Goal: Task Accomplishment & Management: Use online tool/utility

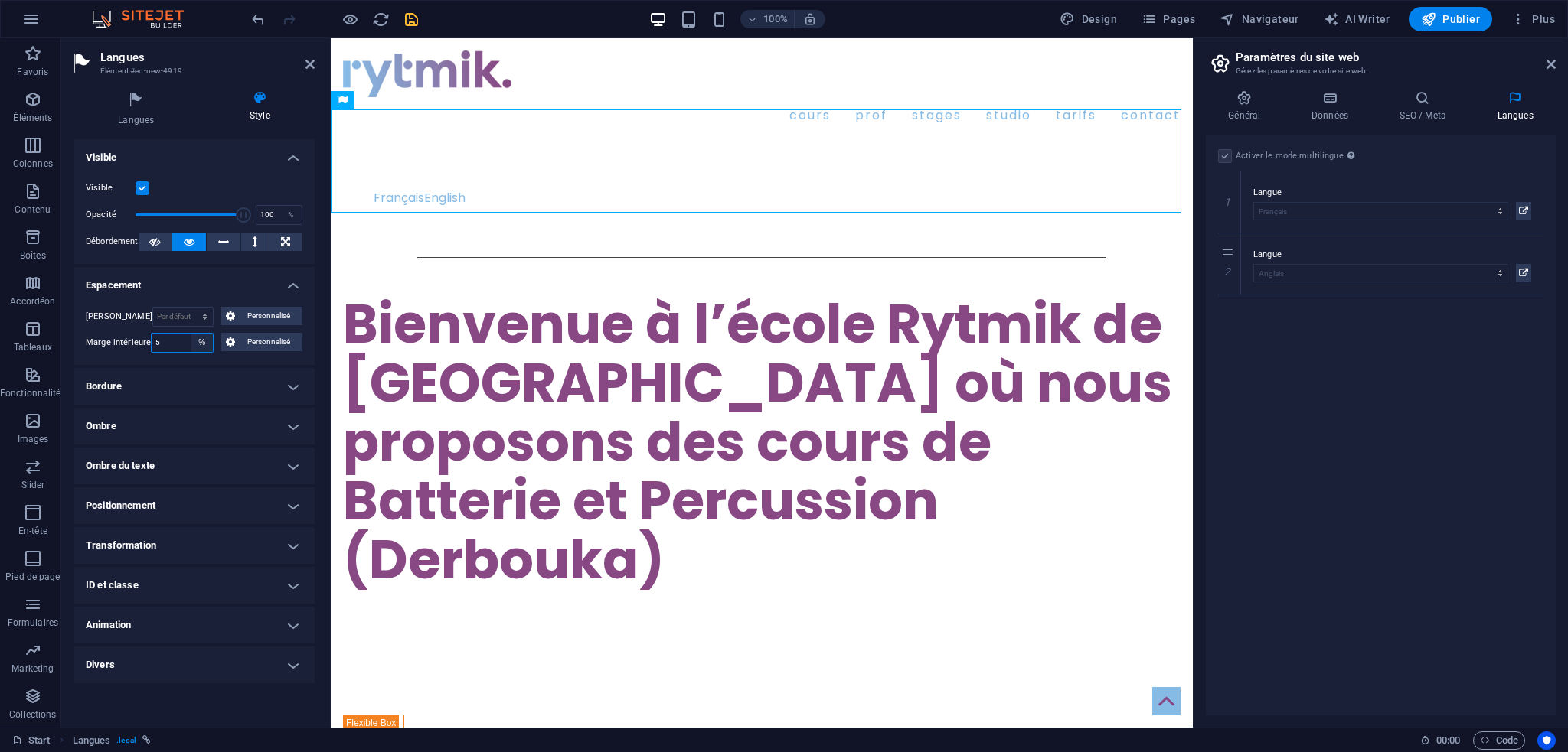
select select "default"
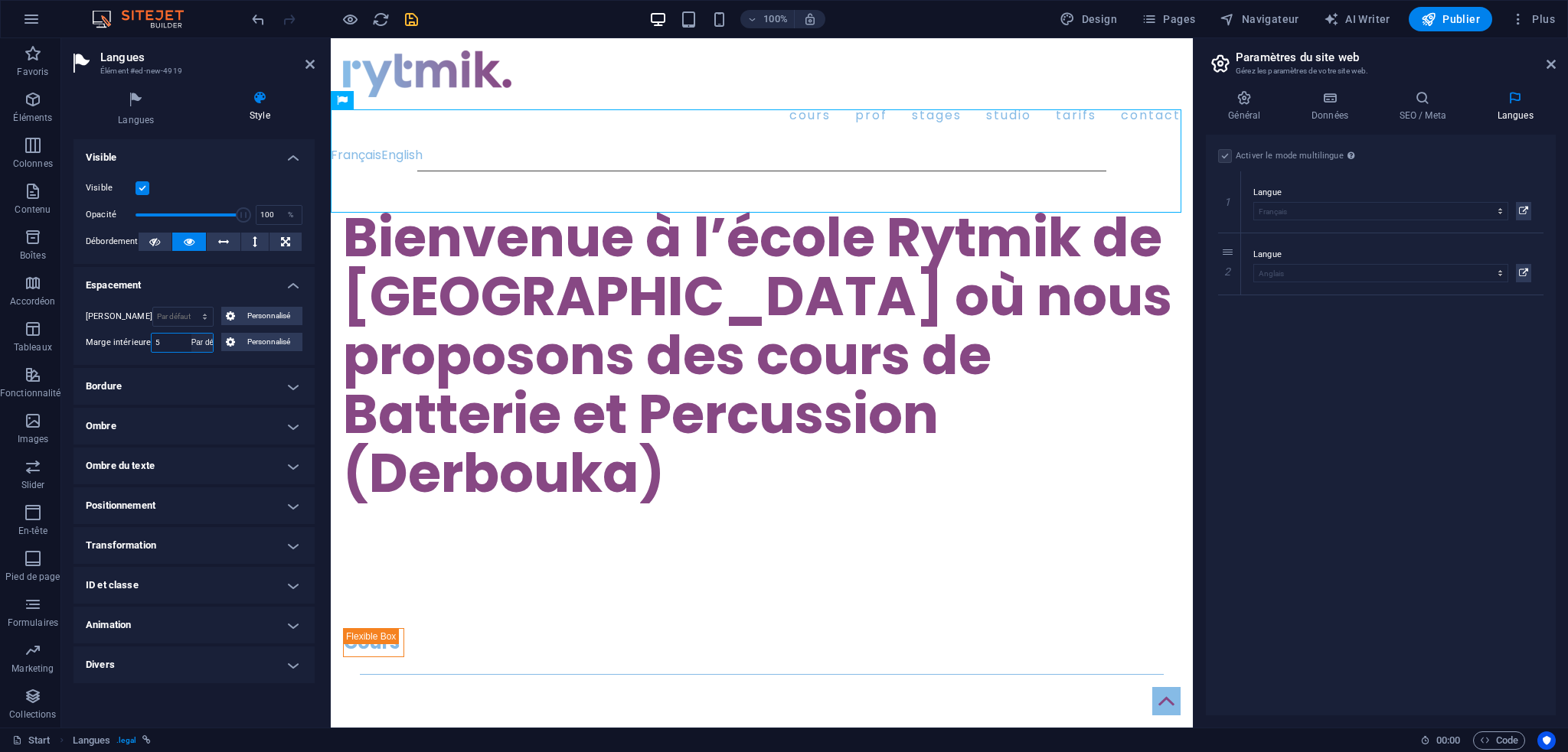
click at [191, 334] on select "Par défaut px rem % vh vw Personnalisé" at bounding box center [202, 343] width 21 height 19
select select "DISABLED_OPTION_VALUE"
click at [227, 390] on h4 "Bordure" at bounding box center [194, 386] width 241 height 36
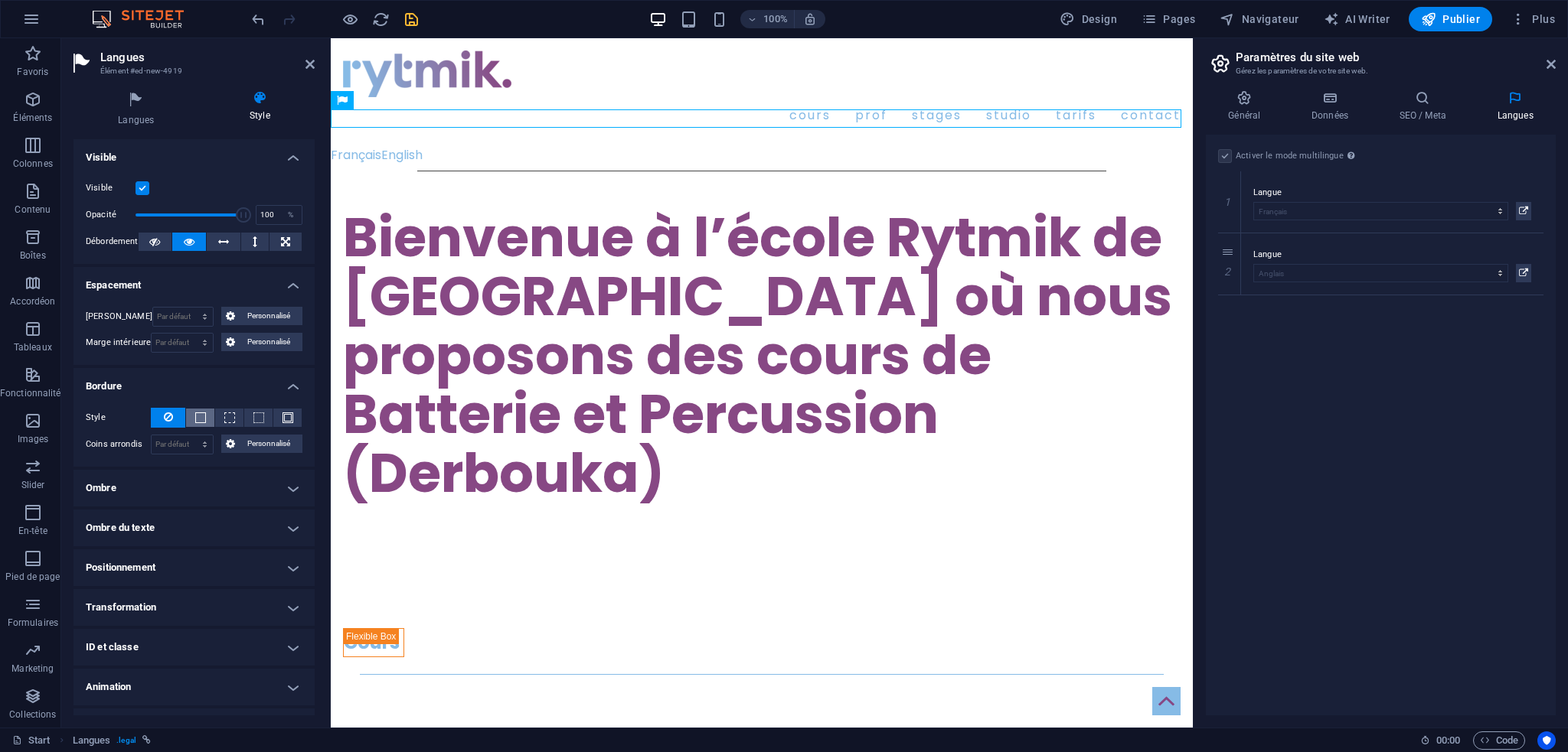
click at [195, 416] on span at bounding box center [200, 418] width 11 height 11
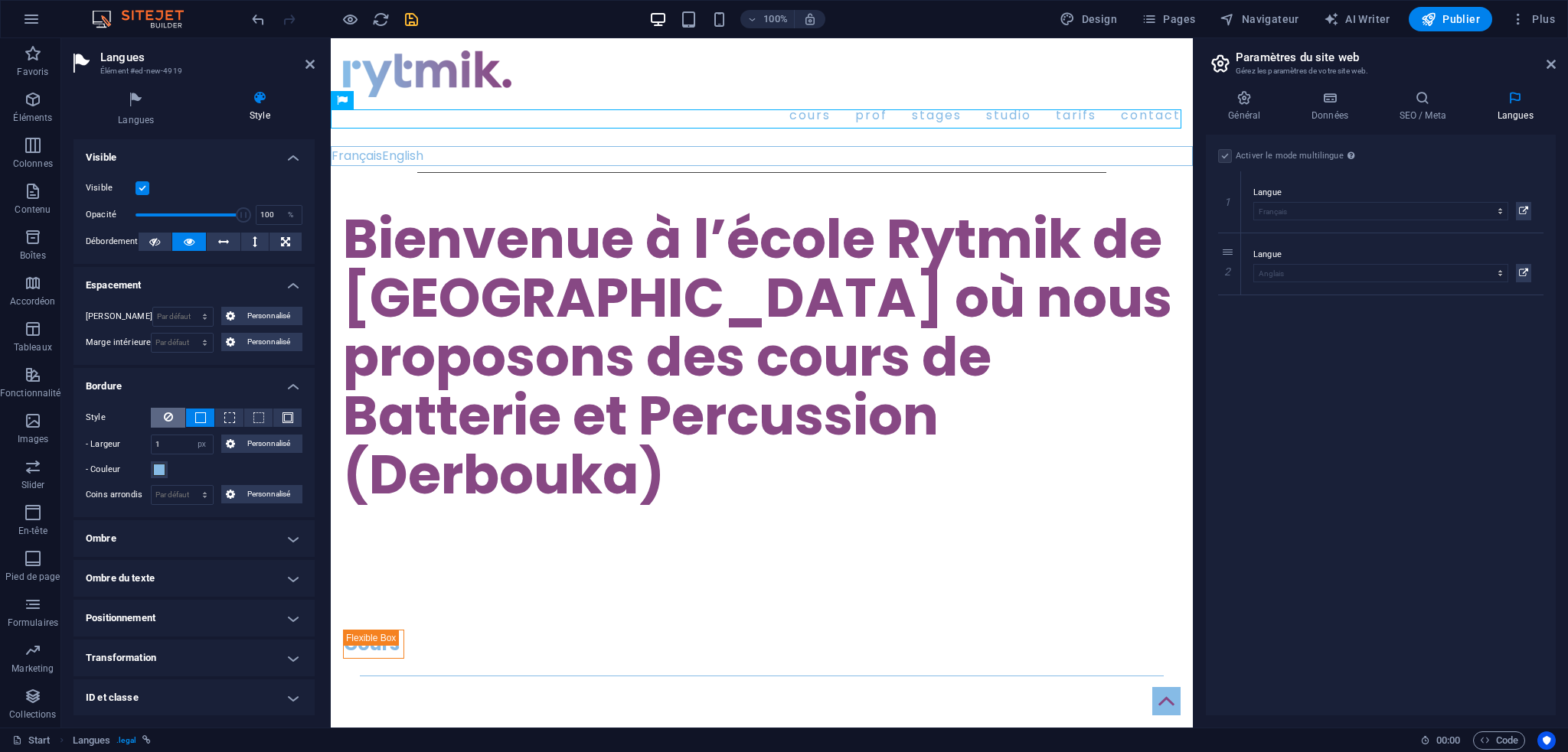
click at [168, 414] on icon at bounding box center [168, 416] width 9 height 19
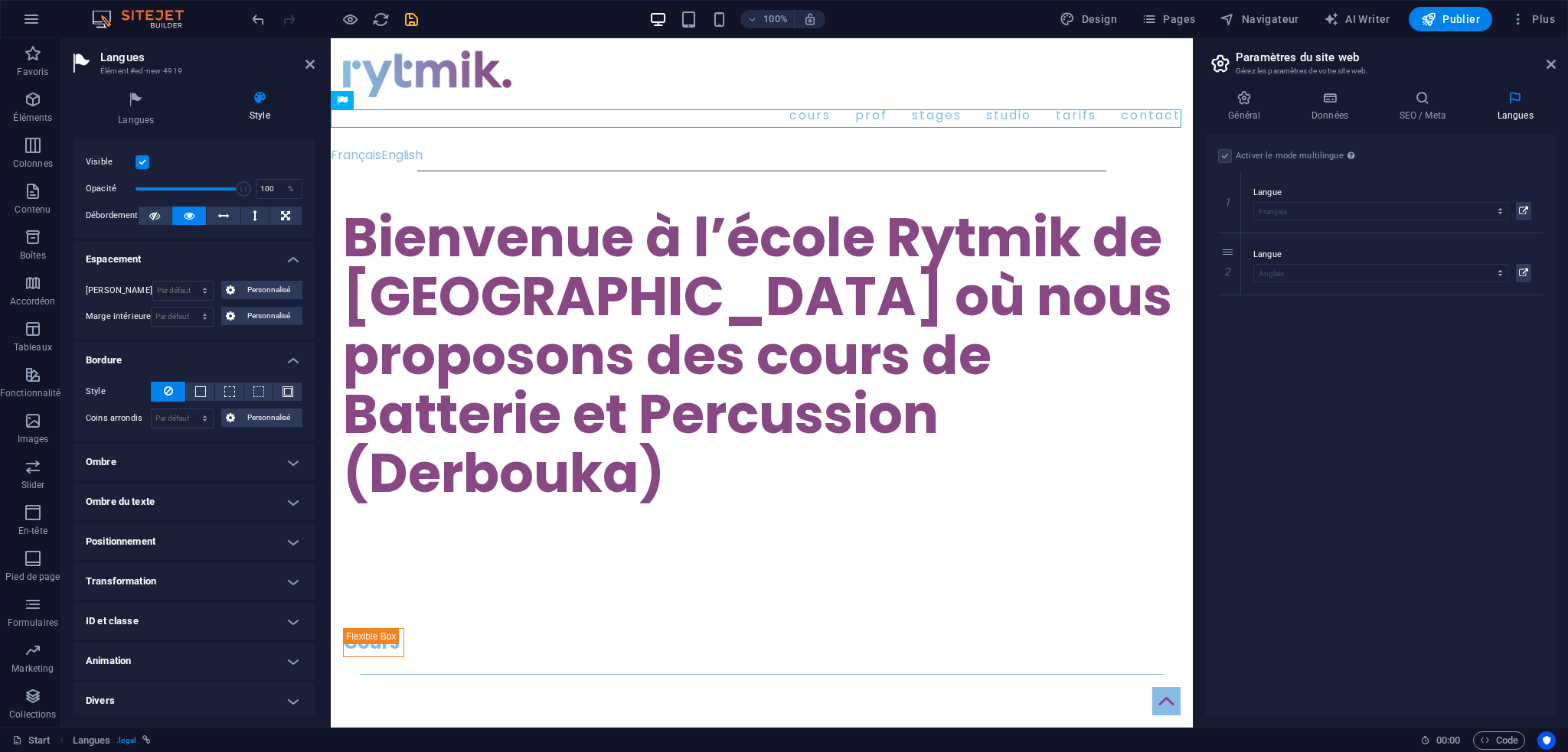
scroll to position [28, 0]
click at [296, 697] on h4 "Divers" at bounding box center [194, 699] width 241 height 36
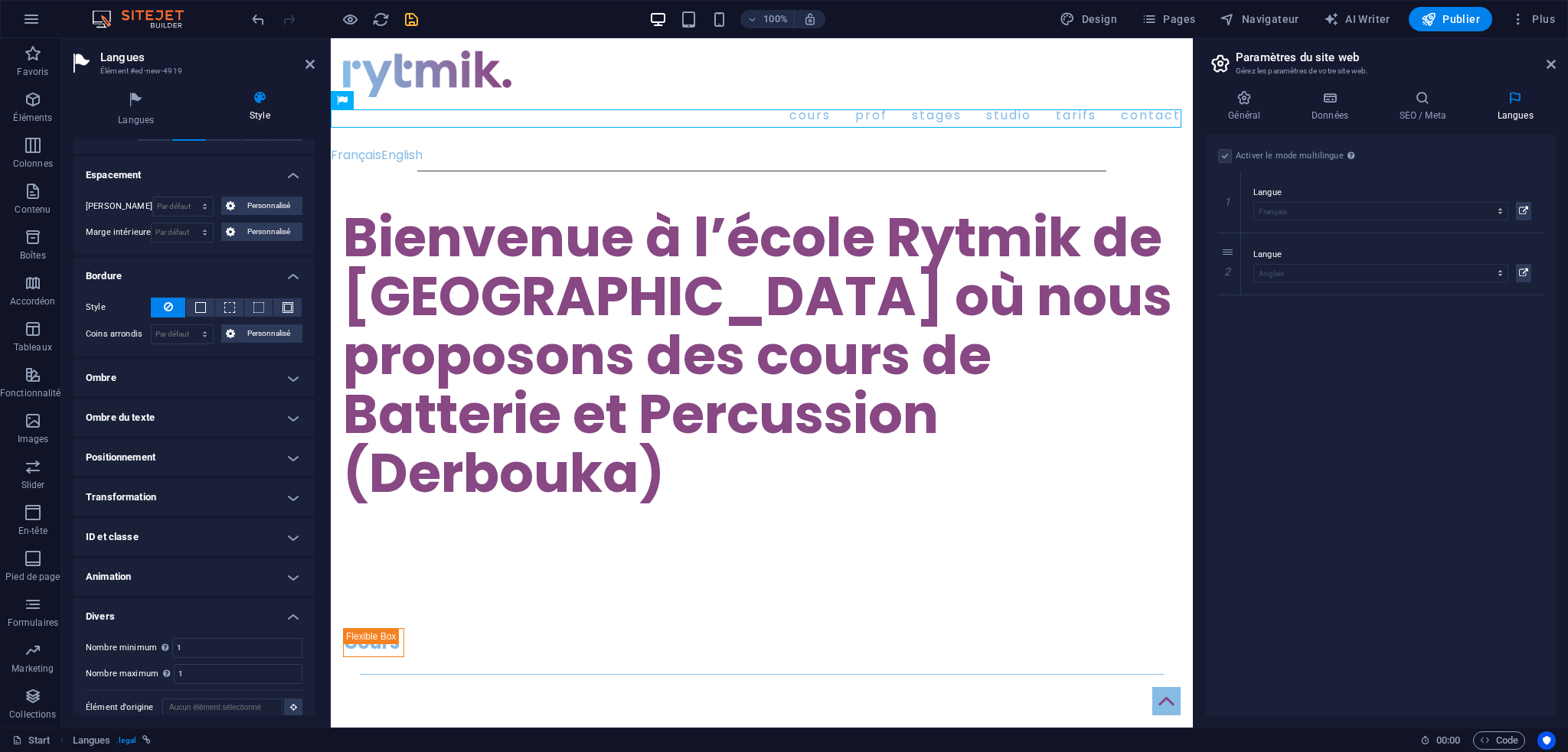
scroll to position [123, 0]
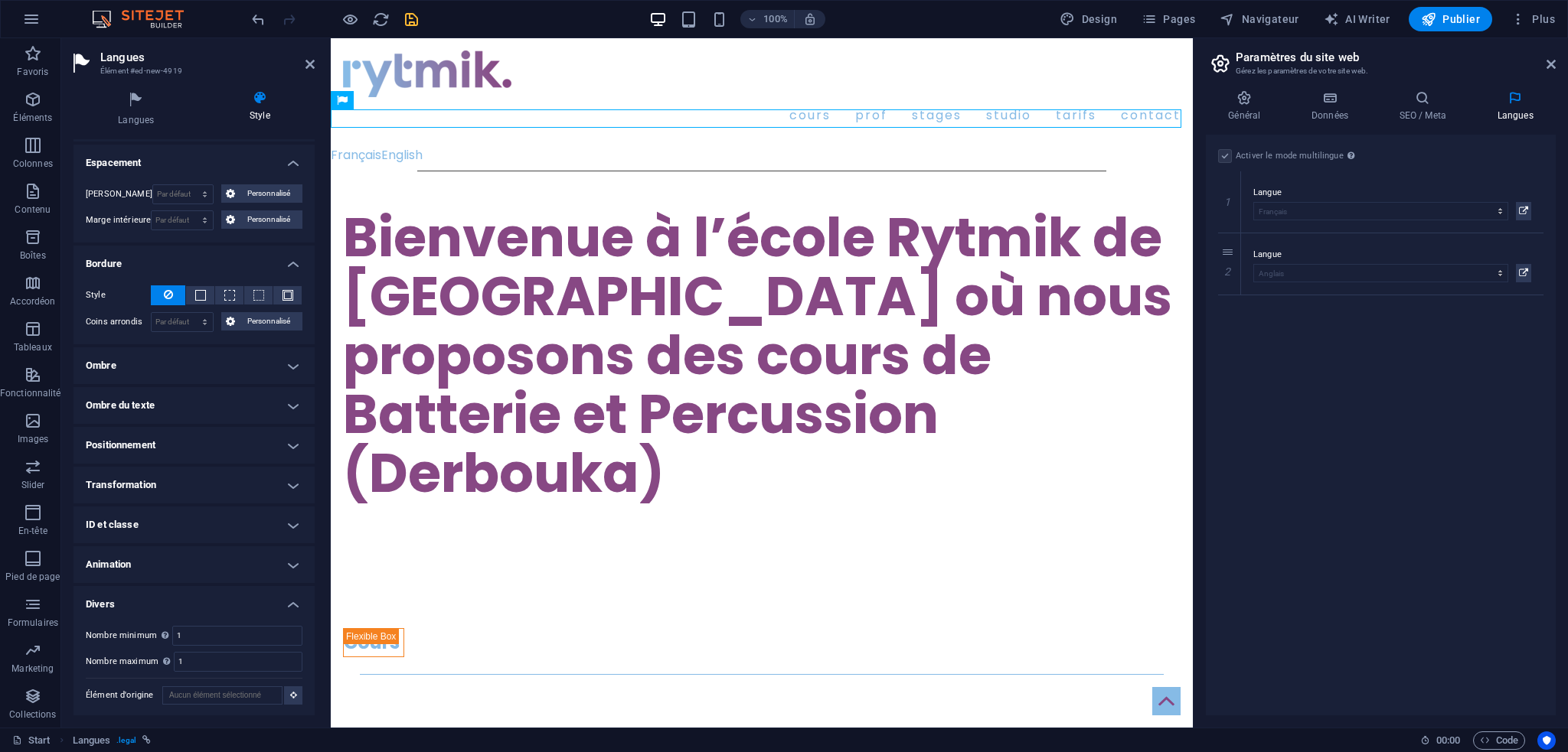
click at [216, 480] on h4 "Transformation" at bounding box center [194, 485] width 241 height 36
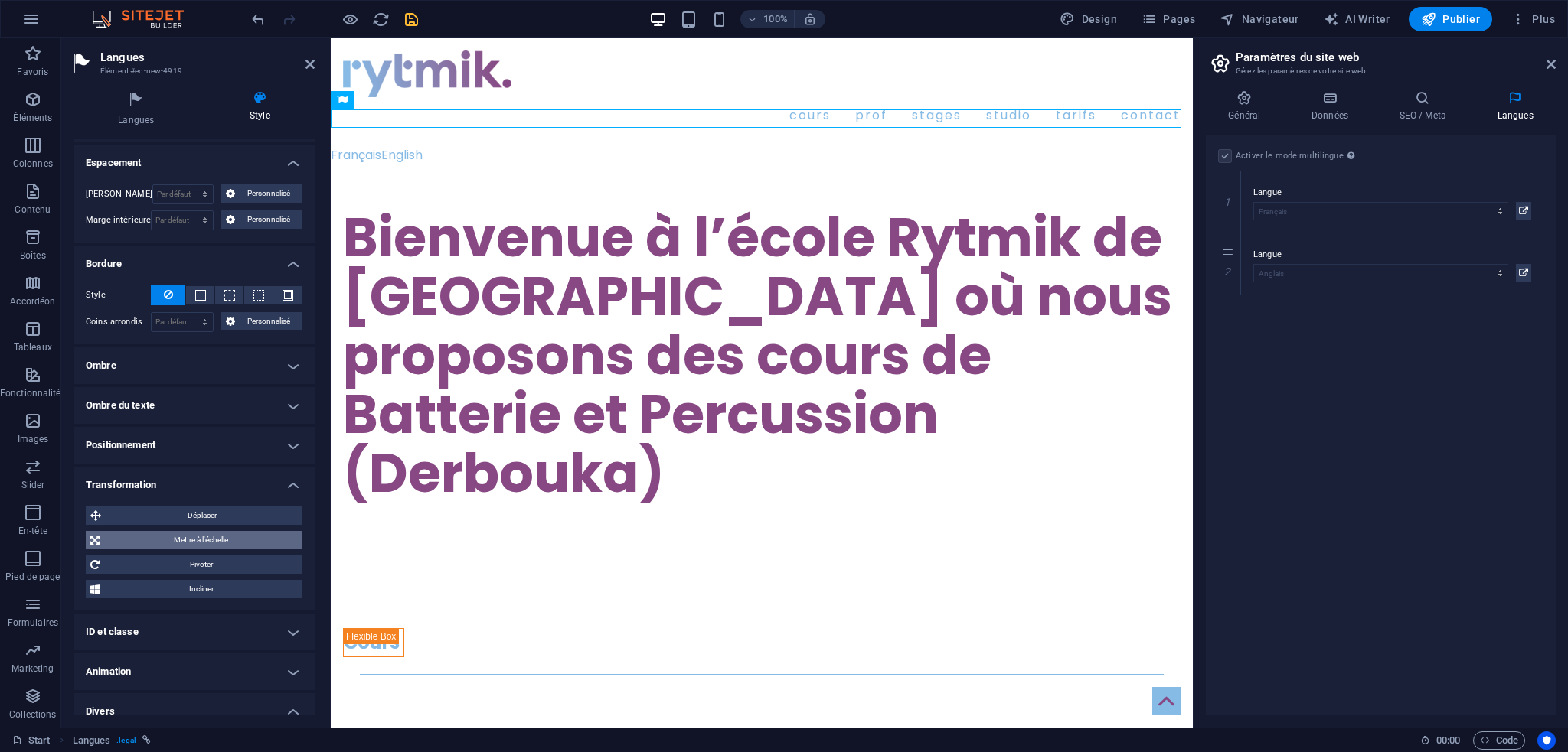
click at [233, 534] on span "Mettre à l'échelle" at bounding box center [201, 540] width 194 height 19
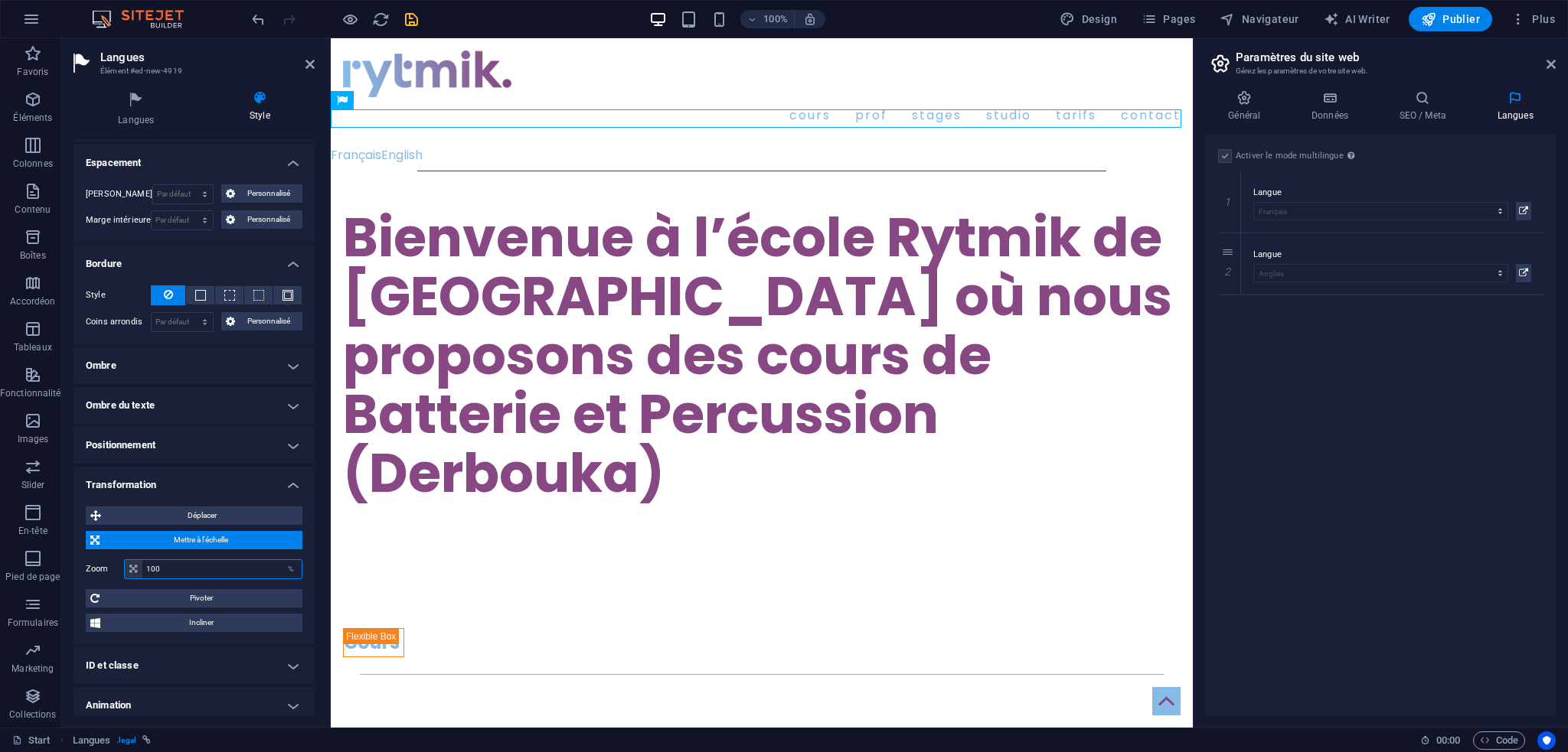
click at [189, 569] on input "100" at bounding box center [222, 570] width 159 height 19
type input "1"
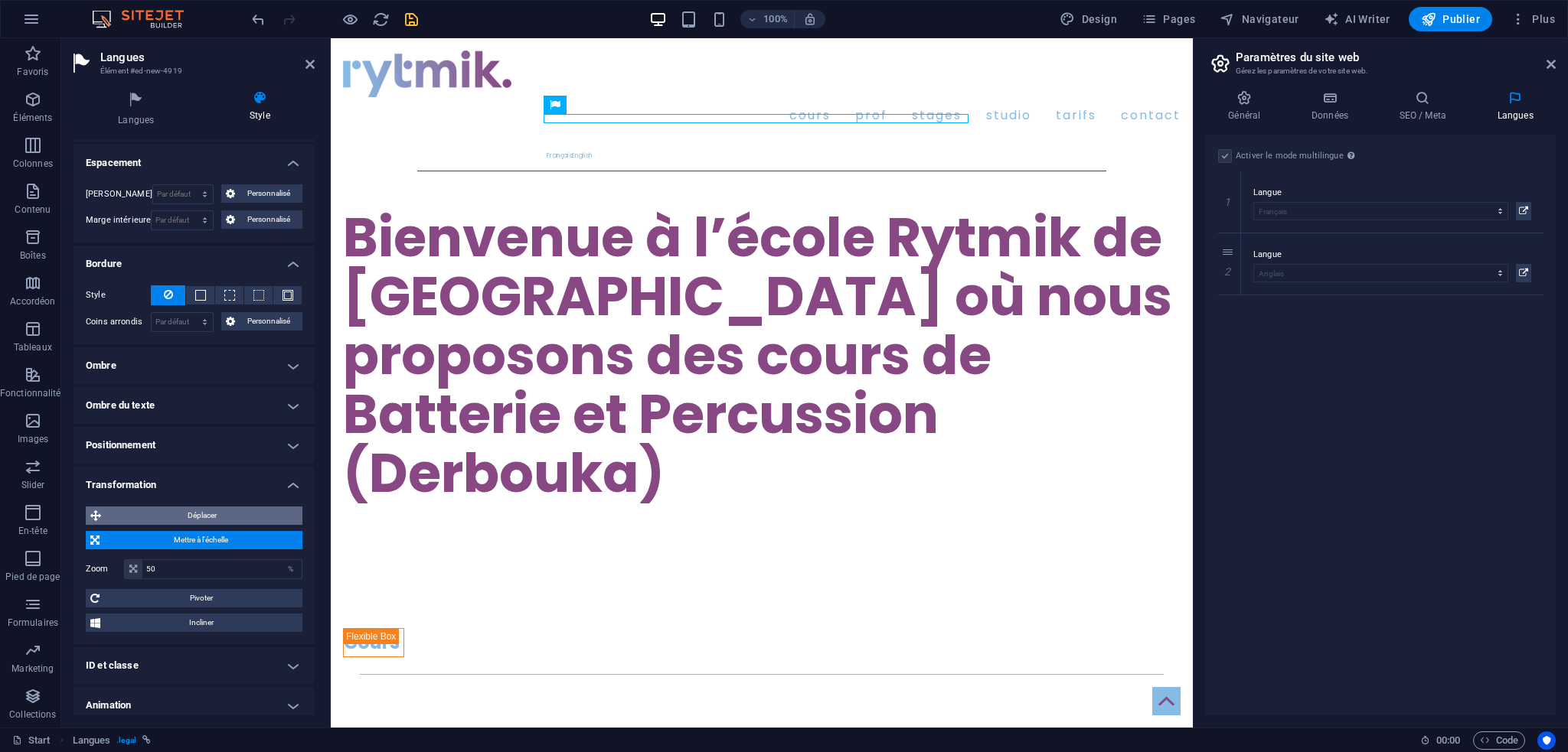
click at [199, 509] on span "Déplacer" at bounding box center [202, 515] width 192 height 19
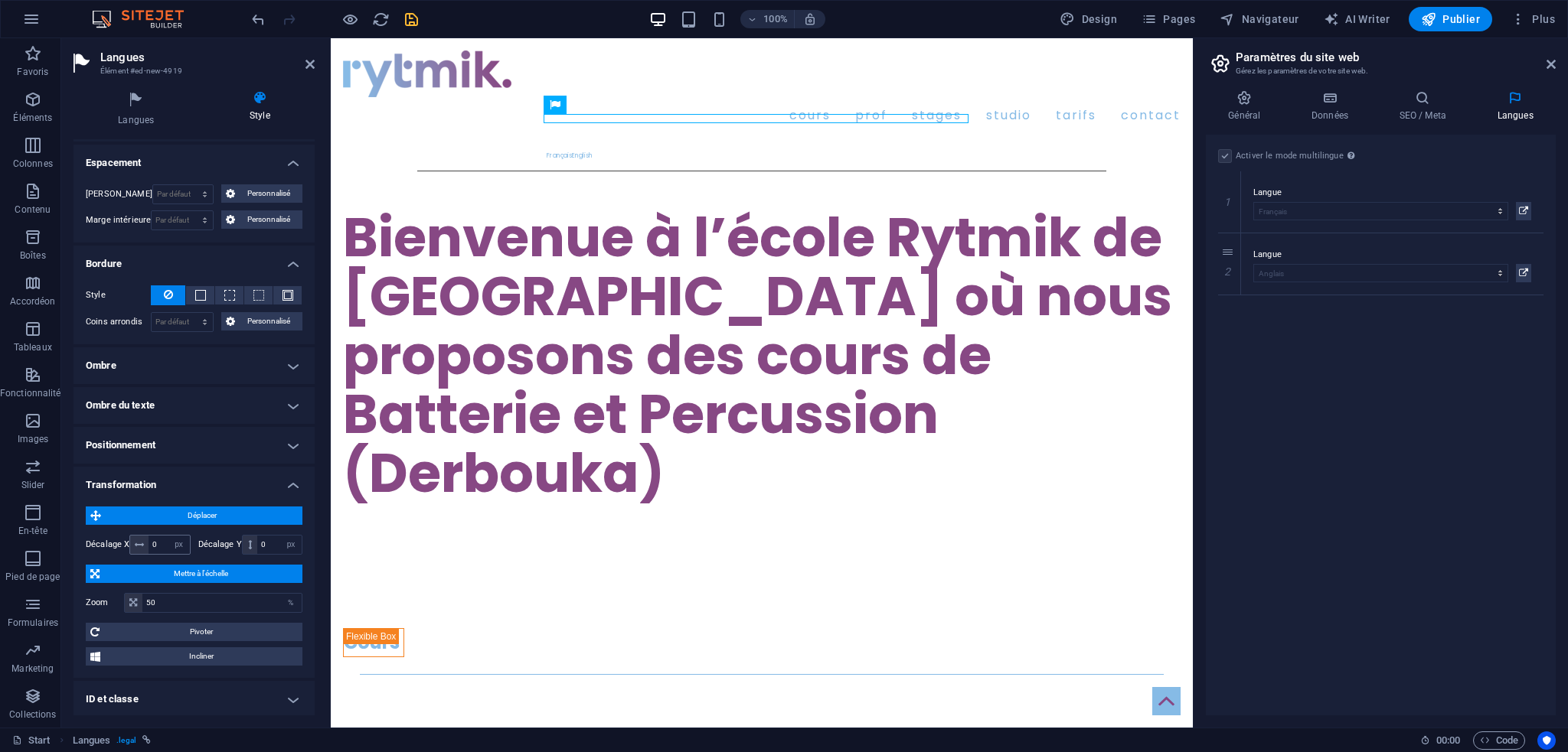
click at [135, 542] on icon at bounding box center [139, 545] width 9 height 9
click at [177, 602] on input "50" at bounding box center [222, 602] width 159 height 19
click at [178, 602] on input "50" at bounding box center [222, 602] width 159 height 19
type input "100"
click at [158, 541] on input "0" at bounding box center [169, 545] width 41 height 19
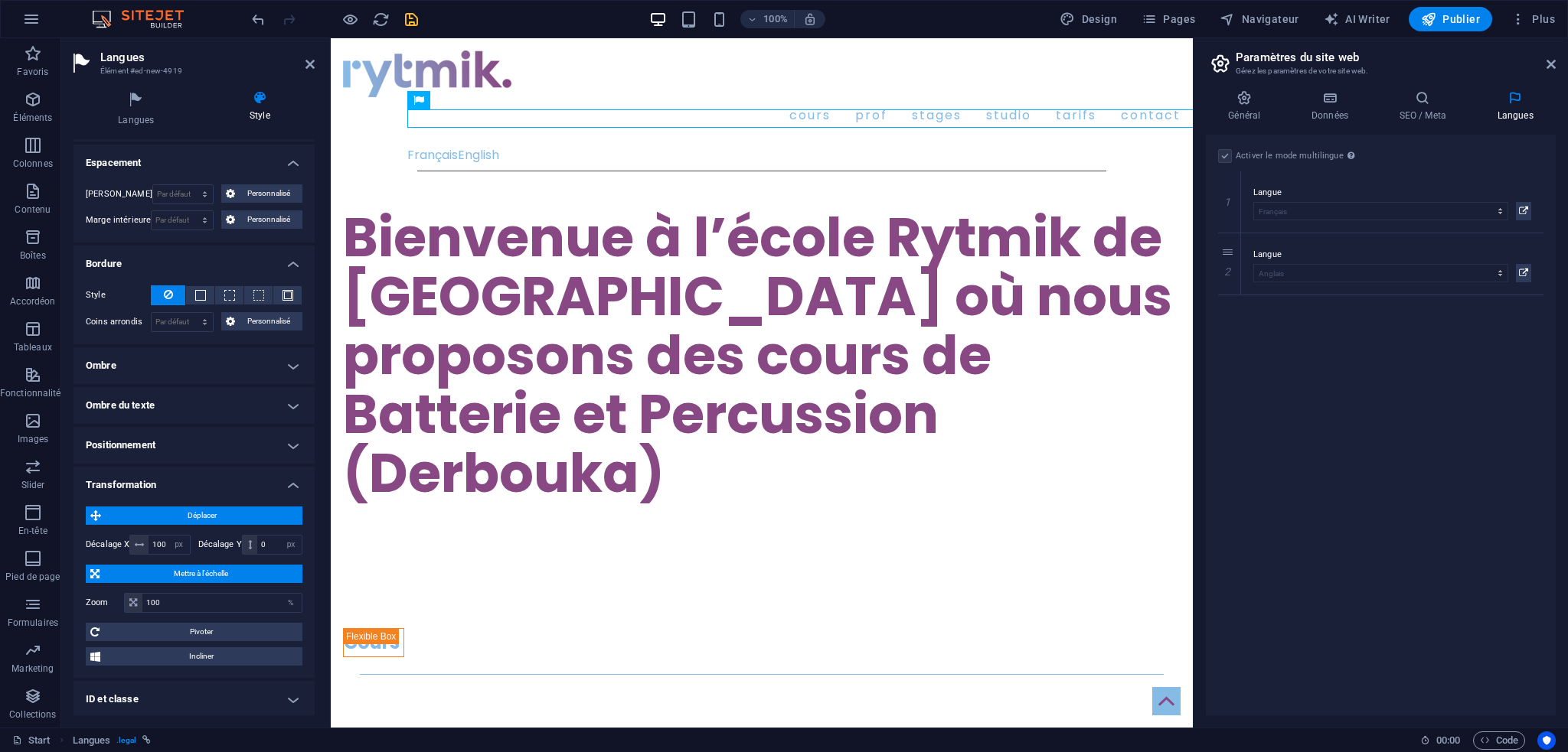
click at [161, 511] on span "Déplacer" at bounding box center [202, 515] width 192 height 19
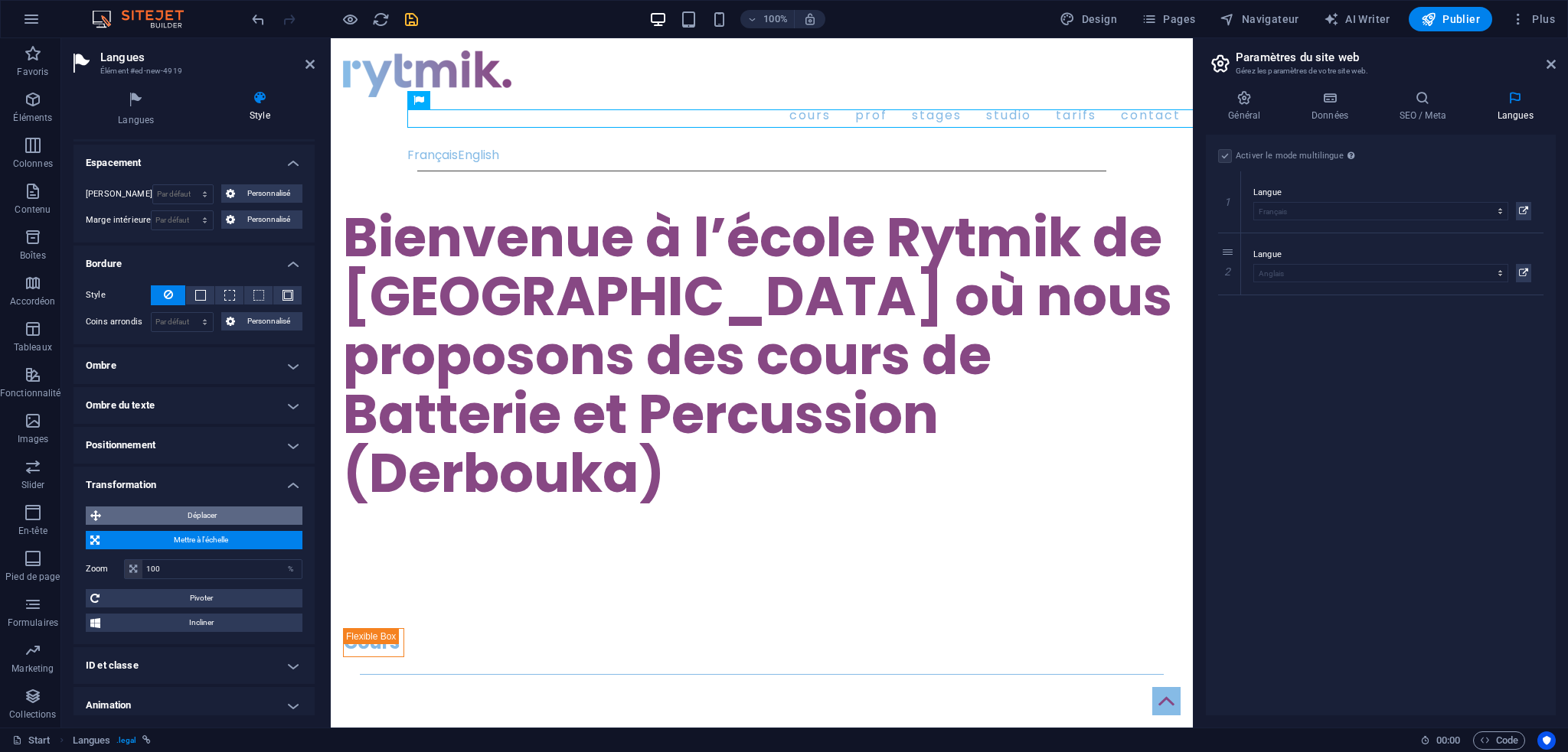
click at [158, 513] on span "Déplacer" at bounding box center [202, 515] width 192 height 19
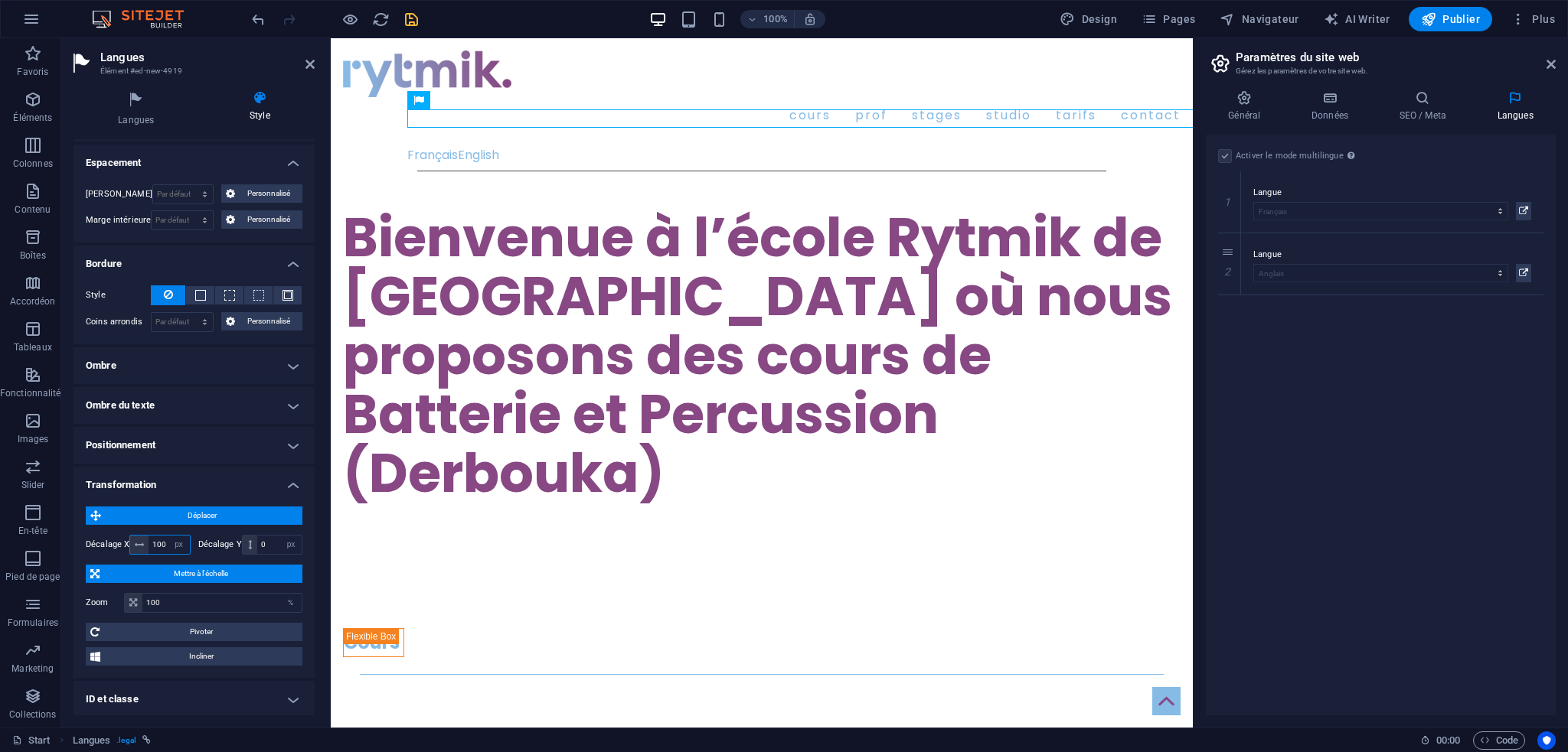
click at [162, 538] on input "100" at bounding box center [169, 545] width 41 height 19
drag, startPoint x: 166, startPoint y: 541, endPoint x: 145, endPoint y: 541, distance: 21.0
click at [145, 541] on div "100 px rem % em vh vw" at bounding box center [159, 545] width 61 height 20
type input "500"
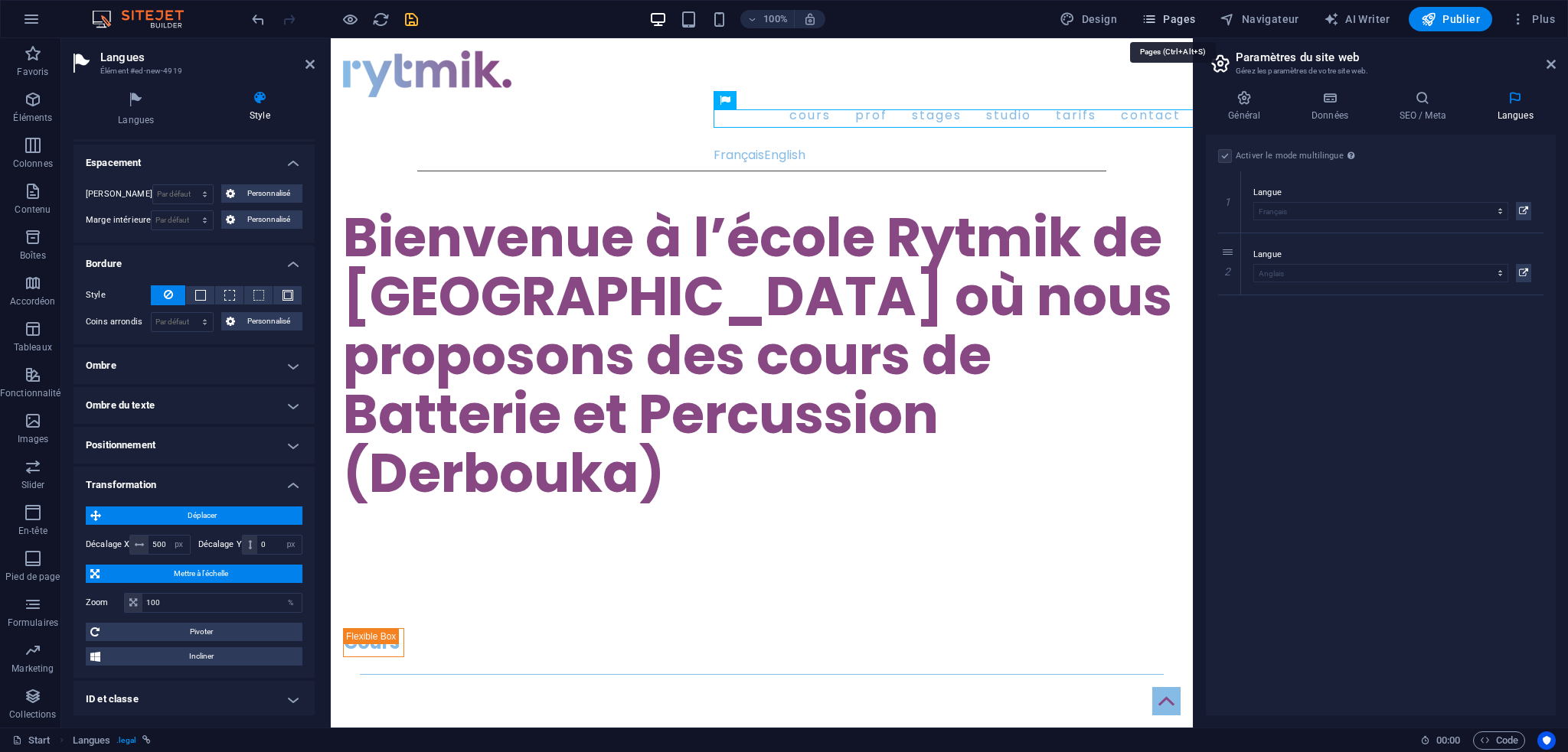
click at [1167, 20] on span "Pages" at bounding box center [1168, 19] width 53 height 15
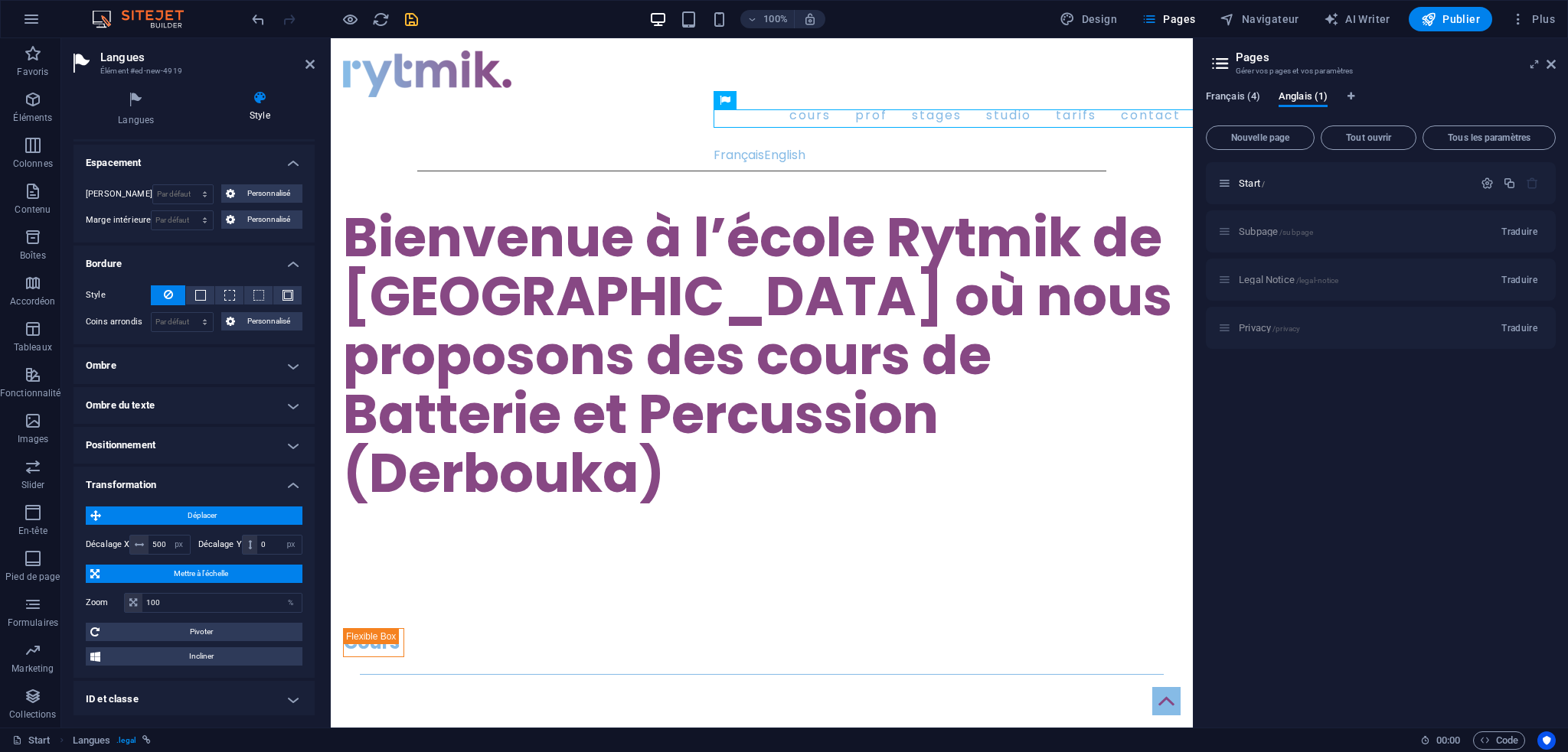
click at [1230, 99] on span "Français (4)" at bounding box center [1232, 98] width 54 height 21
click at [1311, 95] on span "Anglais (1)" at bounding box center [1303, 98] width 49 height 21
click at [1233, 92] on span "Français (4)" at bounding box center [1232, 98] width 54 height 21
click at [1277, 91] on div "Français (4) [DEMOGRAPHIC_DATA] (1)" at bounding box center [1380, 104] width 350 height 29
click at [1308, 101] on span "Anglais (1)" at bounding box center [1303, 98] width 49 height 21
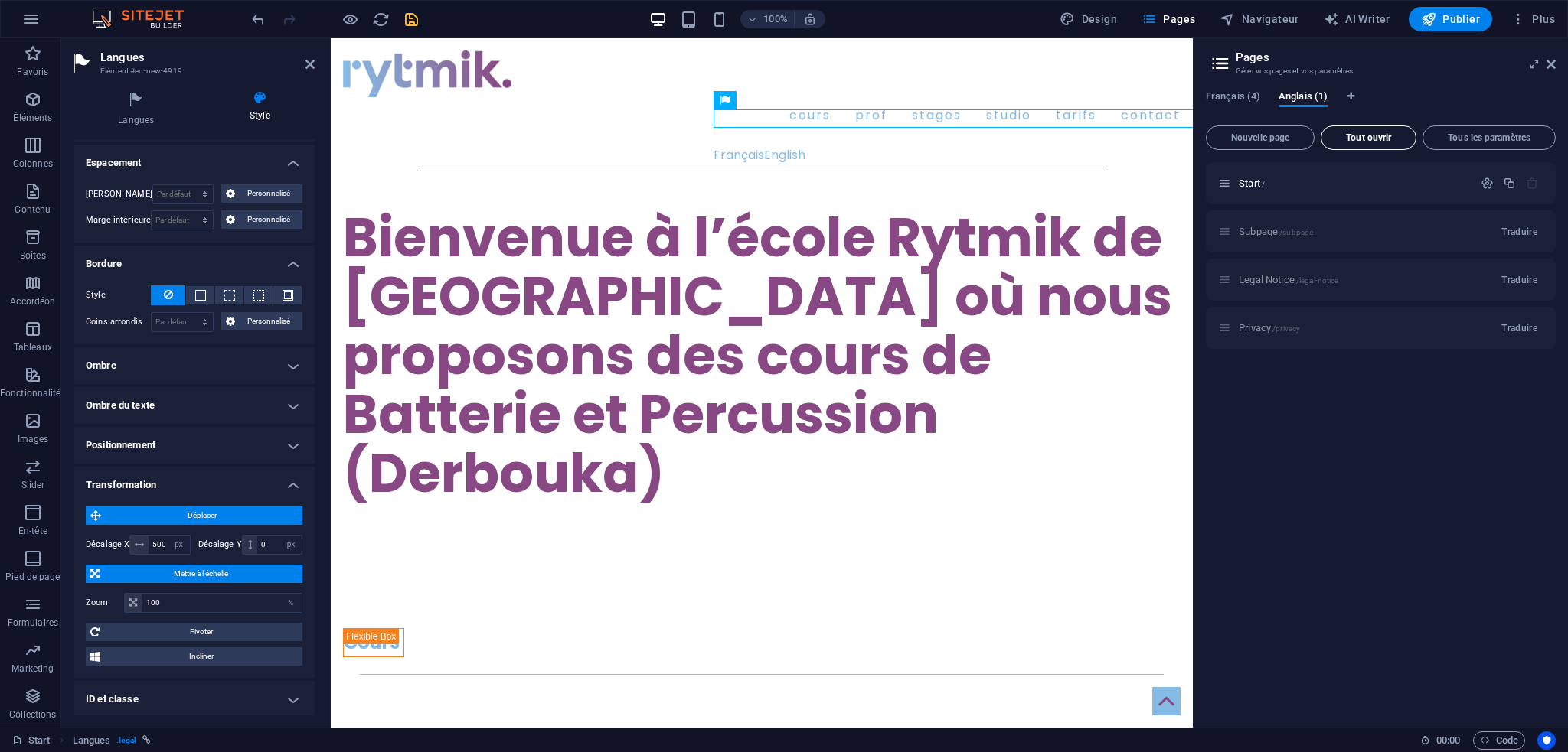
click at [1371, 140] on span "Tout ouvrir" at bounding box center [1369, 138] width 82 height 9
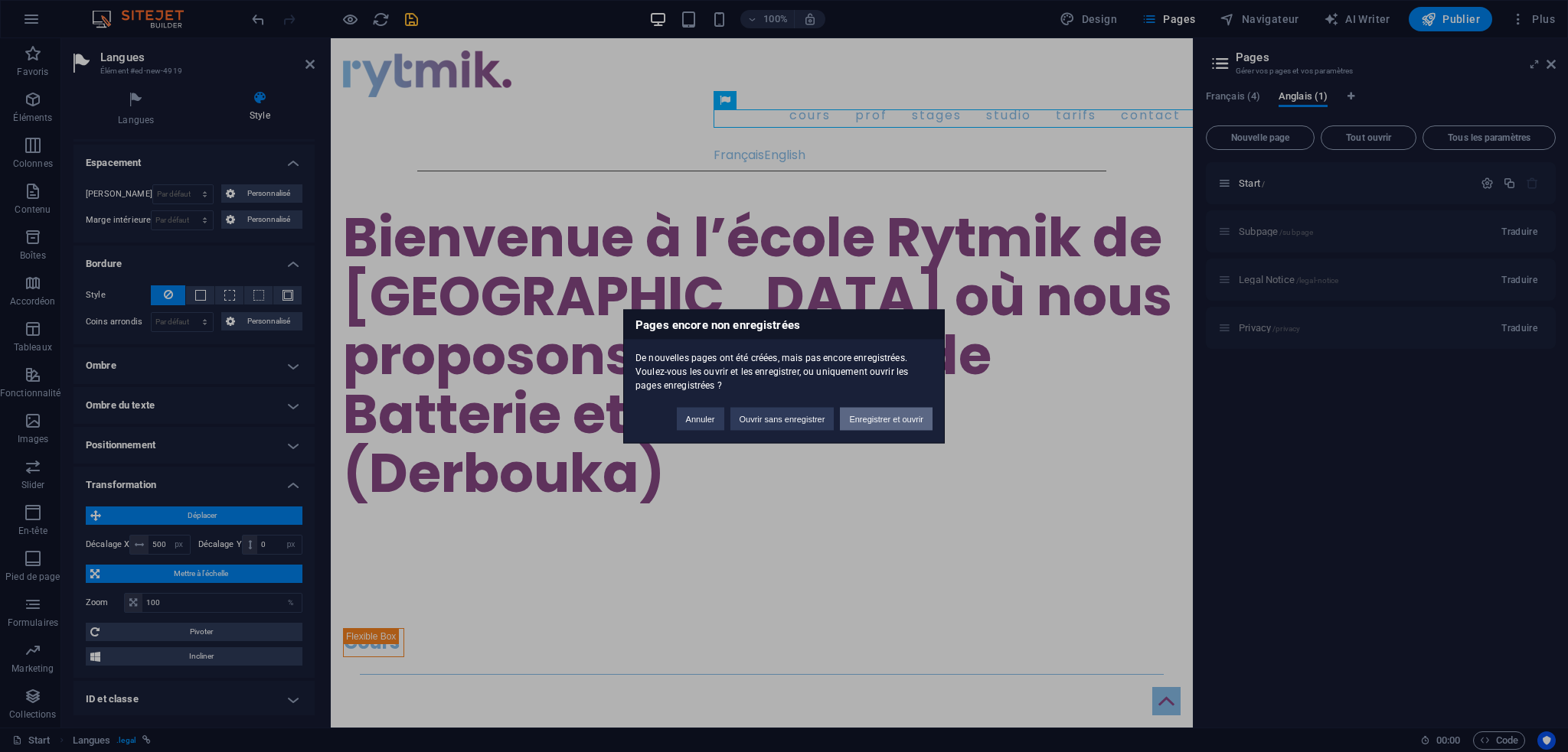
click at [901, 414] on button "Enregistrer et ouvrir" at bounding box center [886, 419] width 93 height 23
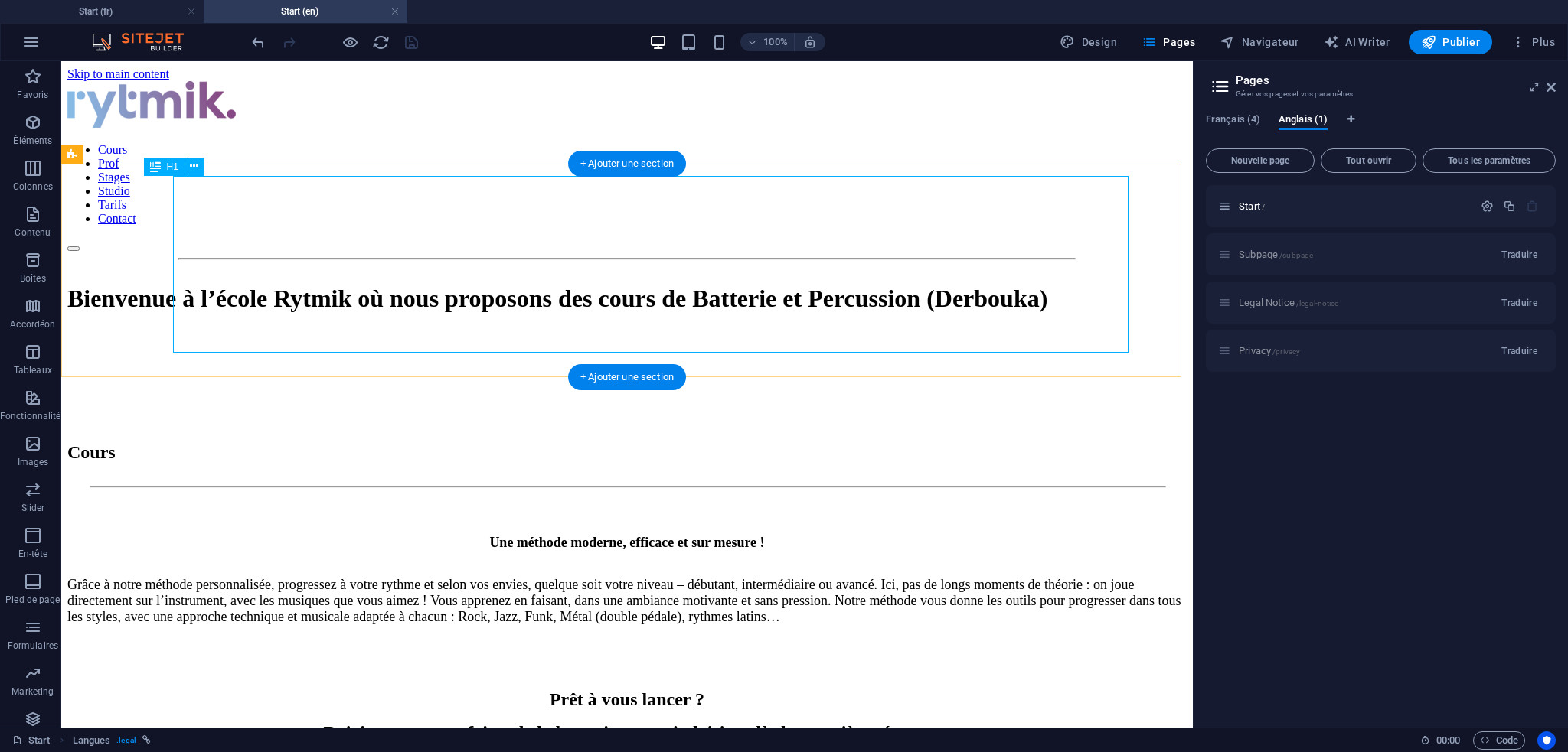
scroll to position [0, 0]
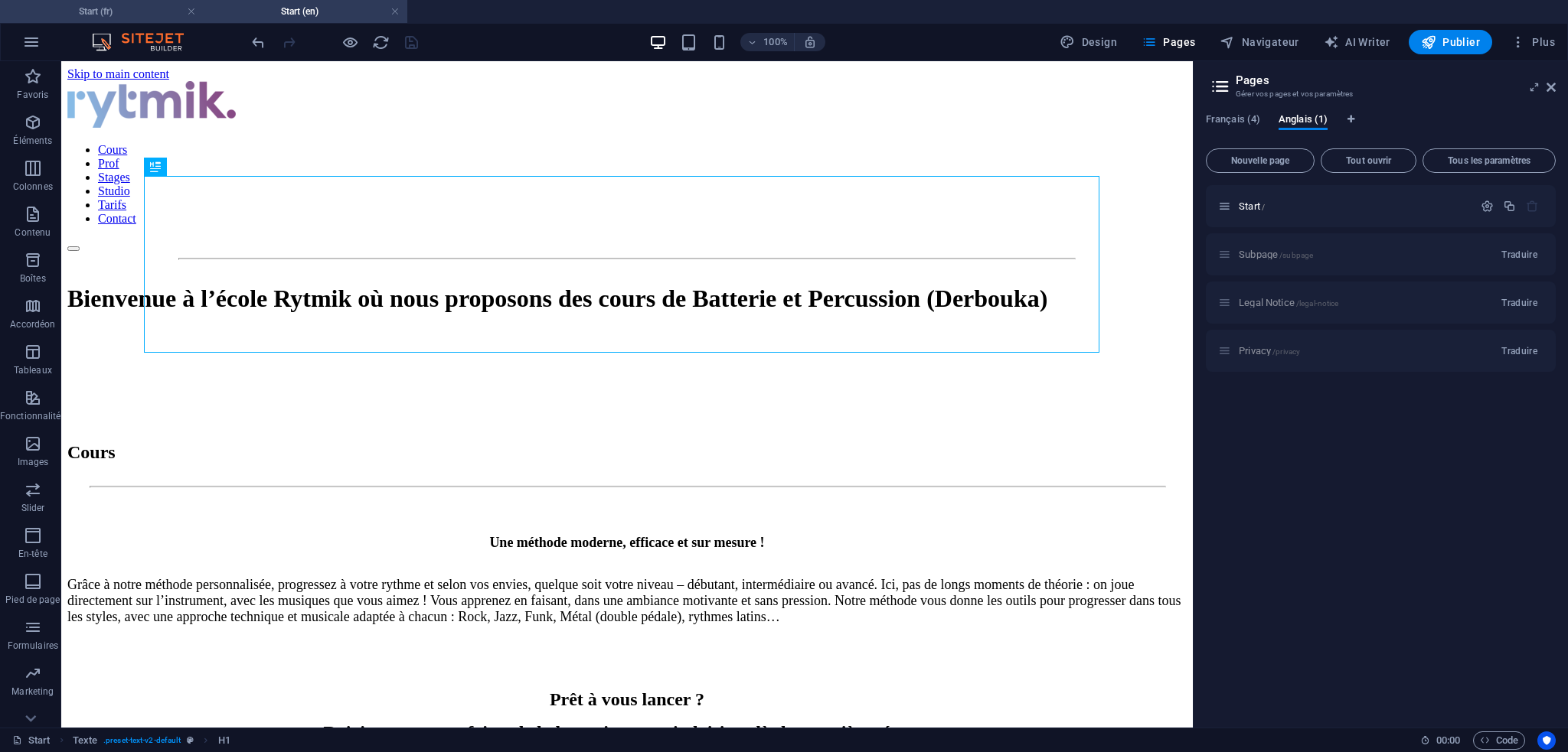
click at [119, 12] on h4 "Start (fr)" at bounding box center [102, 11] width 204 height 17
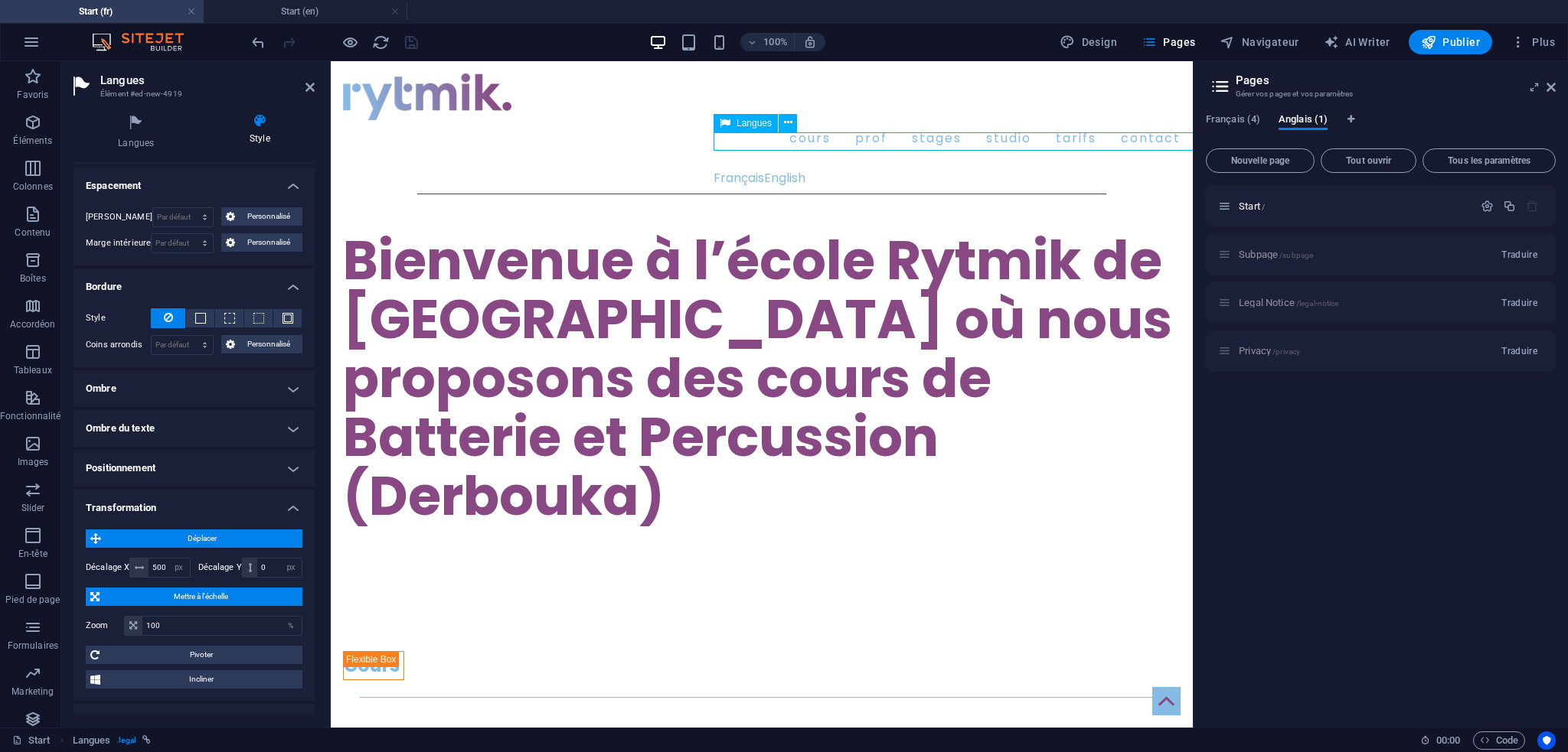
click at [811, 169] on div "Français English" at bounding box center [1145, 178] width 862 height 19
click at [793, 122] on button at bounding box center [788, 123] width 19 height 19
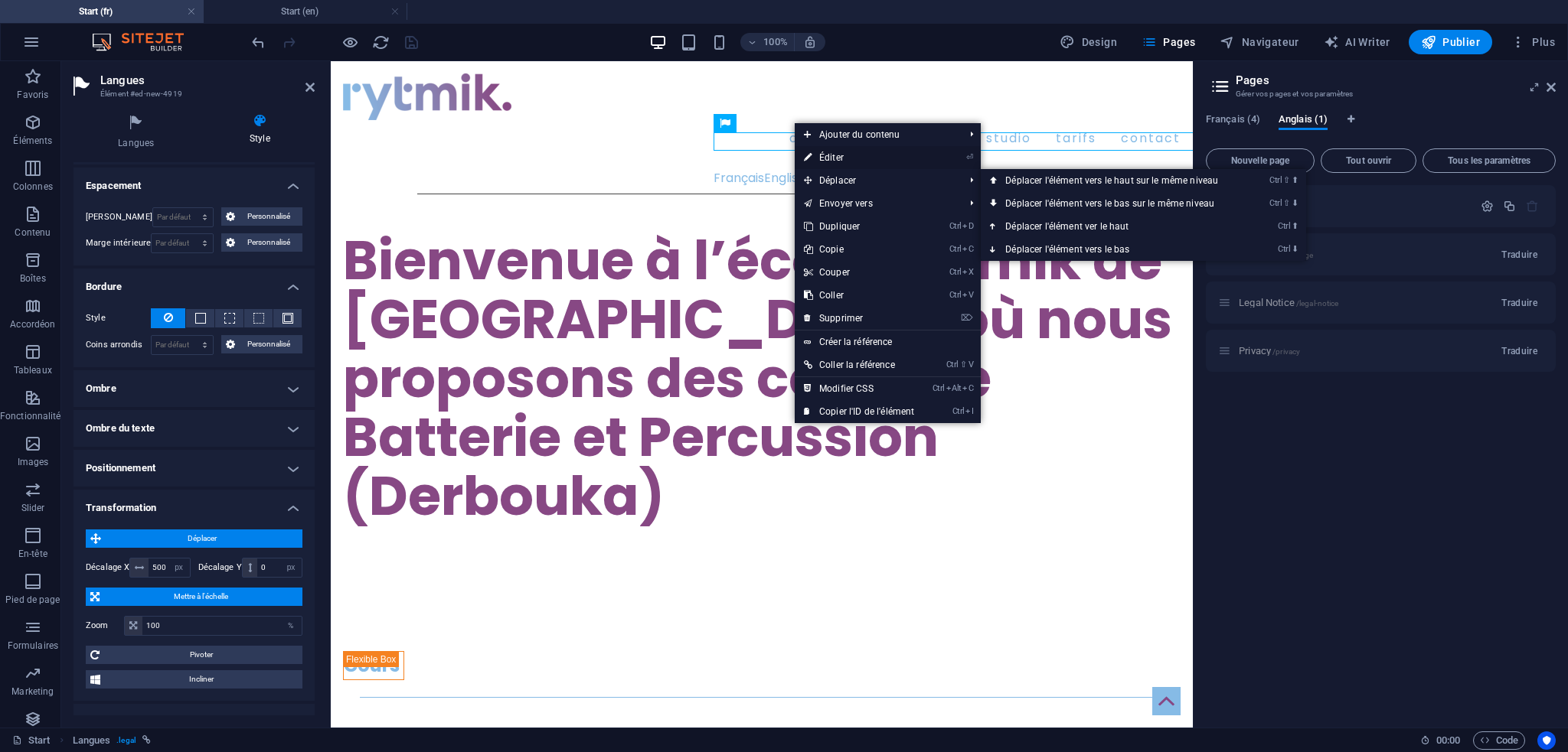
click at [866, 161] on link "⏎ Éditer" at bounding box center [859, 158] width 128 height 23
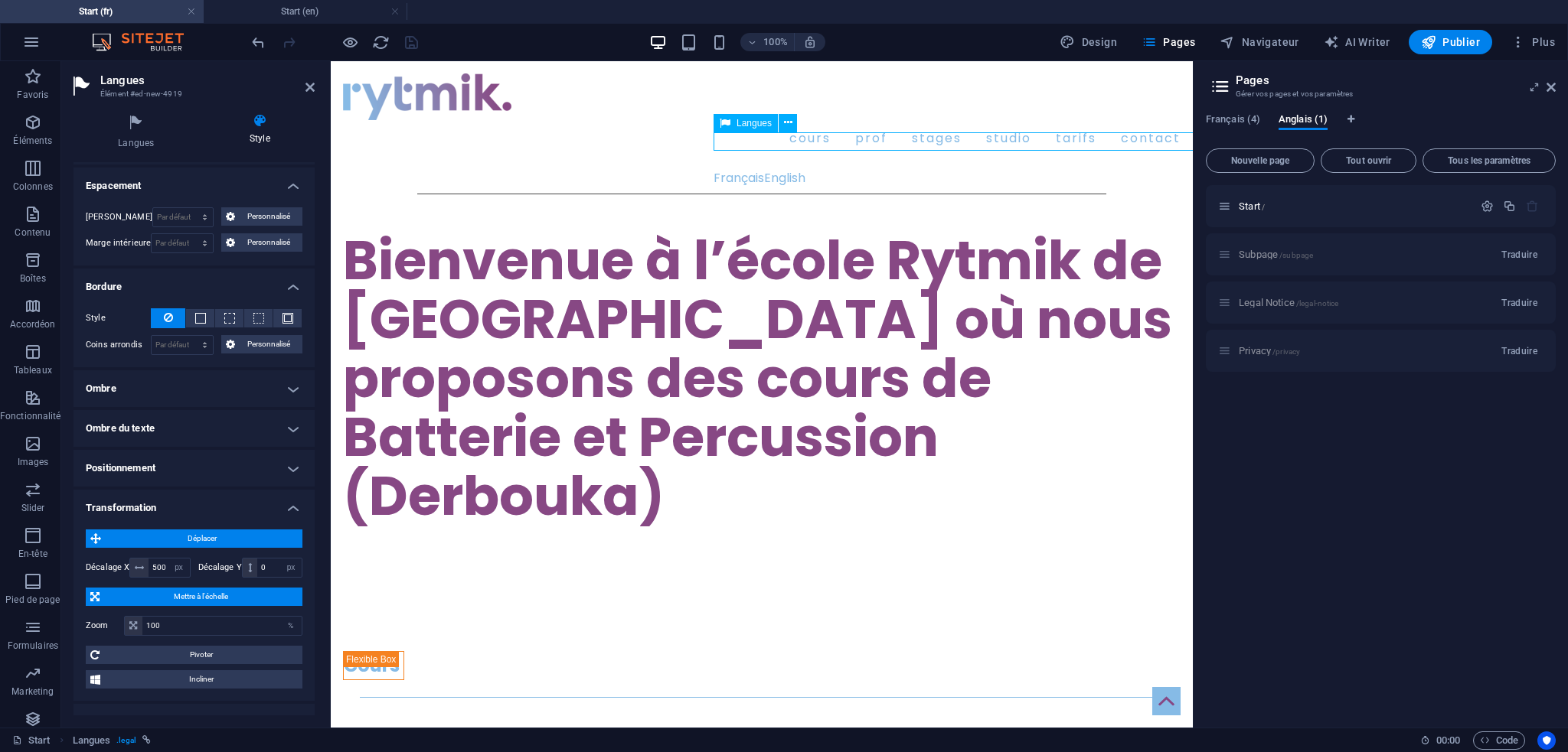
click at [752, 169] on div "Français English" at bounding box center [1145, 178] width 862 height 19
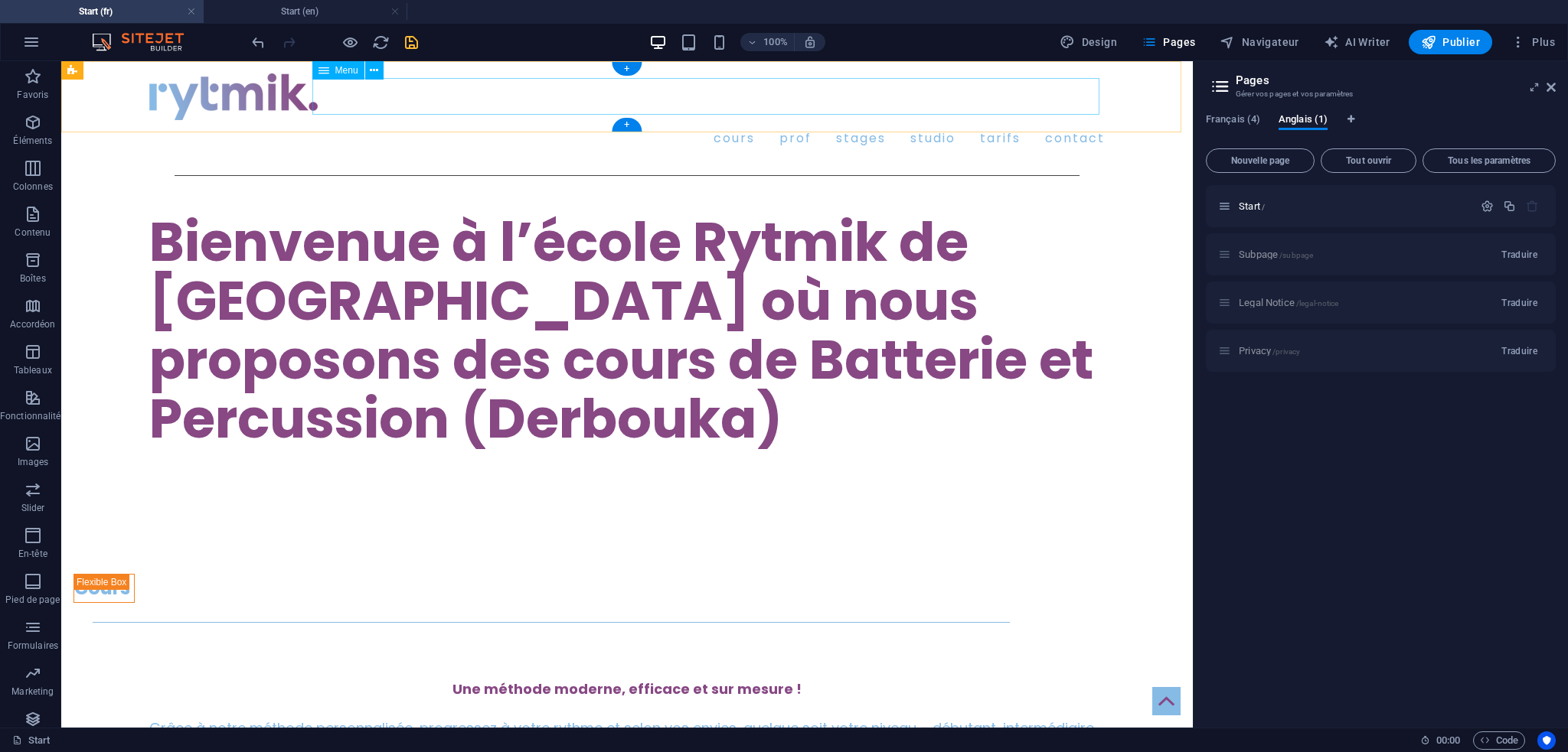
click at [878, 120] on nav "Cours Prof Stages Studio Tarifs Contact" at bounding box center [627, 138] width 955 height 36
click at [435, 120] on nav "Cours Prof Stages Studio Tarifs Contact" at bounding box center [627, 138] width 955 height 36
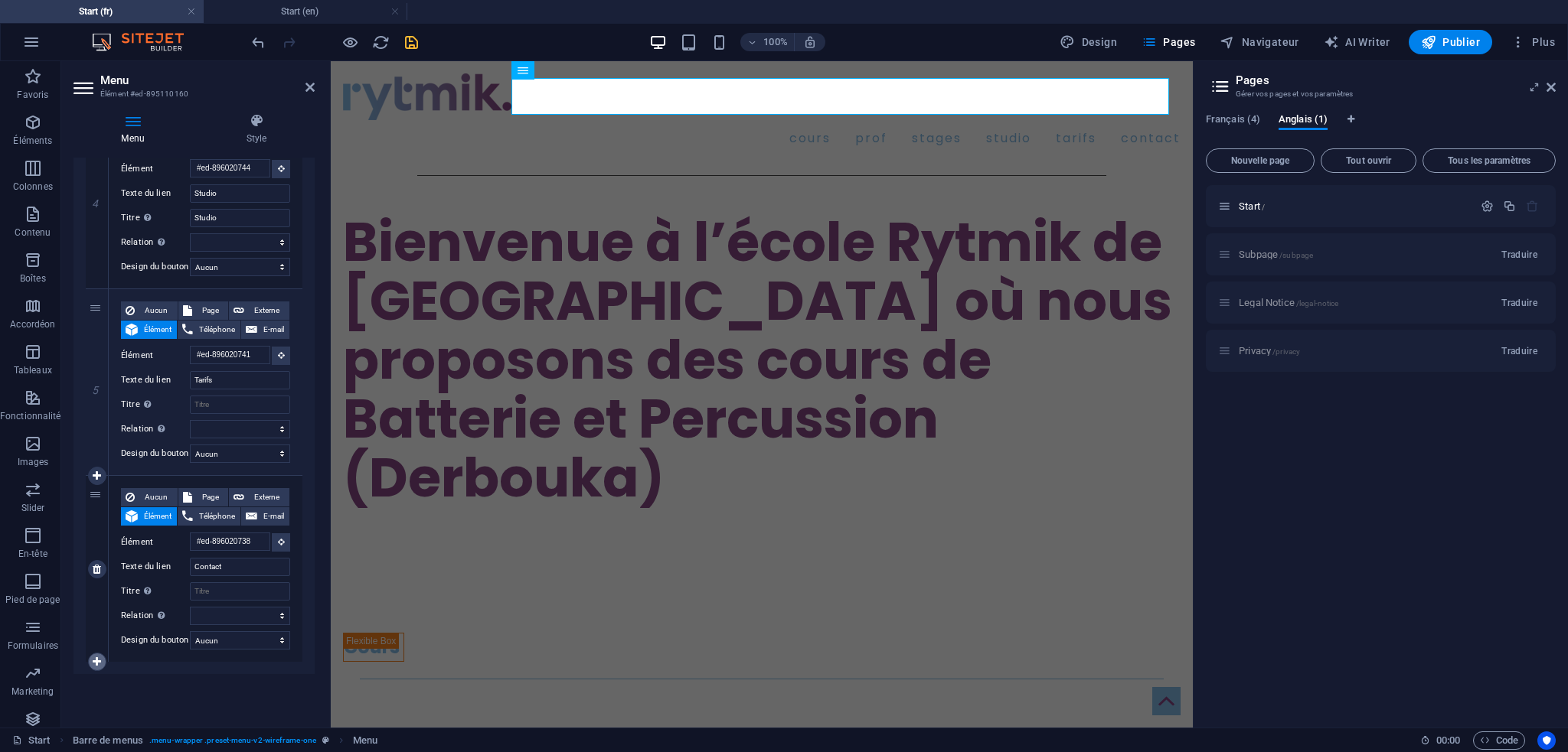
click at [95, 660] on icon at bounding box center [96, 662] width 8 height 11
select select
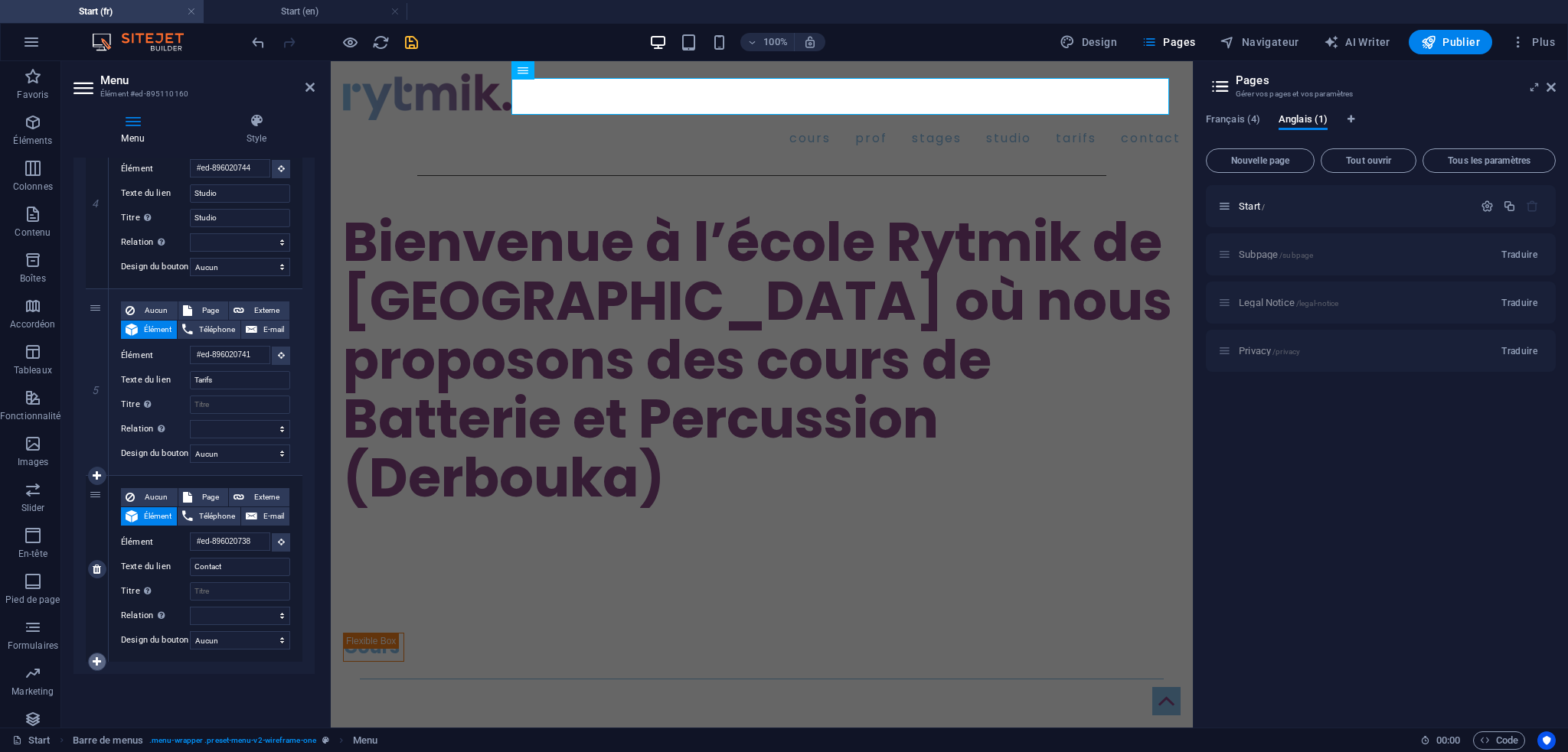
select select
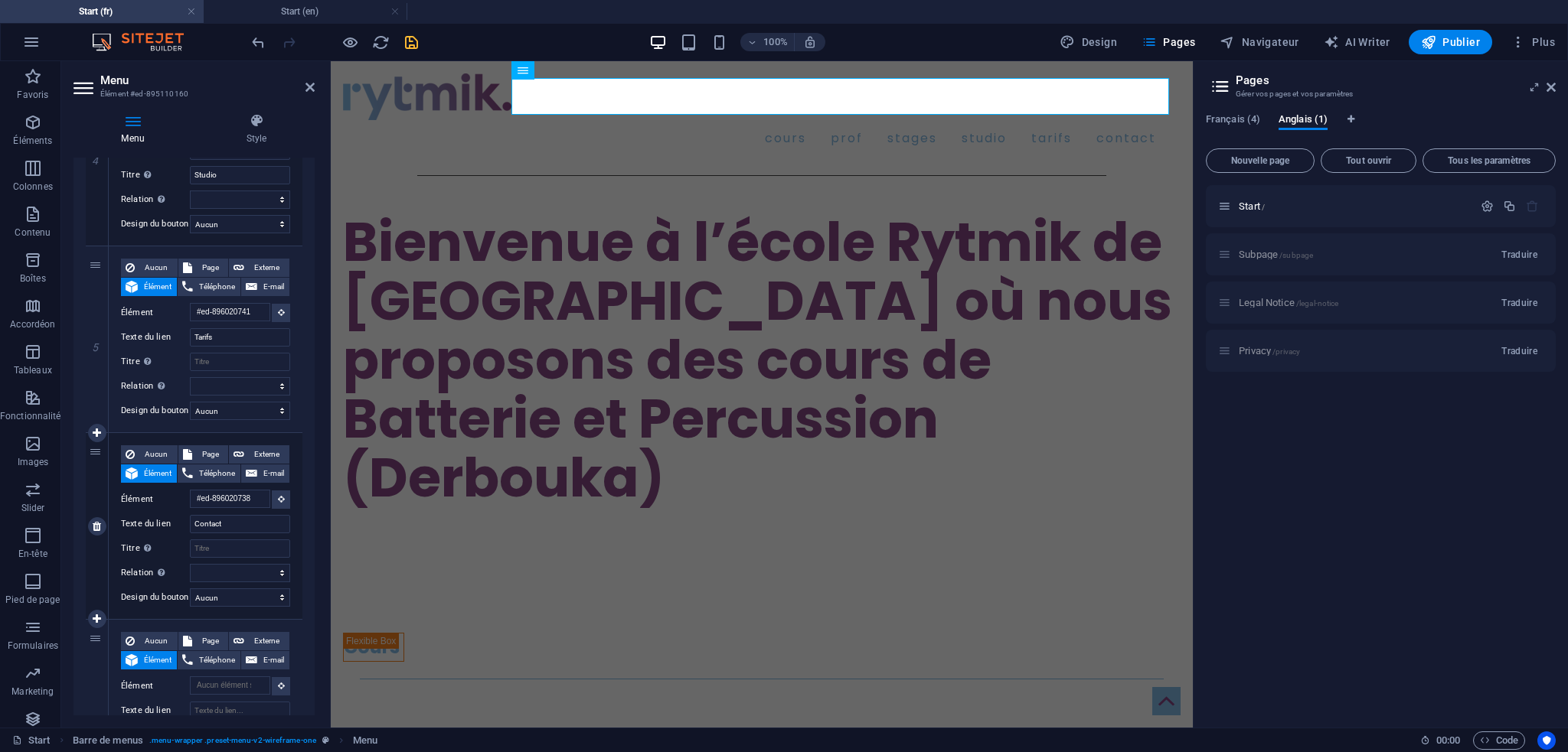
scroll to position [959, 0]
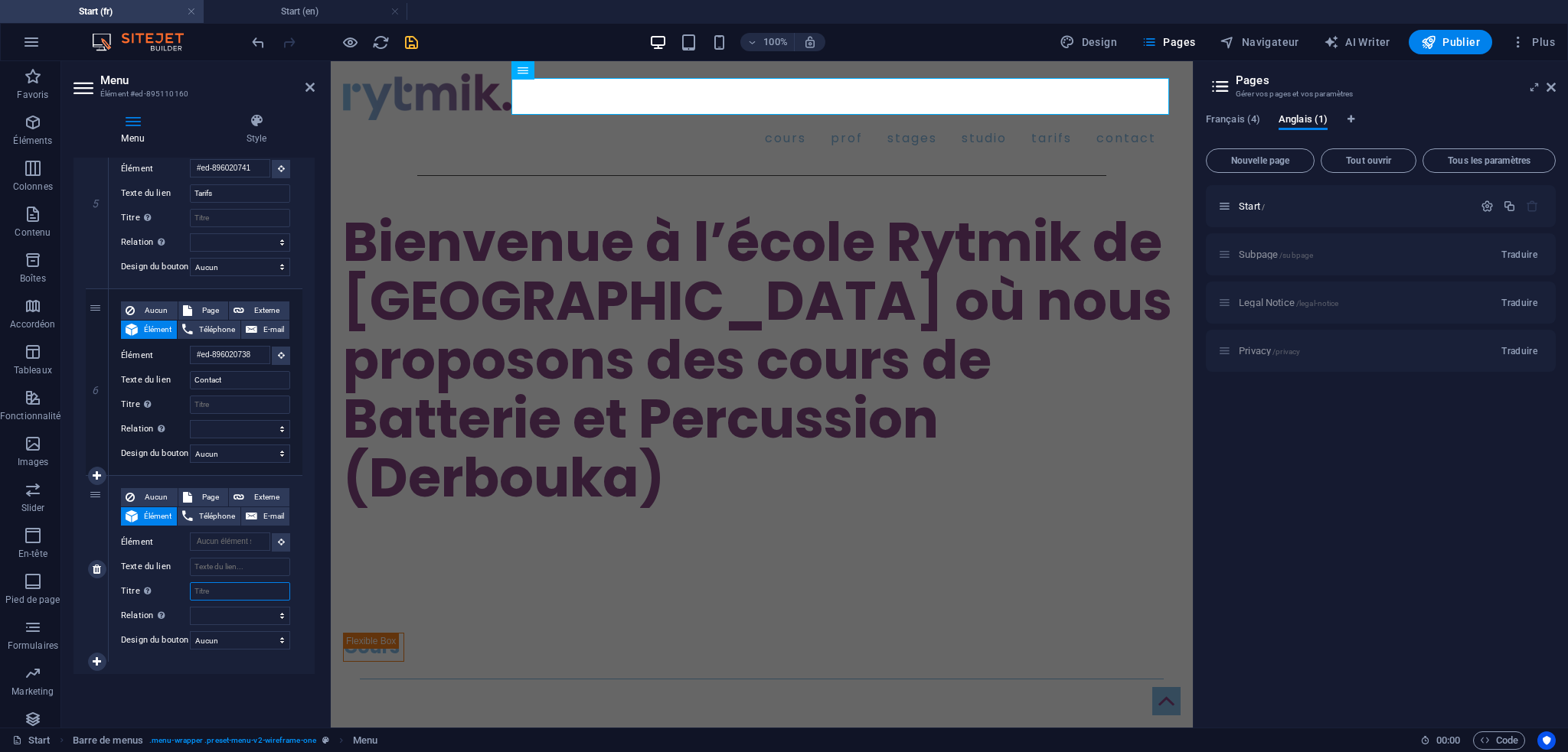
click at [222, 590] on input "Titre Description supplémentaire du lien. Celle-ci doit être différente du text…" at bounding box center [240, 591] width 101 height 19
click at [223, 571] on input "Texte du lien" at bounding box center [240, 567] width 101 height 19
type input "En"
select select
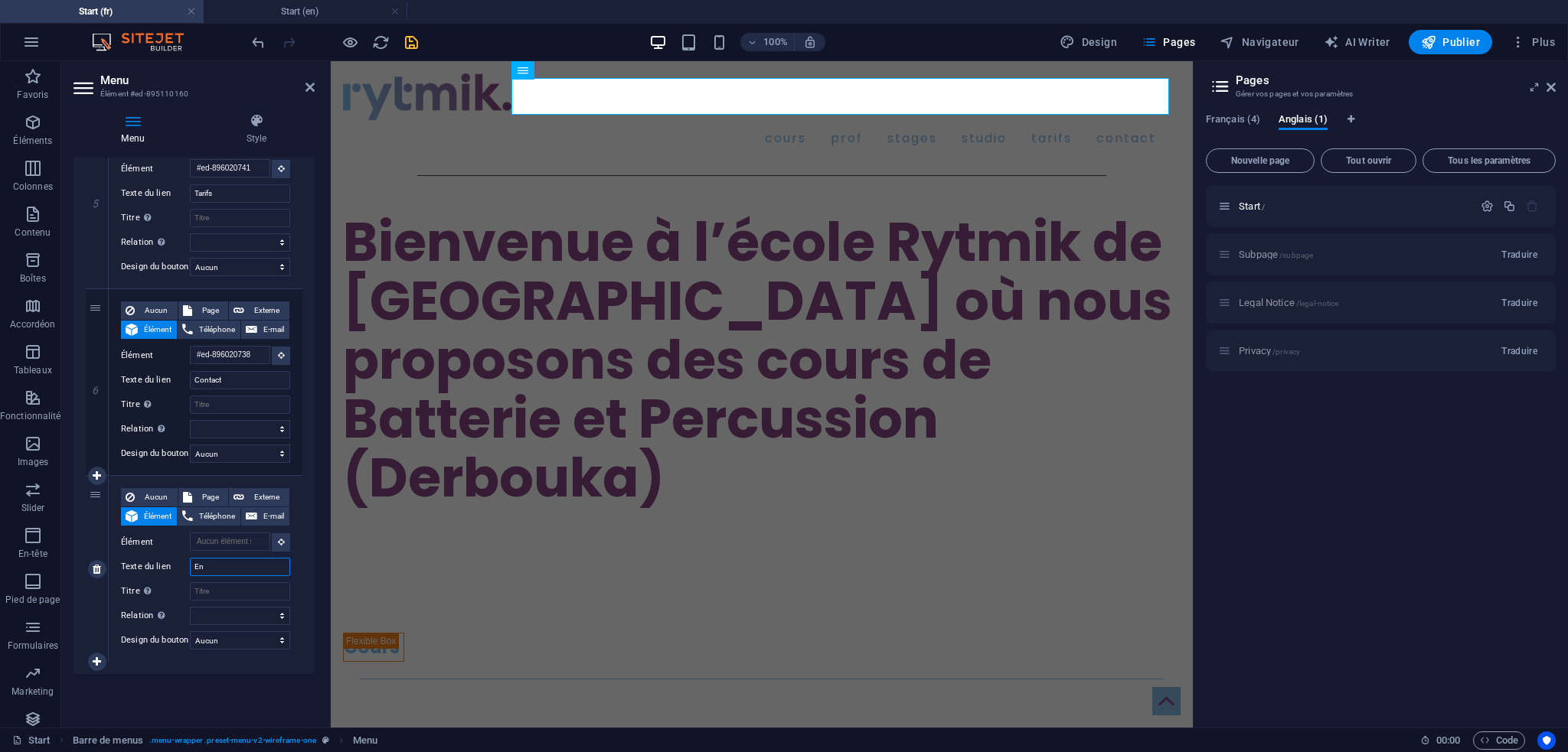
select select
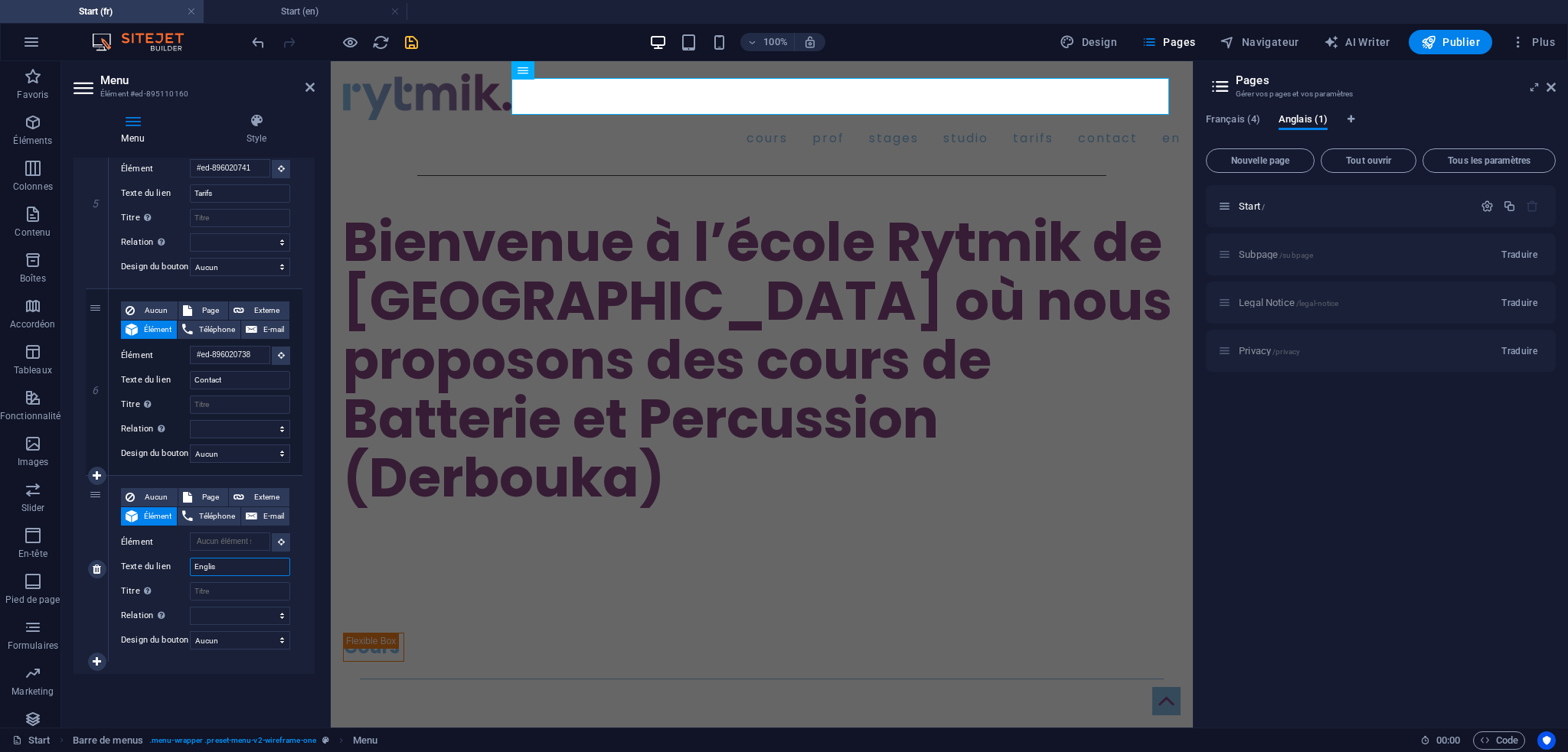
type input "English"
select select
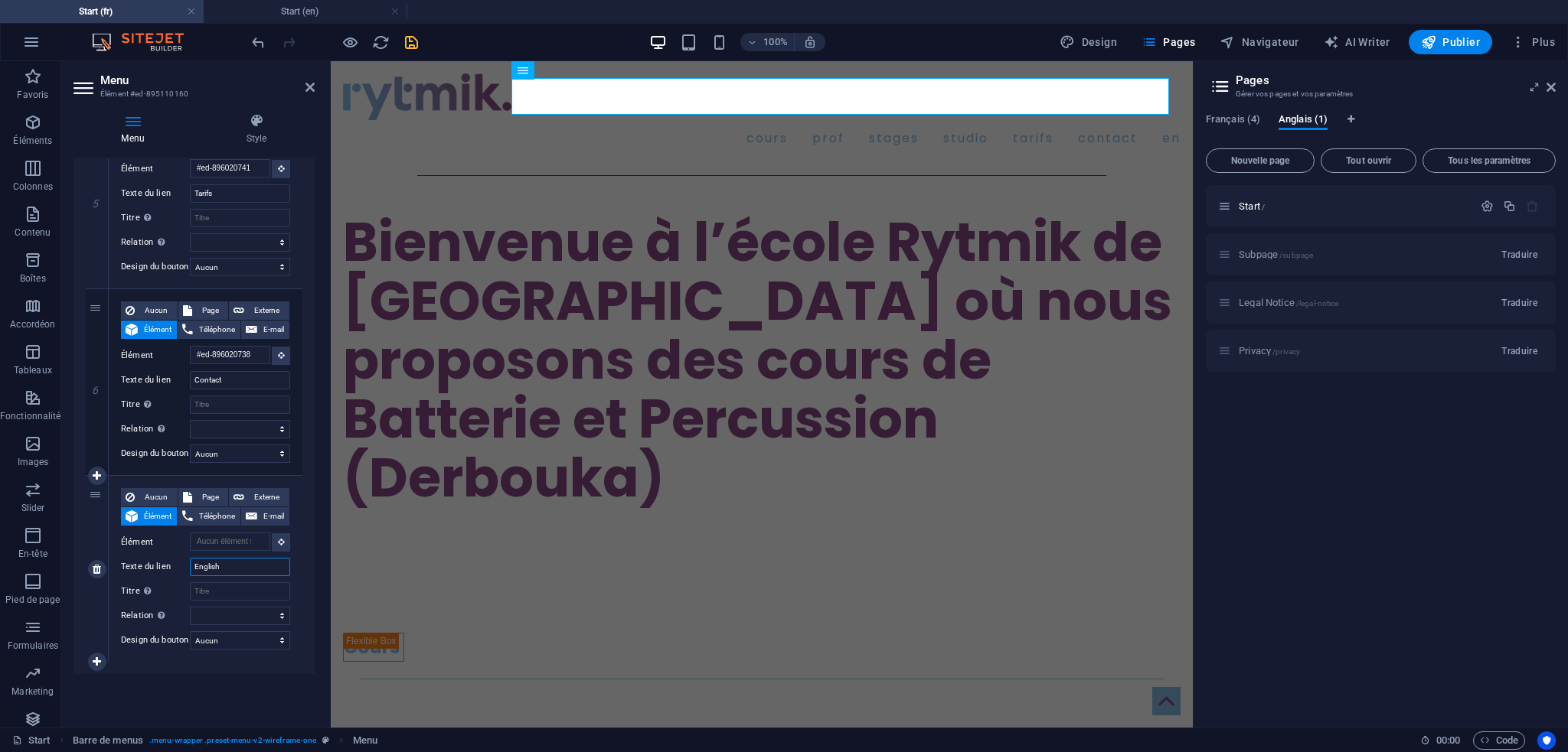
select select
type input "English"
click at [216, 682] on div "Menu Auto Personnalisé Créez des éléments de menu personnalisés pour ce menu. C…" at bounding box center [194, 436] width 241 height 558
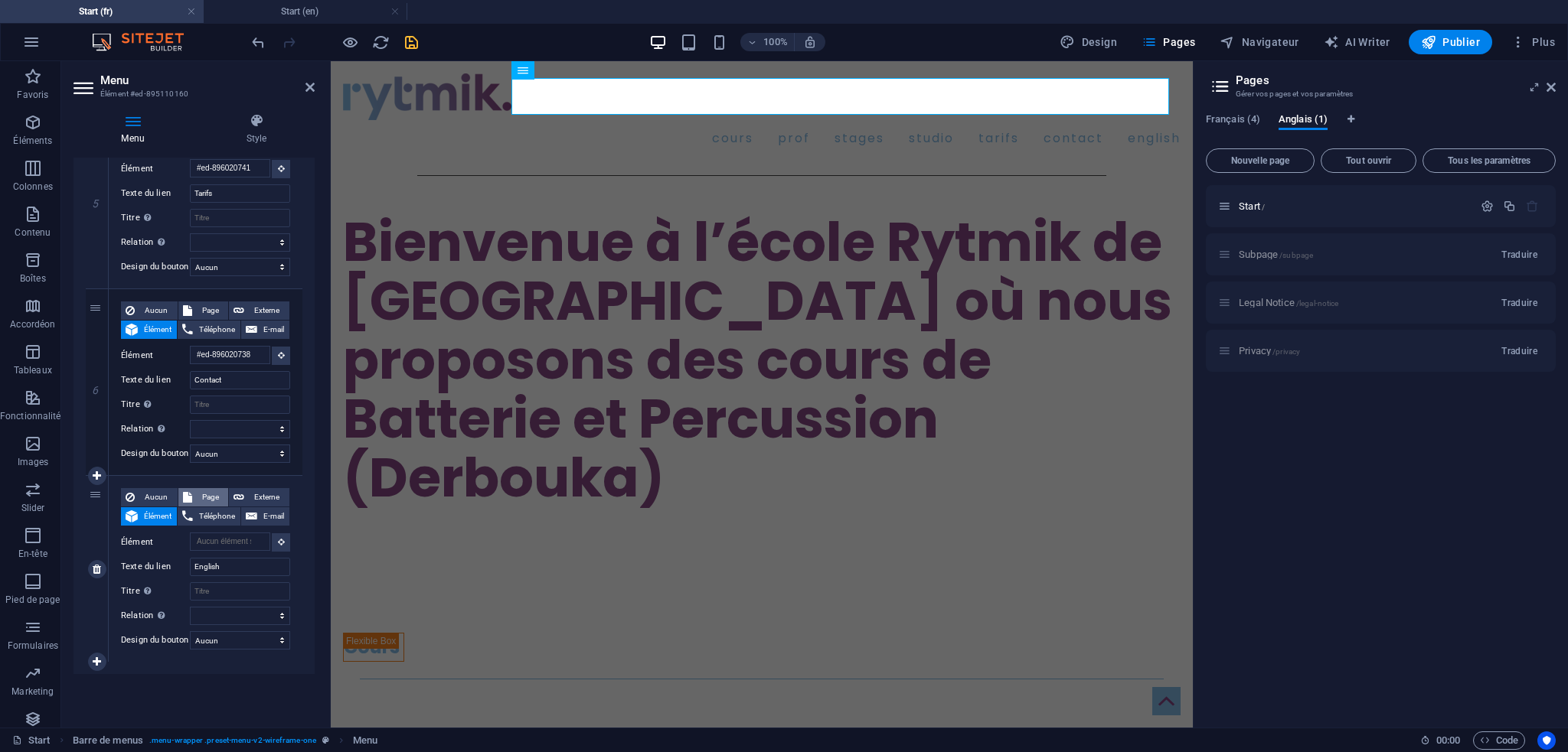
click at [205, 493] on span "Page" at bounding box center [210, 497] width 28 height 19
select select
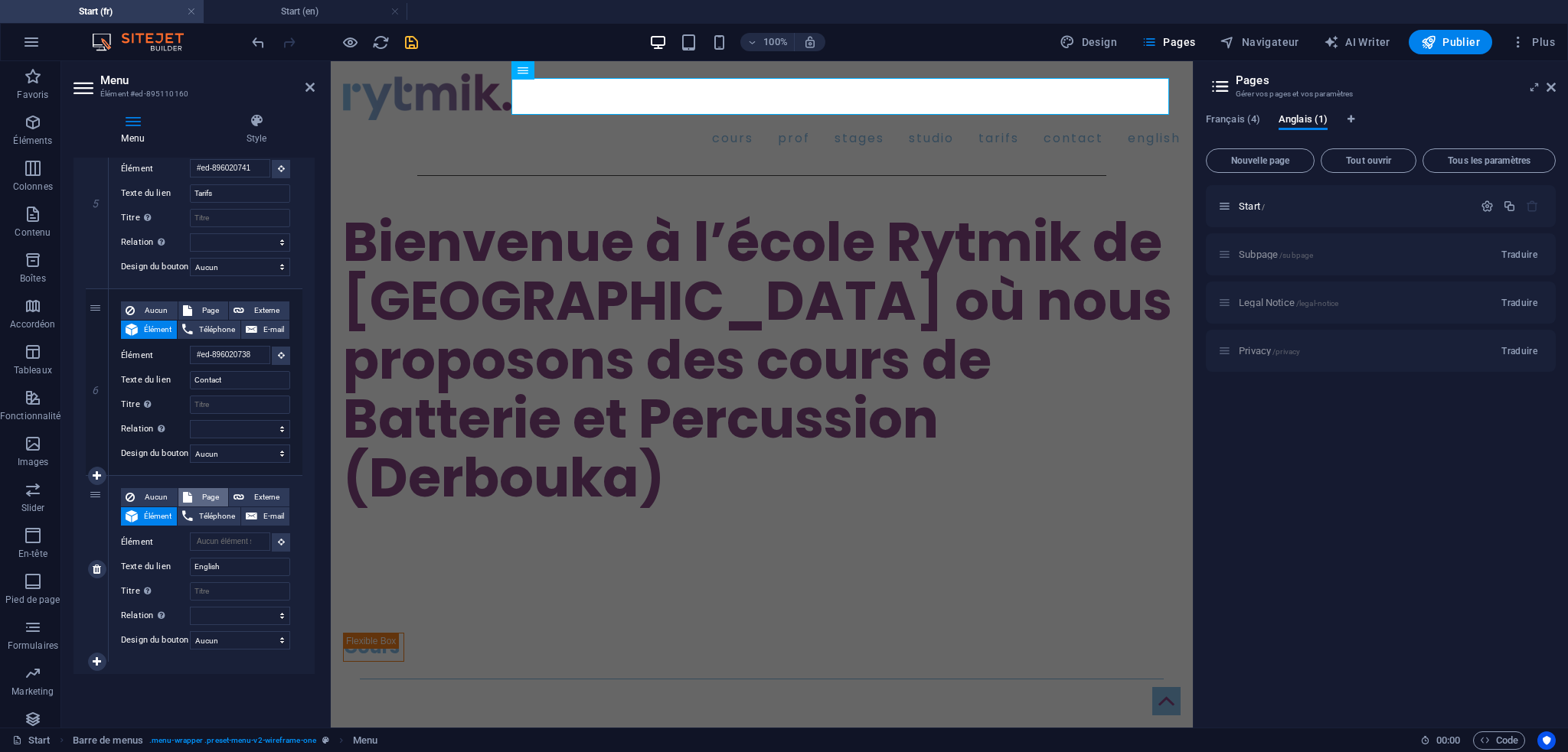
select select
click at [284, 536] on select "Start Subpage Legal Notice Privacy Start" at bounding box center [240, 542] width 101 height 19
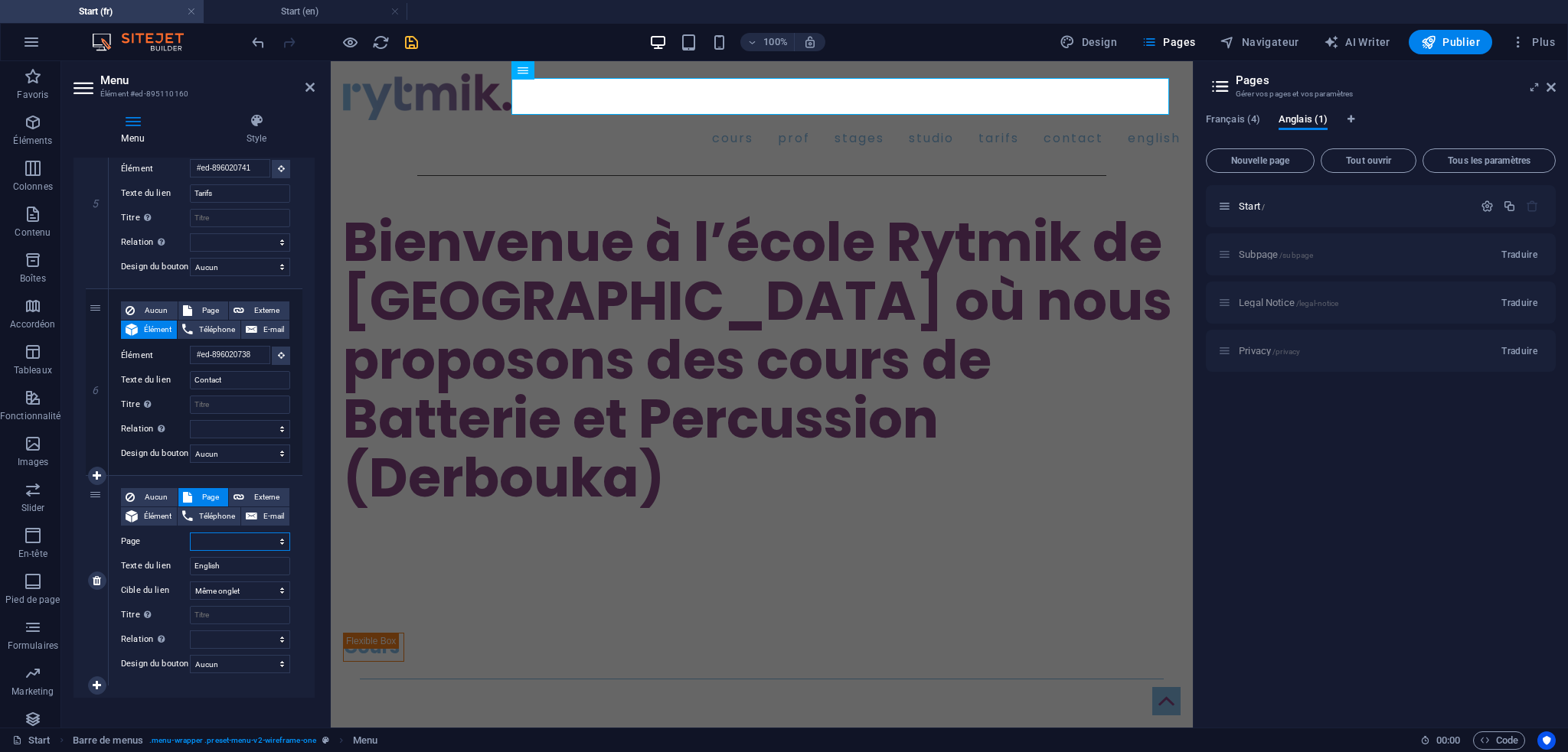
select select "4"
click at [190, 533] on select "Start Subpage Legal Notice Privacy Start" at bounding box center [240, 542] width 101 height 19
select select
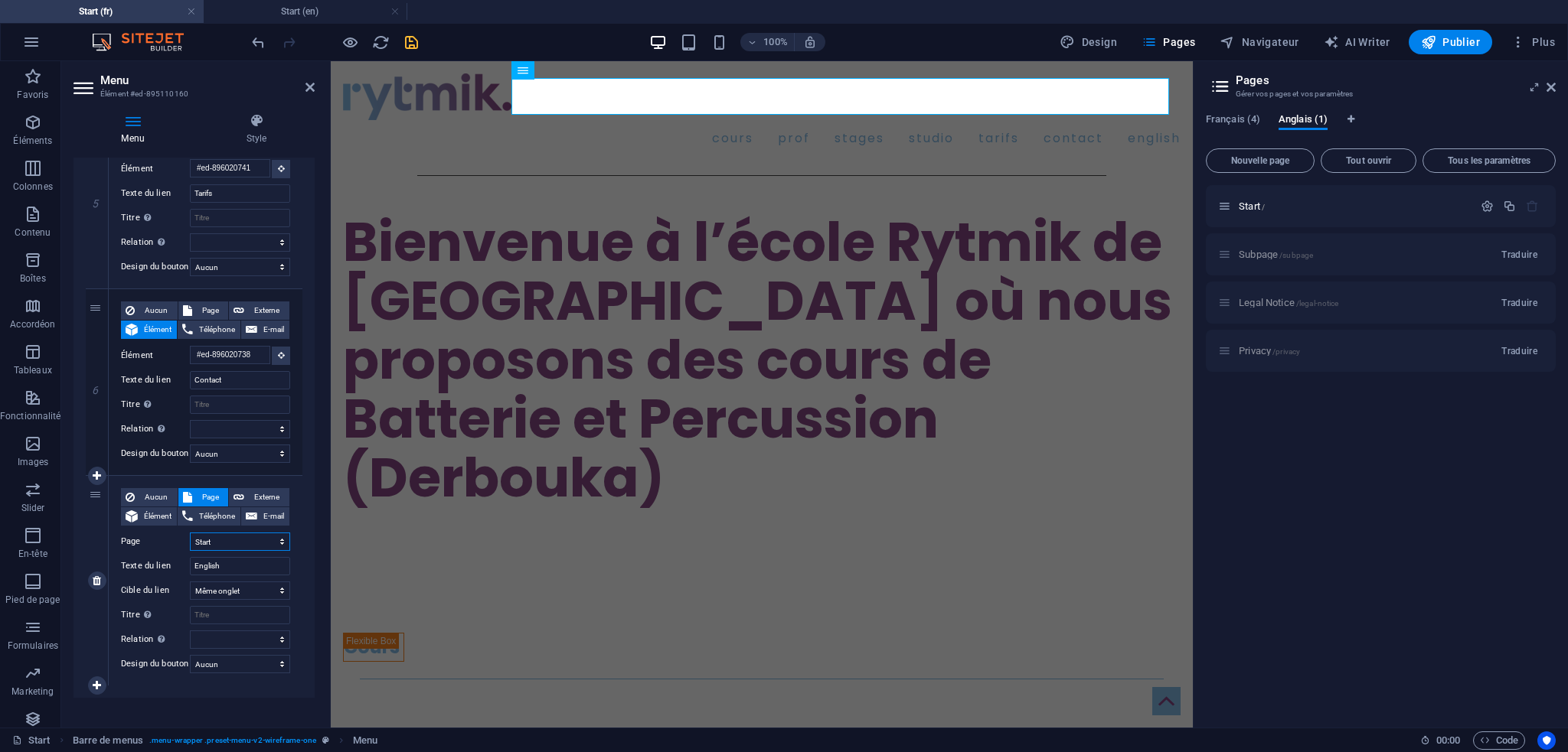
select select
click at [204, 697] on div "Menu Auto Personnalisé Créez des éléments de menu personnalisés pour ce menu. C…" at bounding box center [194, 436] width 241 height 558
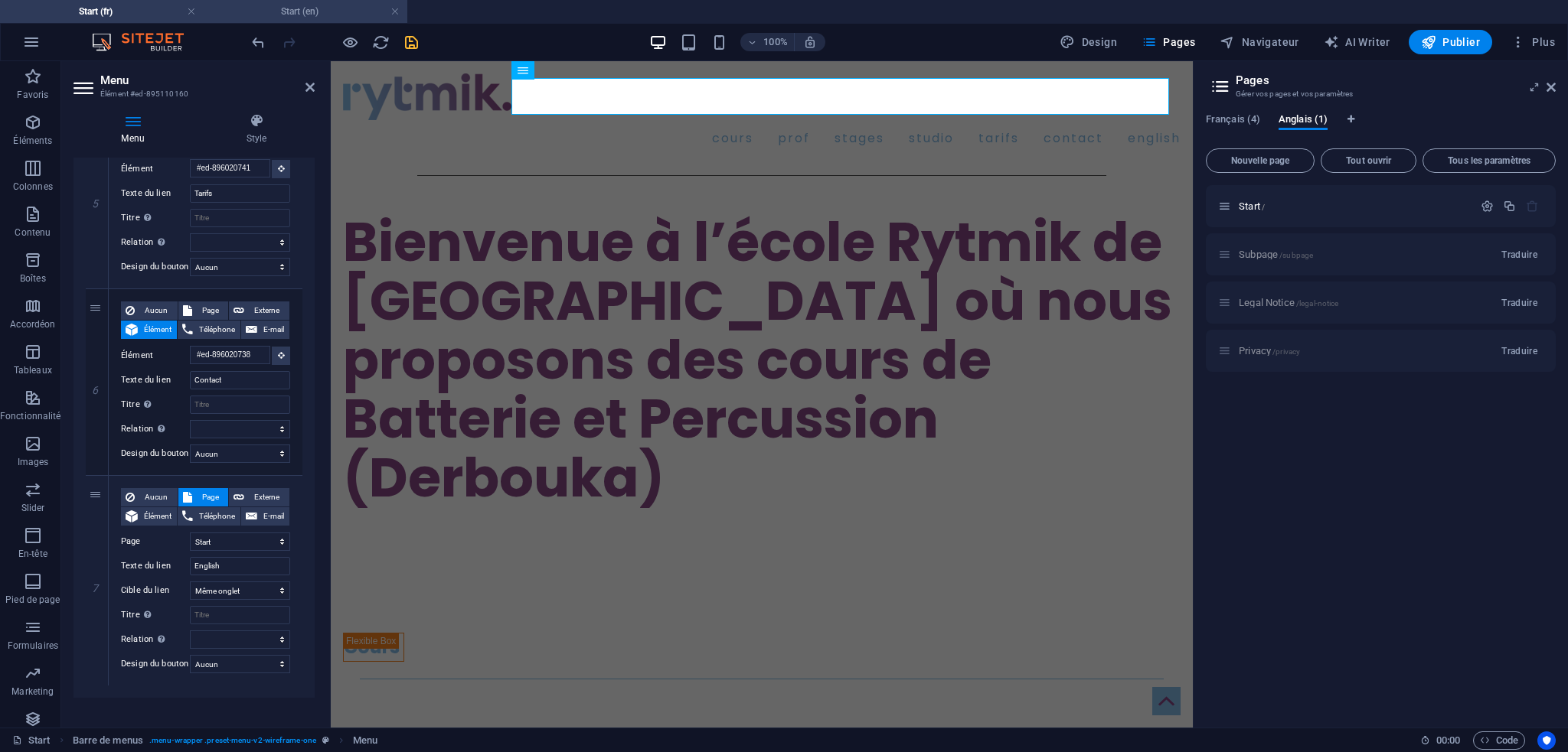
click at [306, 7] on h4 "Start (en)" at bounding box center [305, 11] width 204 height 17
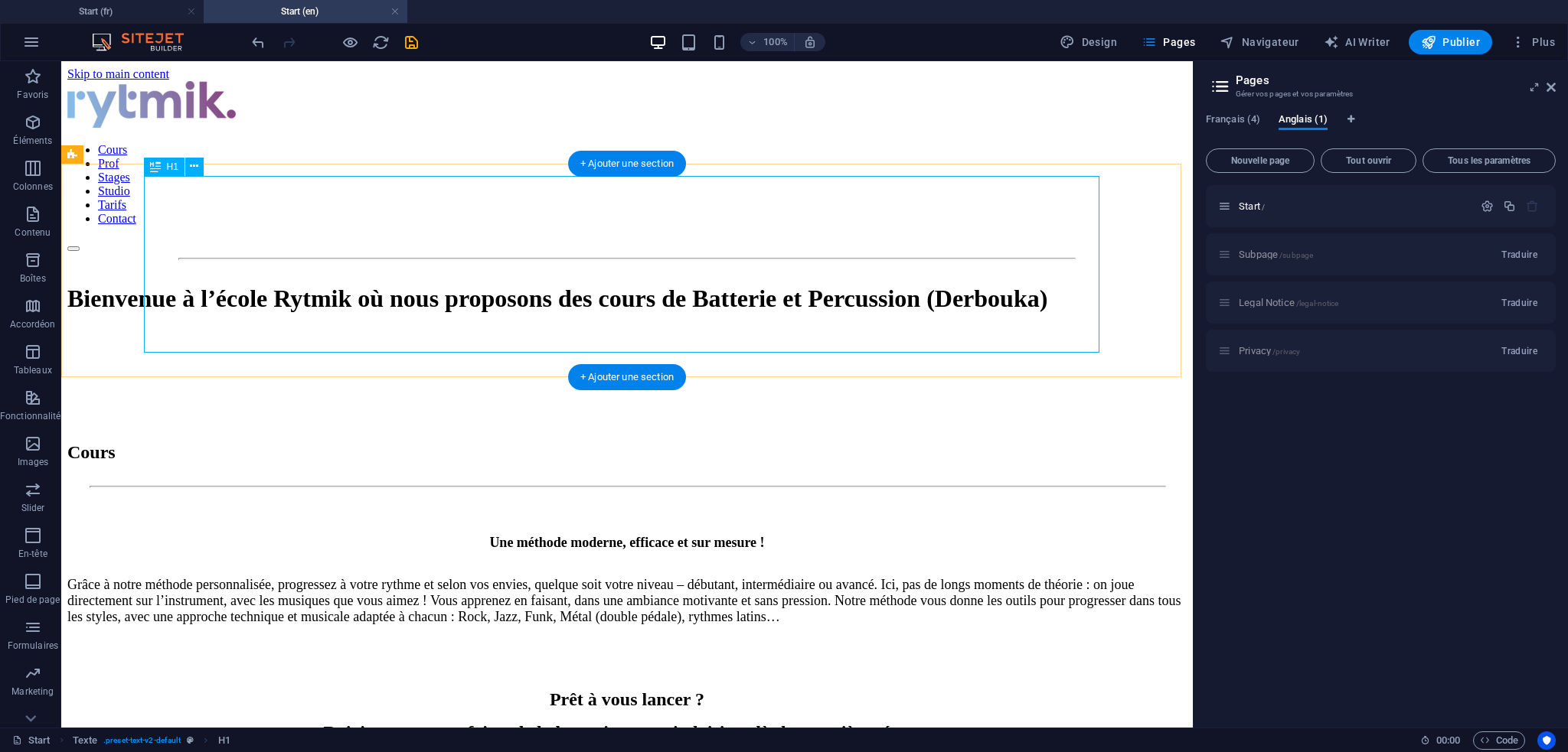
click at [327, 285] on div "Bienvenue à l’école Rytmik où nous proposons des cours de Batterie et Percussio…" at bounding box center [627, 299] width 1119 height 28
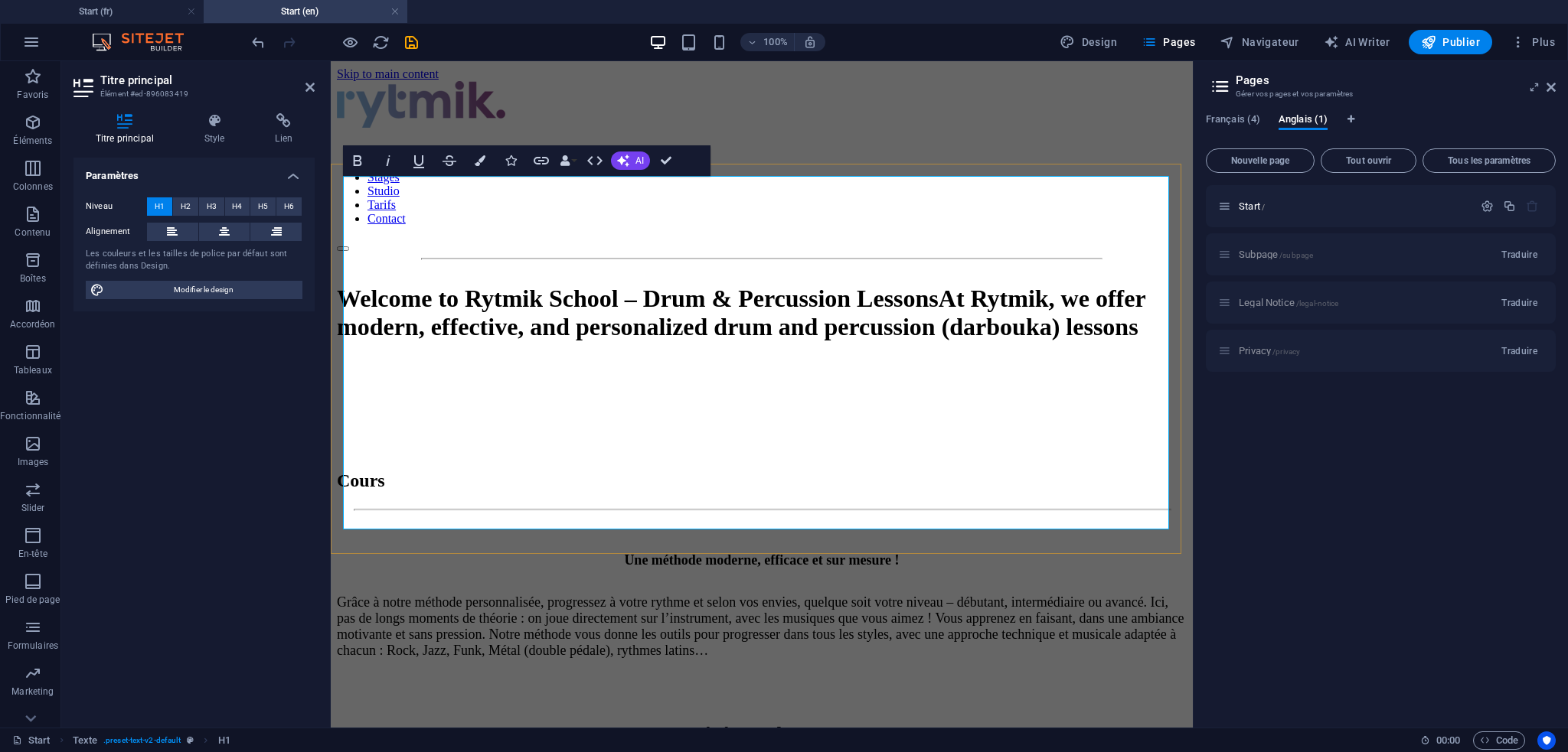
scroll to position [1528, 0]
click at [900, 458] on div at bounding box center [761, 420] width 850 height 77
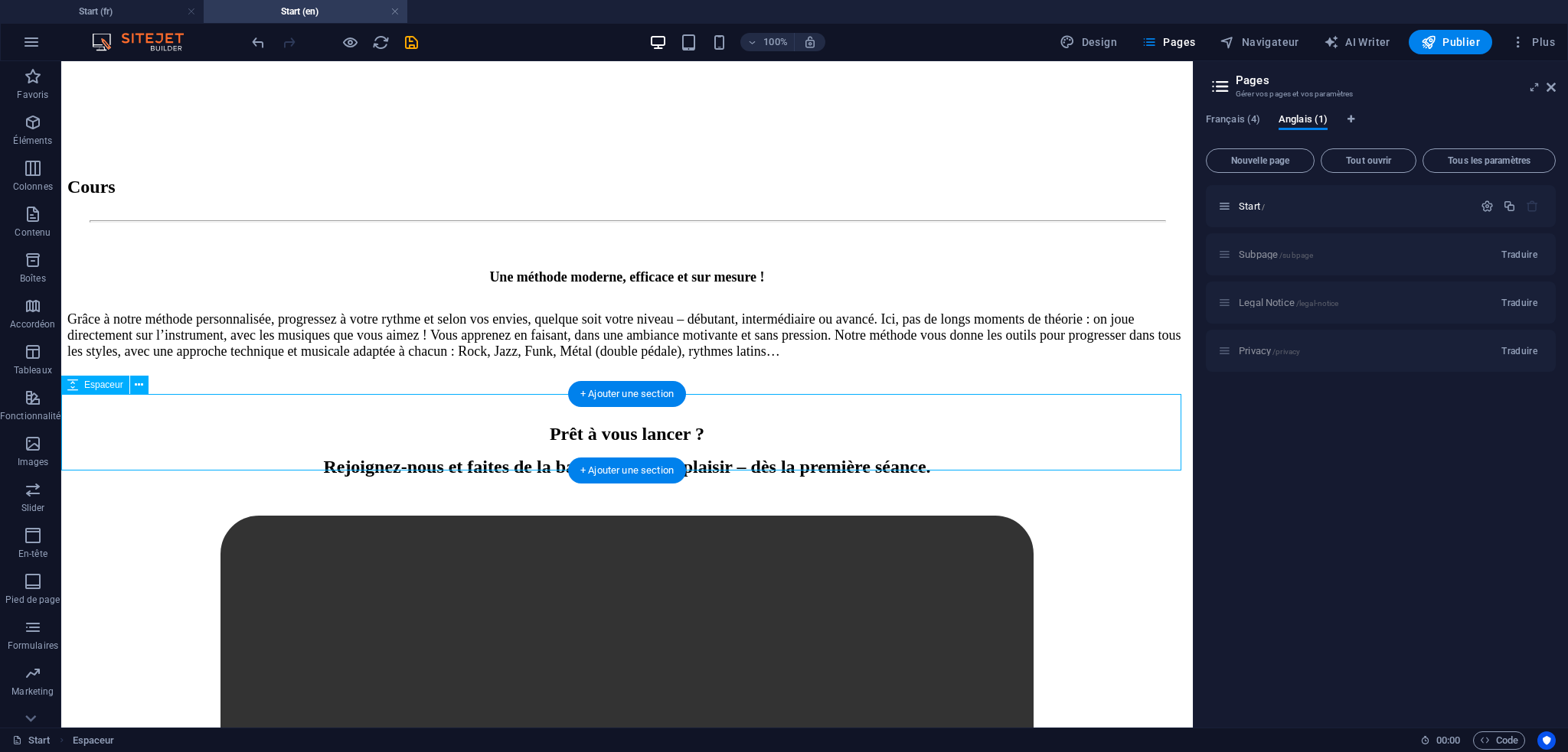
scroll to position [300, 0]
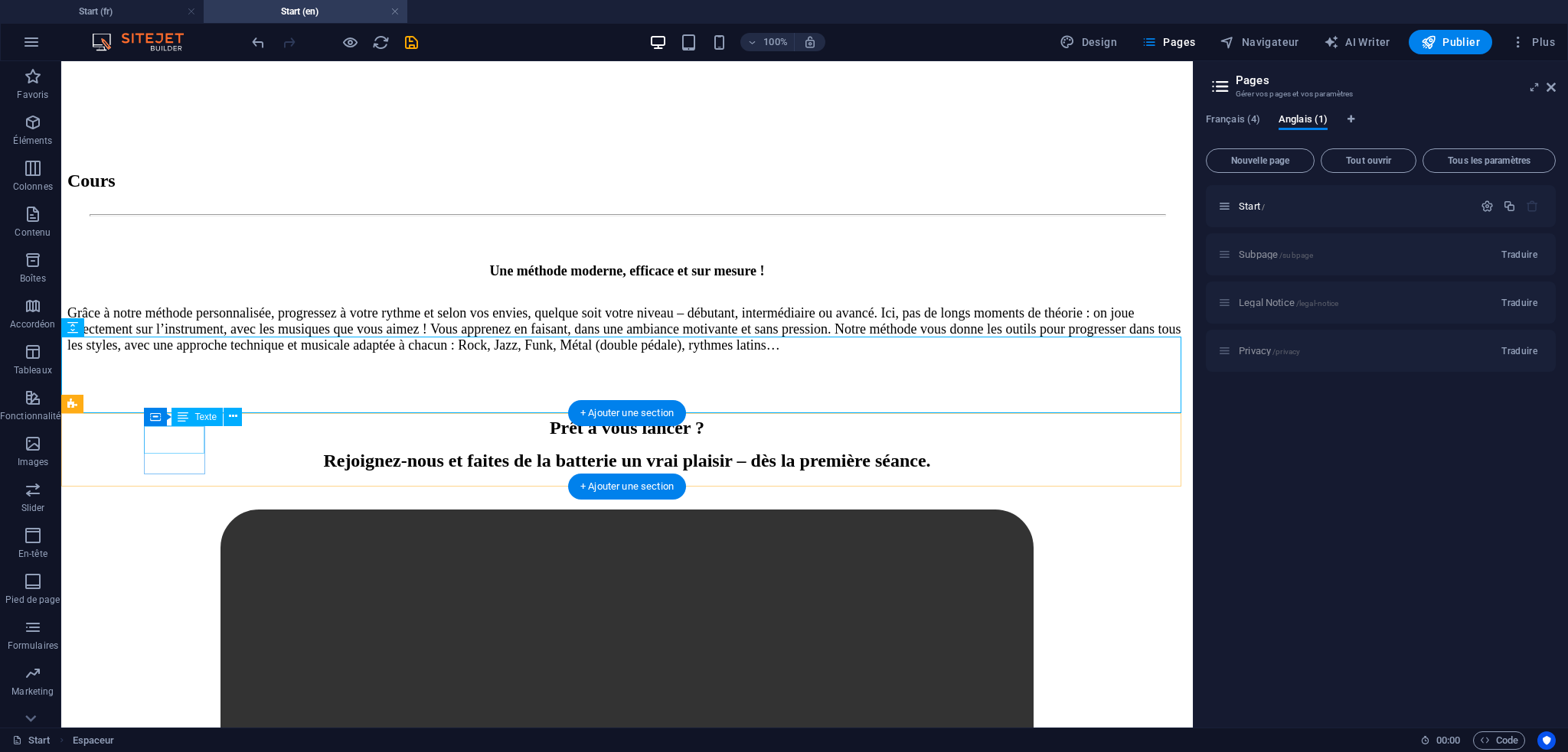
click at [128, 191] on div "Cours" at bounding box center [98, 181] width 61 height 20
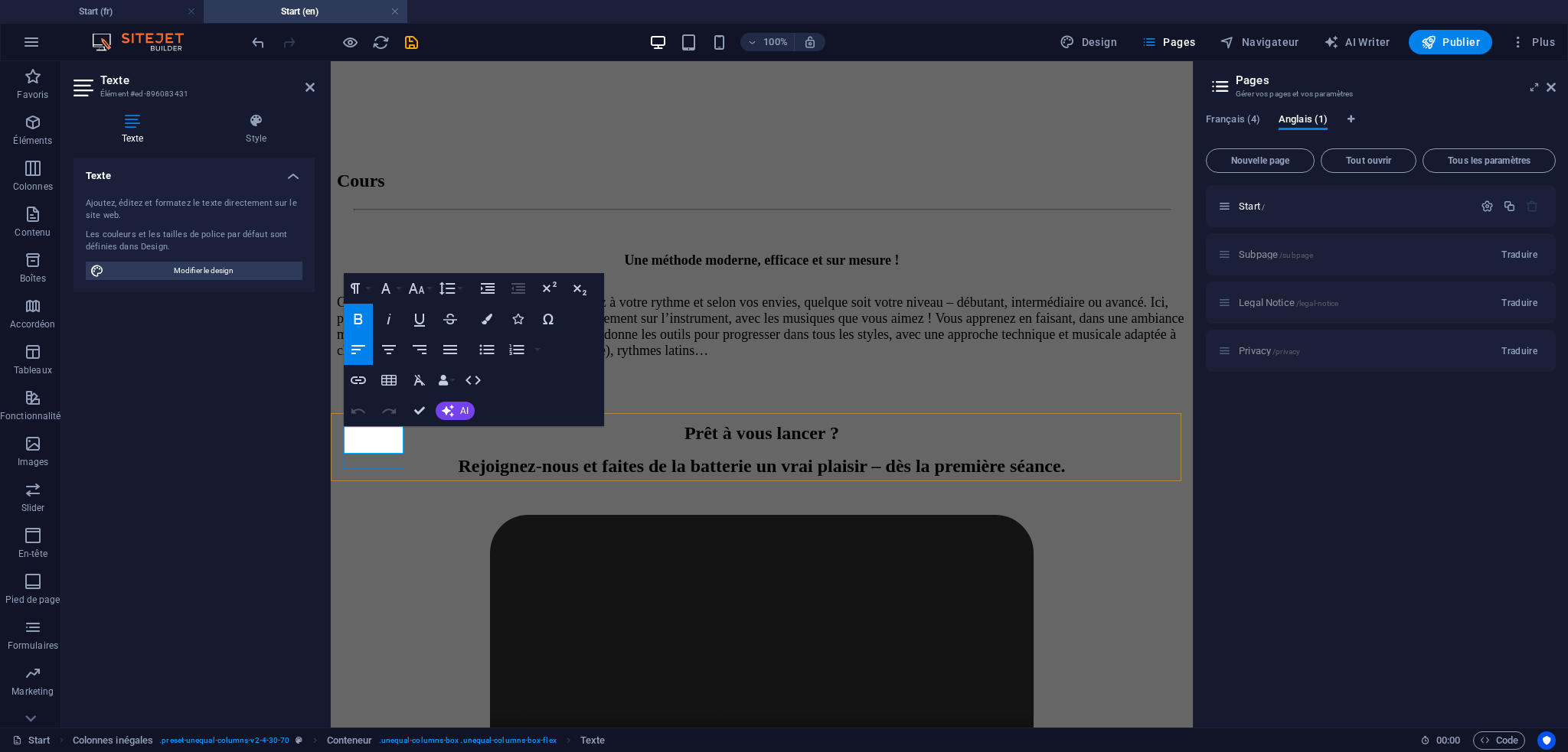
click at [386, 190] on span "Cours" at bounding box center [361, 181] width 48 height 20
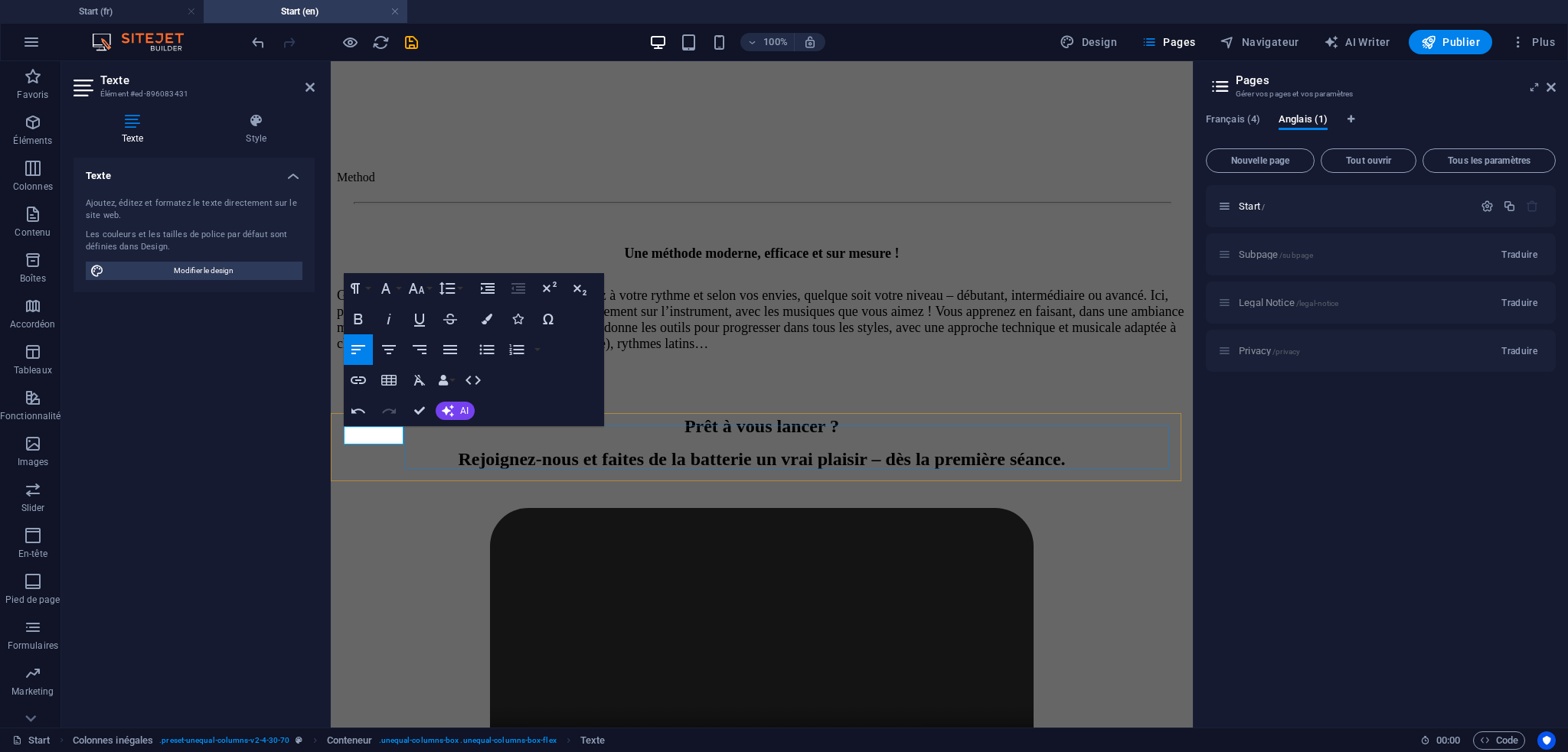
click at [435, 205] on div at bounding box center [761, 203] width 850 height 3
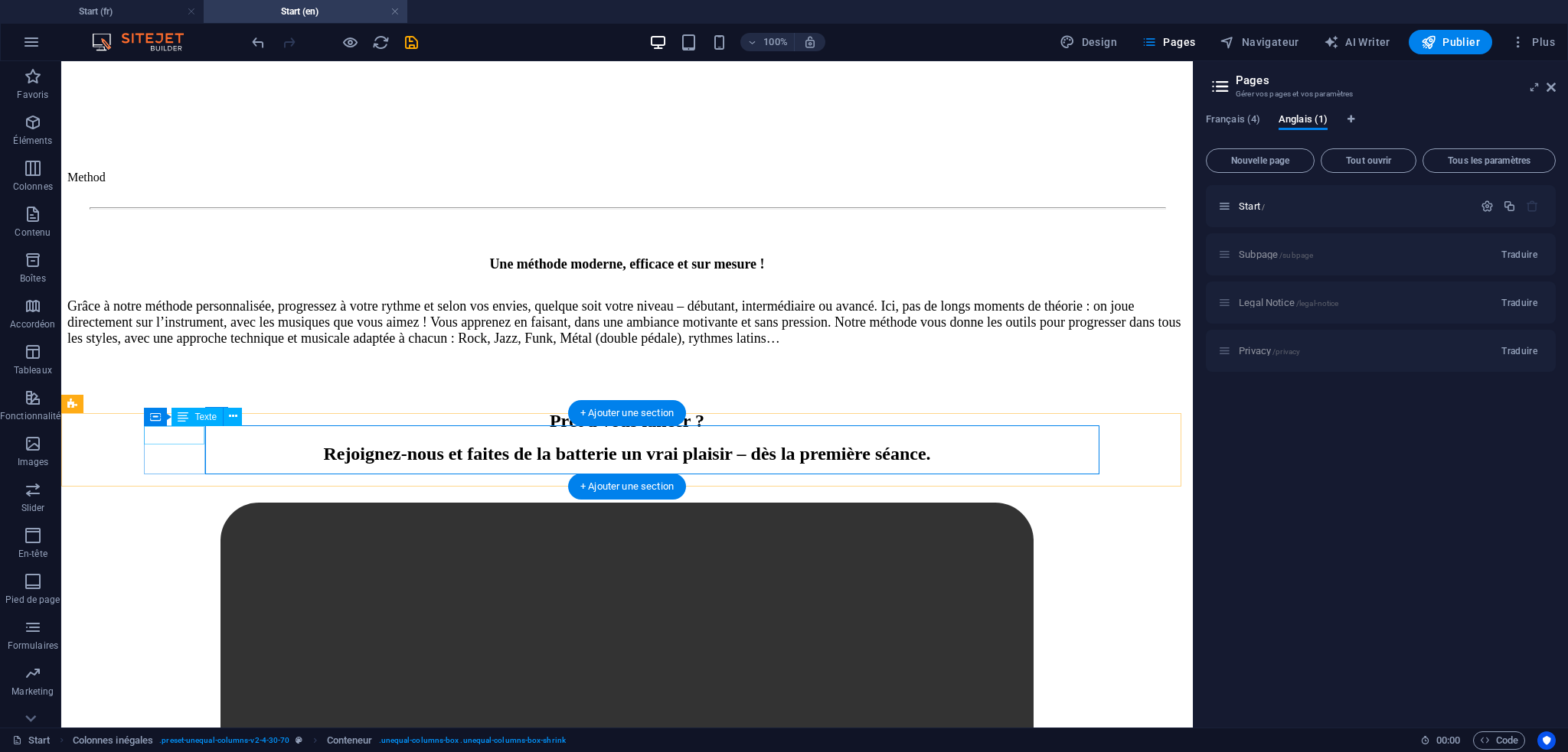
click at [128, 184] on div "Method" at bounding box center [98, 177] width 61 height 13
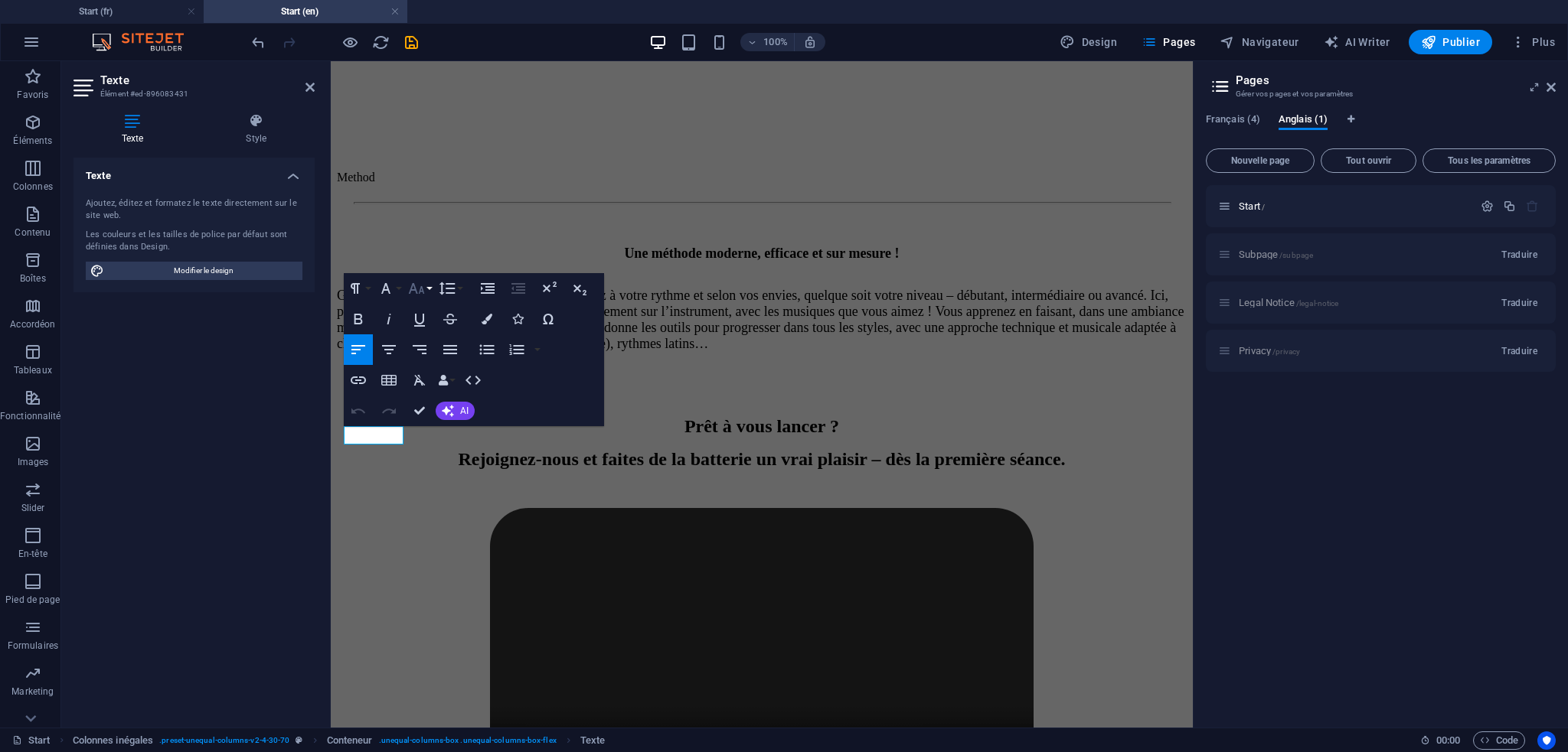
click at [423, 291] on icon "button" at bounding box center [417, 288] width 16 height 11
click at [424, 474] on link "24" at bounding box center [433, 479] width 55 height 23
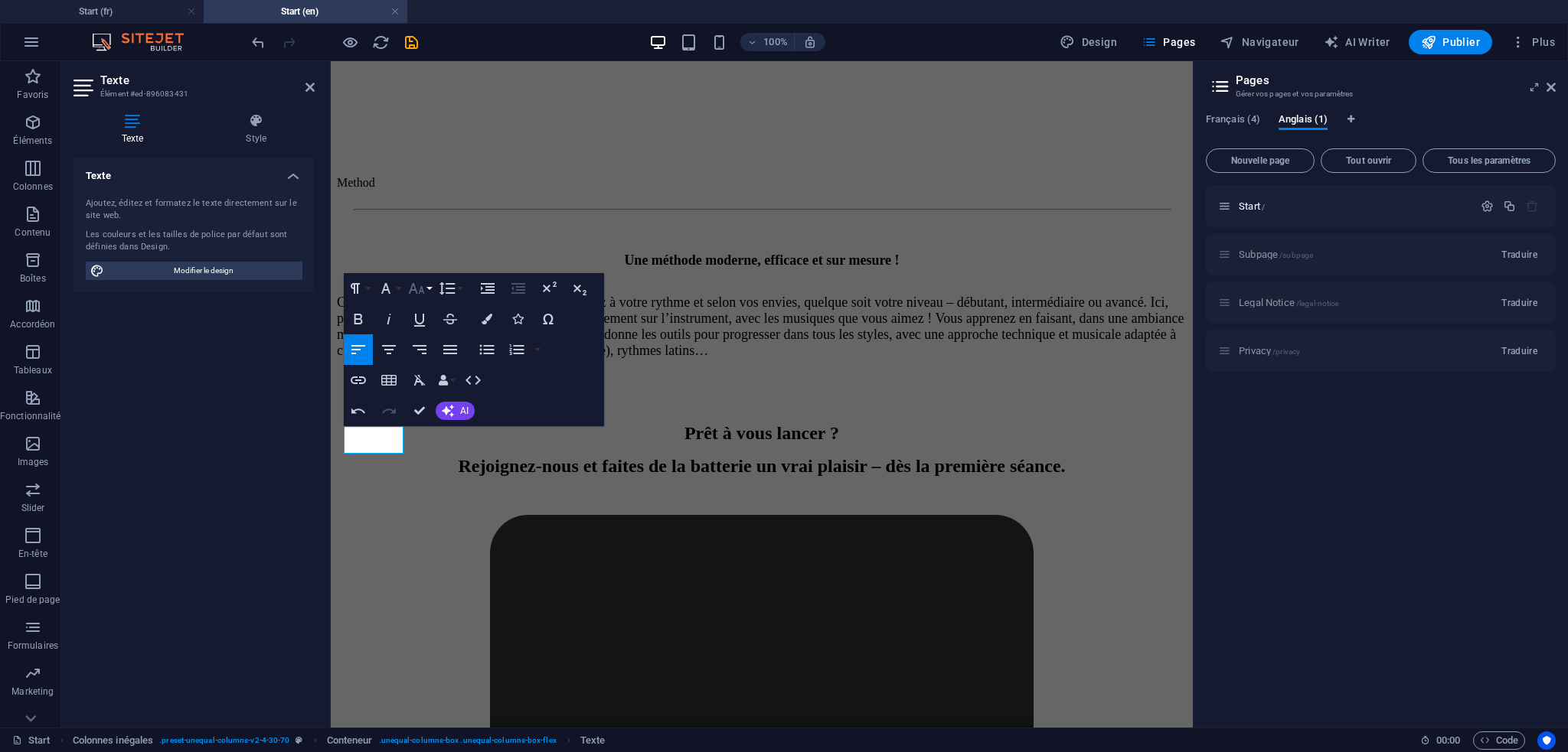
click at [417, 289] on icon "button" at bounding box center [417, 288] width 19 height 19
click at [441, 354] on link "24" at bounding box center [433, 357] width 55 height 23
click at [364, 314] on icon "button" at bounding box center [358, 319] width 19 height 19
click at [386, 191] on p "​ ​ Method" at bounding box center [367, 181] width 61 height 20
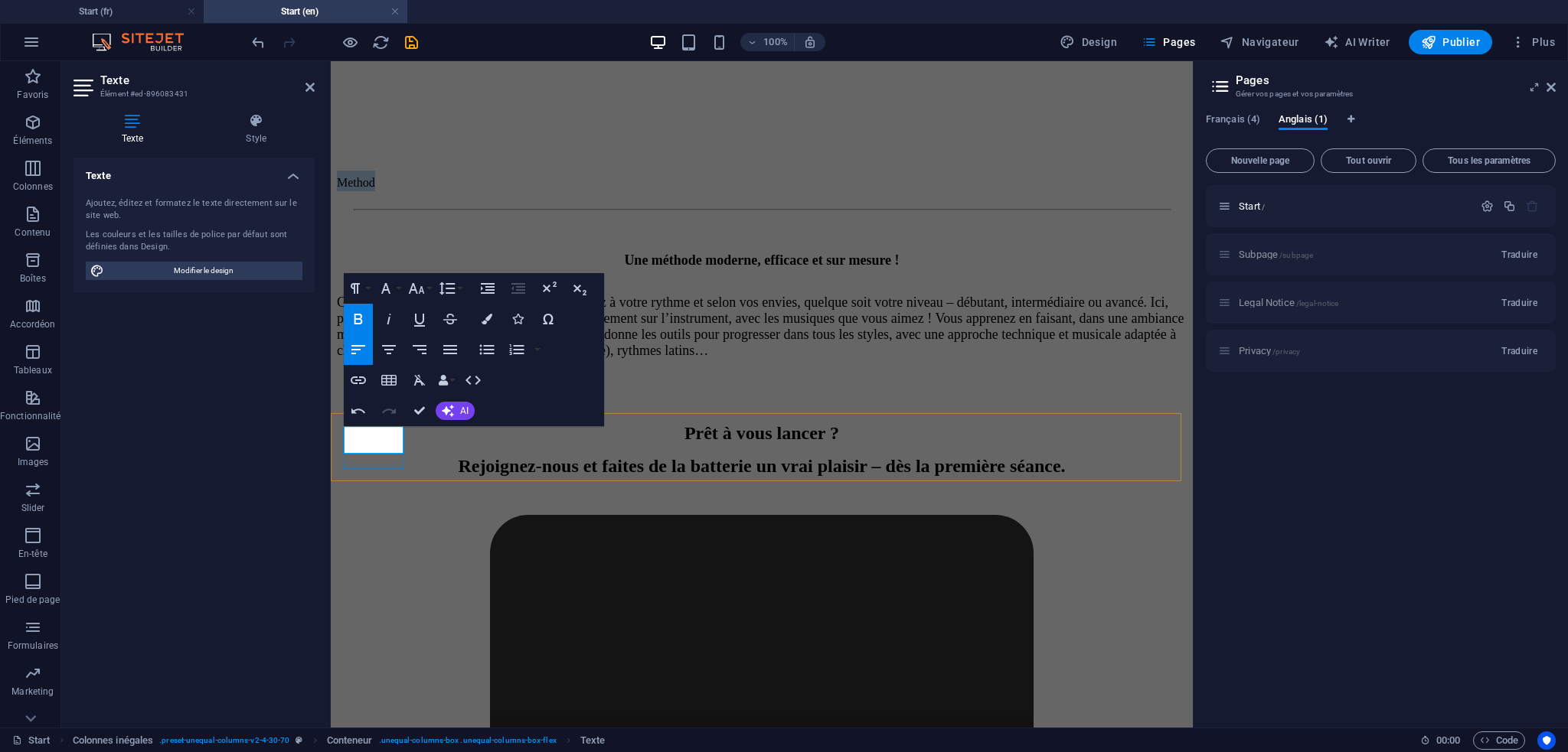
click at [386, 191] on p "​ ​ Method" at bounding box center [367, 181] width 61 height 20
click at [359, 310] on icon "button" at bounding box center [358, 319] width 19 height 19
click at [416, 283] on icon "button" at bounding box center [417, 288] width 19 height 19
click at [441, 352] on link "24" at bounding box center [433, 357] width 55 height 23
click at [456, 211] on div at bounding box center [761, 210] width 850 height 3
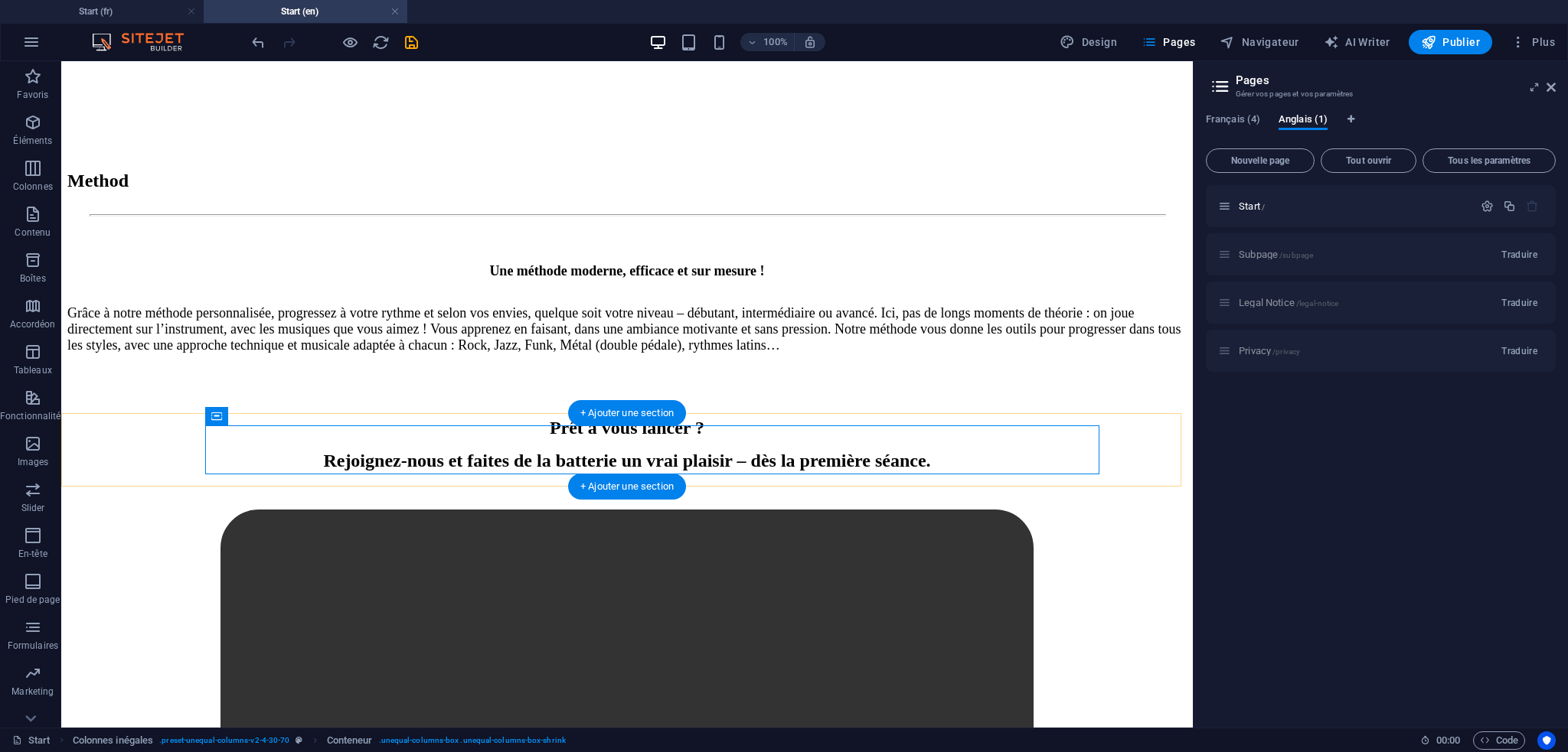
click at [374, 216] on div "Method" at bounding box center [627, 193] width 1119 height 45
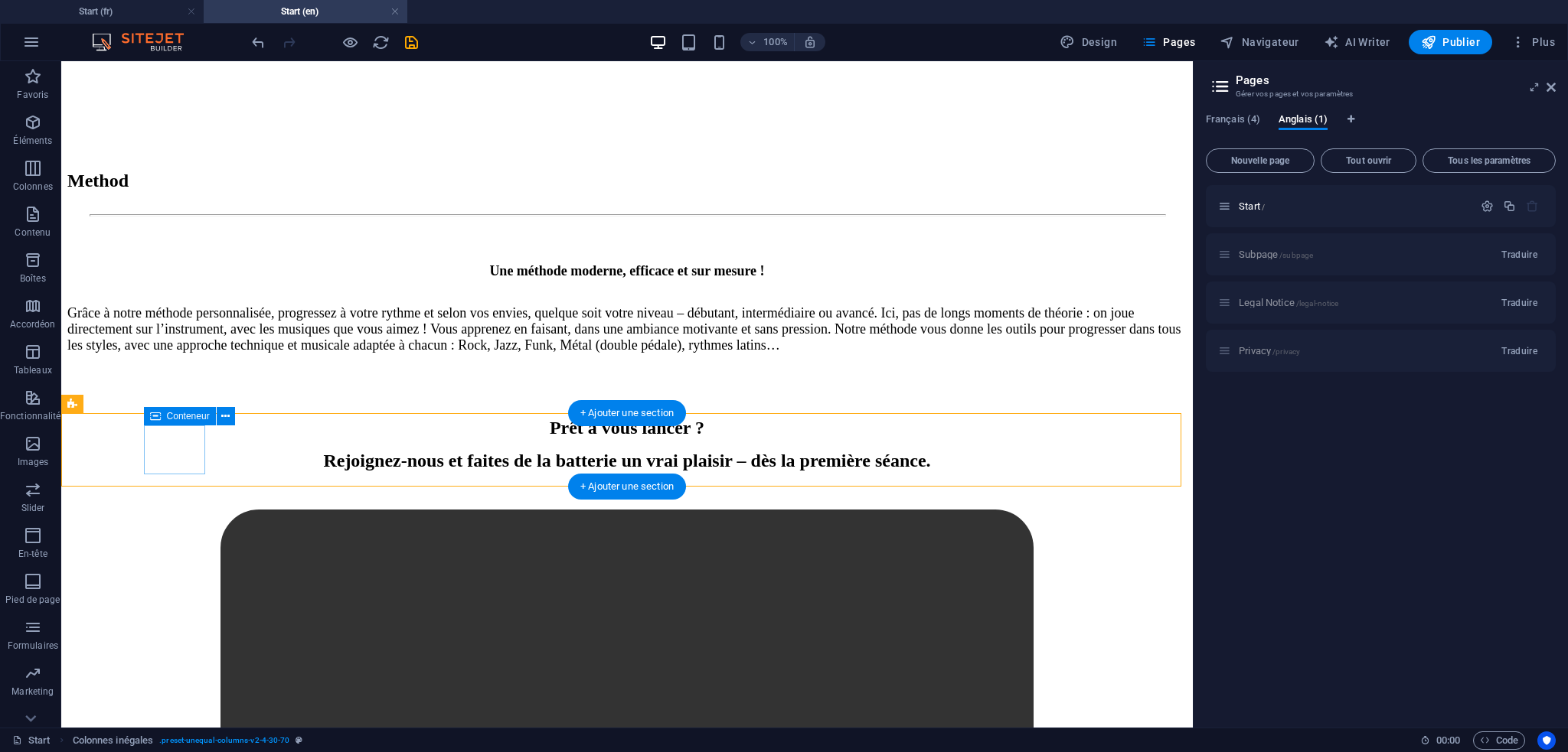
click at [128, 191] on div "Method" at bounding box center [98, 181] width 61 height 20
click at [154, 418] on icon at bounding box center [156, 416] width 11 height 19
select select "rem"
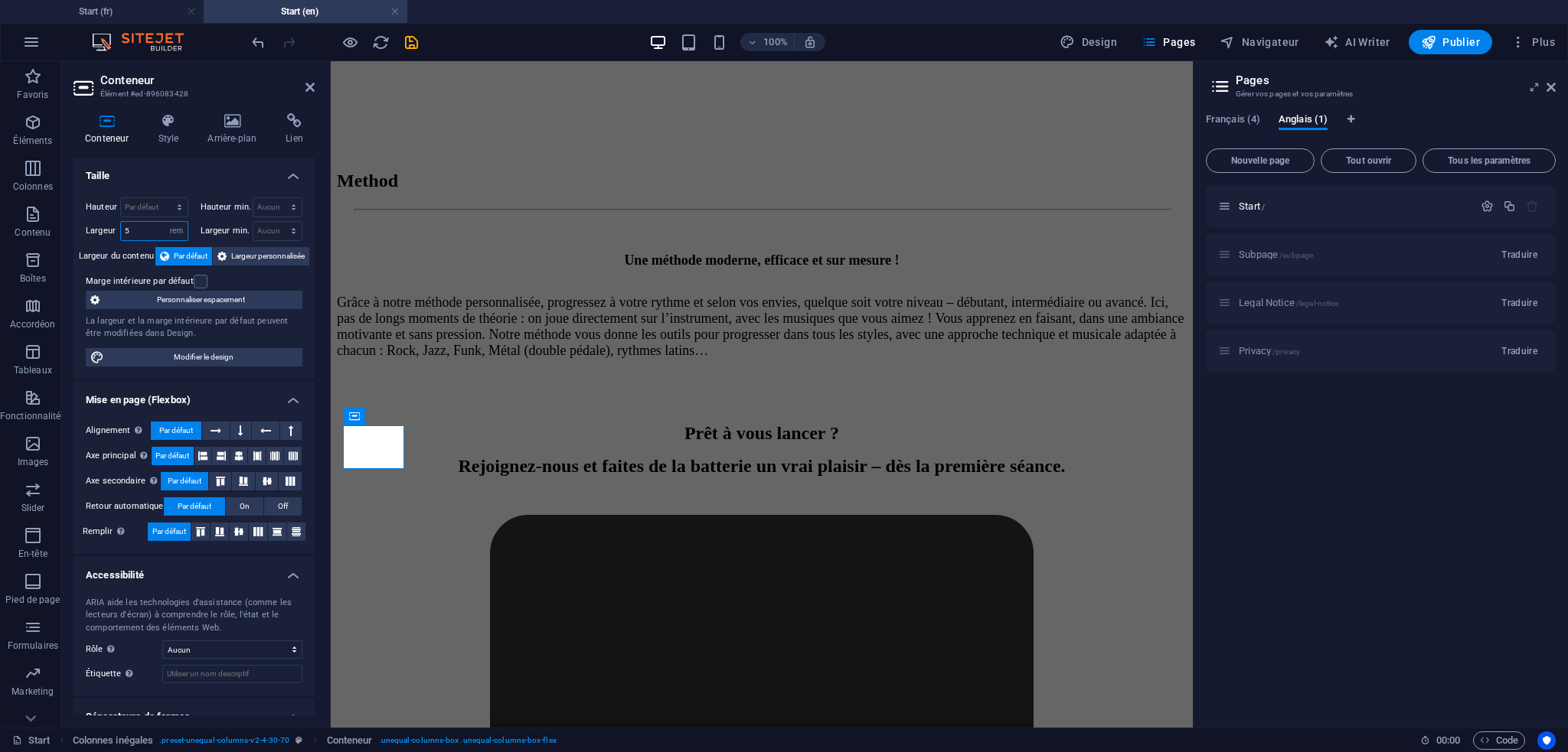
click at [136, 229] on input "5" at bounding box center [154, 230] width 67 height 19
type input "7"
click at [516, 411] on div "Une méthode moderne, efficace et sur mesure ! Grâce à notre méthode personnalis…" at bounding box center [761, 332] width 850 height 158
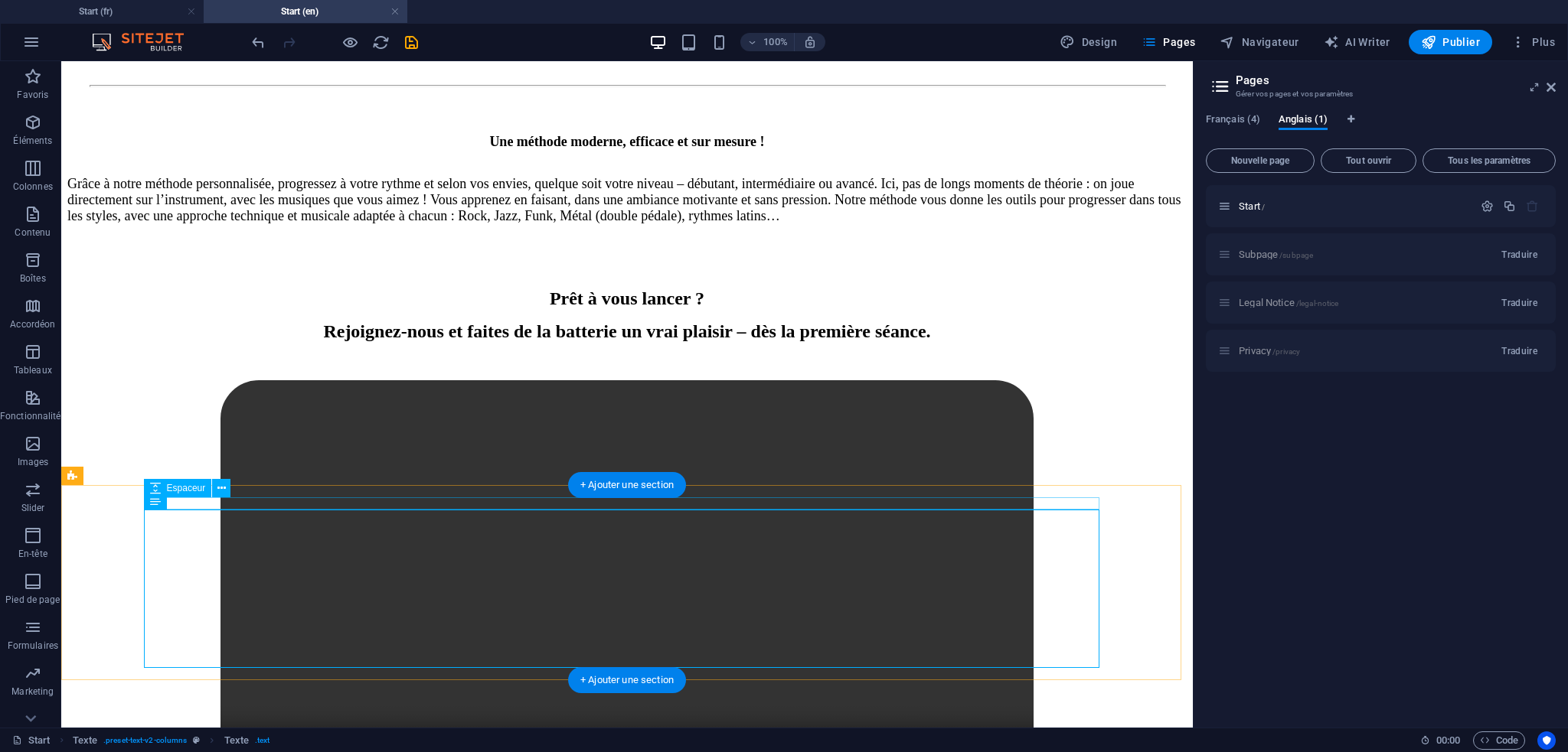
scroll to position [530, 0]
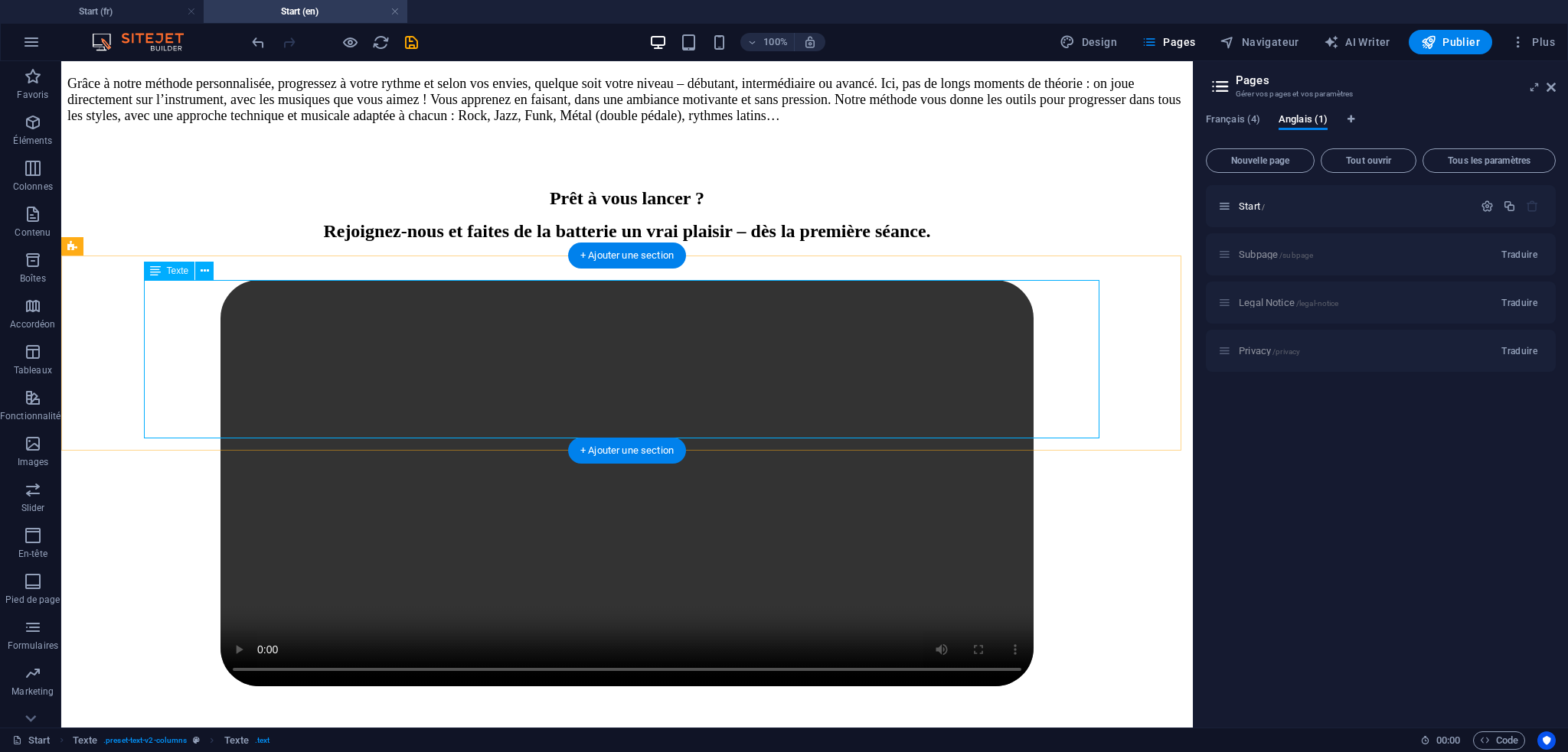
click at [533, 176] on div "Une méthode moderne, efficace et sur mesure ! Grâce à notre méthode personnalis…" at bounding box center [627, 105] width 1119 height 142
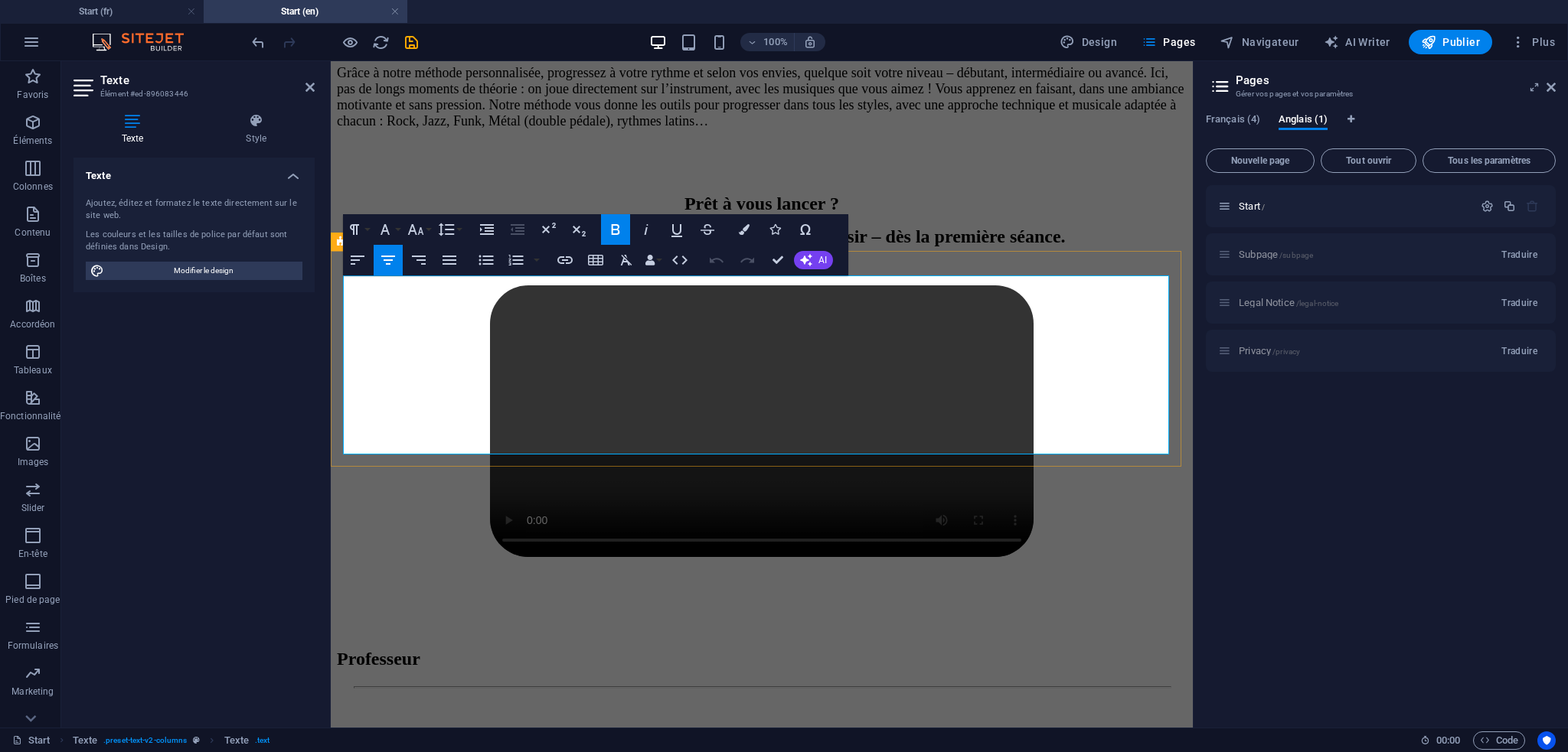
click at [533, 128] on span "Grâce à notre méthode personnalisée, progressez à votre rythme et selon vos env…" at bounding box center [760, 96] width 848 height 63
click at [495, 128] on span "Grâce à notre méthode personnalisée, progressez à votre rythme et selon vos env…" at bounding box center [760, 96] width 848 height 63
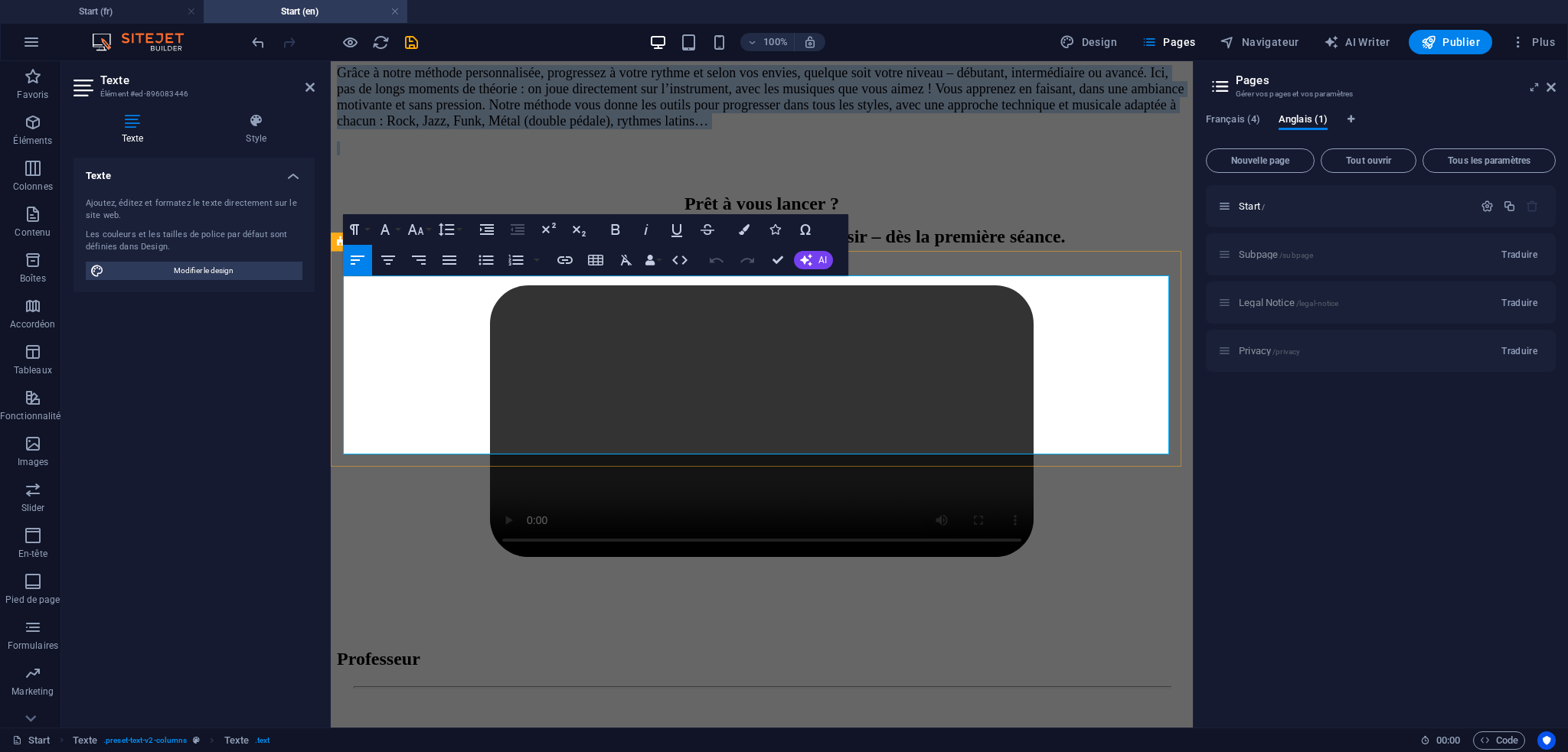
click at [495, 128] on span "Grâce à notre méthode personnalisée, progressez à votre rythme et selon vos env…" at bounding box center [760, 96] width 848 height 63
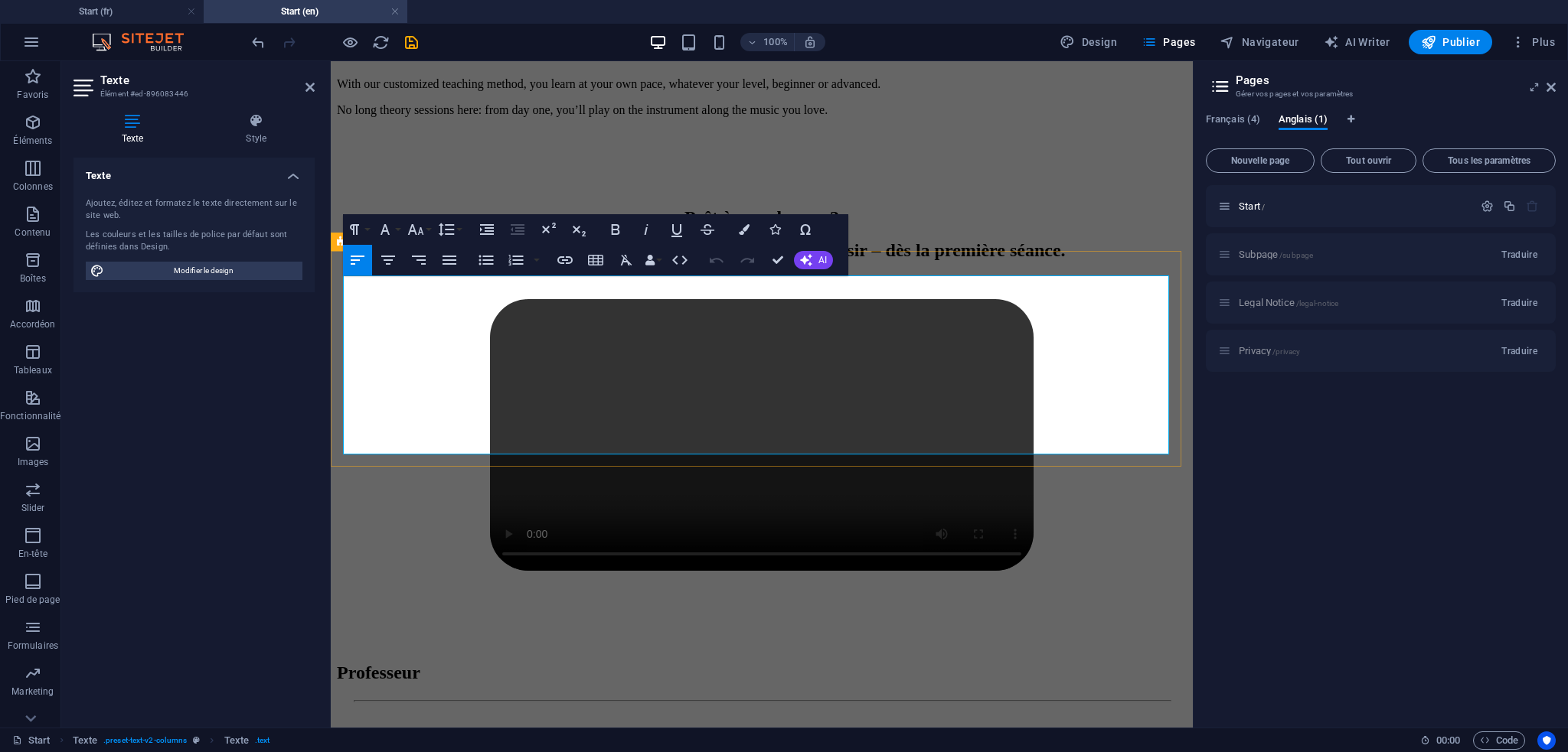
scroll to position [2316, 0]
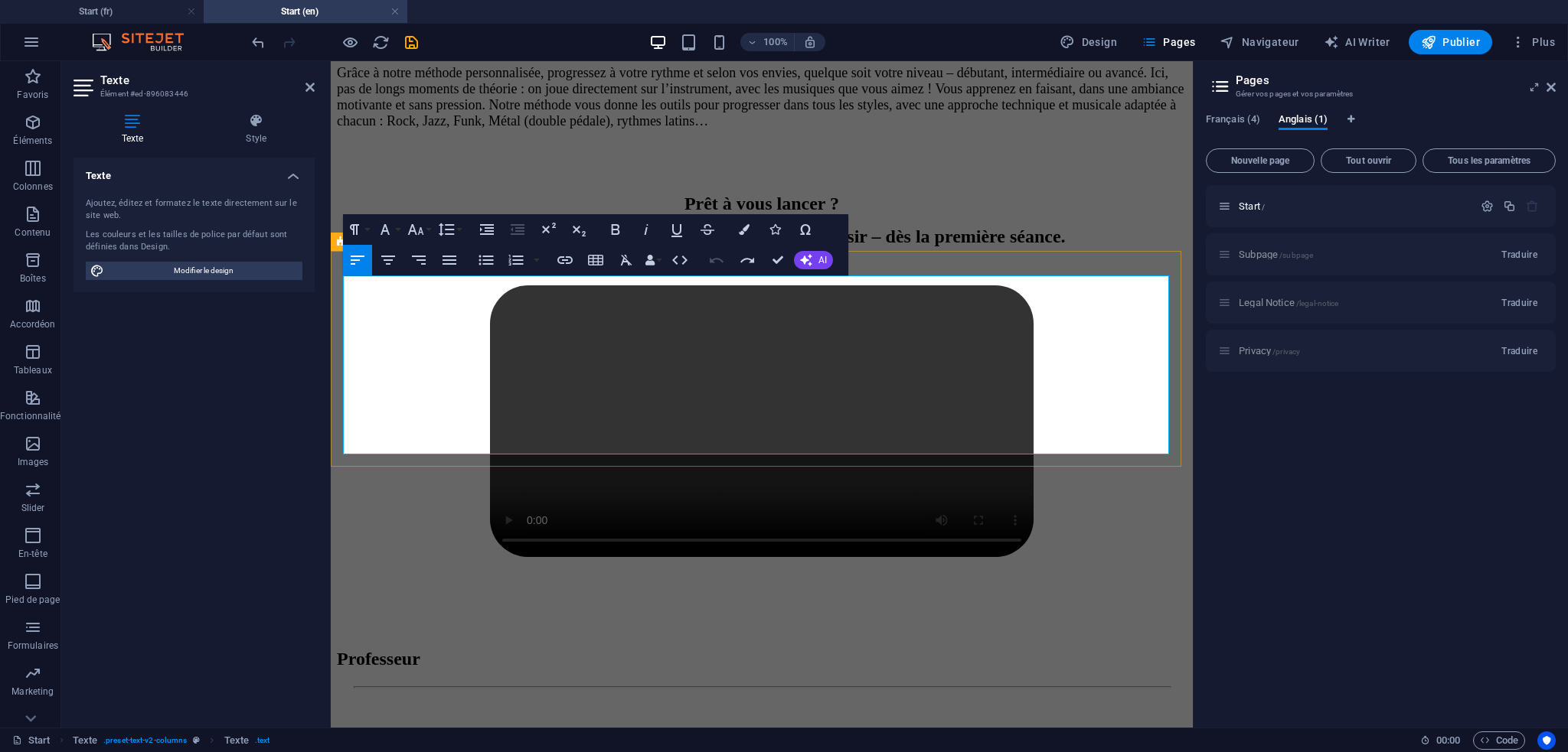
click at [735, 129] on p "Grâce à notre méthode personnalisée, progressez à votre rythme et selon vos env…" at bounding box center [761, 91] width 850 height 78
click at [637, 128] on span "Grâce à notre méthode personnalisée, progressez à votre rythme et selon vos env…" at bounding box center [760, 96] width 848 height 63
click at [658, 128] on span "Grâce à notre méthode personnalisée, progressez à votre rythme et selon vos env…" at bounding box center [760, 96] width 848 height 63
click at [417, 221] on icon "button" at bounding box center [416, 230] width 19 height 19
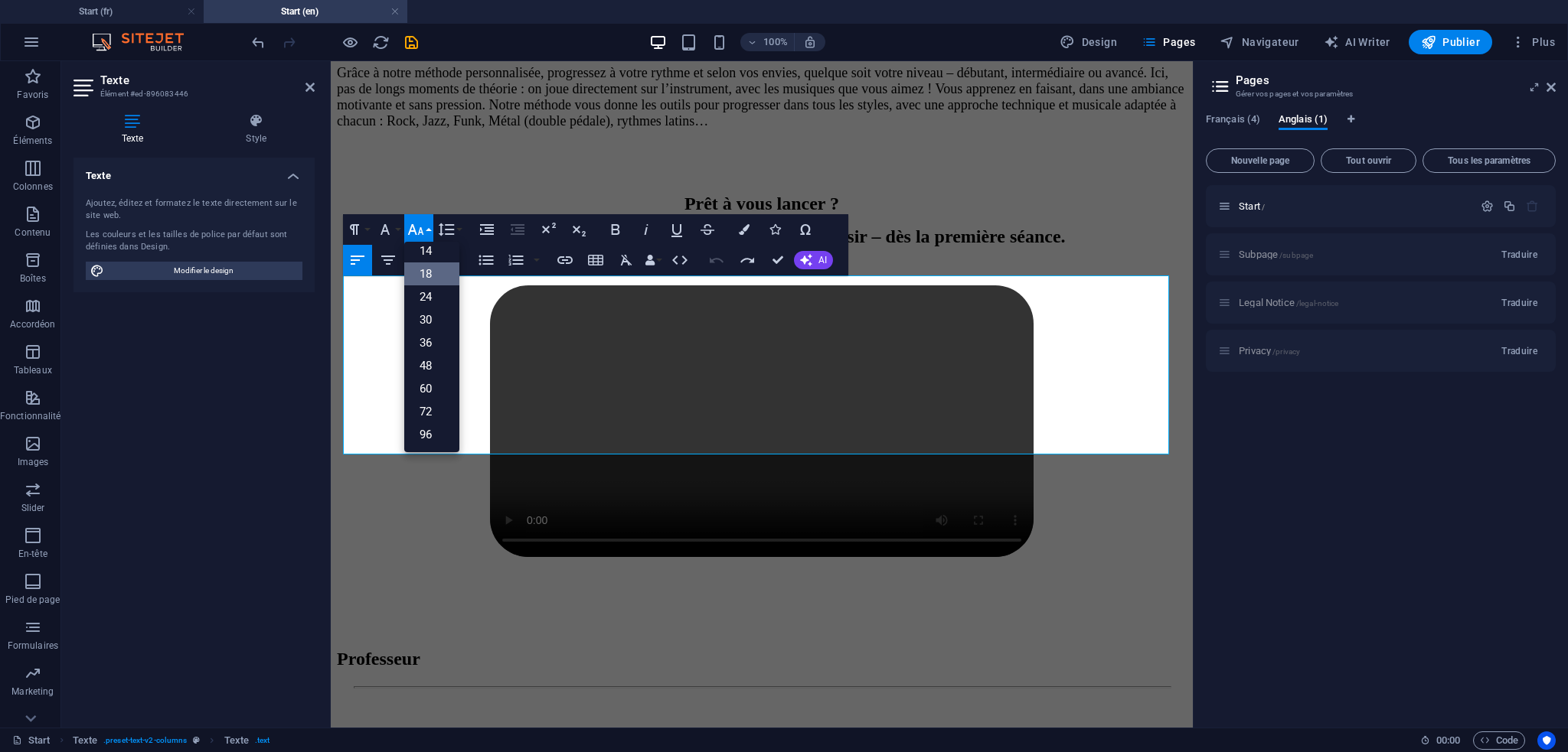
scroll to position [123, 0]
click at [607, 128] on span "Grâce à notre méthode personnalisée, progressez à votre rythme et selon vos env…" at bounding box center [760, 96] width 848 height 63
click at [539, 128] on span "Grâce à notre méthode personnalisée, progressez à votre rythme et selon vos env…" at bounding box center [760, 96] width 848 height 63
drag, startPoint x: 542, startPoint y: 333, endPoint x: 564, endPoint y: 342, distance: 23.8
click at [542, 128] on span "Grâce à notre méthode personnalisée, progressez à votre rythme et selon vos env…" at bounding box center [760, 96] width 848 height 63
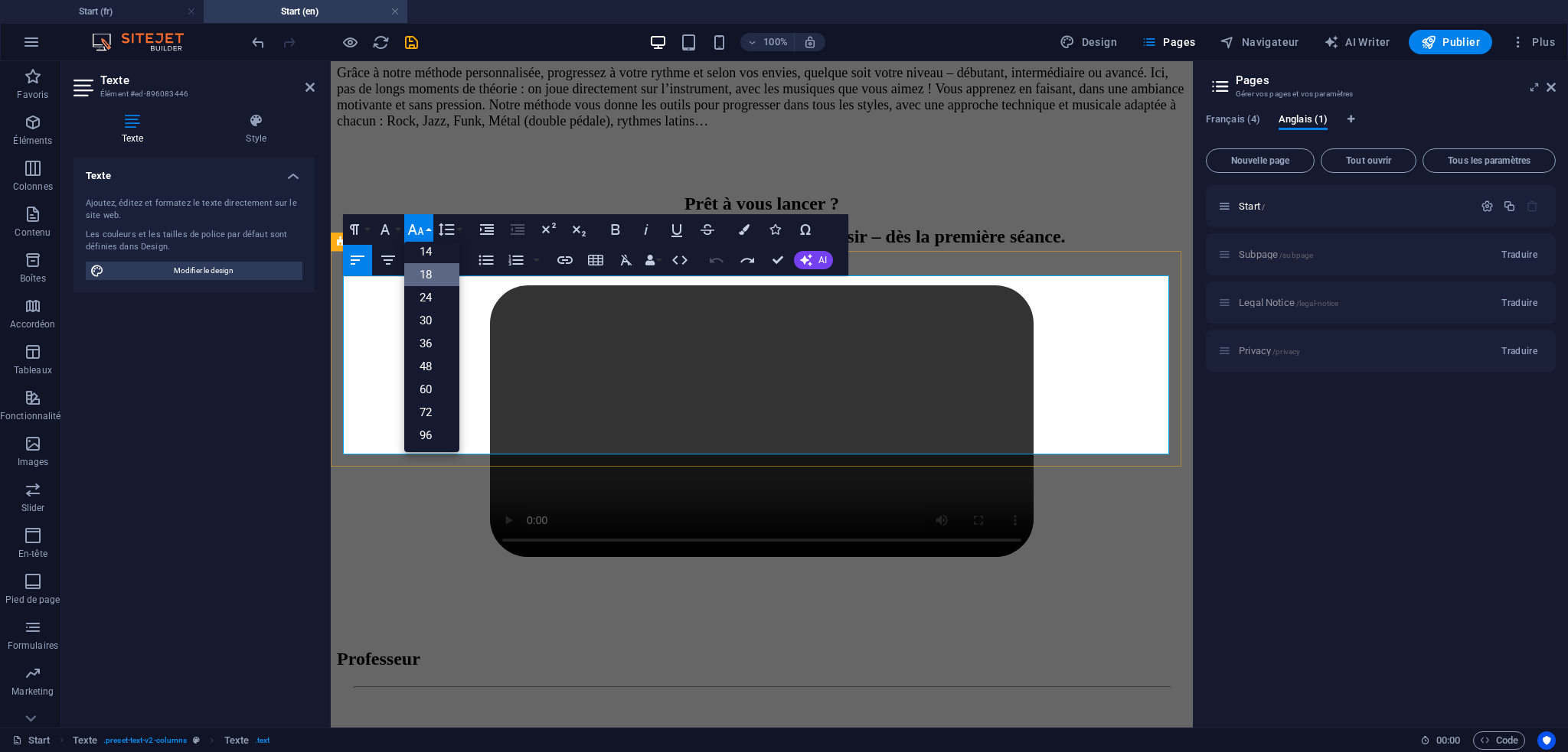
click at [653, 128] on span "Grâce à notre méthode personnalisée, progressez à votre rythme et selon vos env…" at bounding box center [760, 96] width 848 height 63
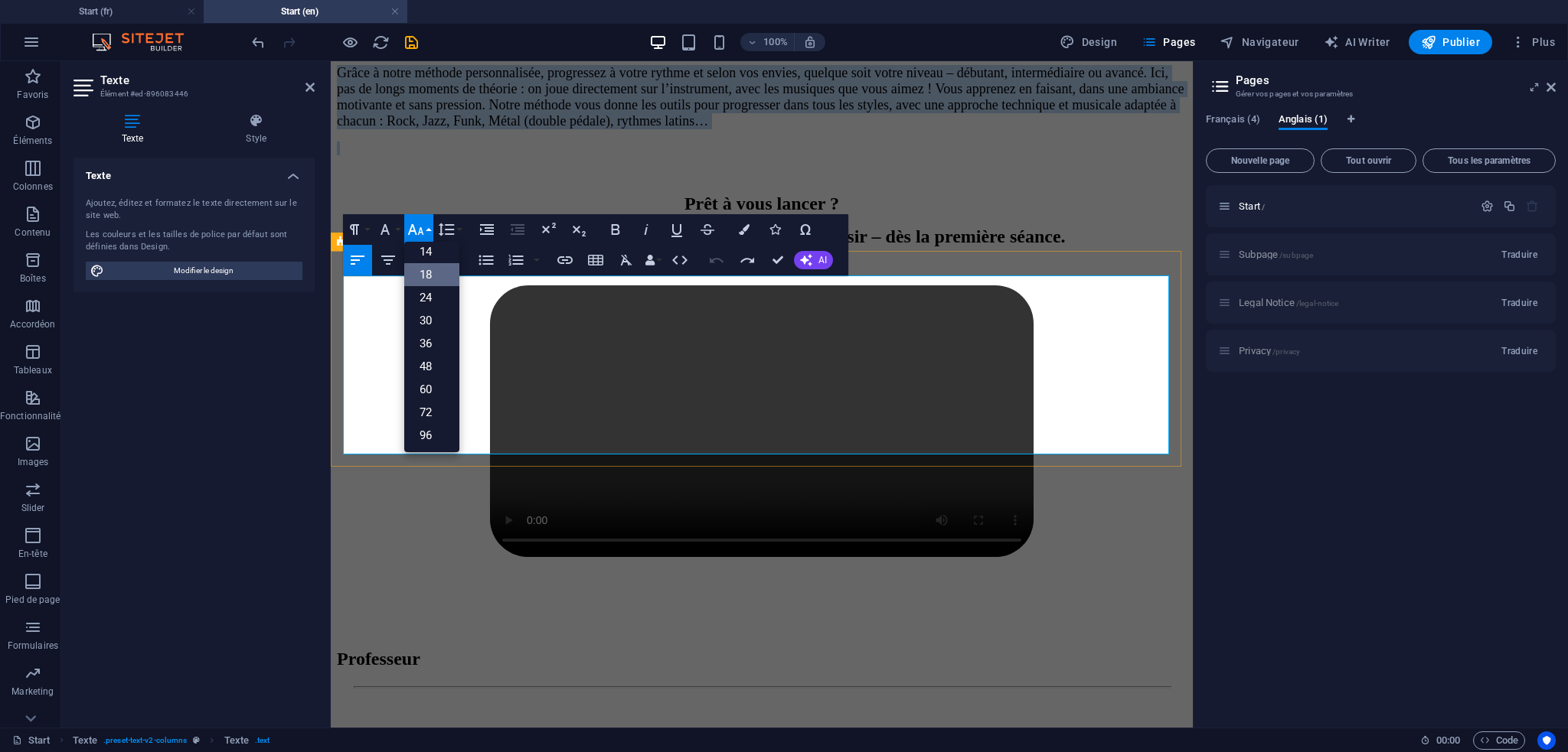
click at [653, 128] on span "Grâce à notre méthode personnalisée, progressez à votre rythme et selon vos env…" at bounding box center [760, 96] width 848 height 63
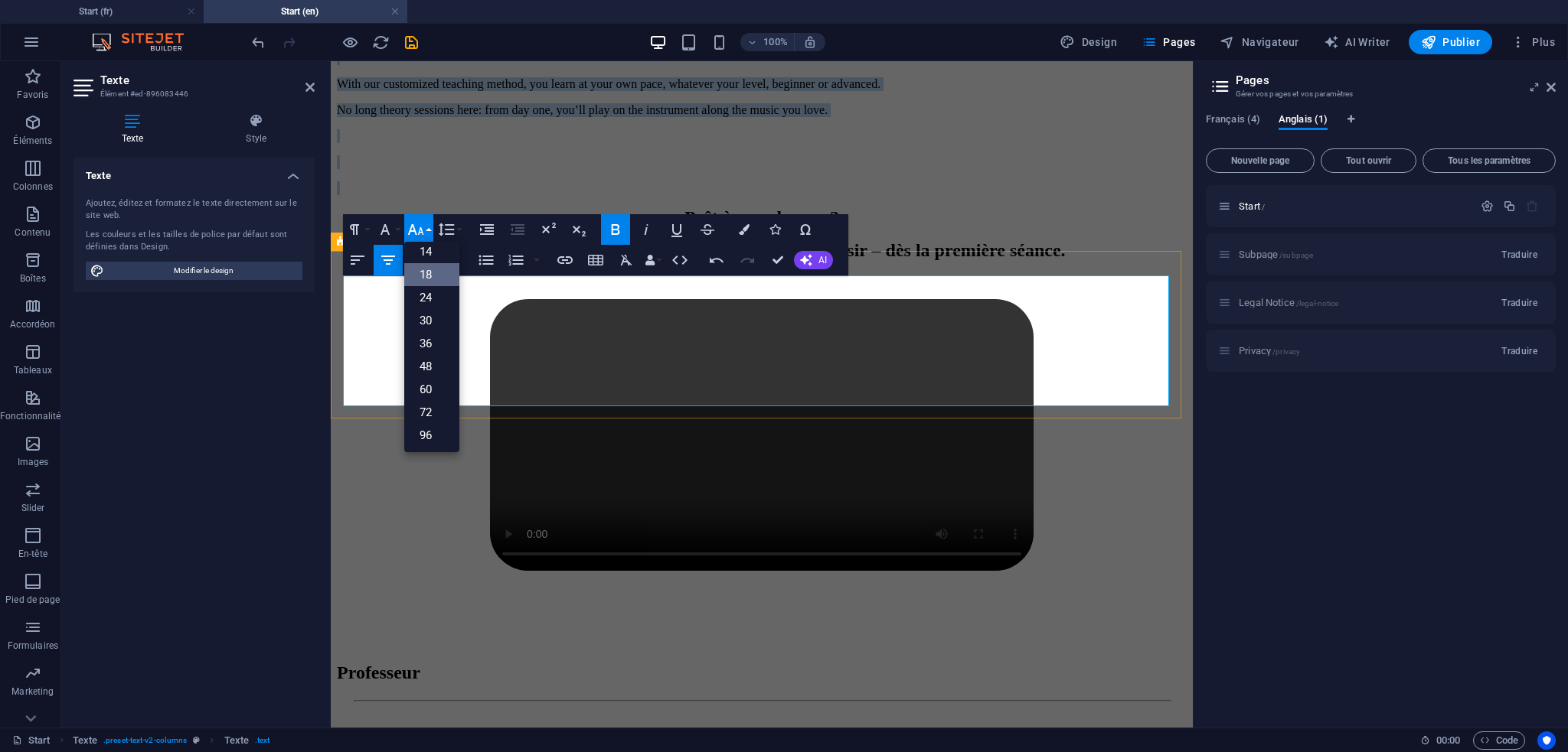
click at [597, 143] on p at bounding box center [761, 135] width 850 height 13
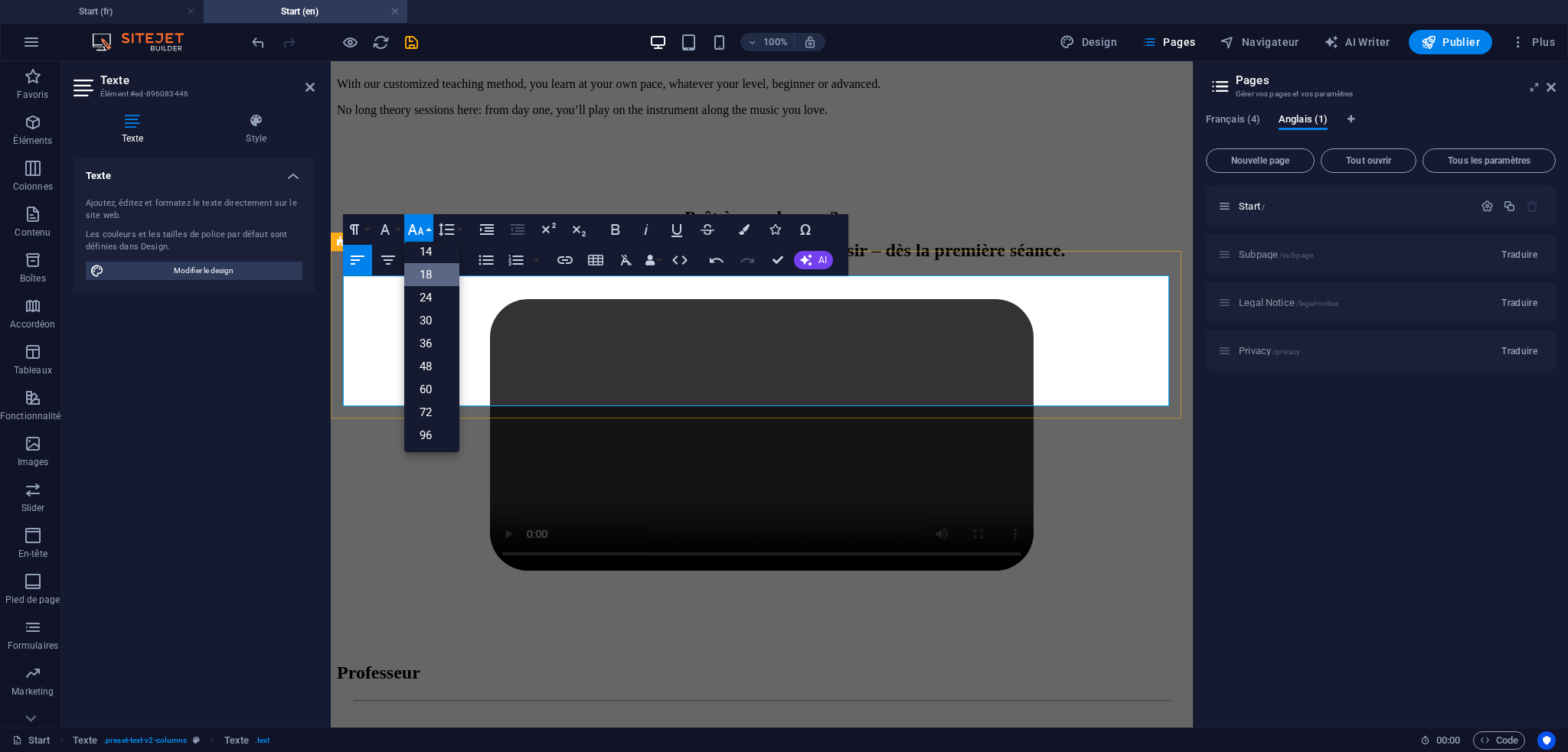
click at [702, 38] on strong "Une méthode moderne, efficace et sur mesure !" at bounding box center [761, 30] width 275 height 15
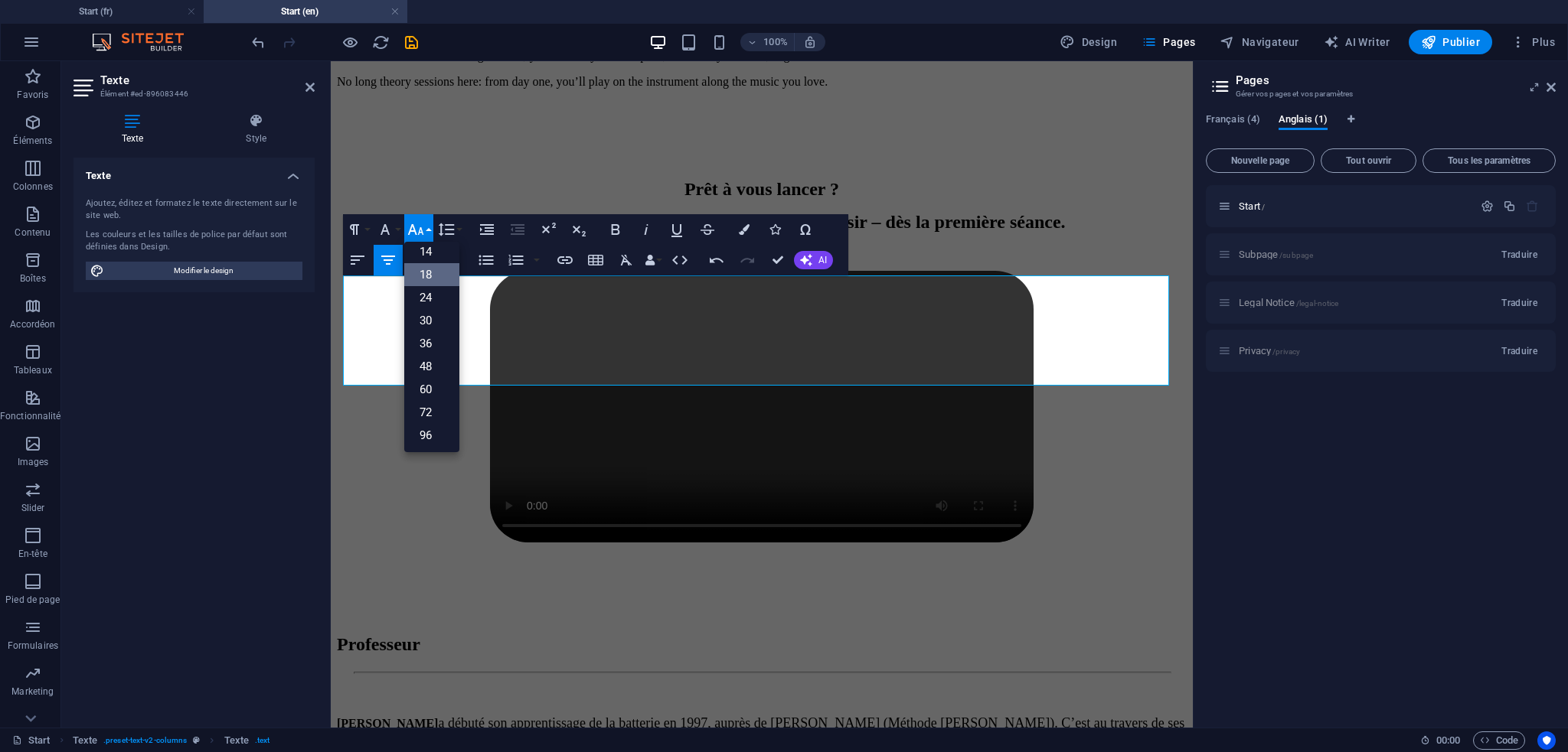
click at [427, 274] on link "18" at bounding box center [432, 275] width 55 height 23
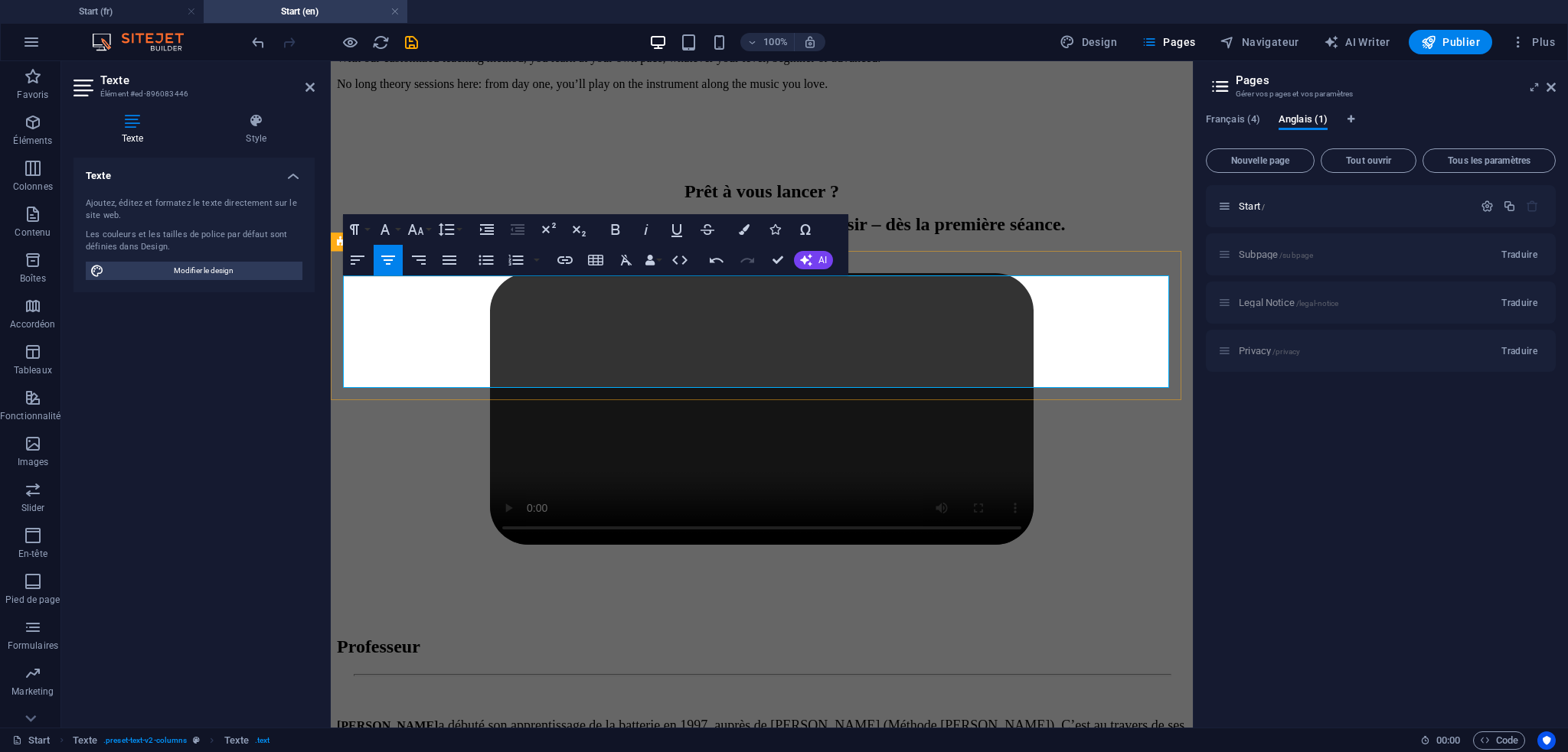
click at [564, 91] on p "No long theory sessions here: from day one, you’ll play on the instrument along…" at bounding box center [761, 84] width 850 height 13
click at [421, 224] on icon "button" at bounding box center [416, 230] width 19 height 19
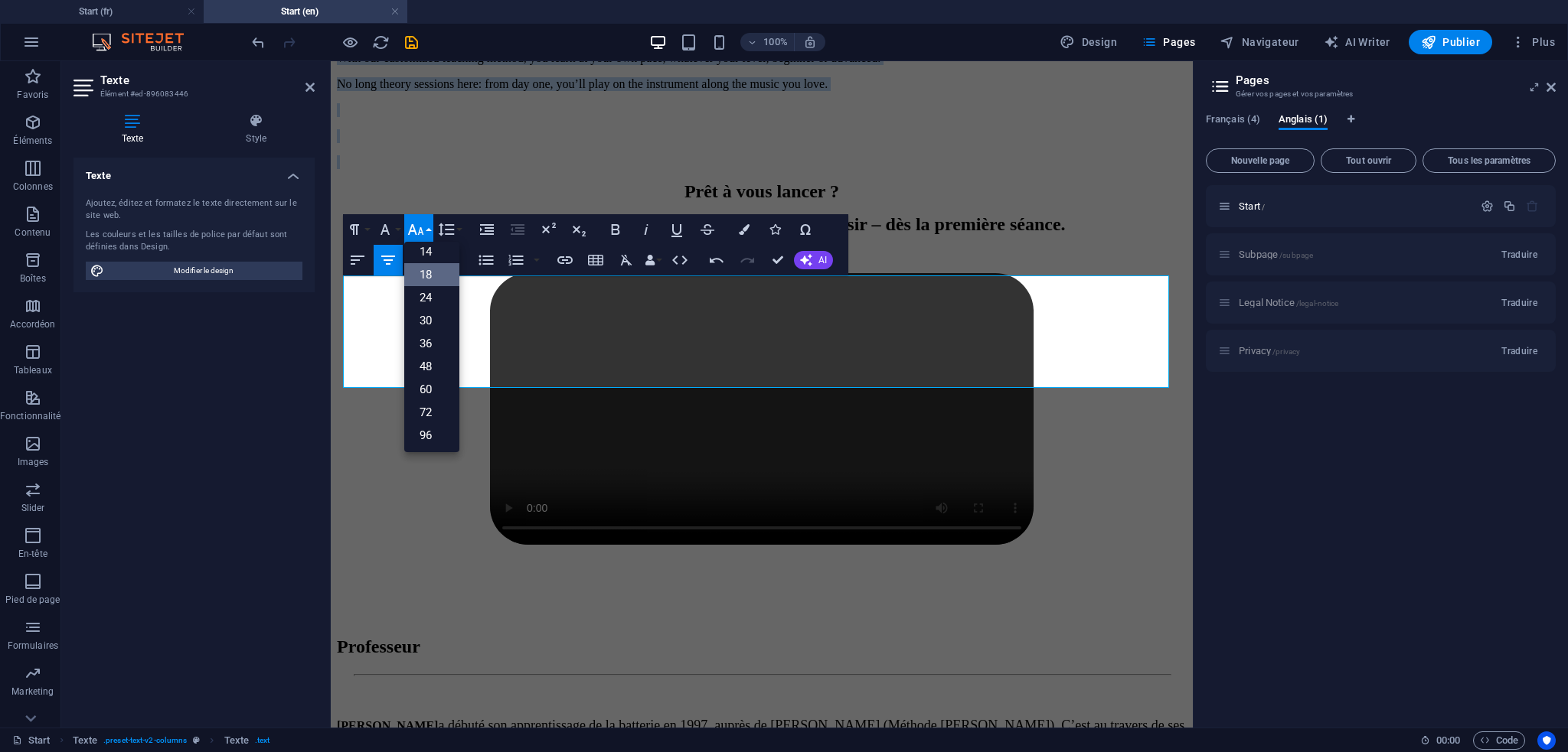
click at [429, 274] on link "18" at bounding box center [432, 275] width 55 height 23
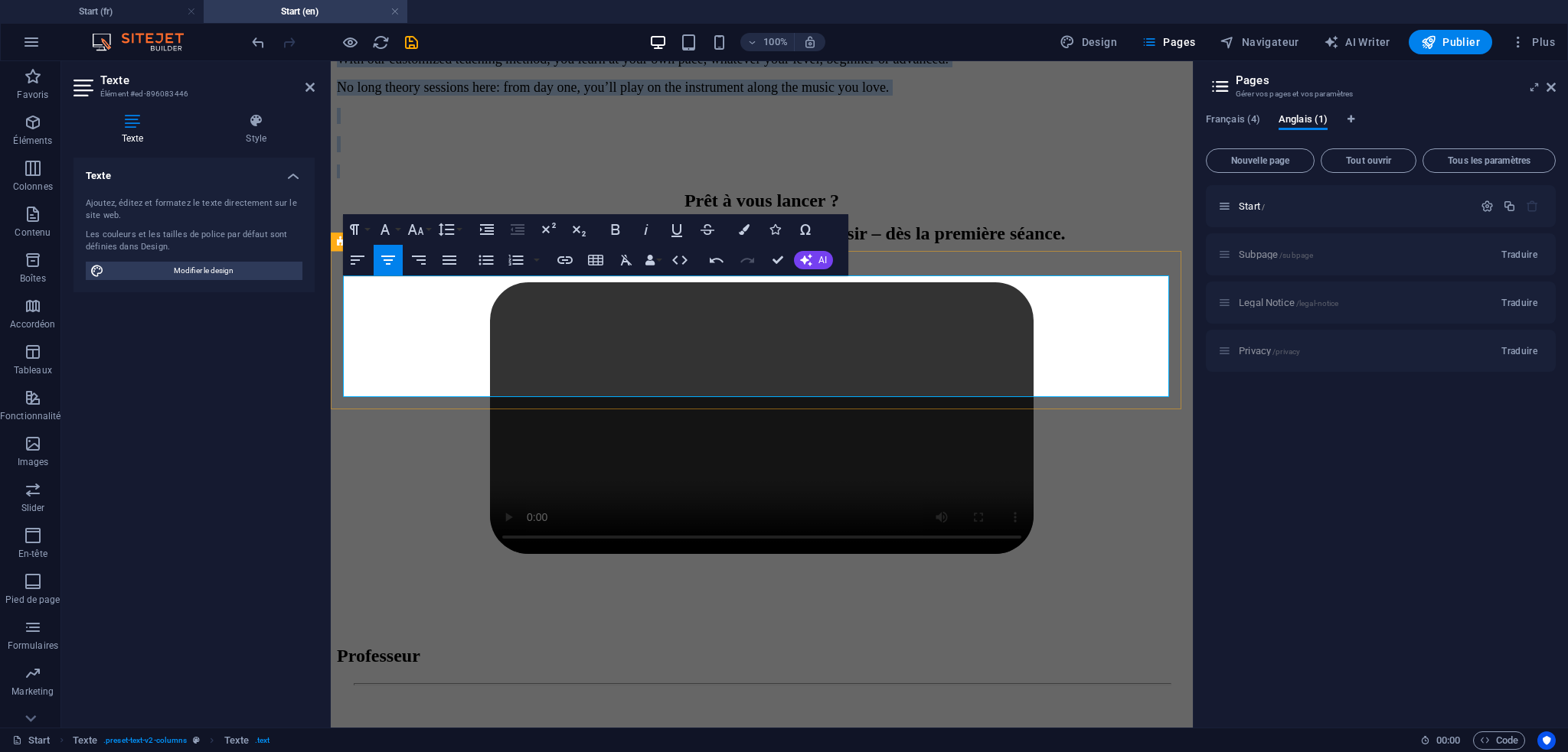
click at [475, 152] on p at bounding box center [761, 144] width 850 height 16
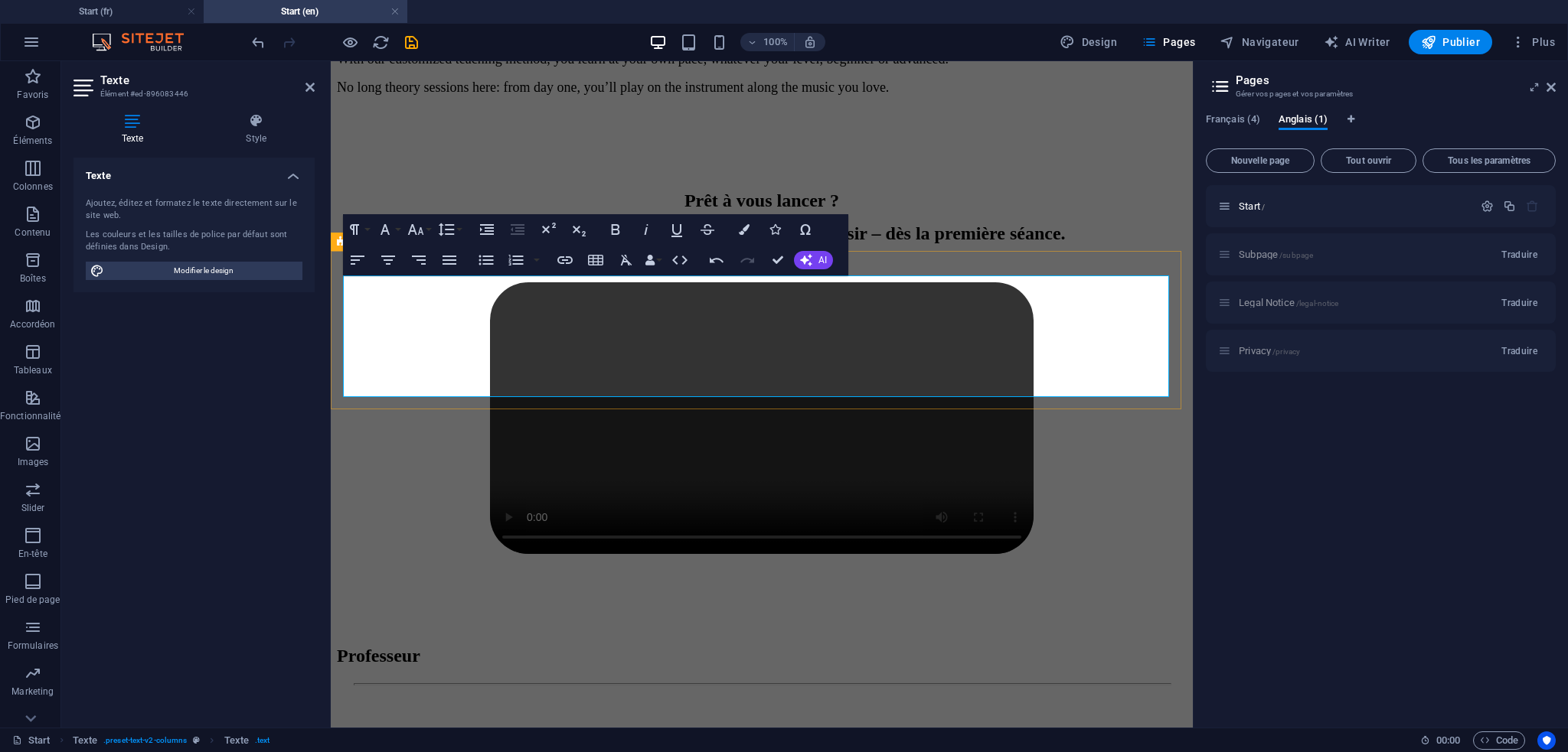
click at [889, 95] on span "No long theory sessions here: from day one, you’ll play on the instrument along…" at bounding box center [613, 86] width 552 height 15
click at [1020, 95] on p "No long theory sessions here: from day one, you’ll play on the instrument along…" at bounding box center [761, 87] width 850 height 16
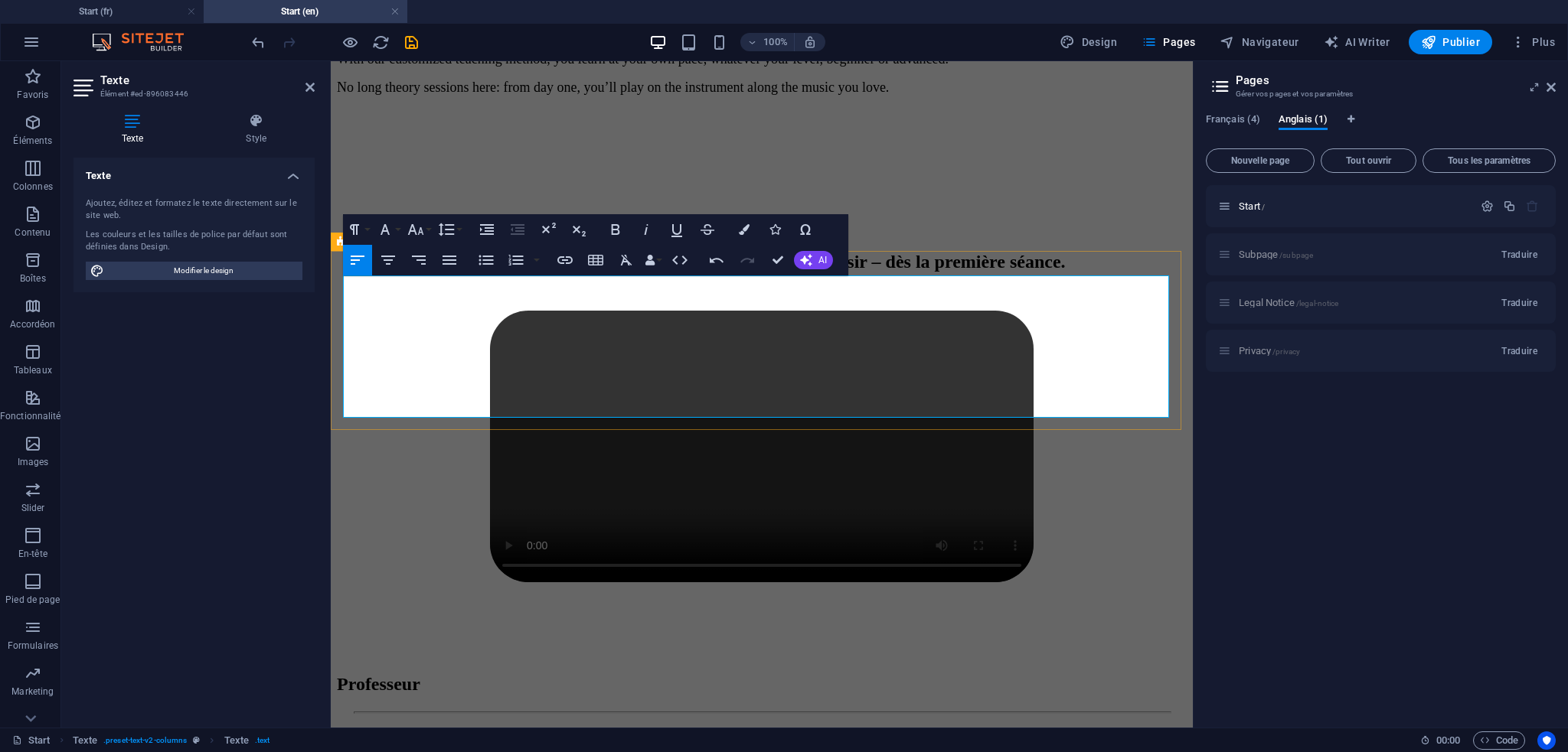
scroll to position [1099, 0]
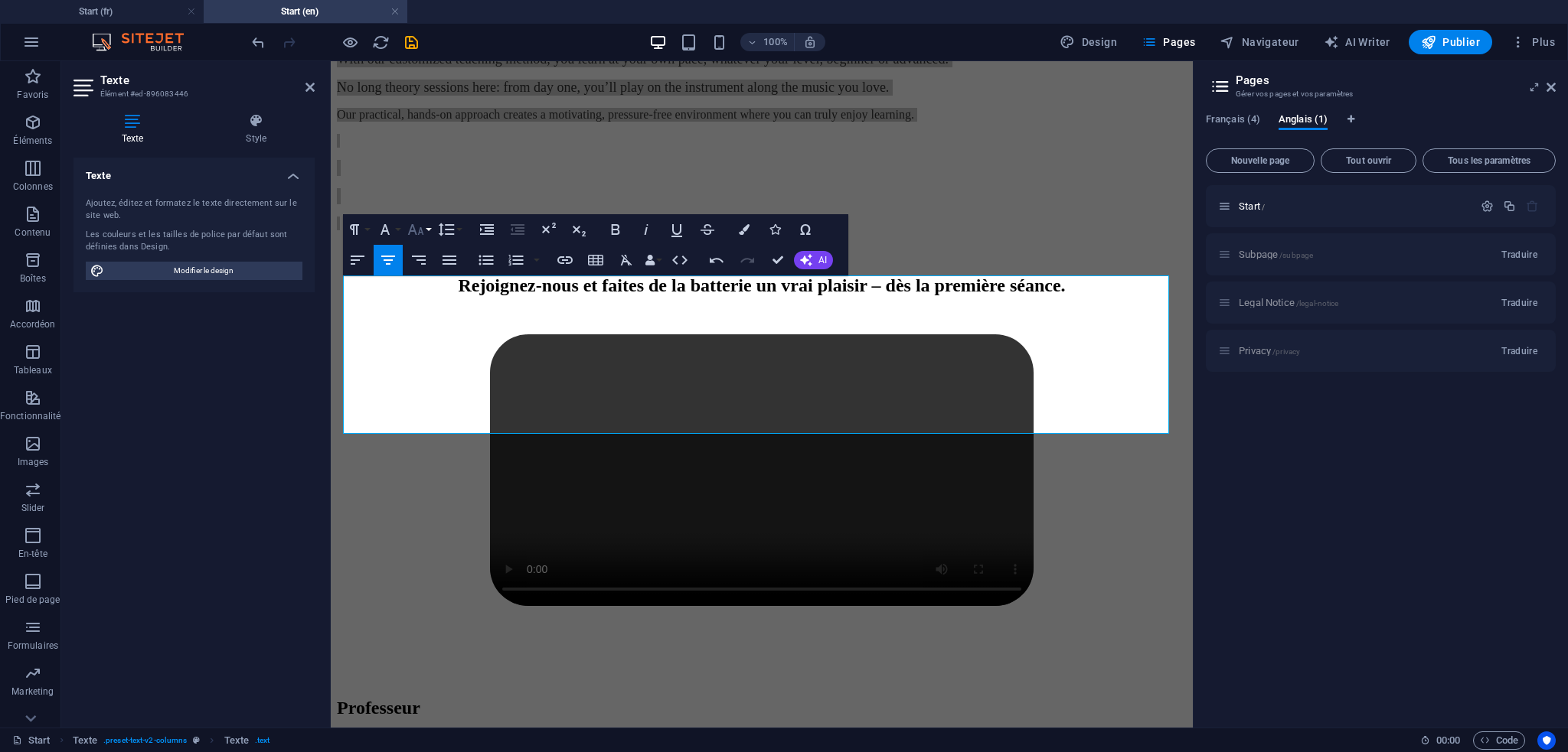
click at [430, 232] on button "Font Size" at bounding box center [418, 230] width 29 height 30
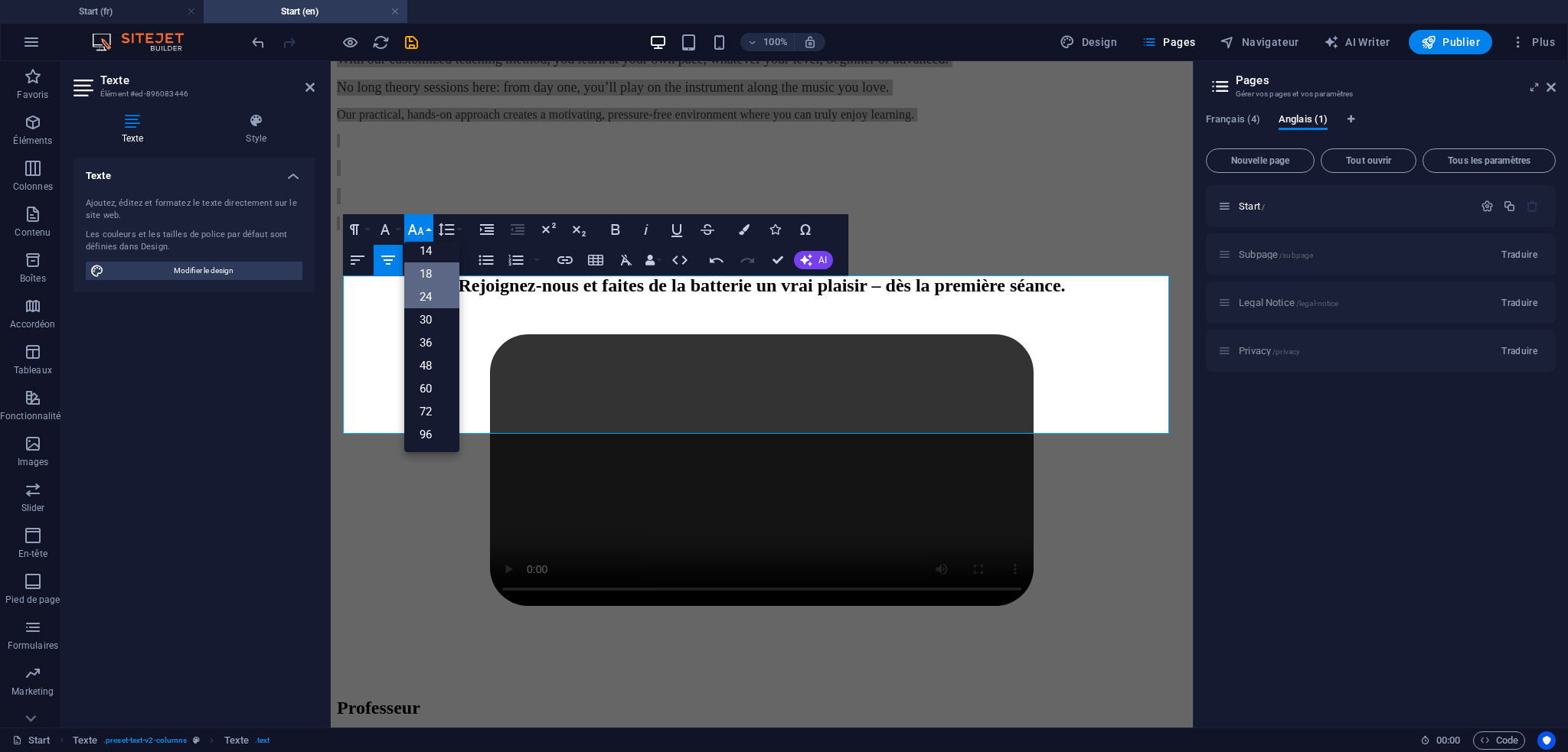
scroll to position [123, 0]
click at [435, 273] on link "18" at bounding box center [432, 275] width 55 height 23
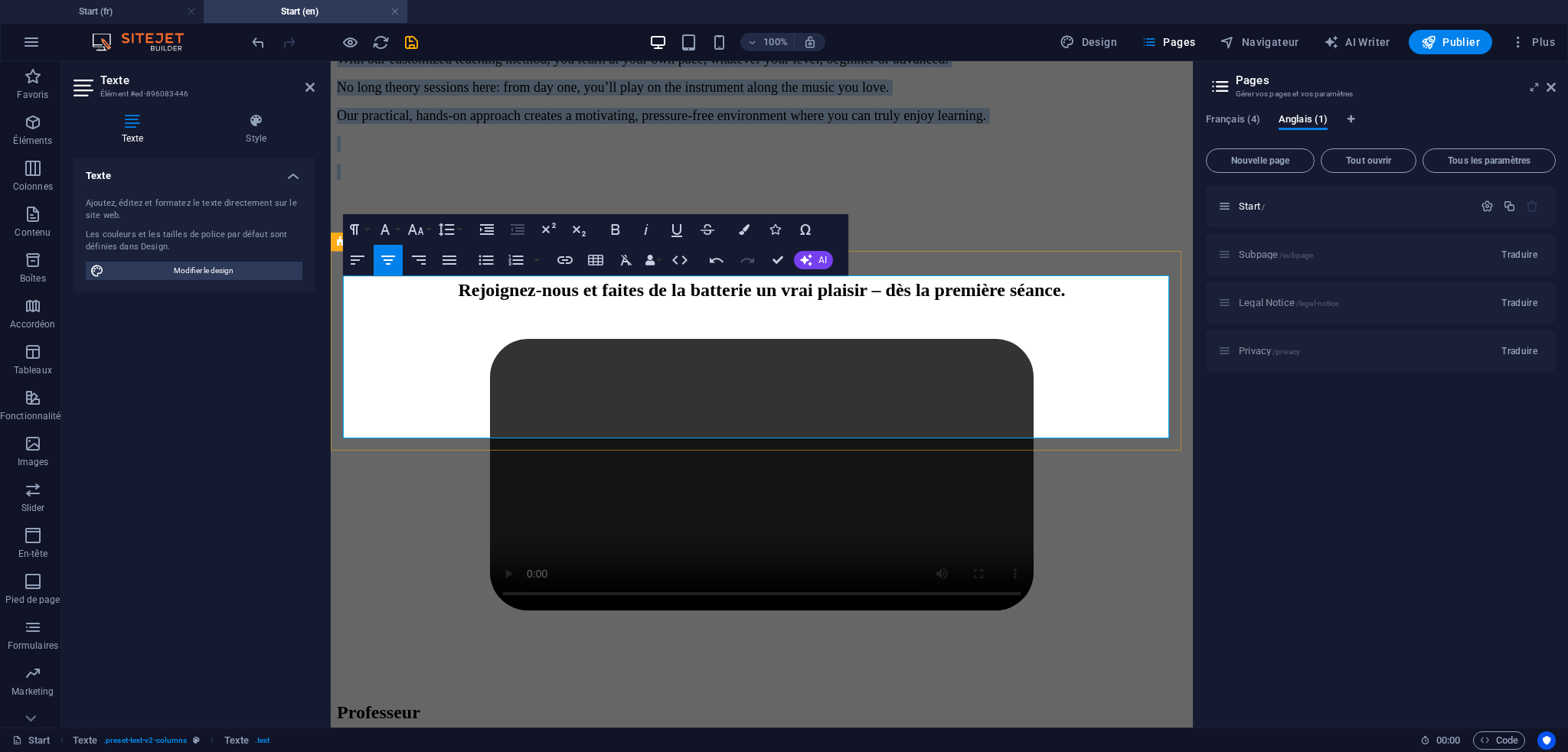
click at [561, 95] on span "No long theory sessions here: from day one, you’ll play on the instrument along…" at bounding box center [613, 86] width 552 height 15
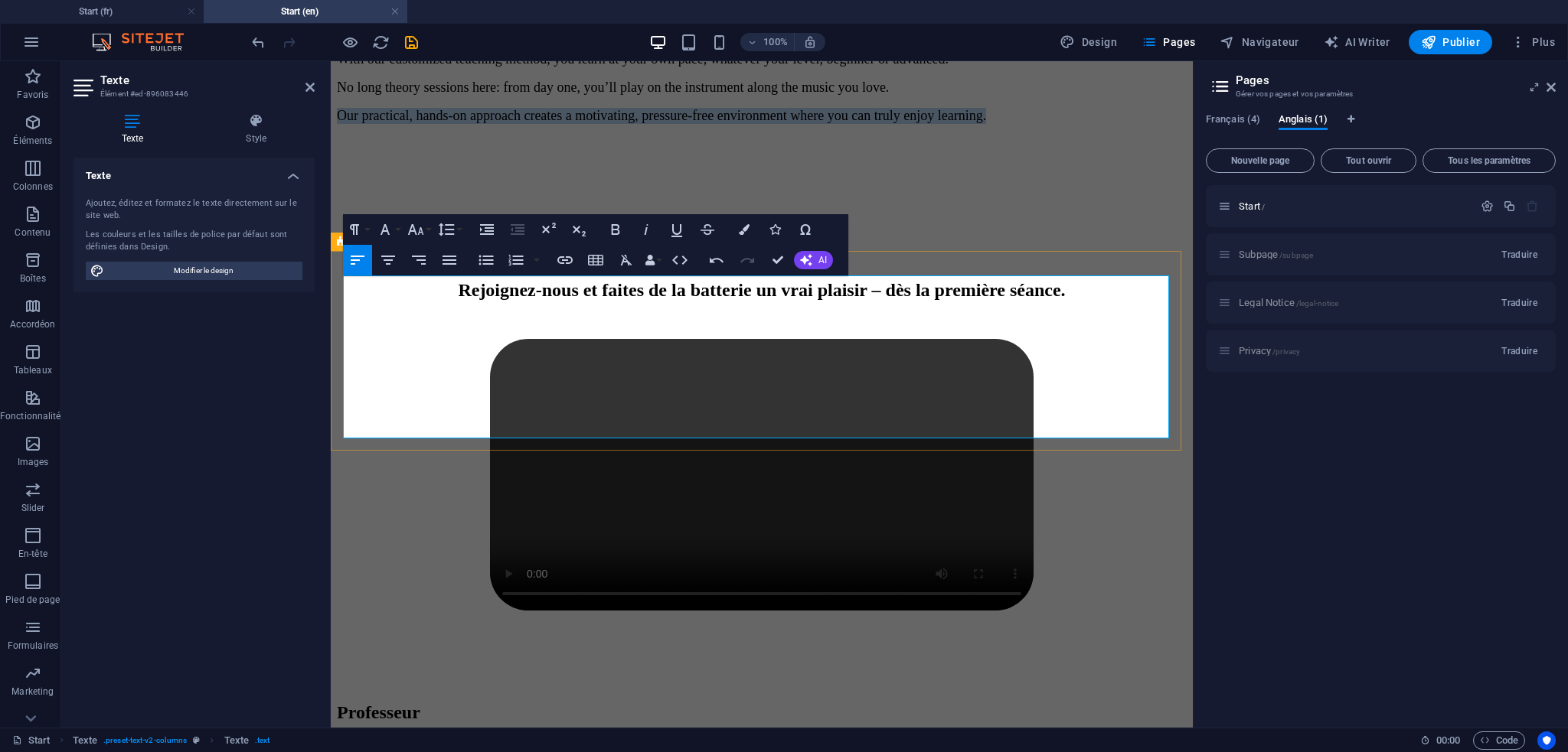
drag, startPoint x: 344, startPoint y: 344, endPoint x: 1167, endPoint y: 342, distance: 823.0
click at [1167, 124] on p "Our practical, hands-on approach creates a motivating, pressure-free environmen…" at bounding box center [761, 116] width 850 height 16
click at [392, 262] on icon "button" at bounding box center [388, 260] width 19 height 19
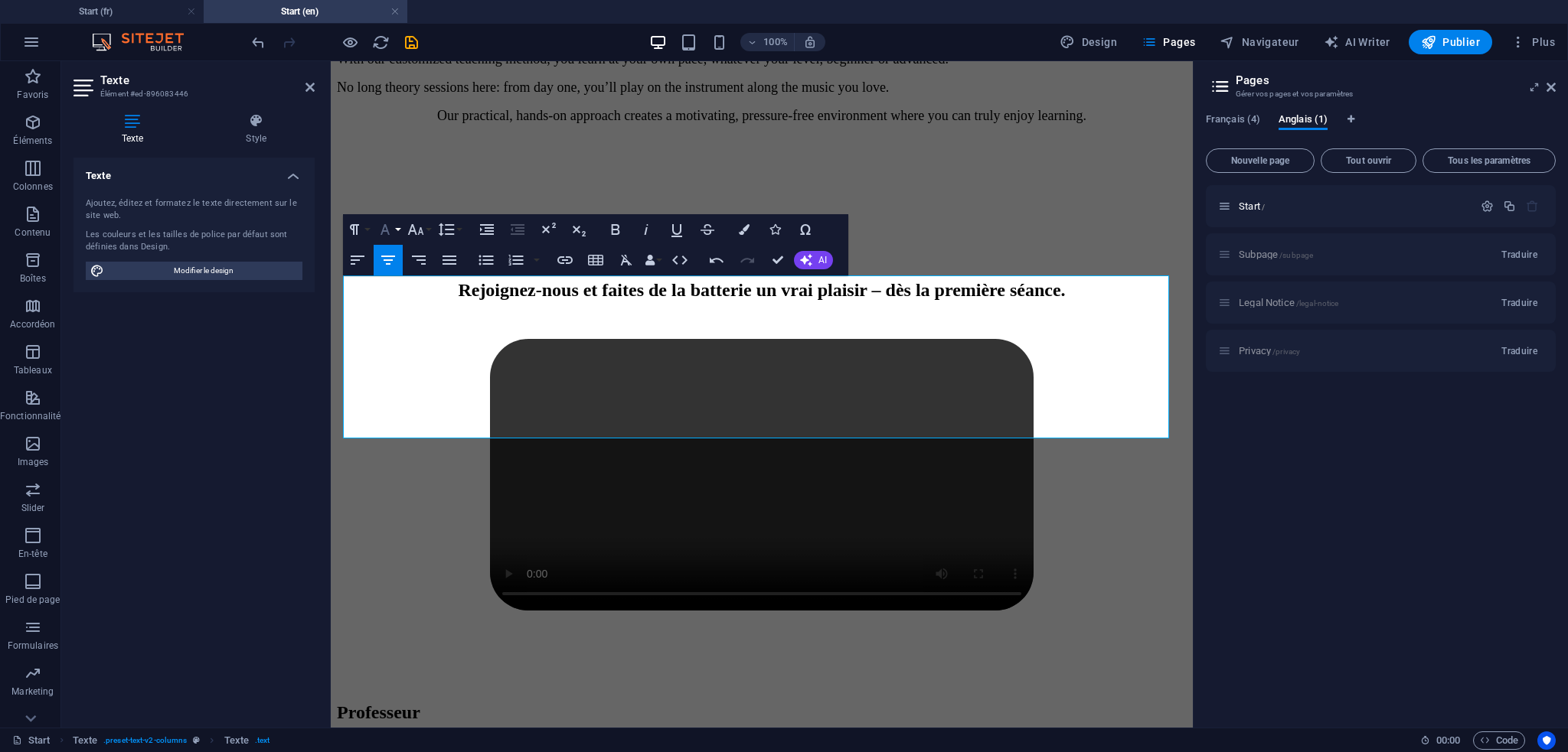
click at [394, 228] on icon "button" at bounding box center [385, 230] width 19 height 19
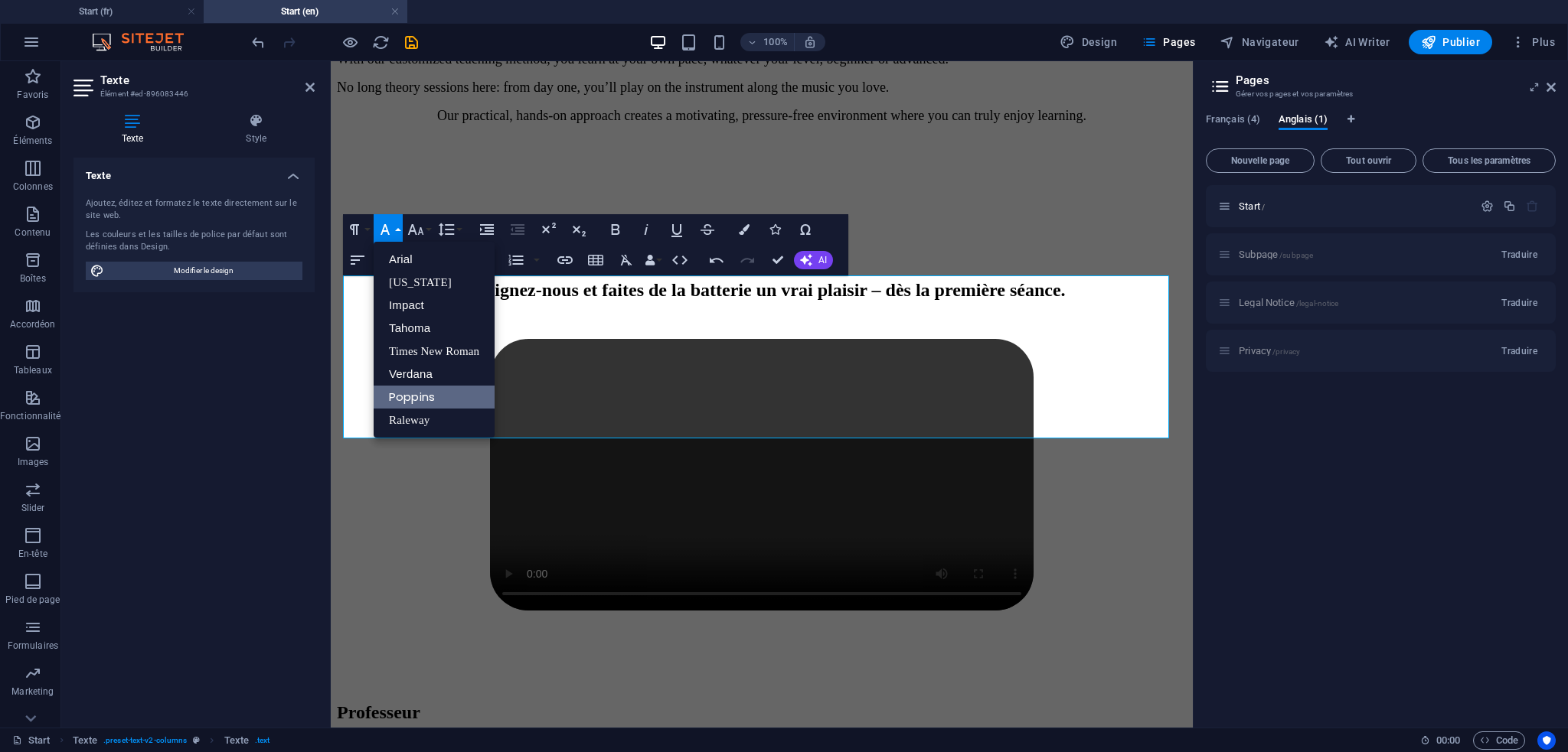
scroll to position [0, 0]
click at [618, 222] on icon "button" at bounding box center [615, 230] width 19 height 19
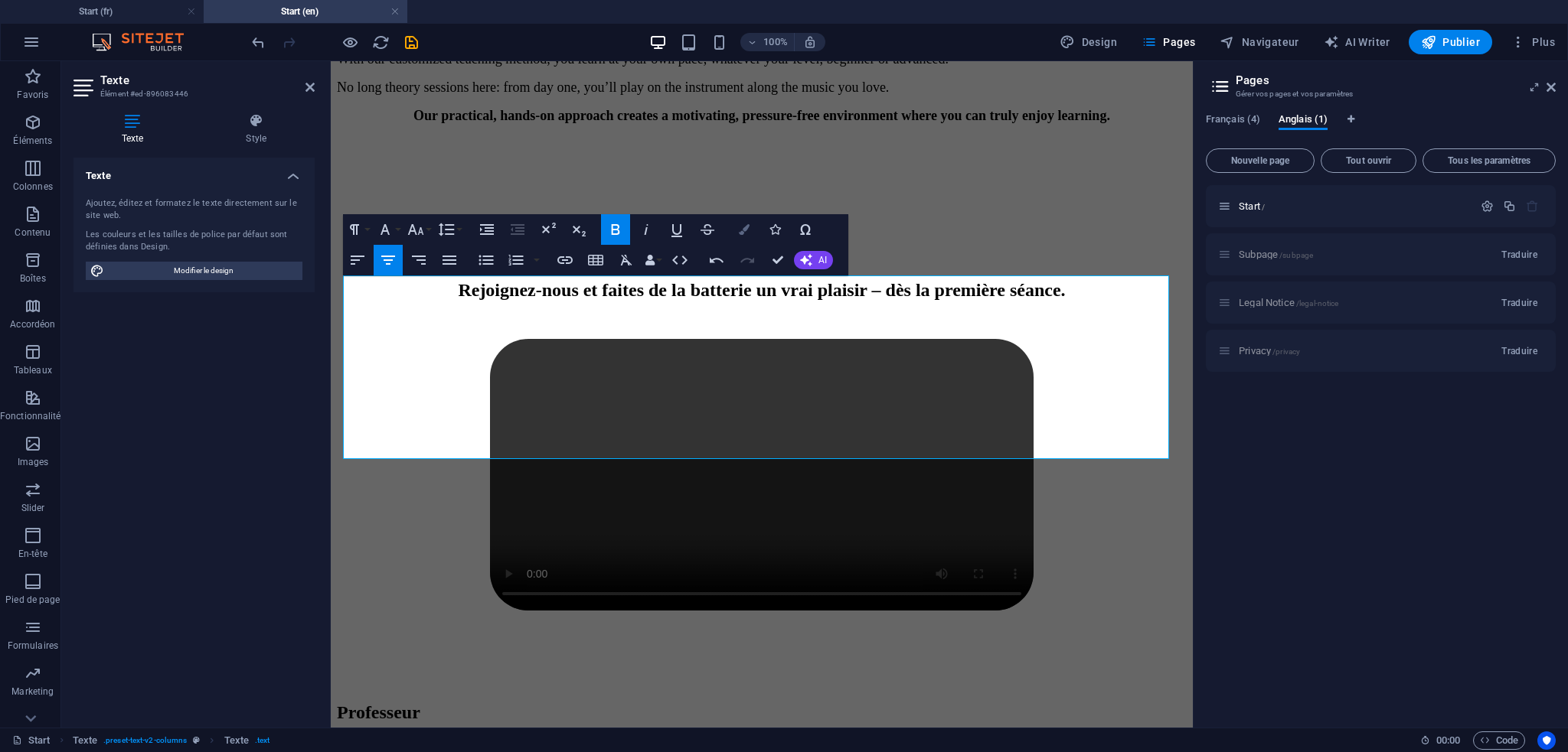
click at [741, 226] on icon "button" at bounding box center [744, 230] width 11 height 11
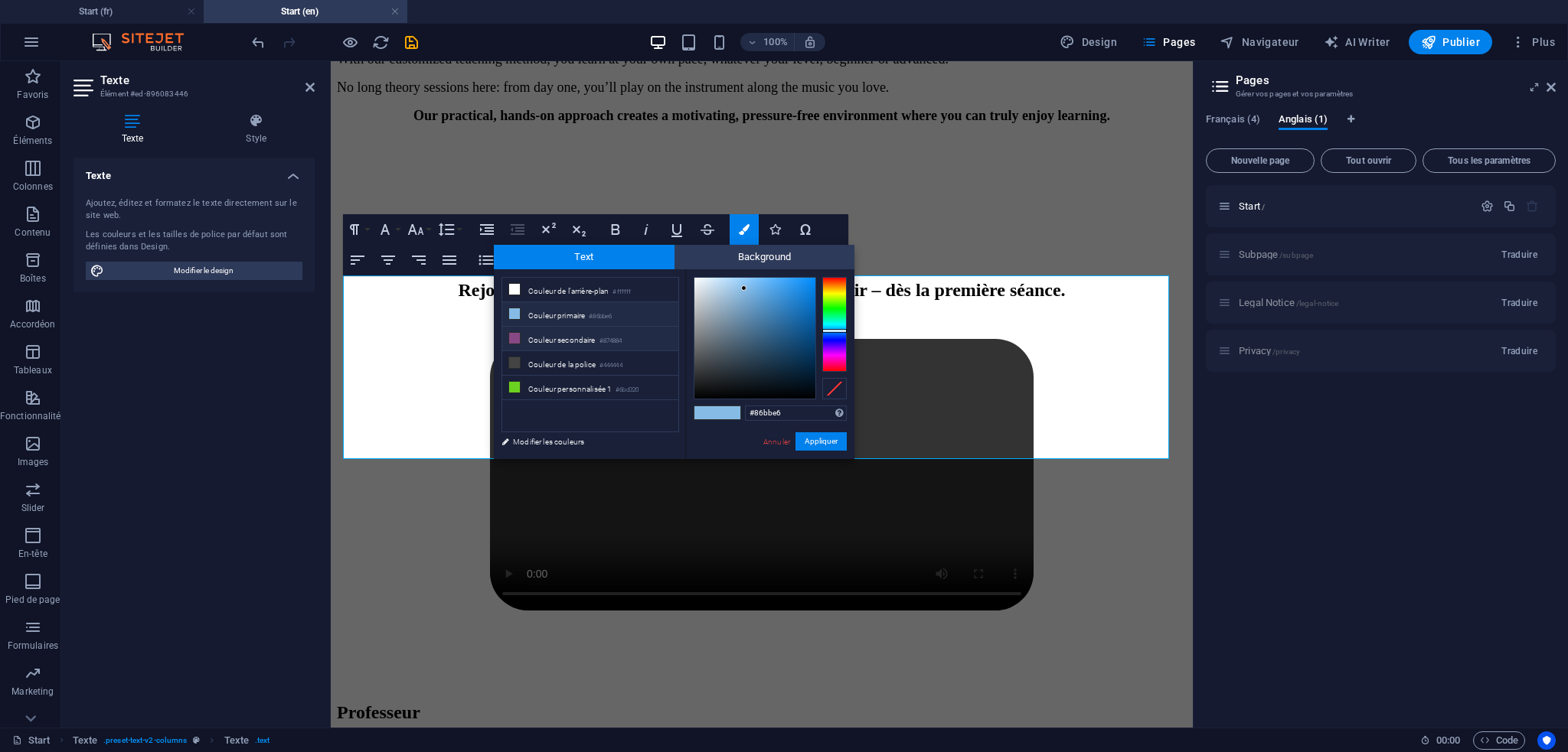
click at [557, 336] on li "Couleur secondaire #874884" at bounding box center [590, 339] width 176 height 25
type input "#874884"
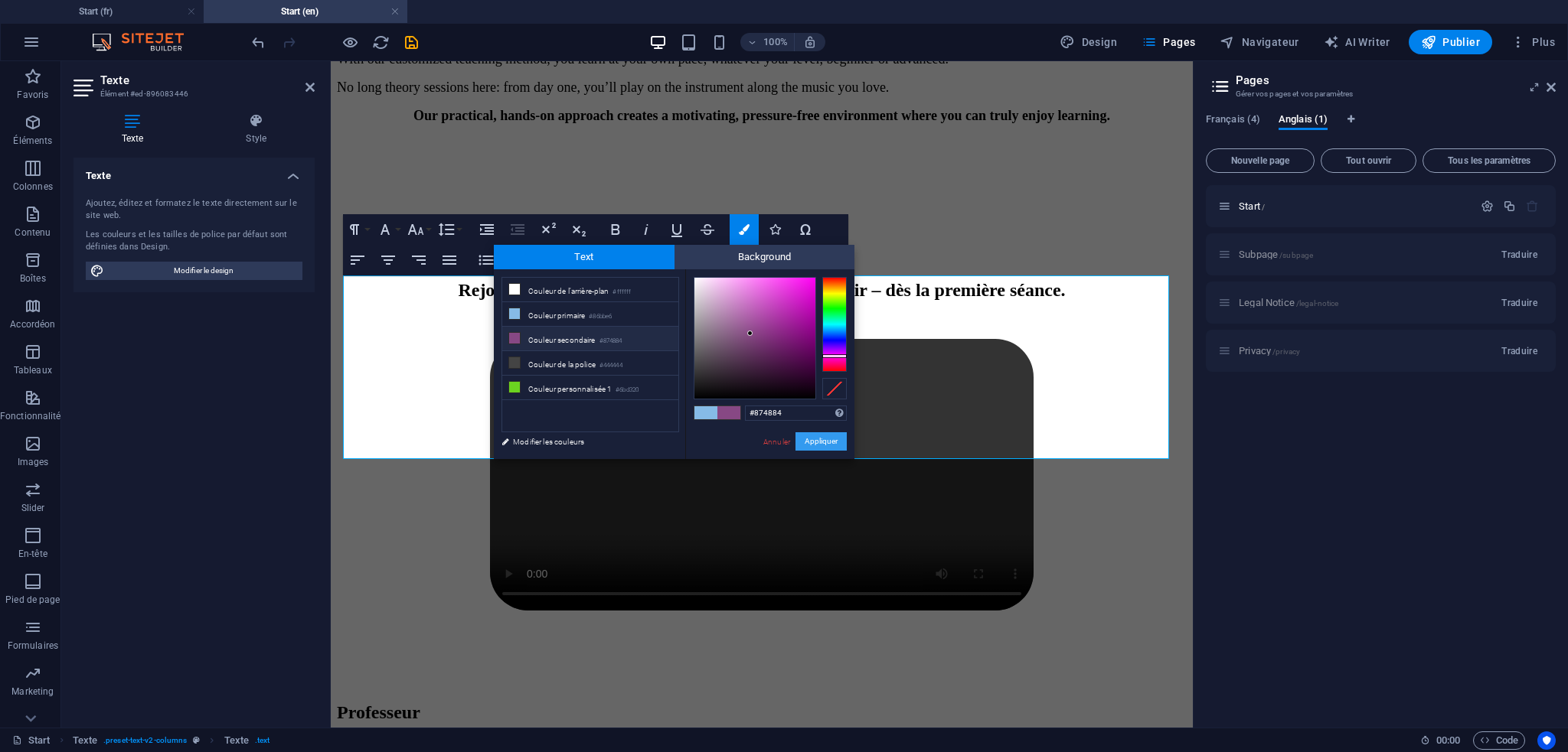
click at [812, 446] on button "Appliquer" at bounding box center [822, 441] width 52 height 19
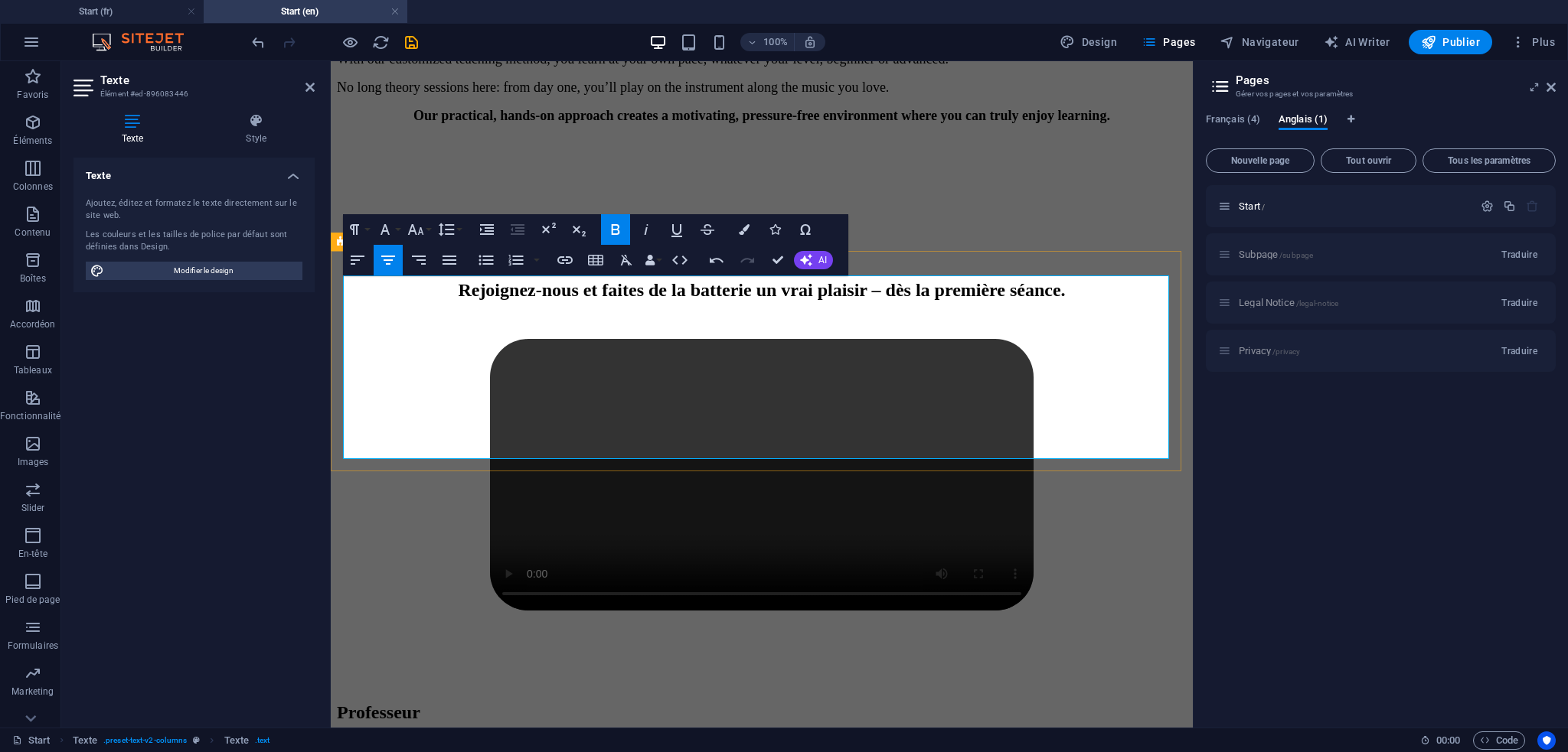
click at [1053, 95] on p "No long theory sessions here: from day one, you’ll play on the instrument along…" at bounding box center [761, 87] width 850 height 16
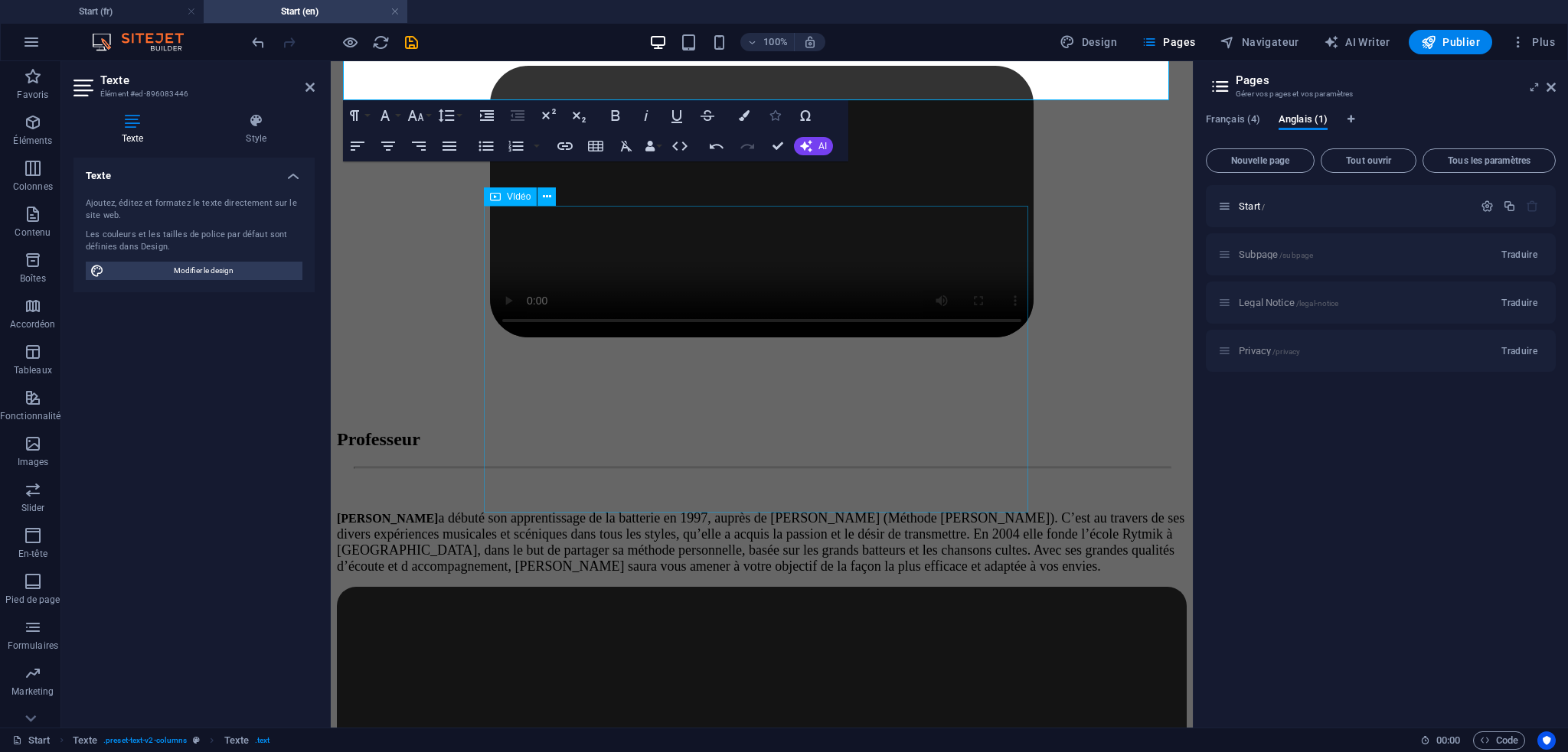
scroll to position [683, 0]
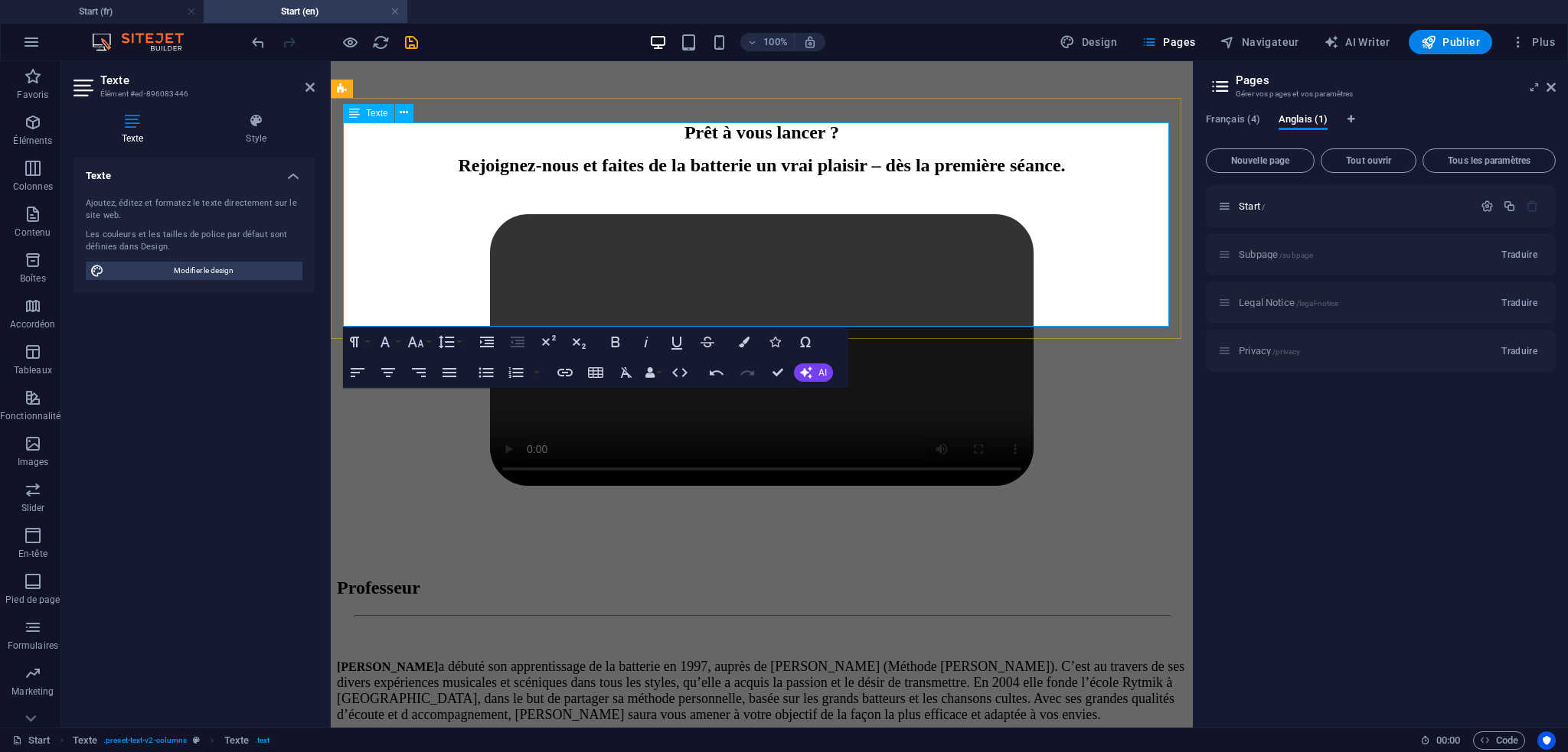
click at [792, 56] on p at bounding box center [761, 48] width 850 height 16
click at [568, 56] on p at bounding box center [761, 48] width 850 height 16
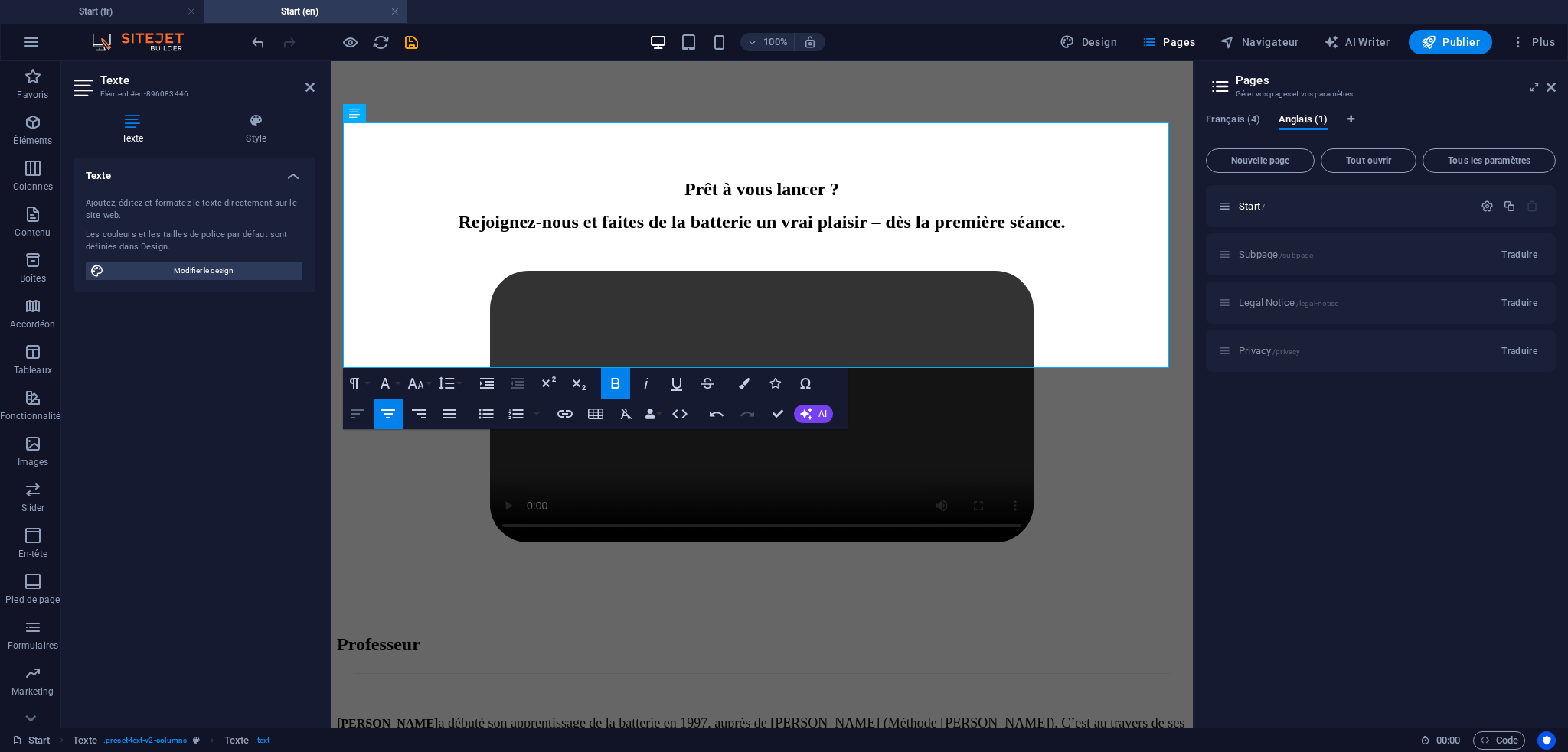
click at [354, 413] on icon "button" at bounding box center [357, 414] width 13 height 9
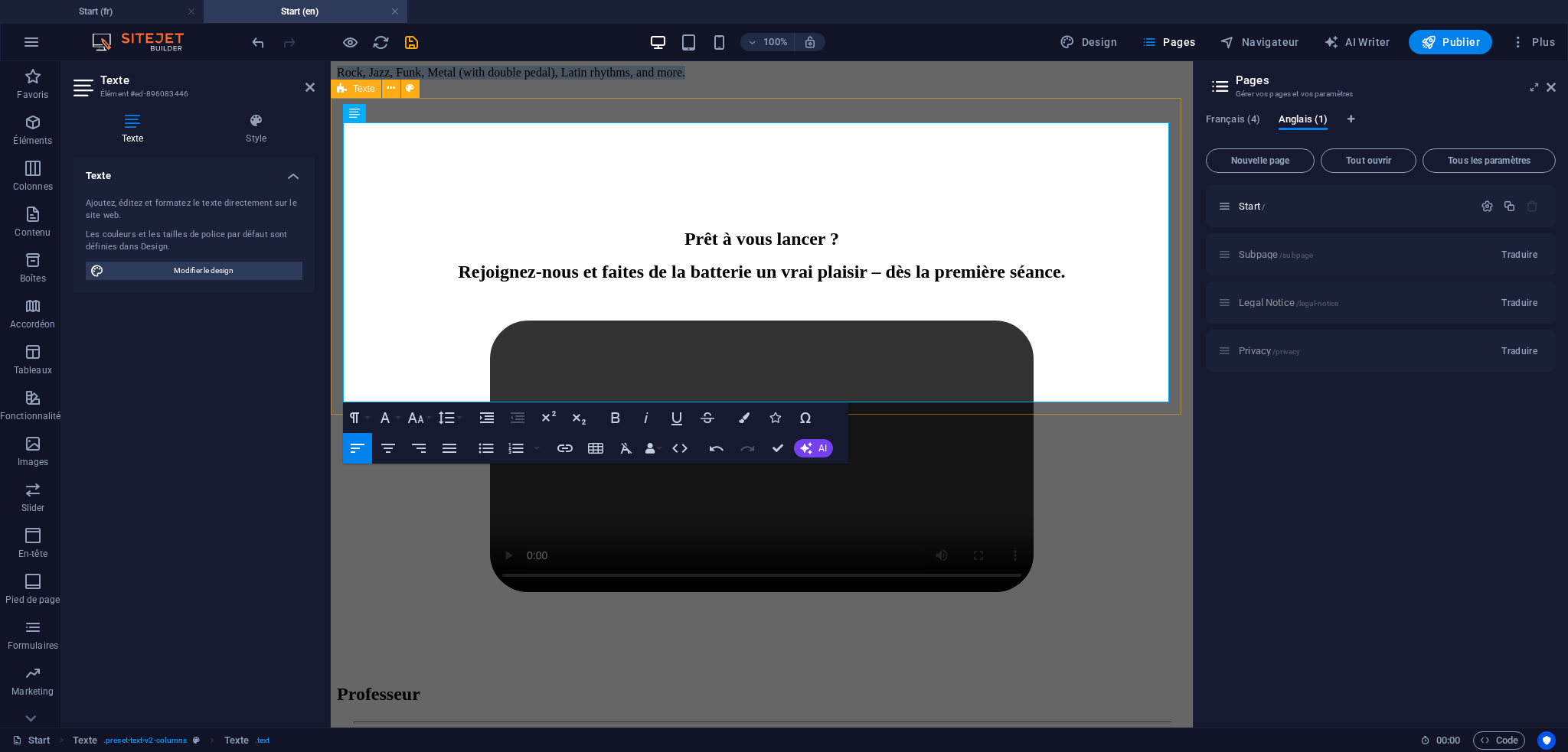
drag, startPoint x: 775, startPoint y: 293, endPoint x: 337, endPoint y: 270, distance: 438.6
click at [337, 216] on div "​ With our customized teaching method, you learn at your own pace, whatever you…" at bounding box center [761, 30] width 850 height 371
click at [416, 416] on icon "button" at bounding box center [416, 417] width 19 height 19
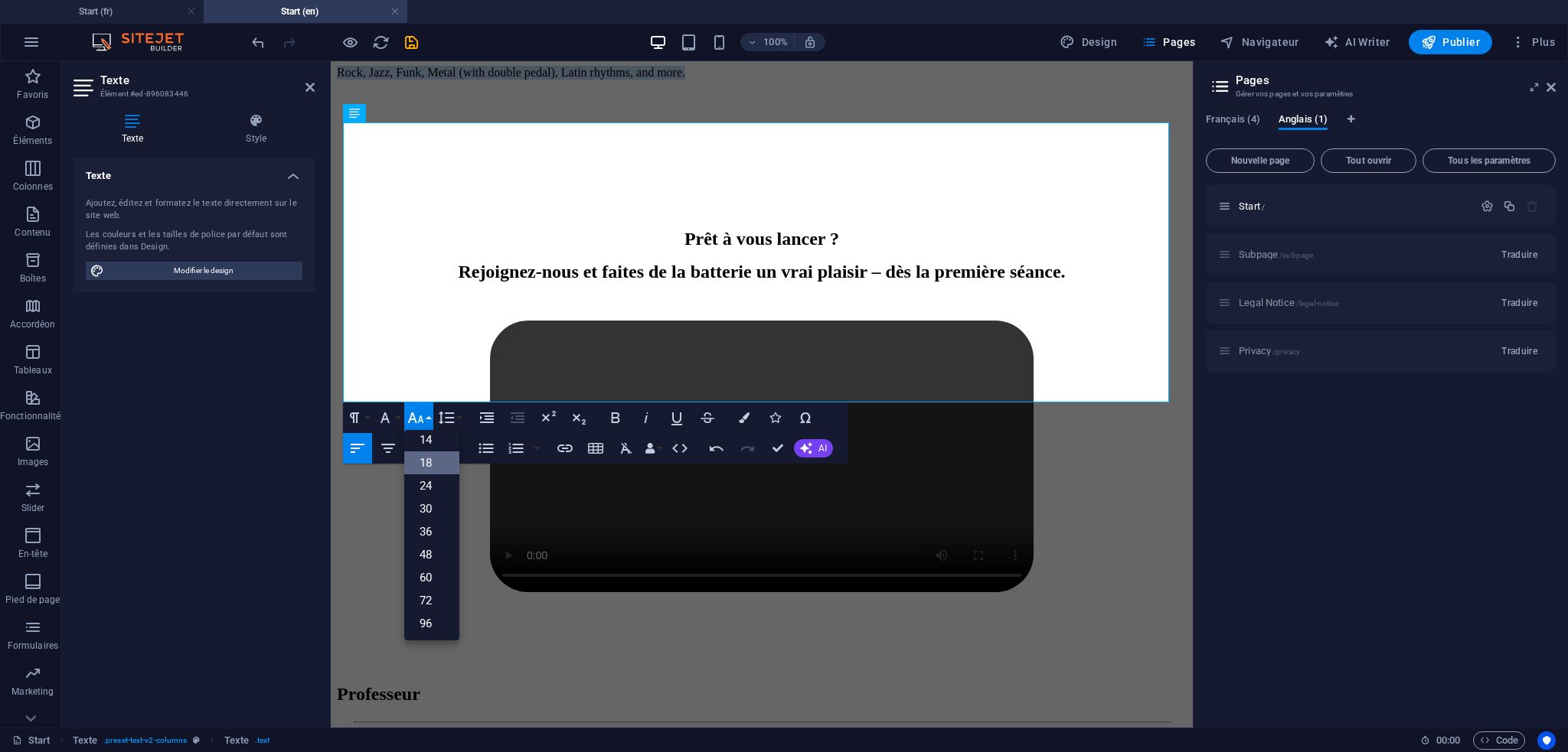
click at [440, 463] on link "18" at bounding box center [432, 463] width 55 height 23
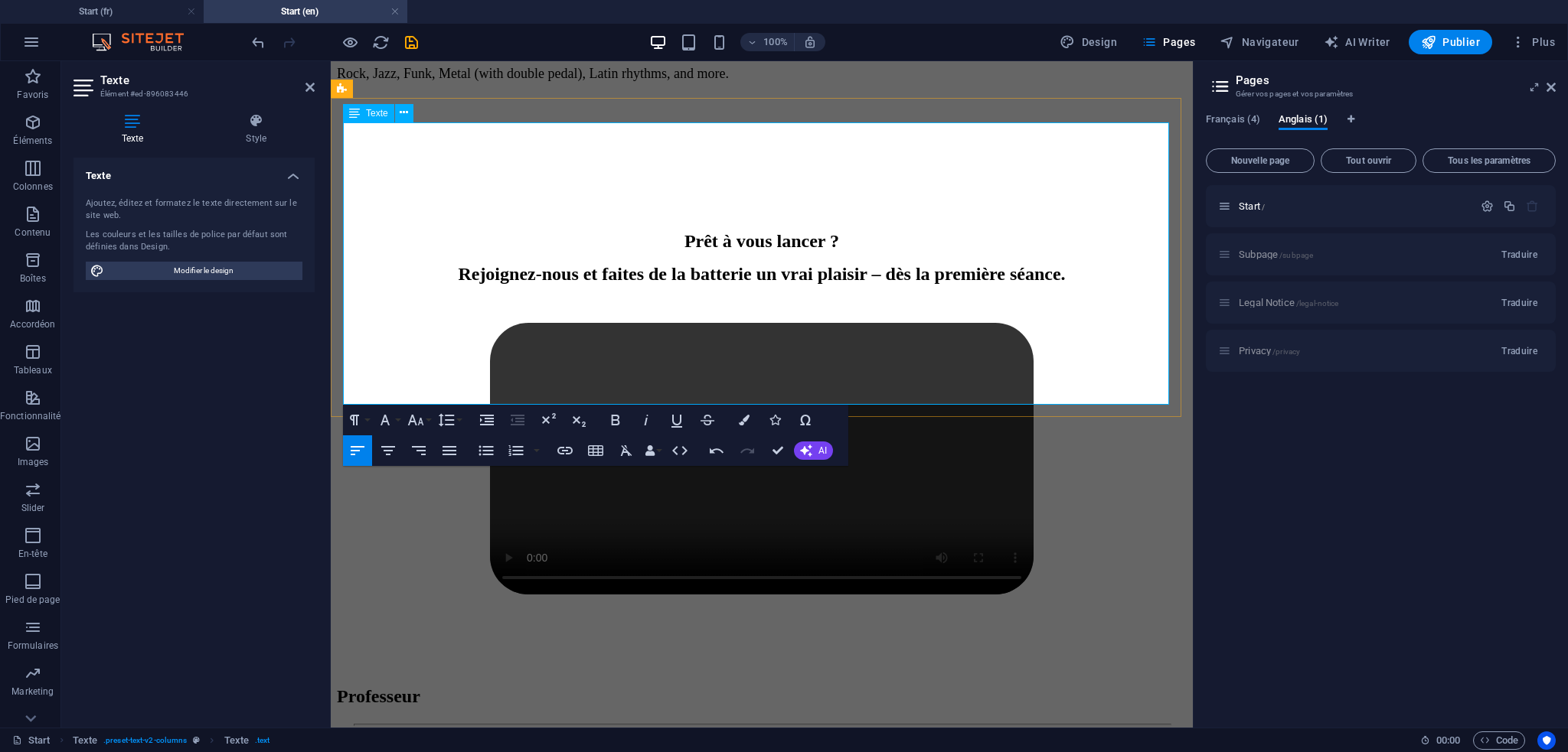
drag, startPoint x: 818, startPoint y: 328, endPoint x: 680, endPoint y: 336, distance: 138.2
click at [819, 136] on p at bounding box center [761, 128] width 850 height 16
click at [346, 81] on span "Rock, Jazz, Funk, Metal (with double pedal), Latin rhythms, and more." at bounding box center [532, 73] width 392 height 15
click at [358, 81] on span "Rock, Jazz, Funk, Metal (with double pedal), Latin rhythms, and more." at bounding box center [532, 73] width 392 height 15
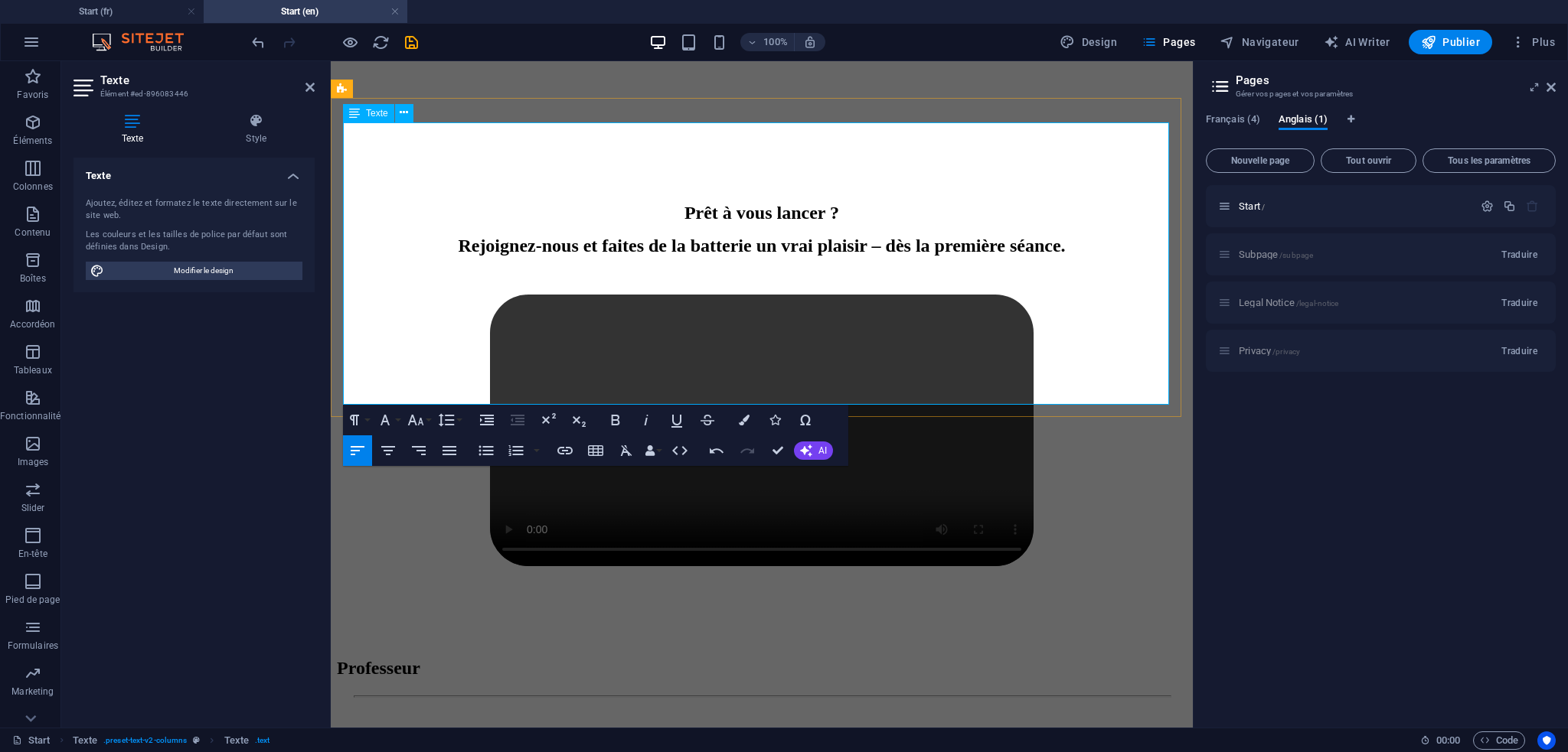
click at [756, 53] on span "You’ll develop solid technique and musicality across a wide range of styles:" at bounding box center [546, 44] width 418 height 15
click at [854, 108] on p at bounding box center [761, 100] width 850 height 16
click at [987, 136] on p at bounding box center [761, 128] width 850 height 16
click at [532, 53] on p "You’ll develop solid technique and musicality across a wide range of styles : R…" at bounding box center [761, 45] width 850 height 16
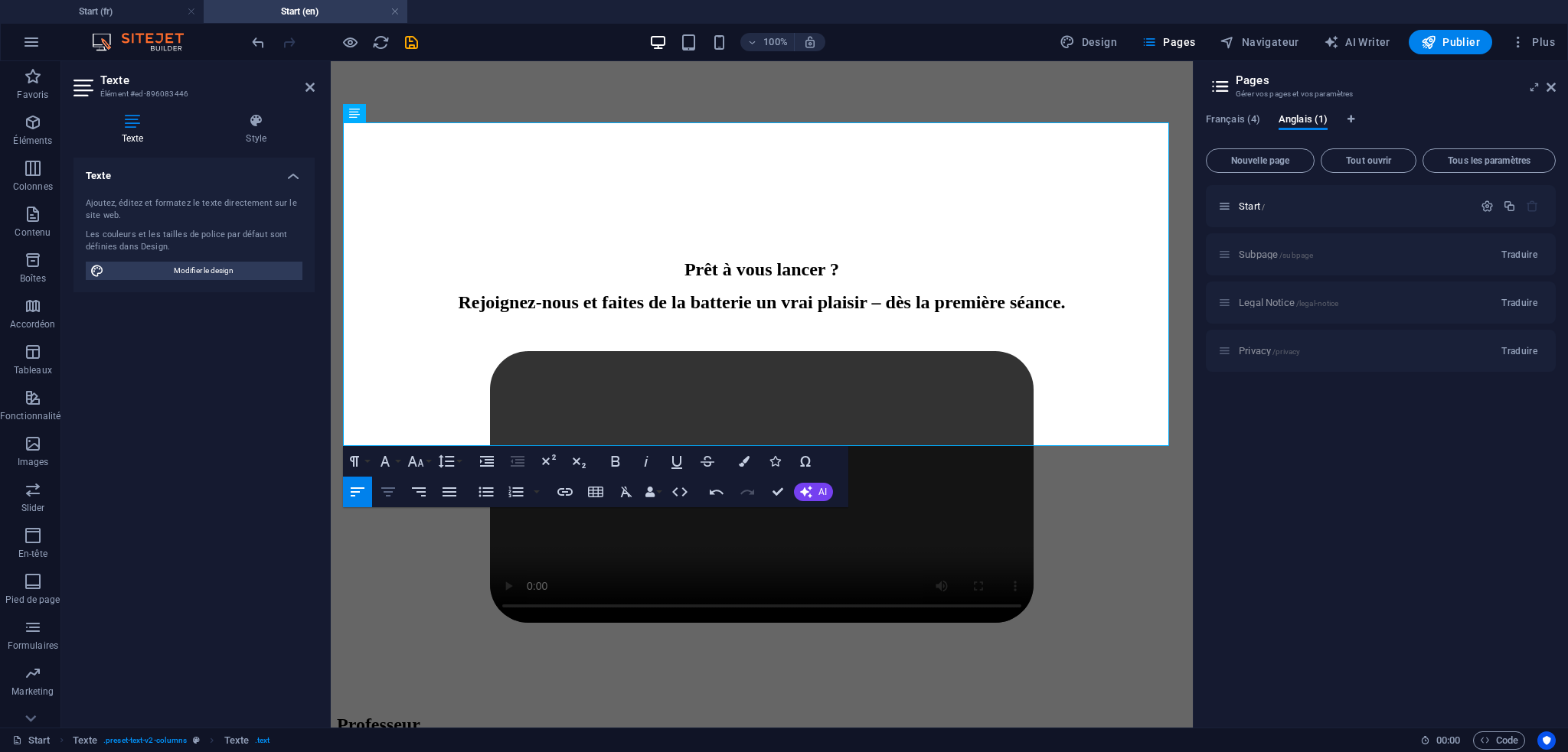
click at [380, 489] on icon "button" at bounding box center [388, 492] width 19 height 19
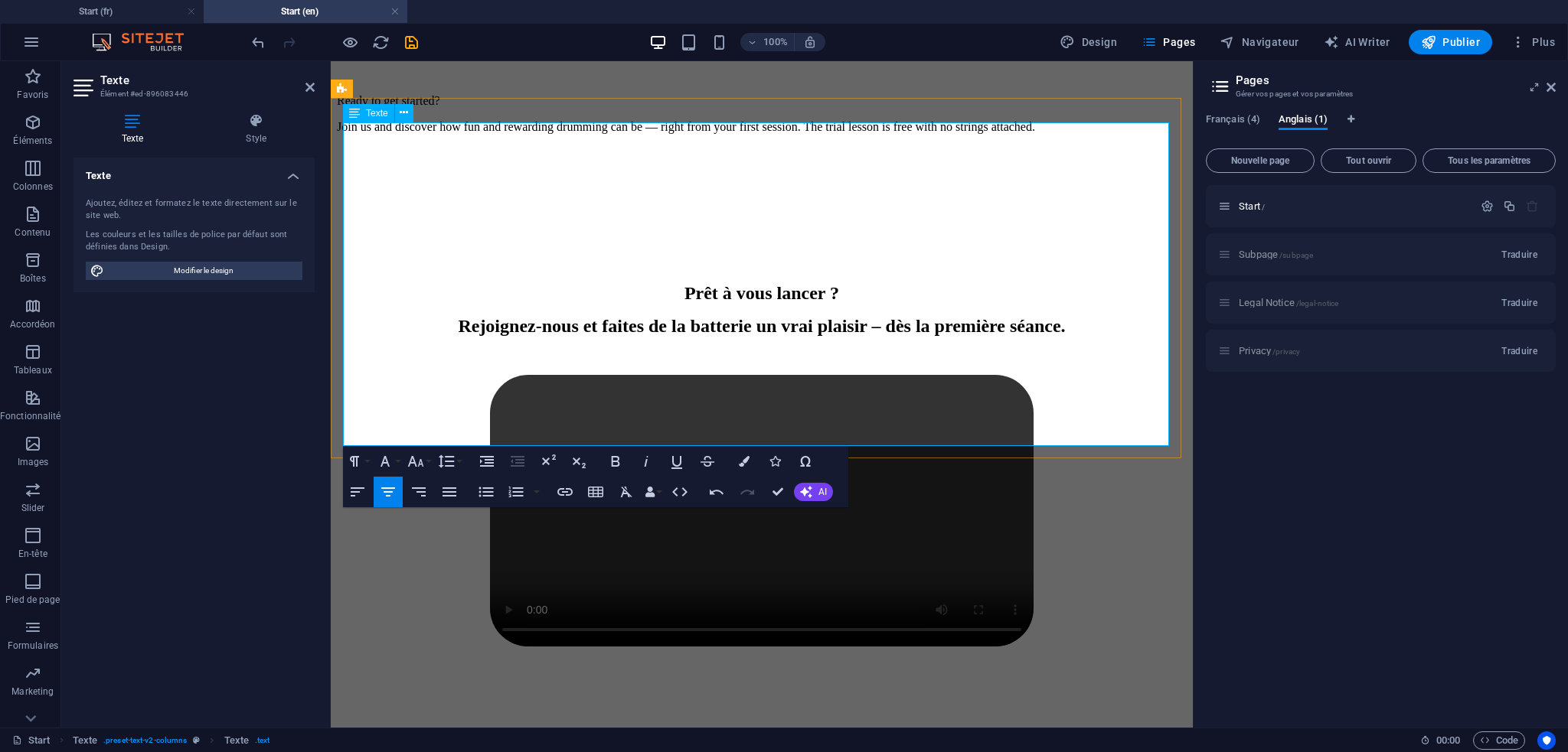
scroll to position [1664, 3]
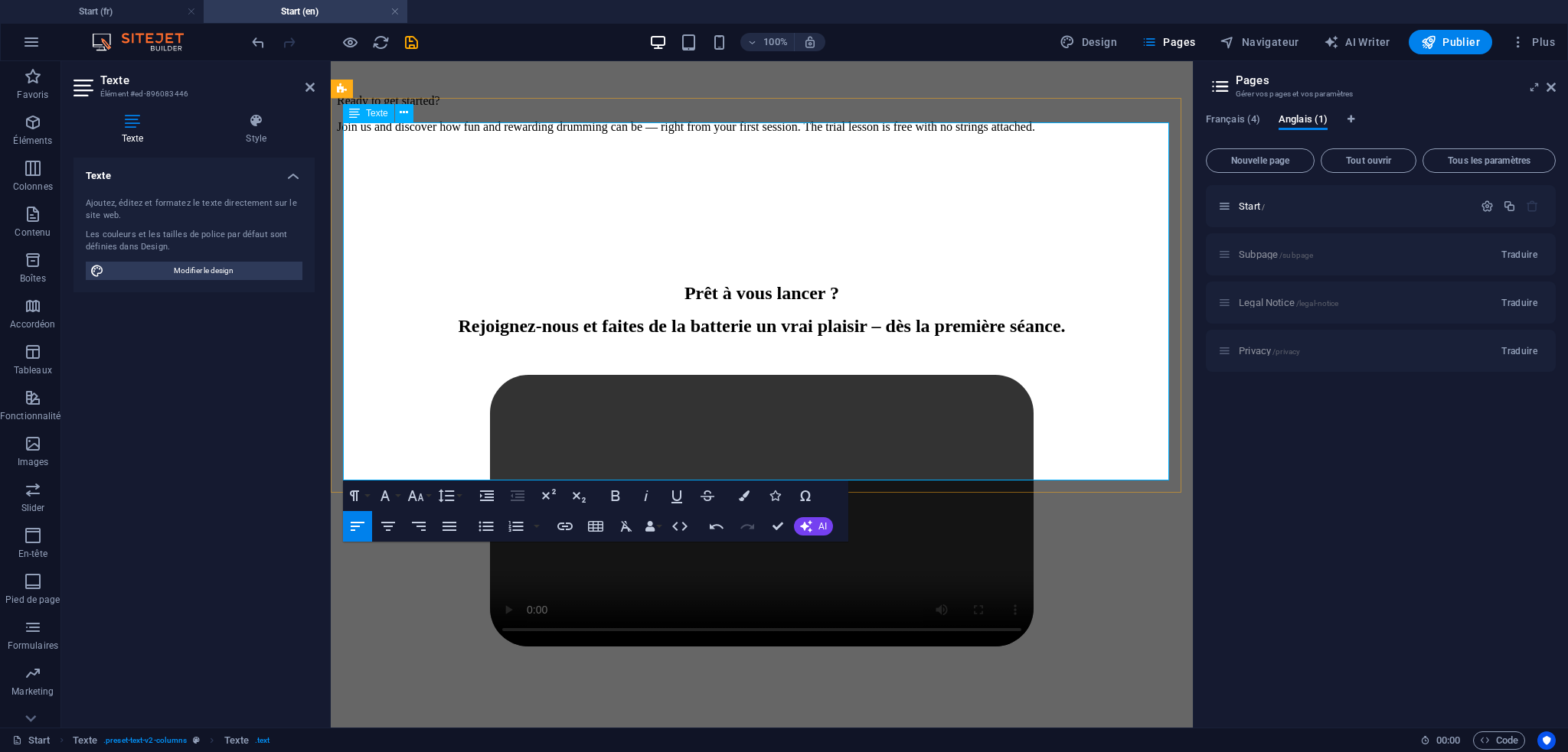
drag, startPoint x: 414, startPoint y: 375, endPoint x: 344, endPoint y: 336, distance: 80.1
click at [344, 271] on div "​ With our customized teaching method, you learn at your own pace, whatever you…" at bounding box center [761, 70] width 850 height 401
click at [423, 489] on icon "button" at bounding box center [416, 496] width 19 height 19
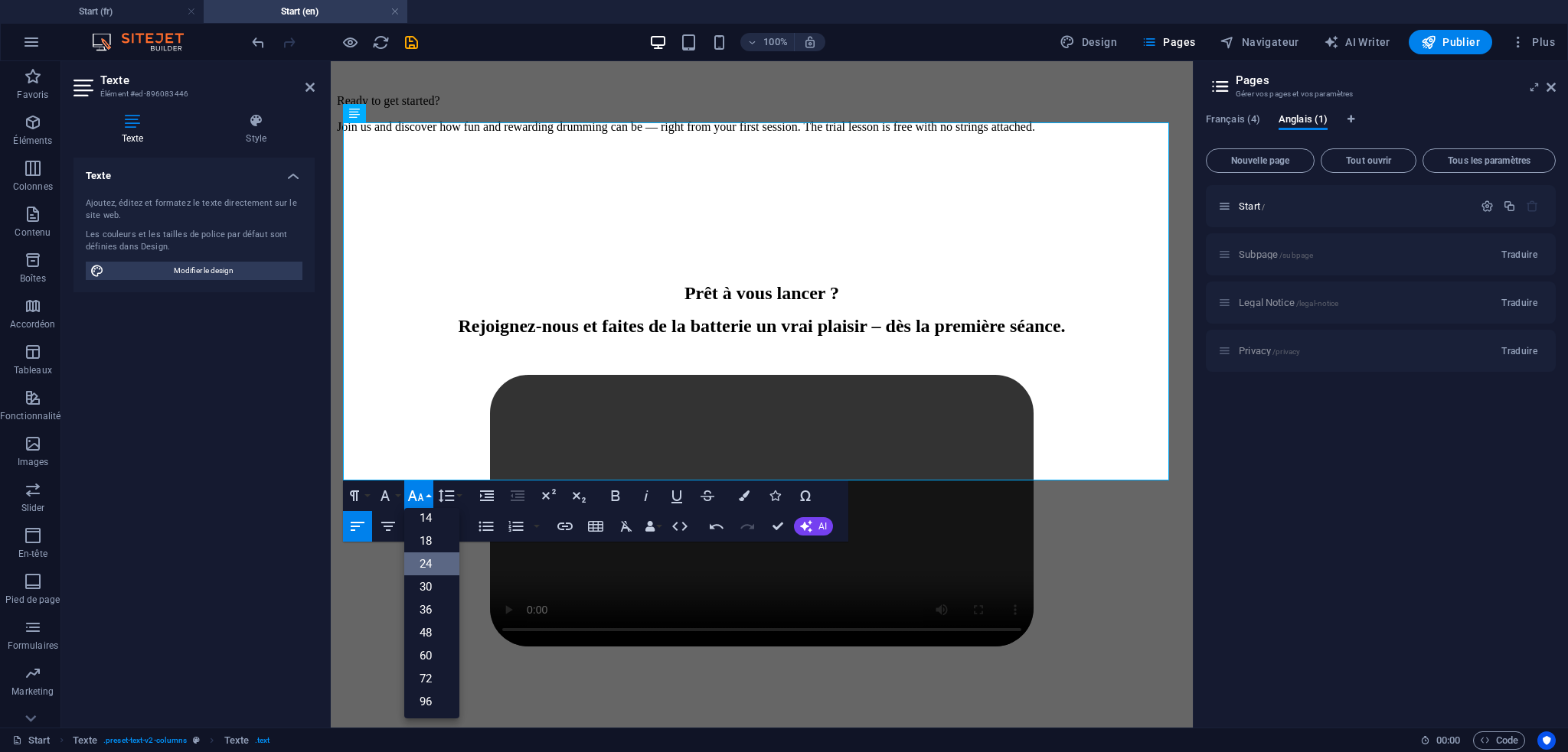
click at [438, 562] on link "24" at bounding box center [432, 564] width 55 height 23
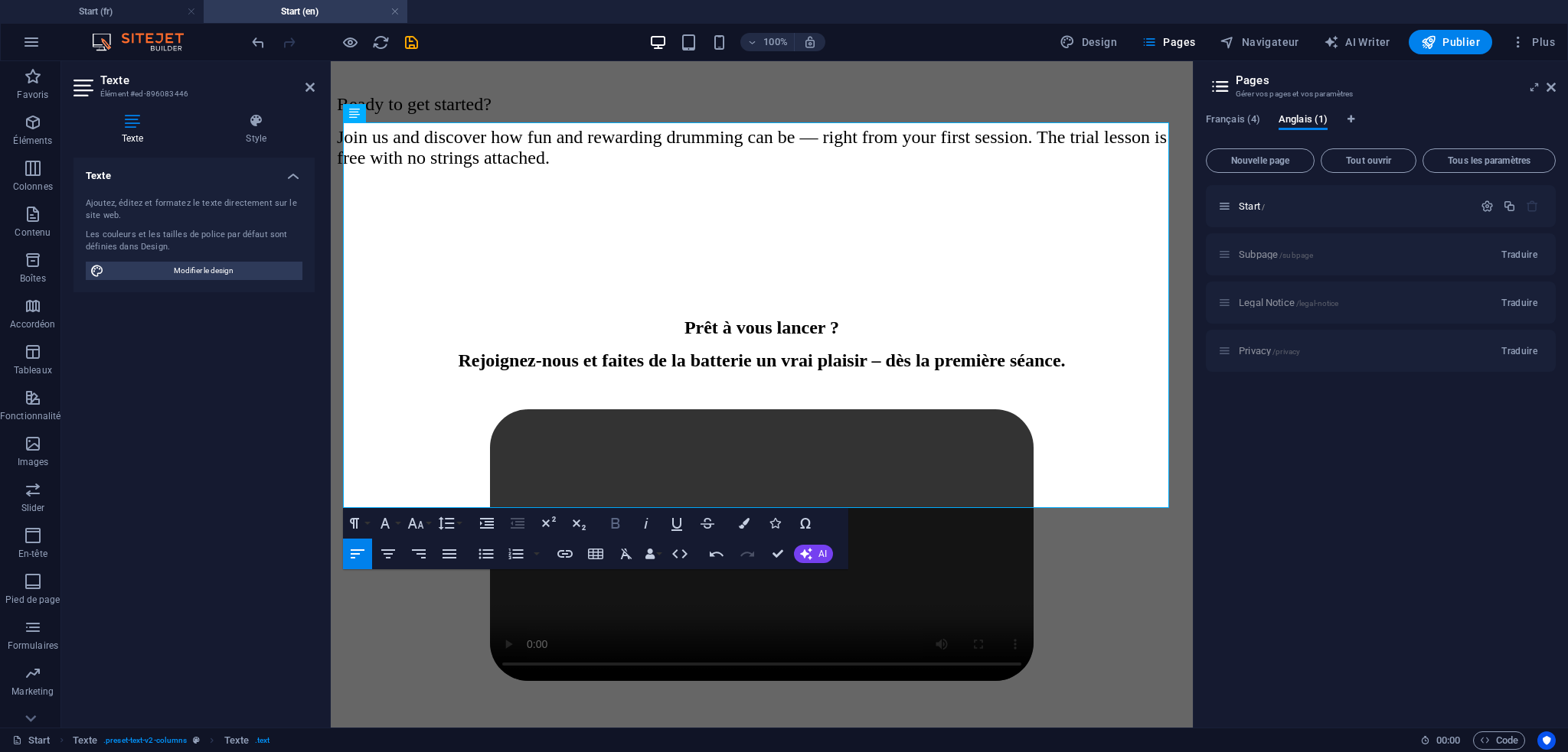
click at [615, 521] on icon "button" at bounding box center [615, 523] width 19 height 19
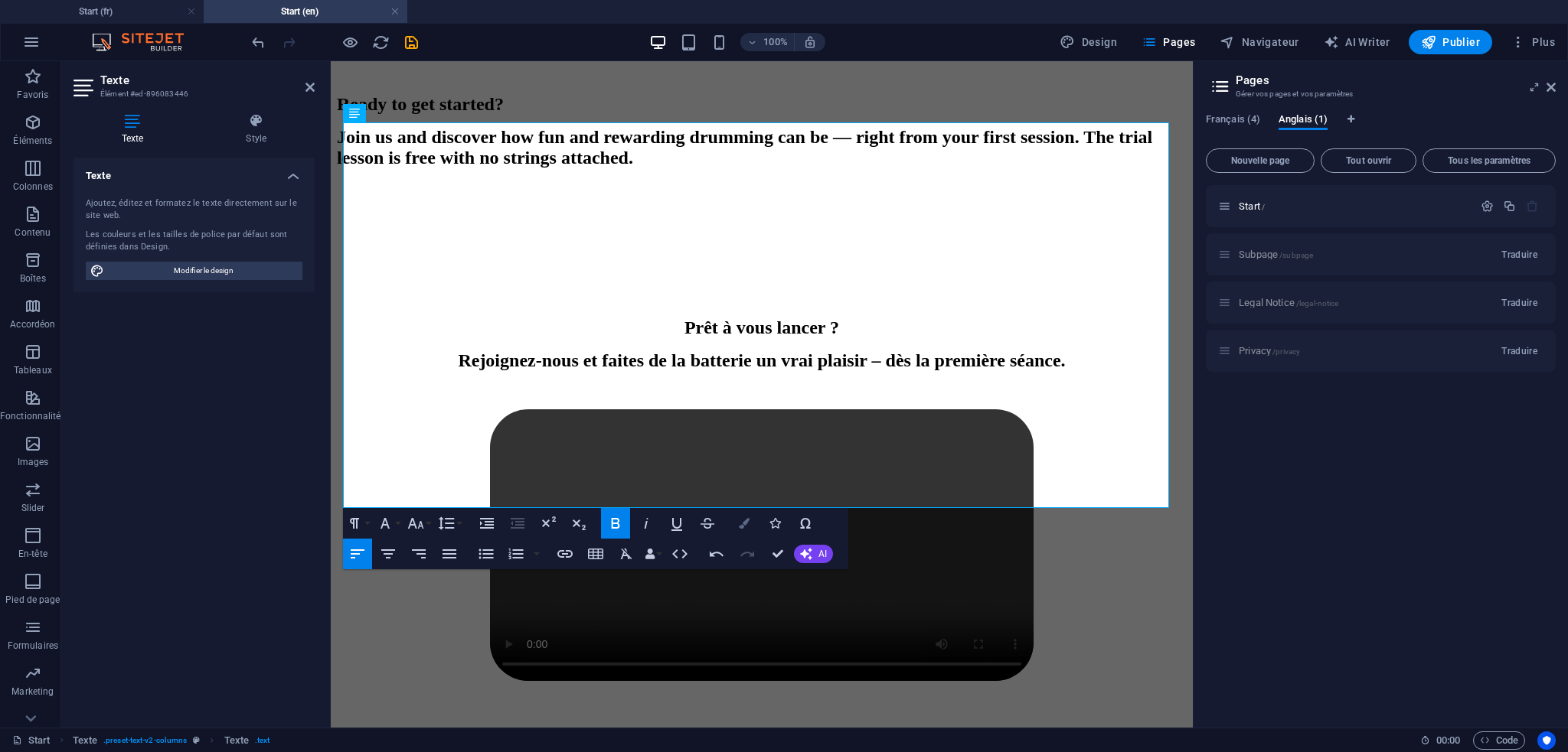
click at [741, 522] on icon "button" at bounding box center [744, 523] width 11 height 11
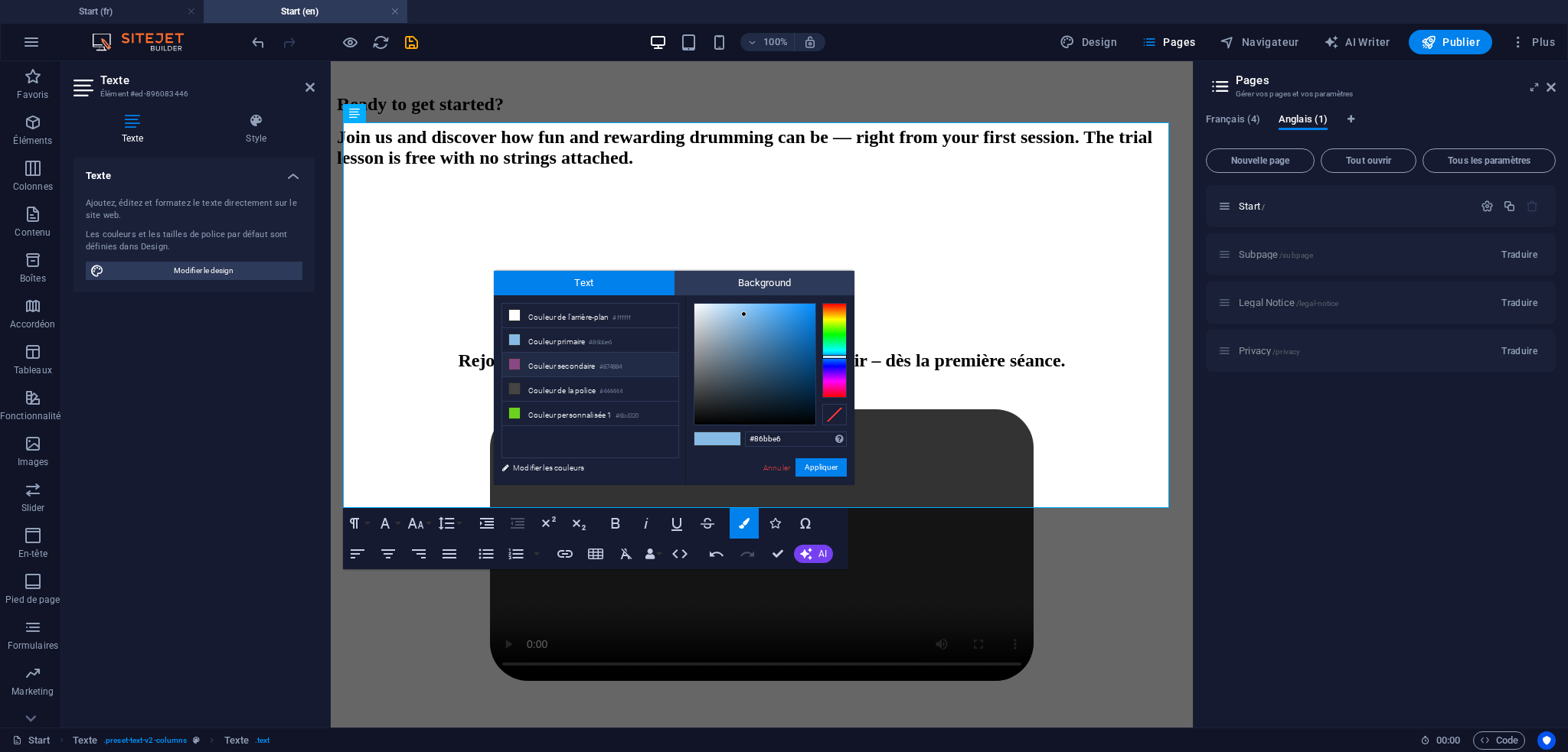
click at [541, 363] on li "Couleur secondaire #874884" at bounding box center [590, 365] width 176 height 25
type input "#874884"
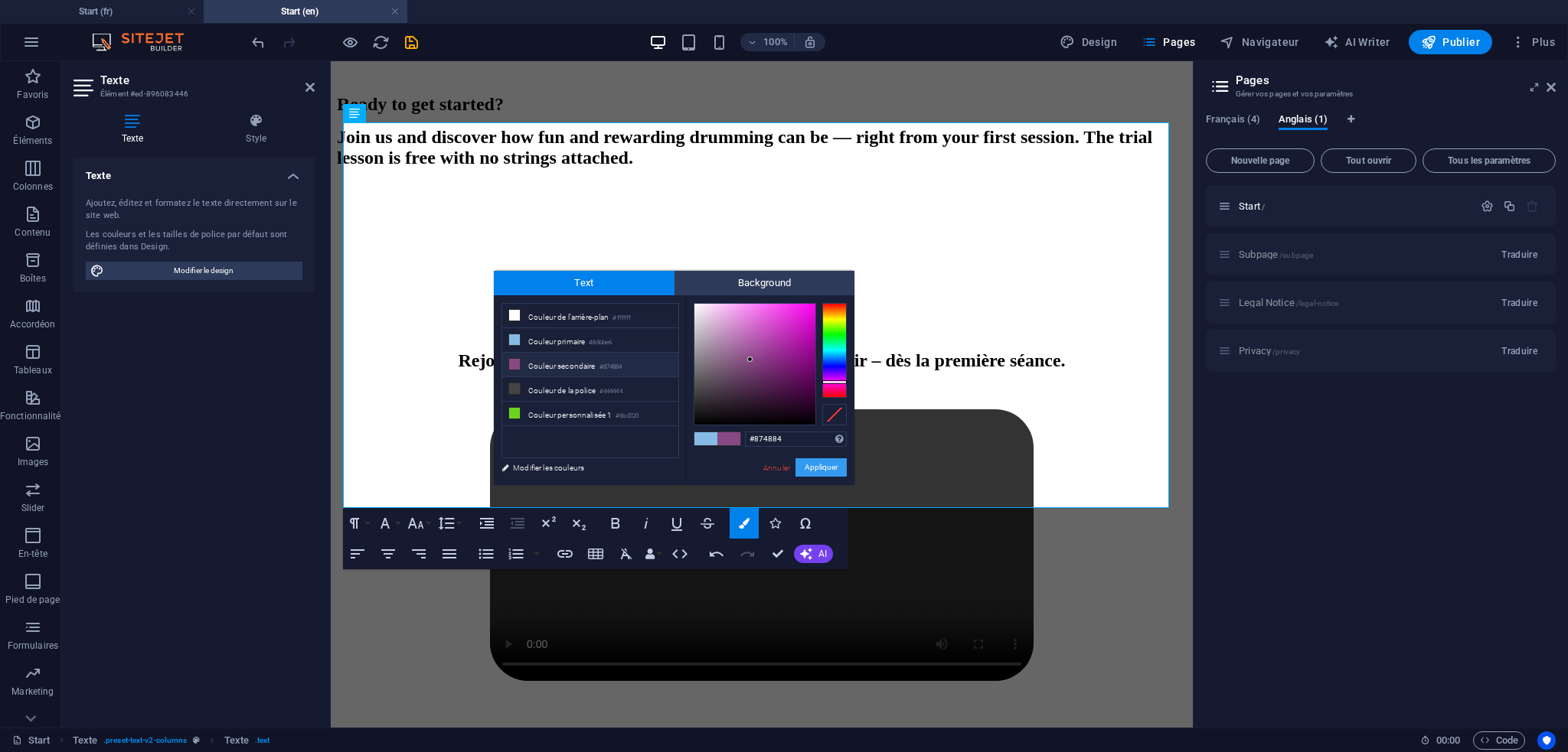
click at [821, 468] on button "Appliquer" at bounding box center [822, 467] width 52 height 19
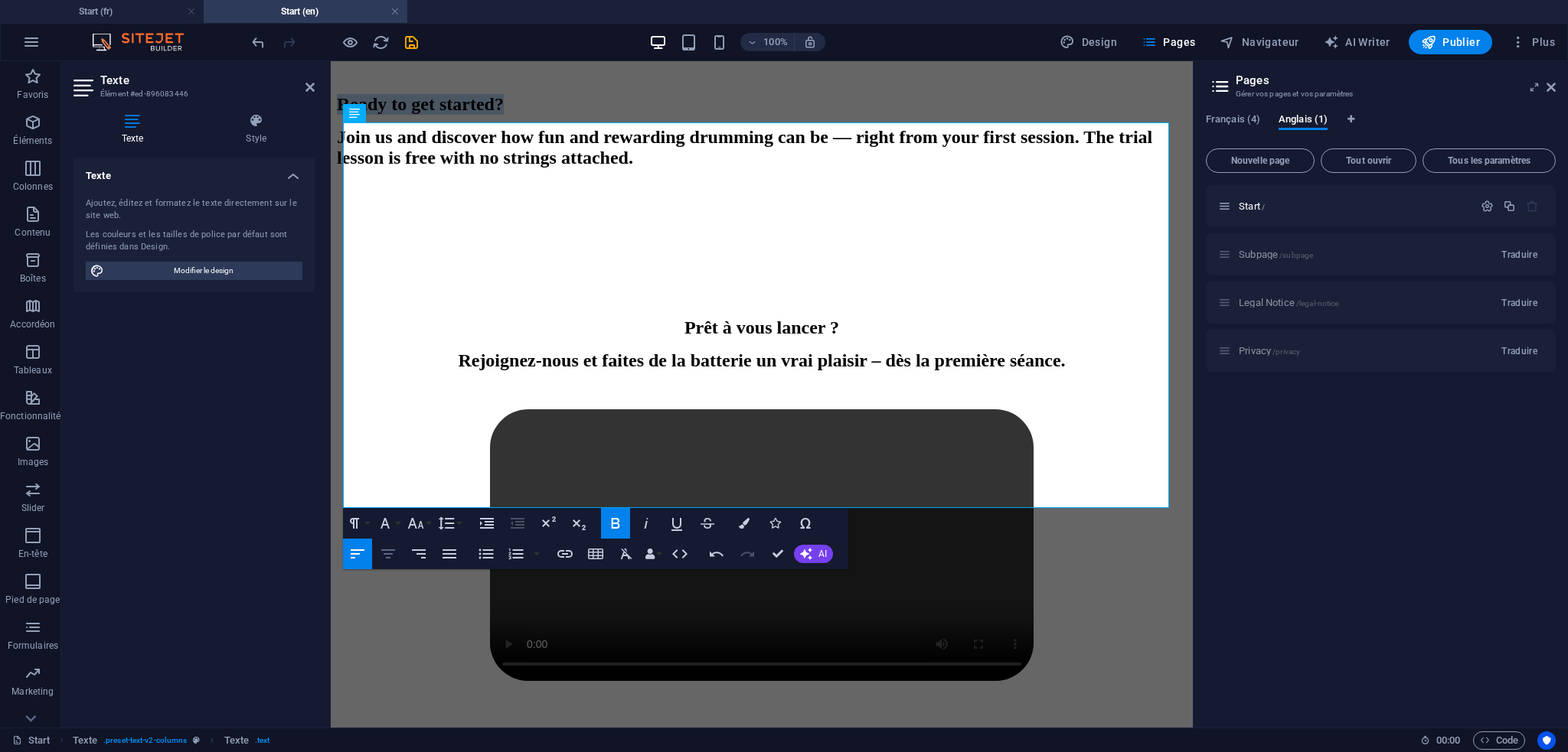
click at [391, 551] on icon "button" at bounding box center [388, 554] width 19 height 19
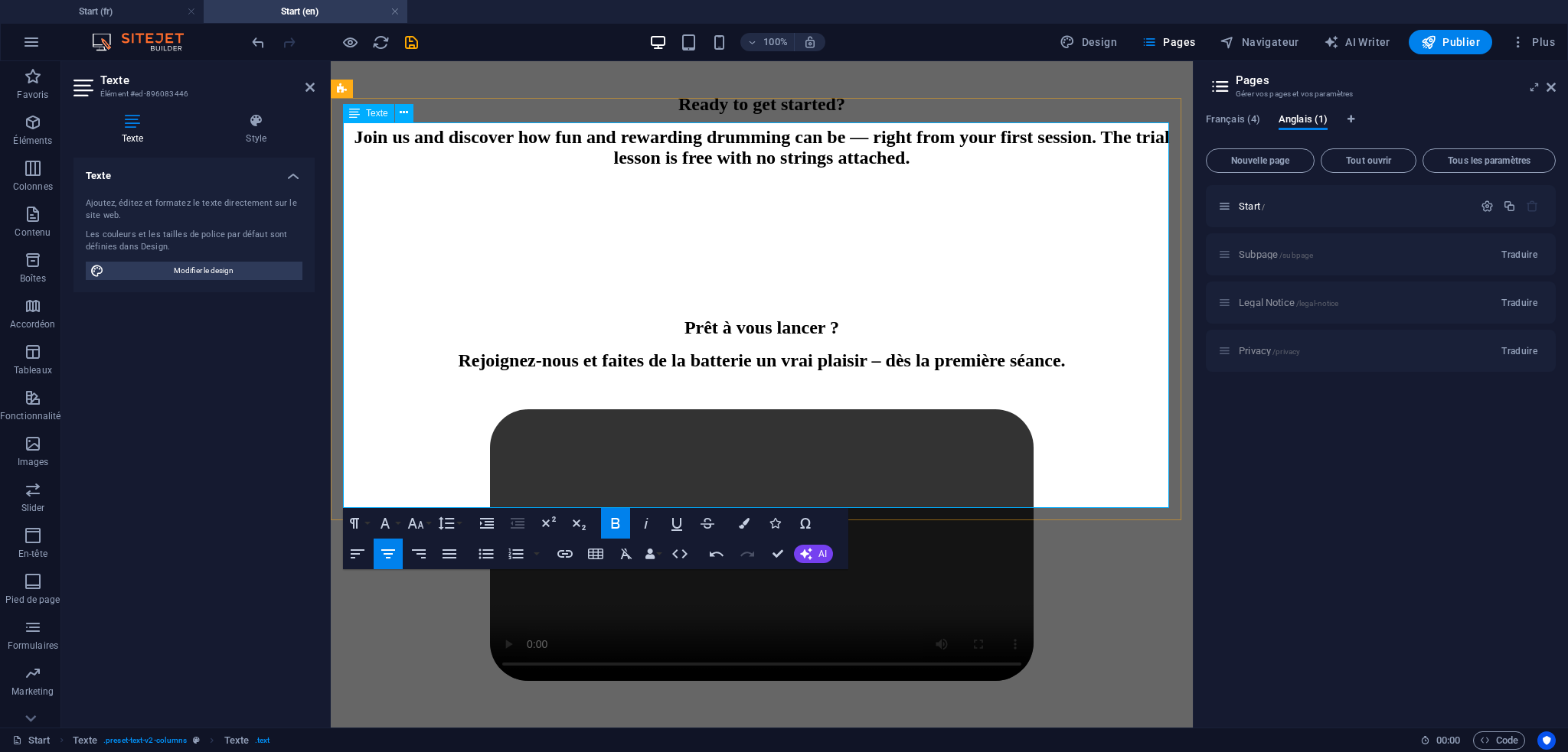
click at [766, 194] on p at bounding box center [761, 187] width 850 height 13
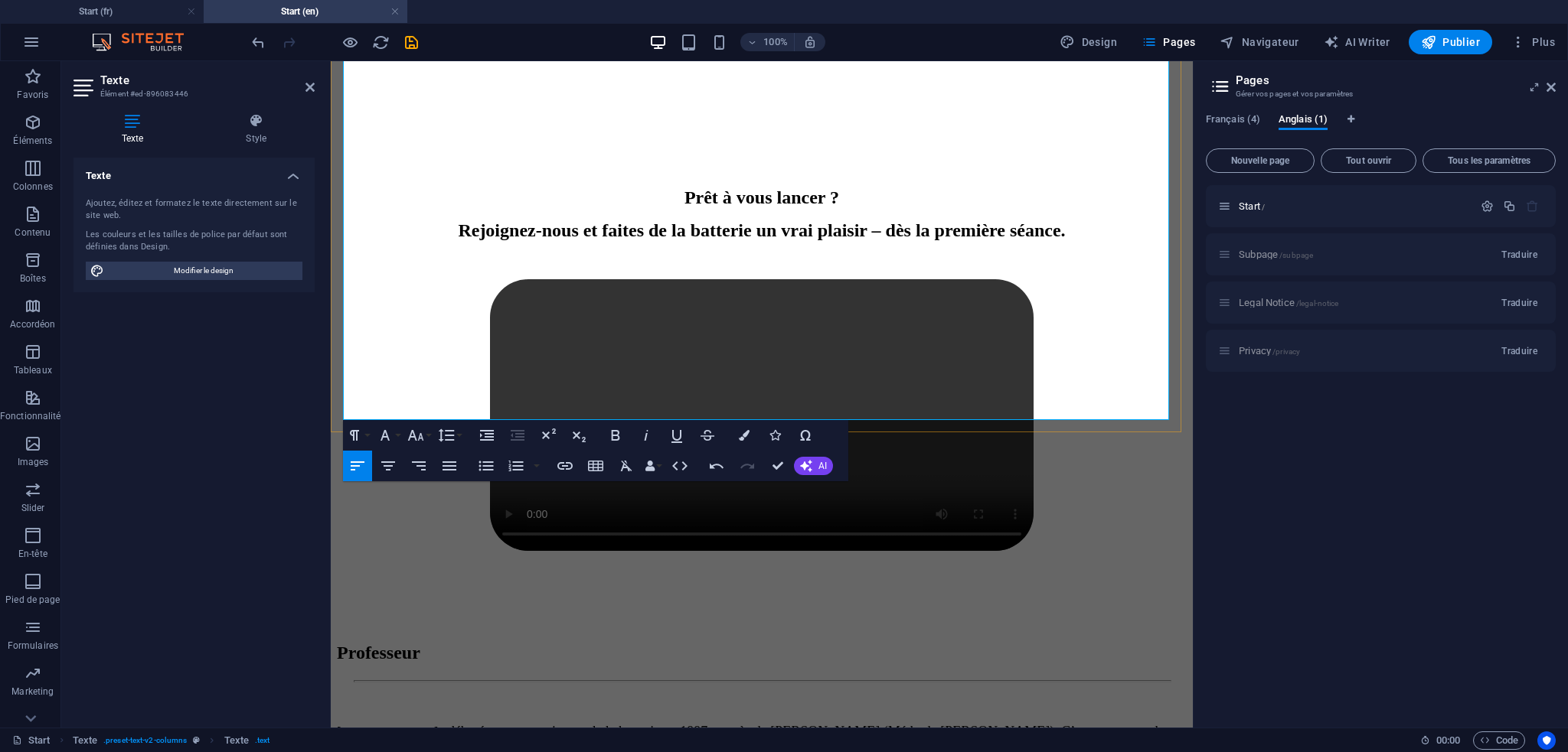
scroll to position [836, 0]
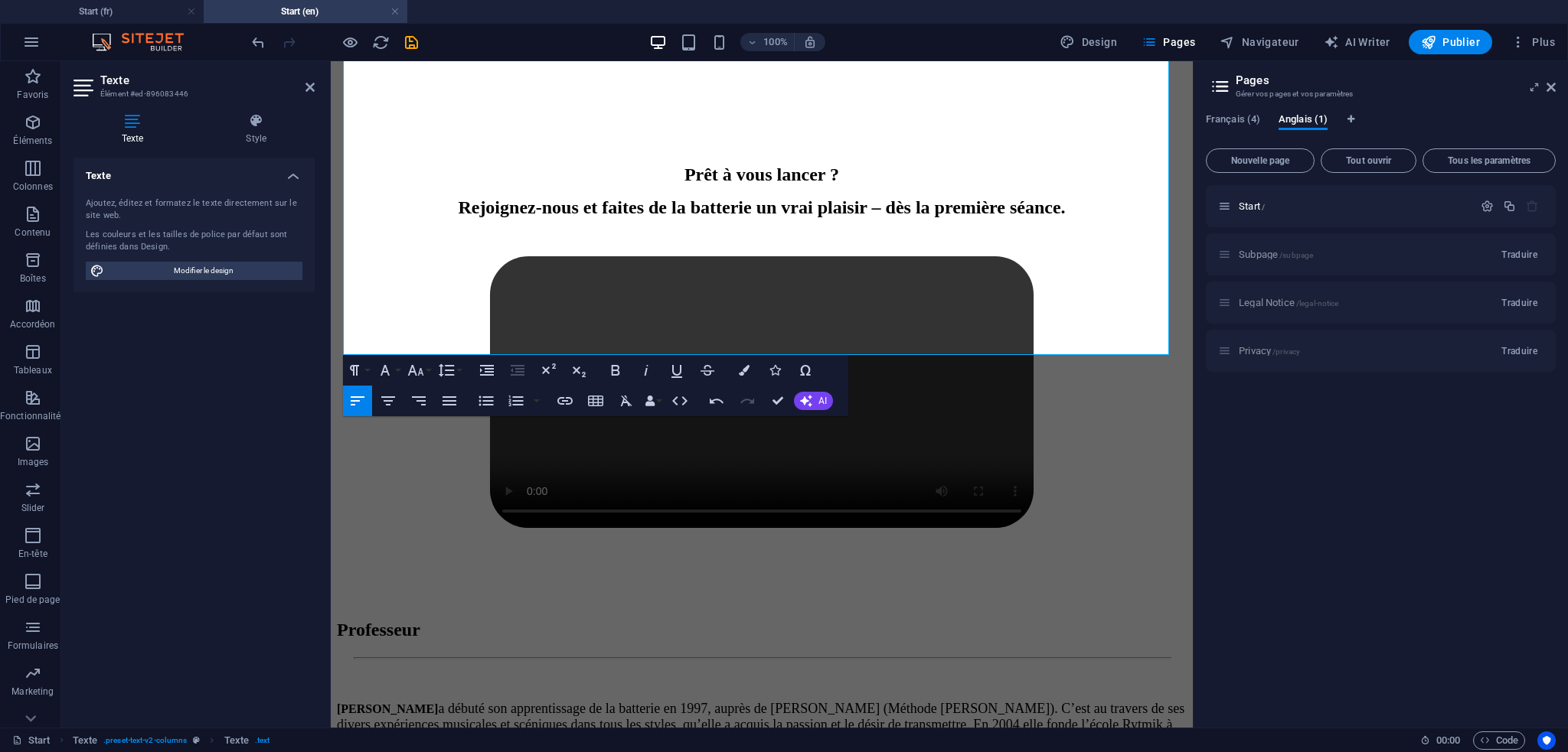
click at [1068, 218] on div "Prêt à vous lancer ? Rejoignez-nous et faites de la batterie un vrai plaisir – …" at bounding box center [761, 191] width 850 height 53
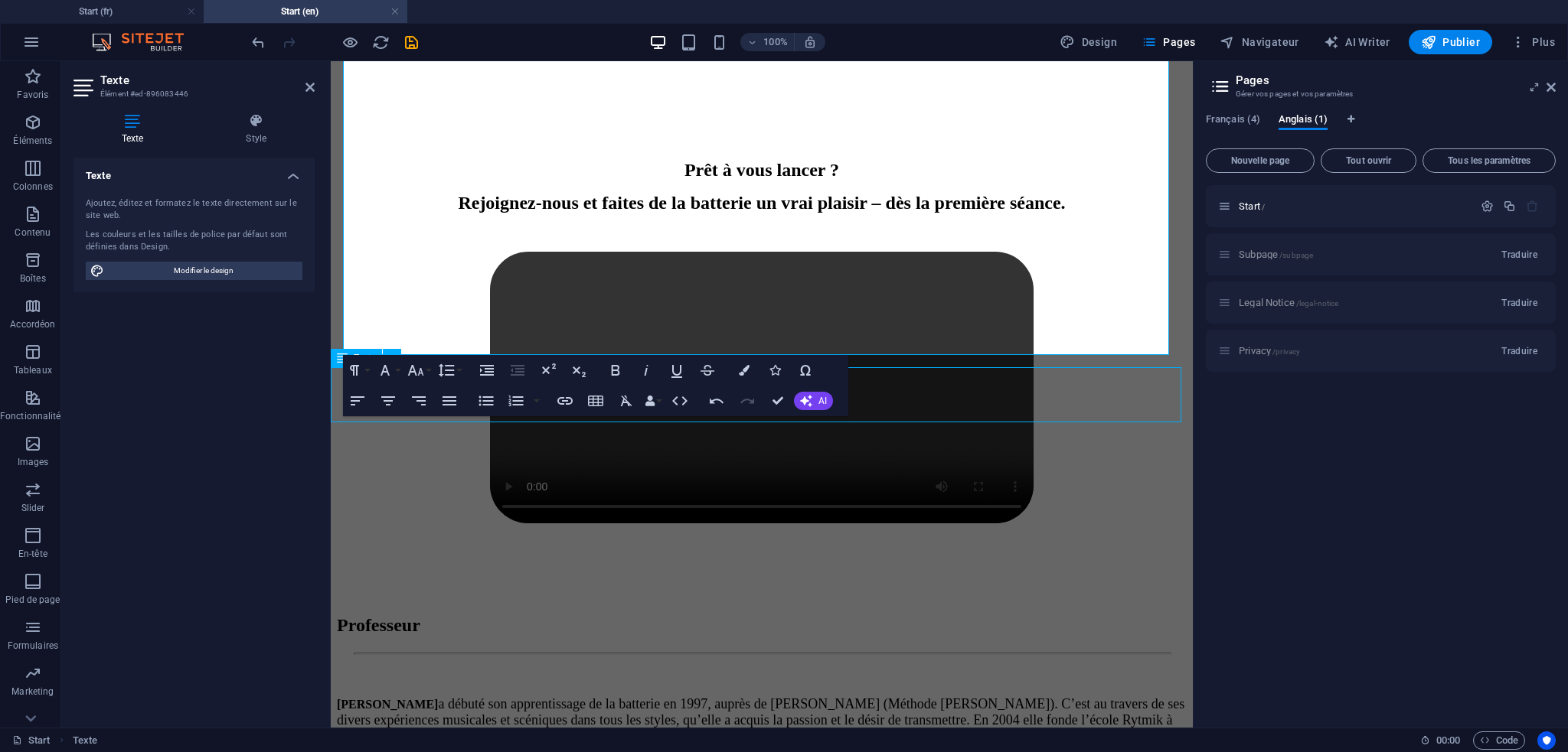
scroll to position [840, 0]
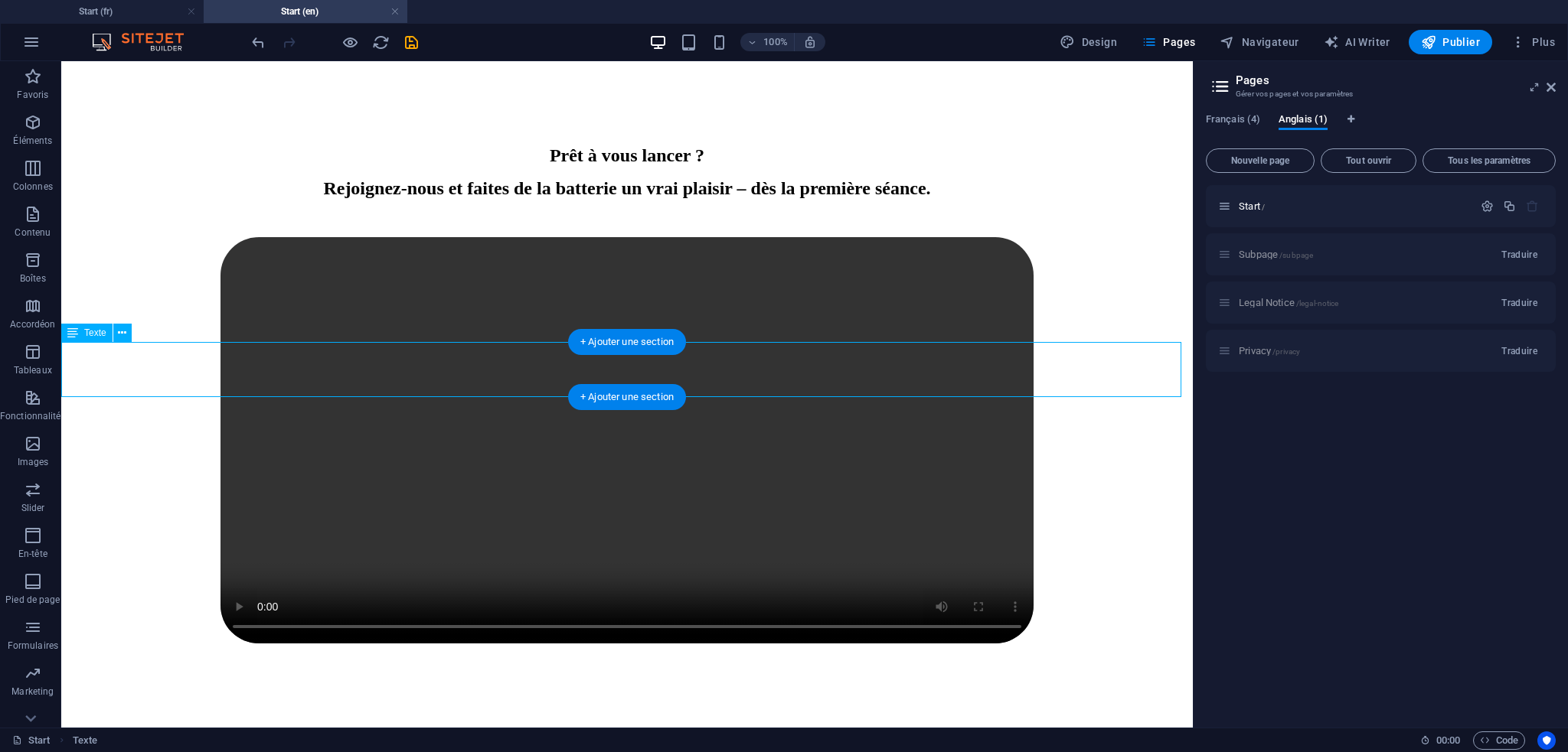
click at [779, 199] on div "Prêt à vous lancer ? Rejoignez-nous et faites de la batterie un vrai plaisir – …" at bounding box center [627, 172] width 1119 height 53
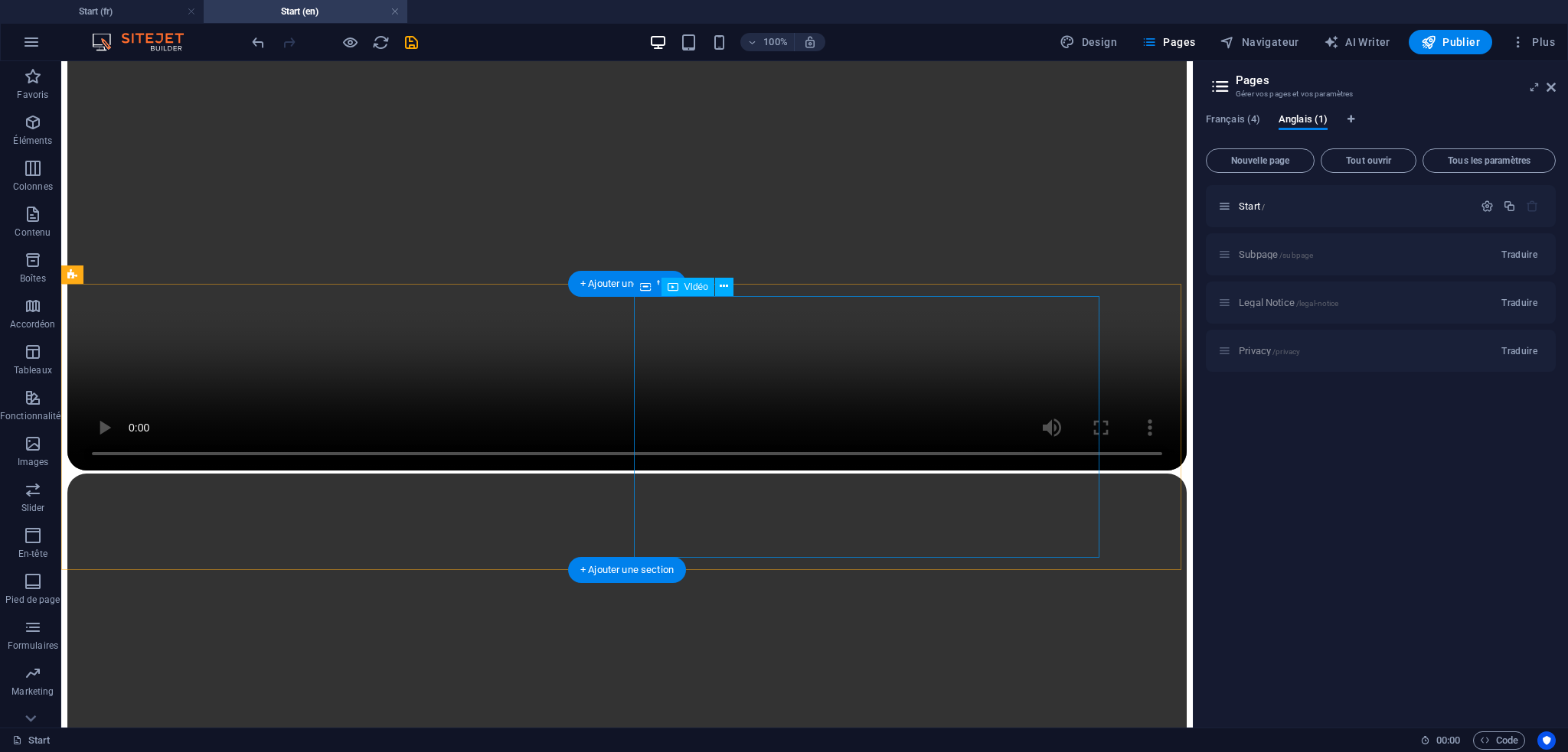
scroll to position [1759, 0]
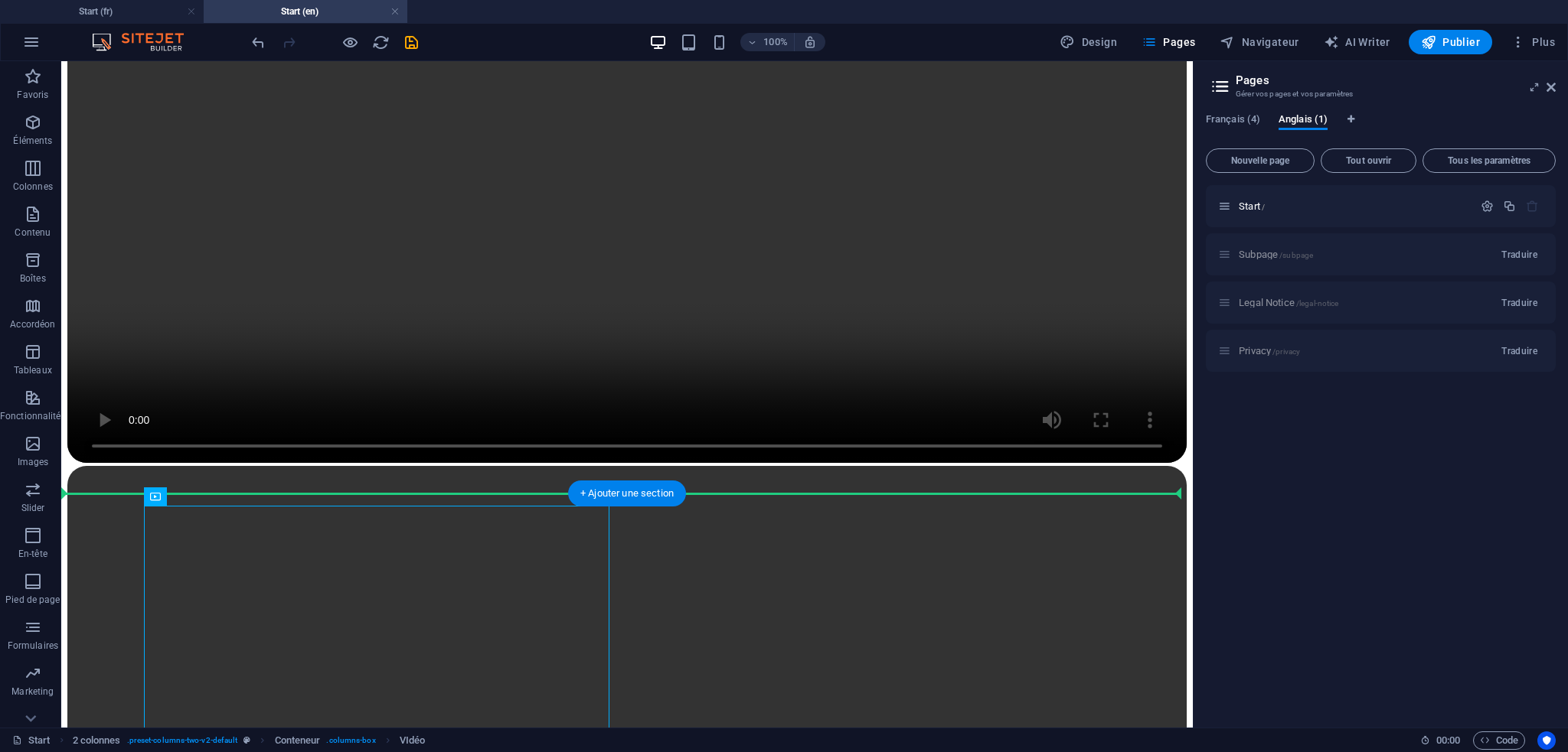
drag, startPoint x: 539, startPoint y: 562, endPoint x: 704, endPoint y: 575, distance: 165.5
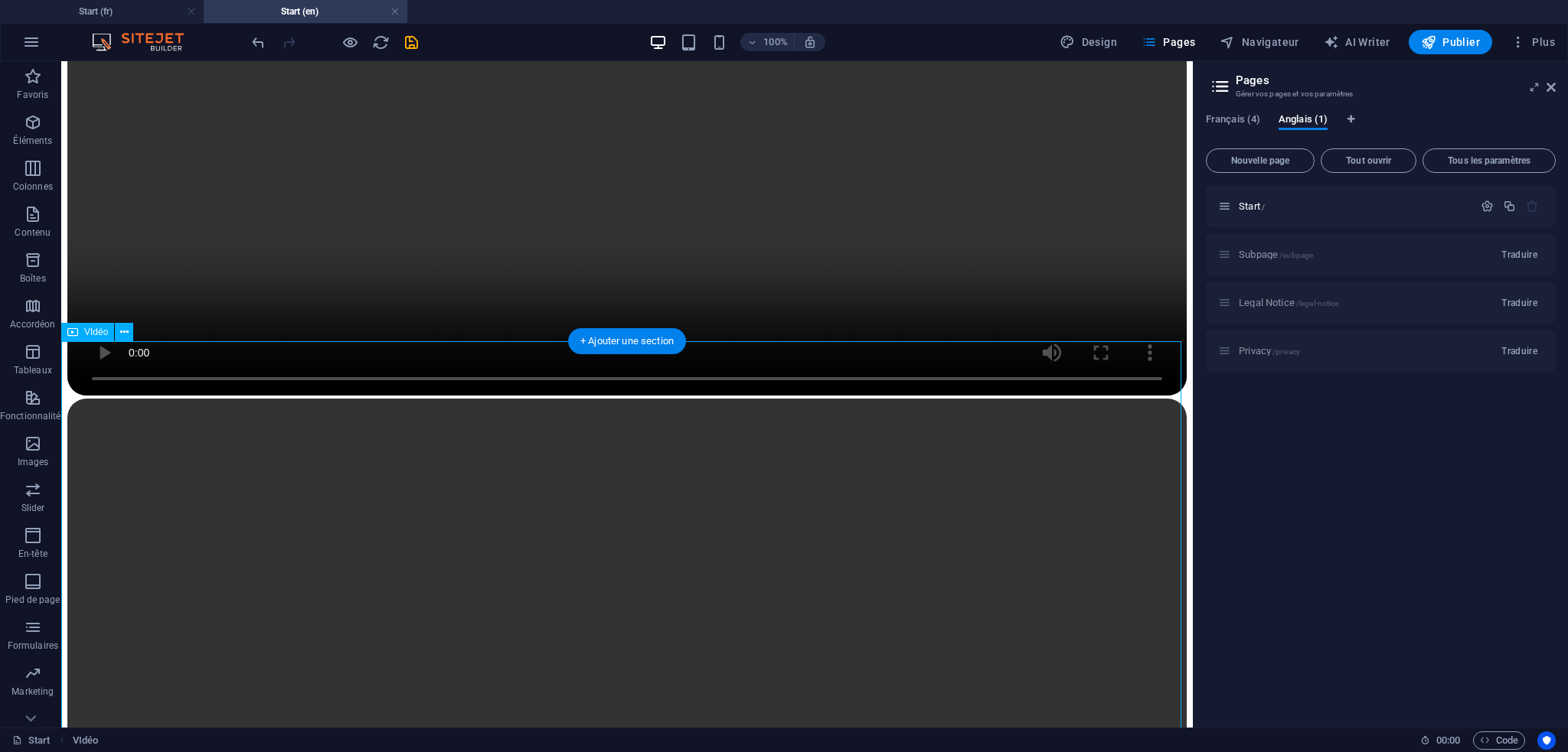
scroll to position [1452, 0]
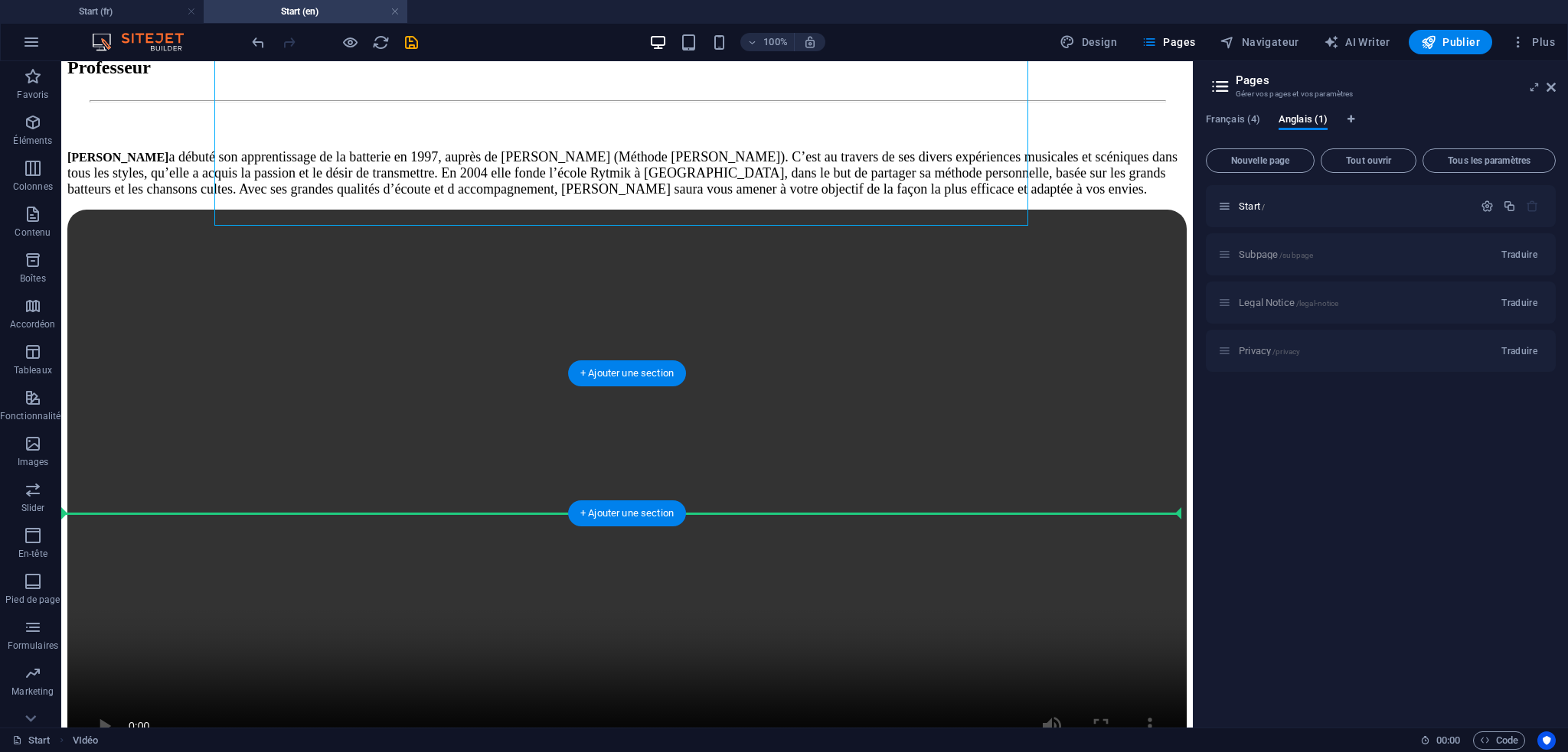
drag, startPoint x: 646, startPoint y: 158, endPoint x: 582, endPoint y: 511, distance: 358.8
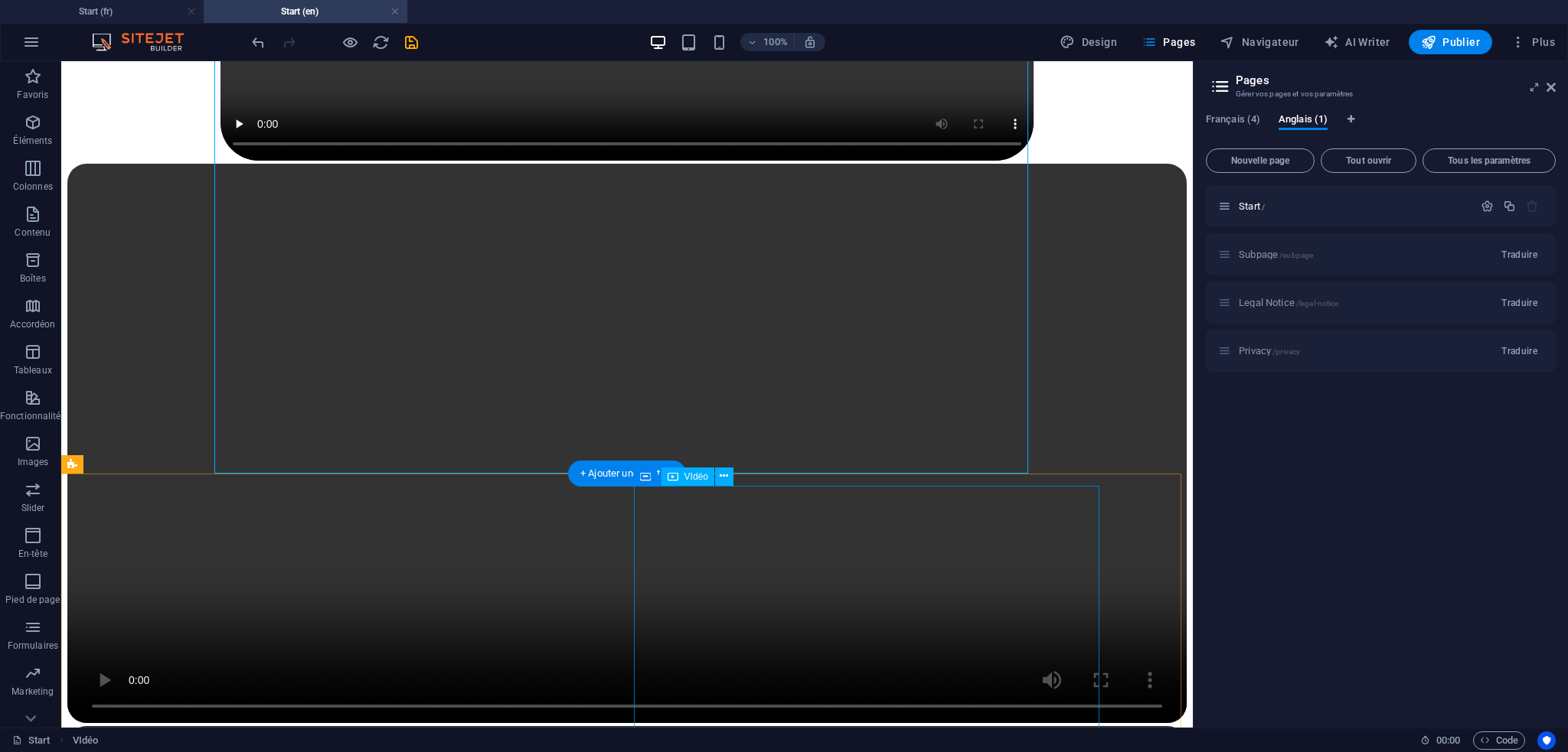
scroll to position [1492, 0]
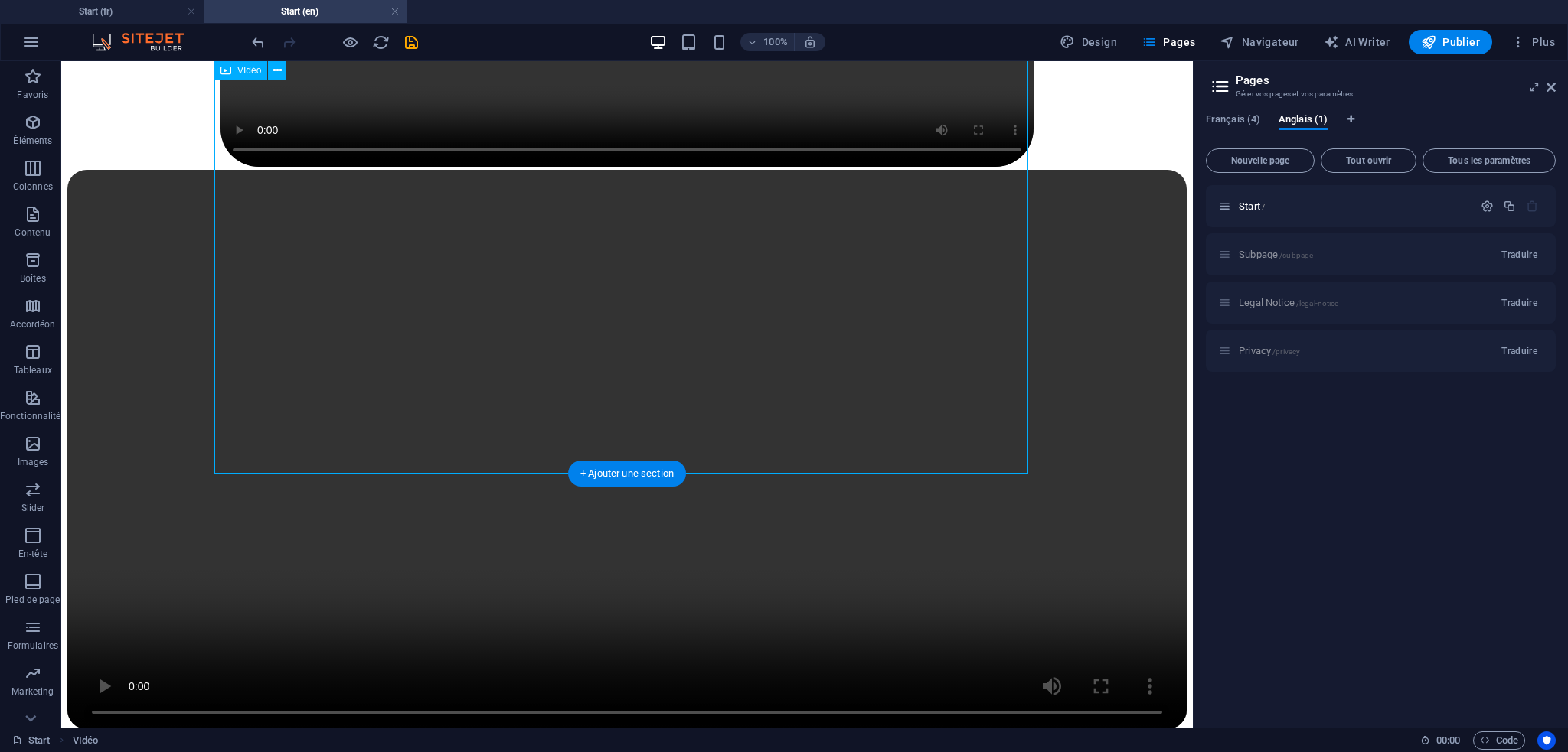
select select "%"
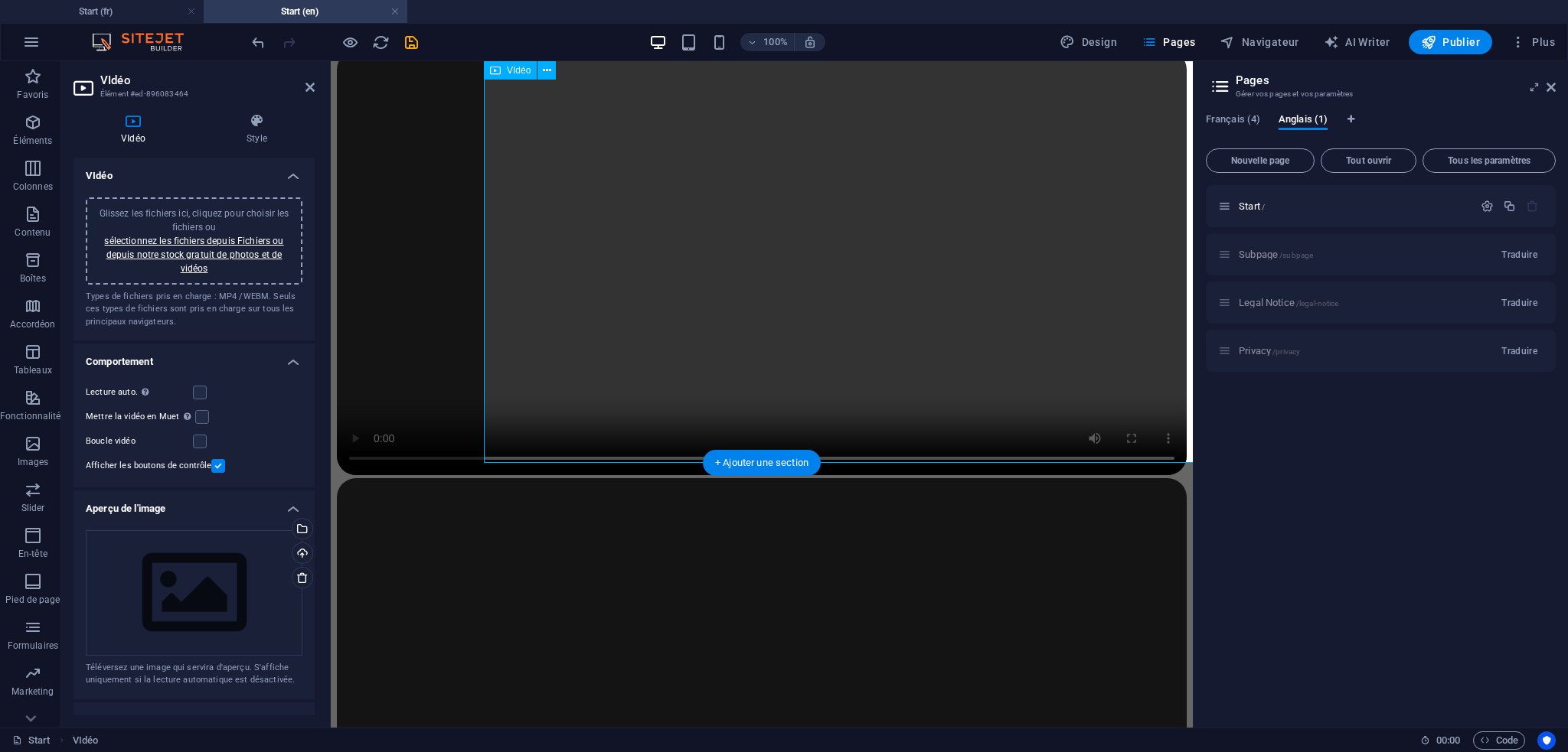
scroll to position [1503, 0]
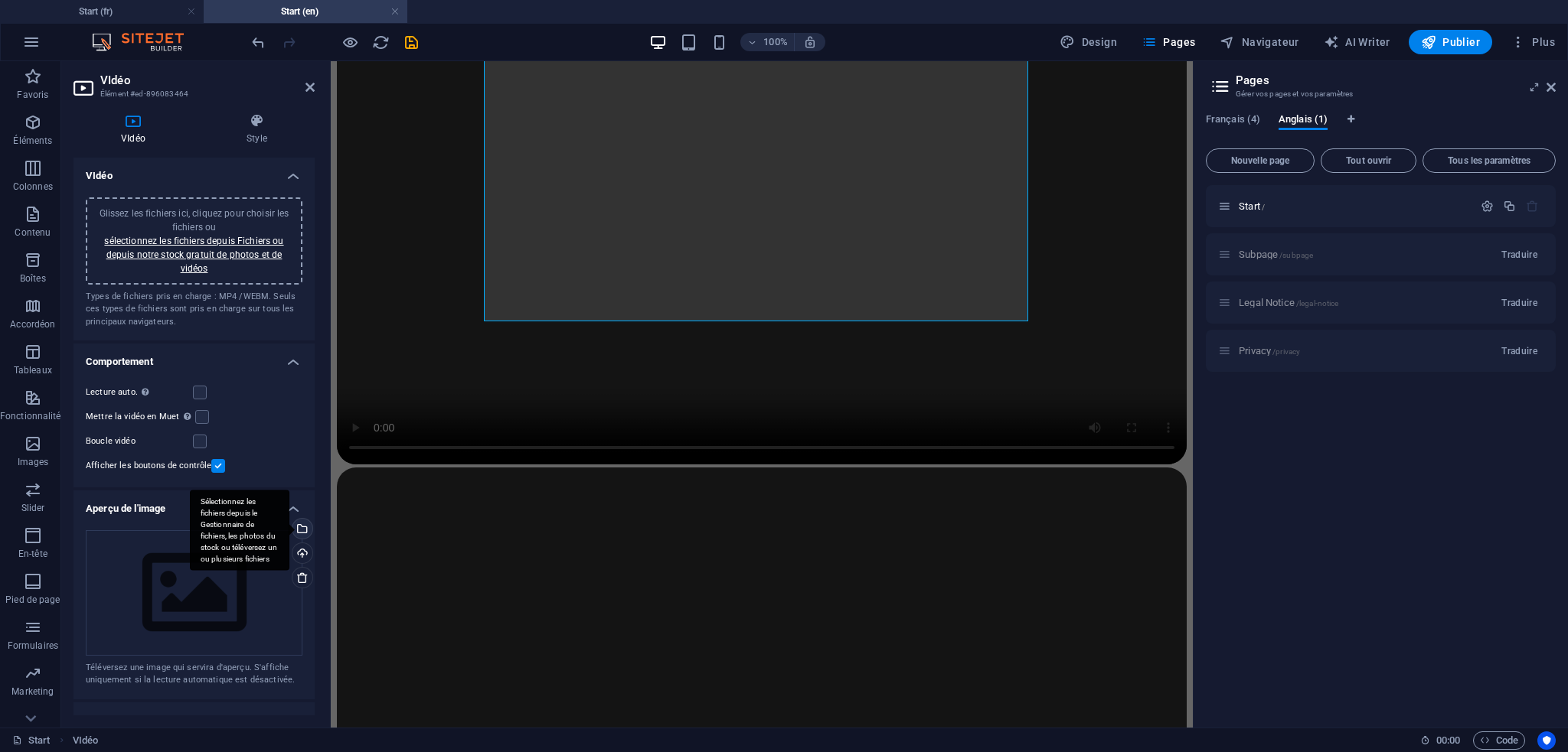
click at [289, 530] on div "Sélectionnez les fichiers depuis le Gestionnaire de fichiers, les photos du sto…" at bounding box center [240, 530] width 100 height 80
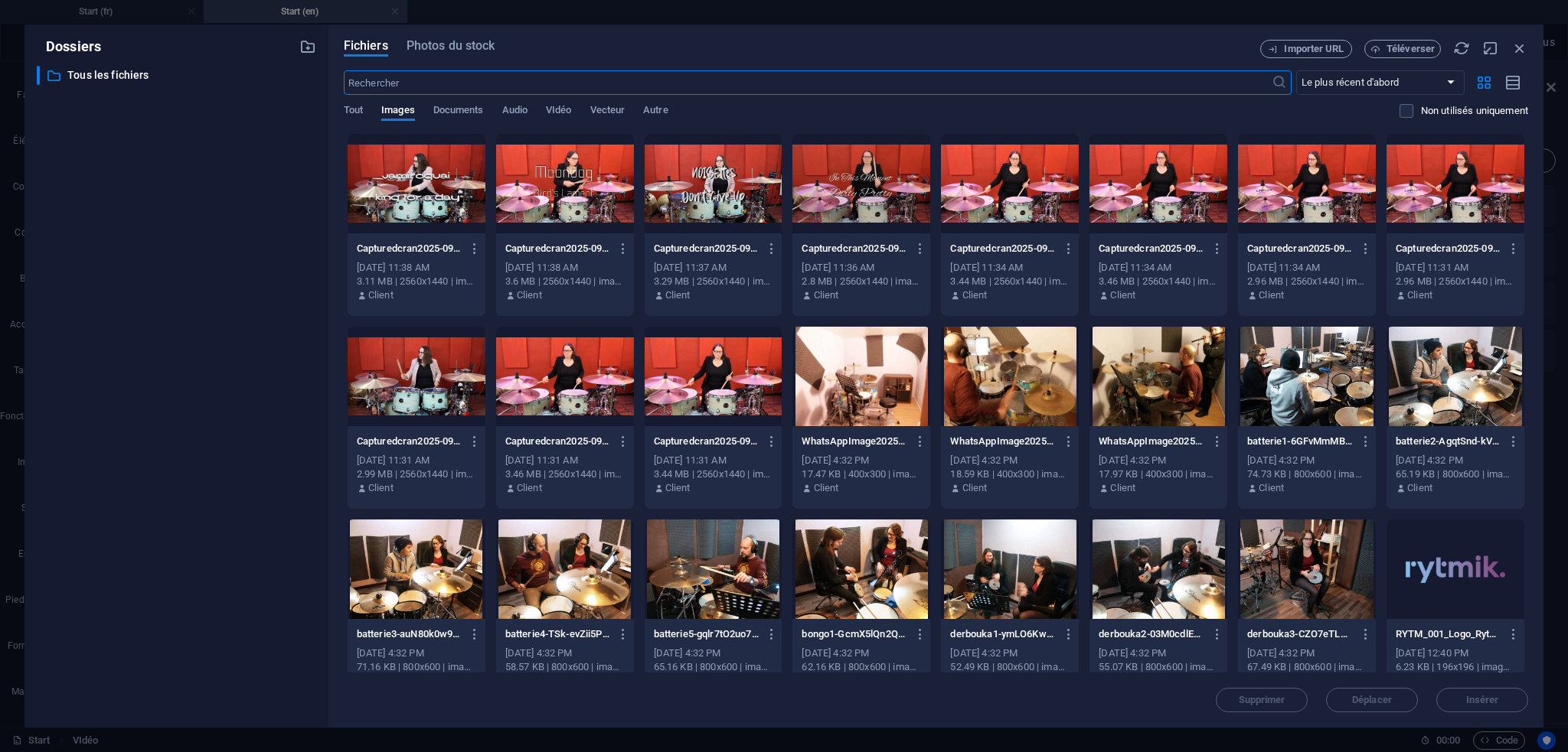
click at [561, 182] on div at bounding box center [565, 183] width 138 height 100
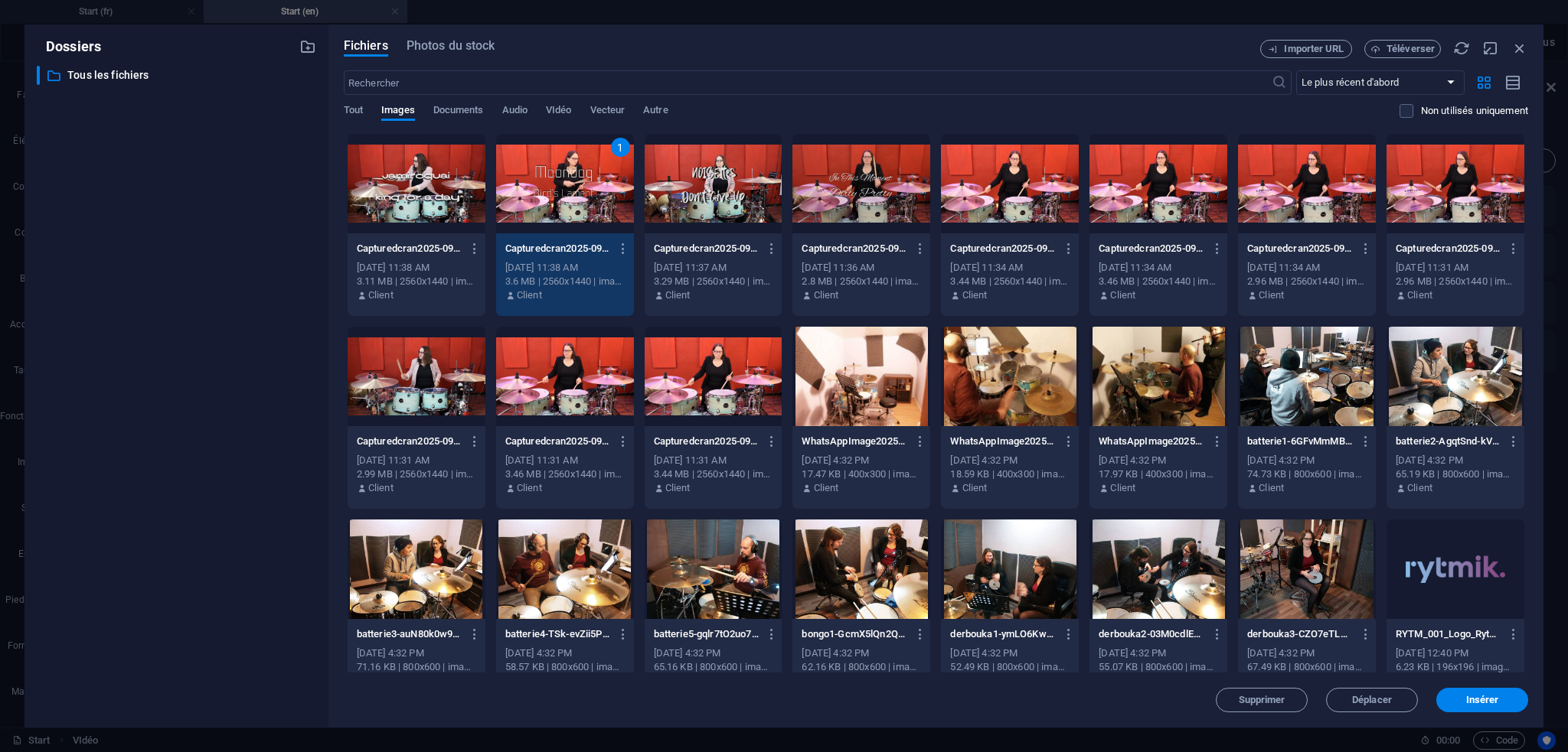
click at [1483, 703] on span "Insérer" at bounding box center [1483, 700] width 33 height 9
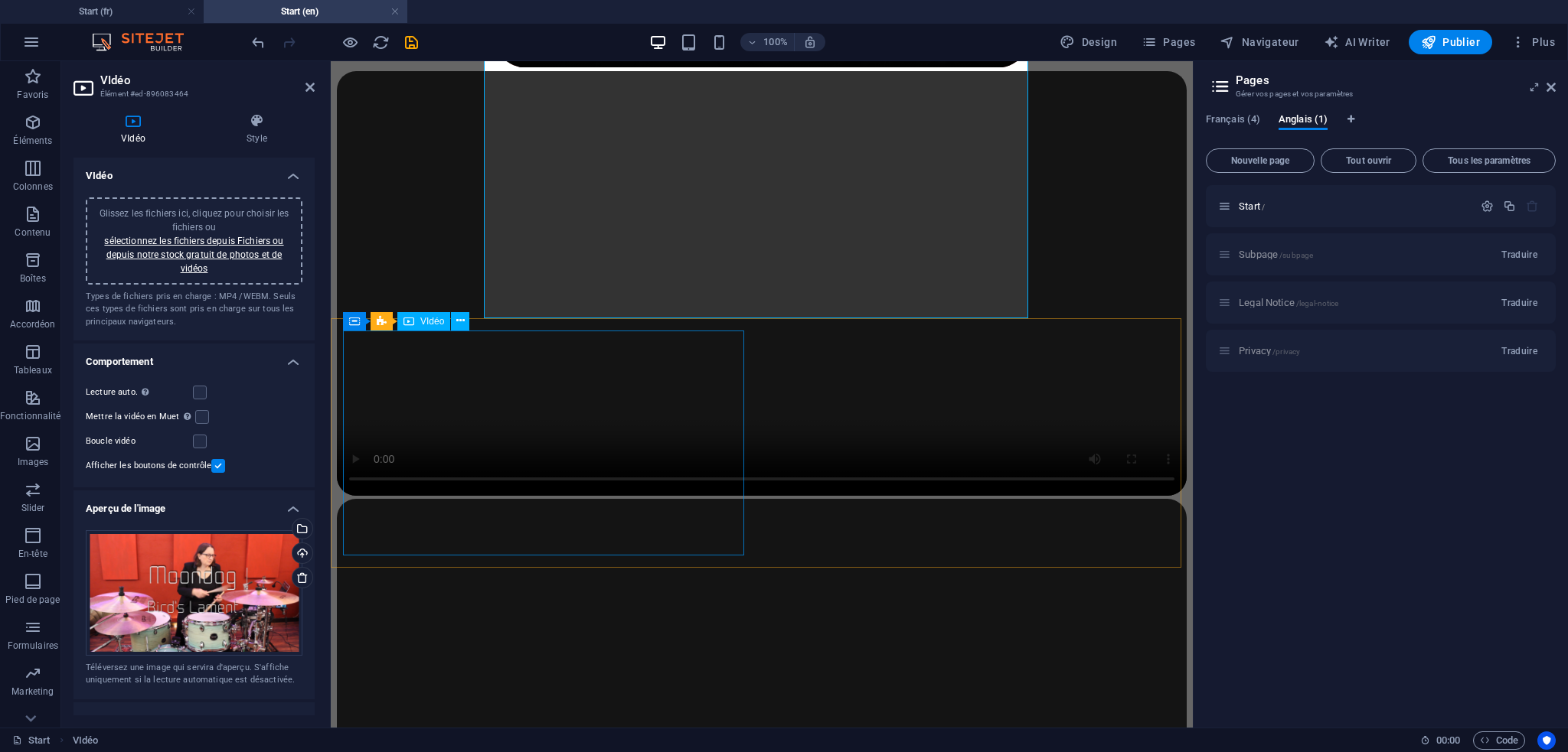
click at [476, 456] on figure at bounding box center [761, 285] width 850 height 428
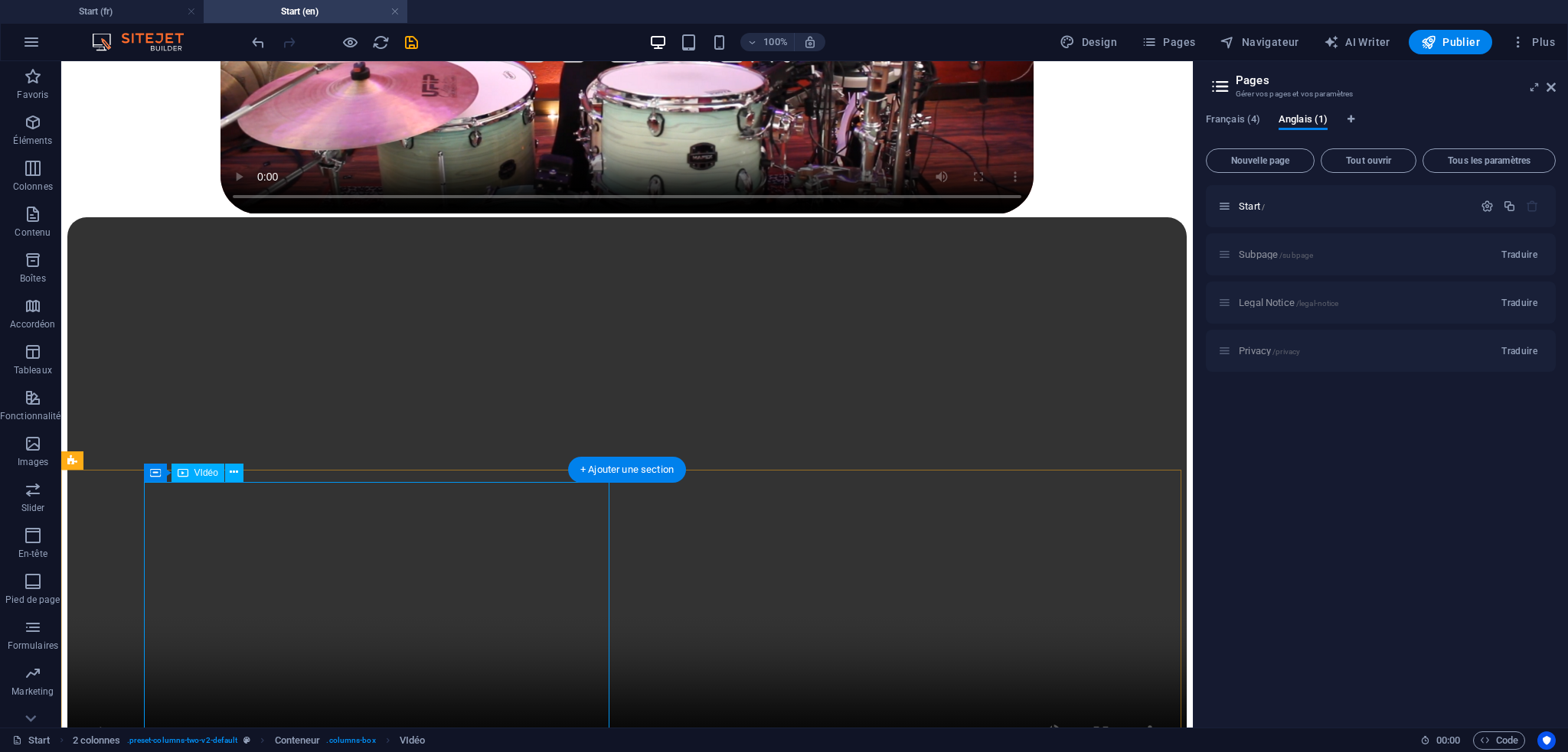
click at [398, 548] on figure at bounding box center [627, 498] width 1119 height 562
select select "%"
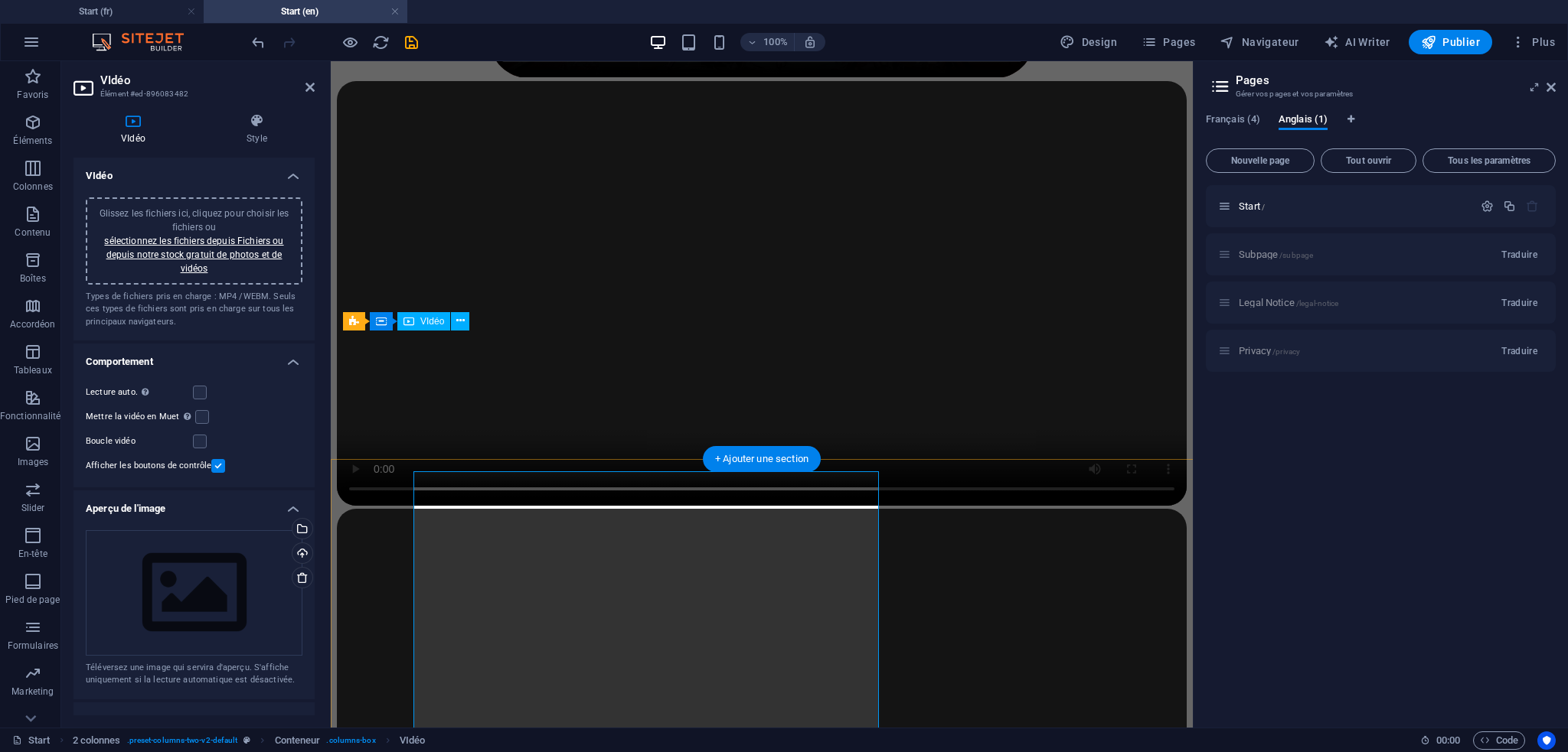
scroll to position [1506, 0]
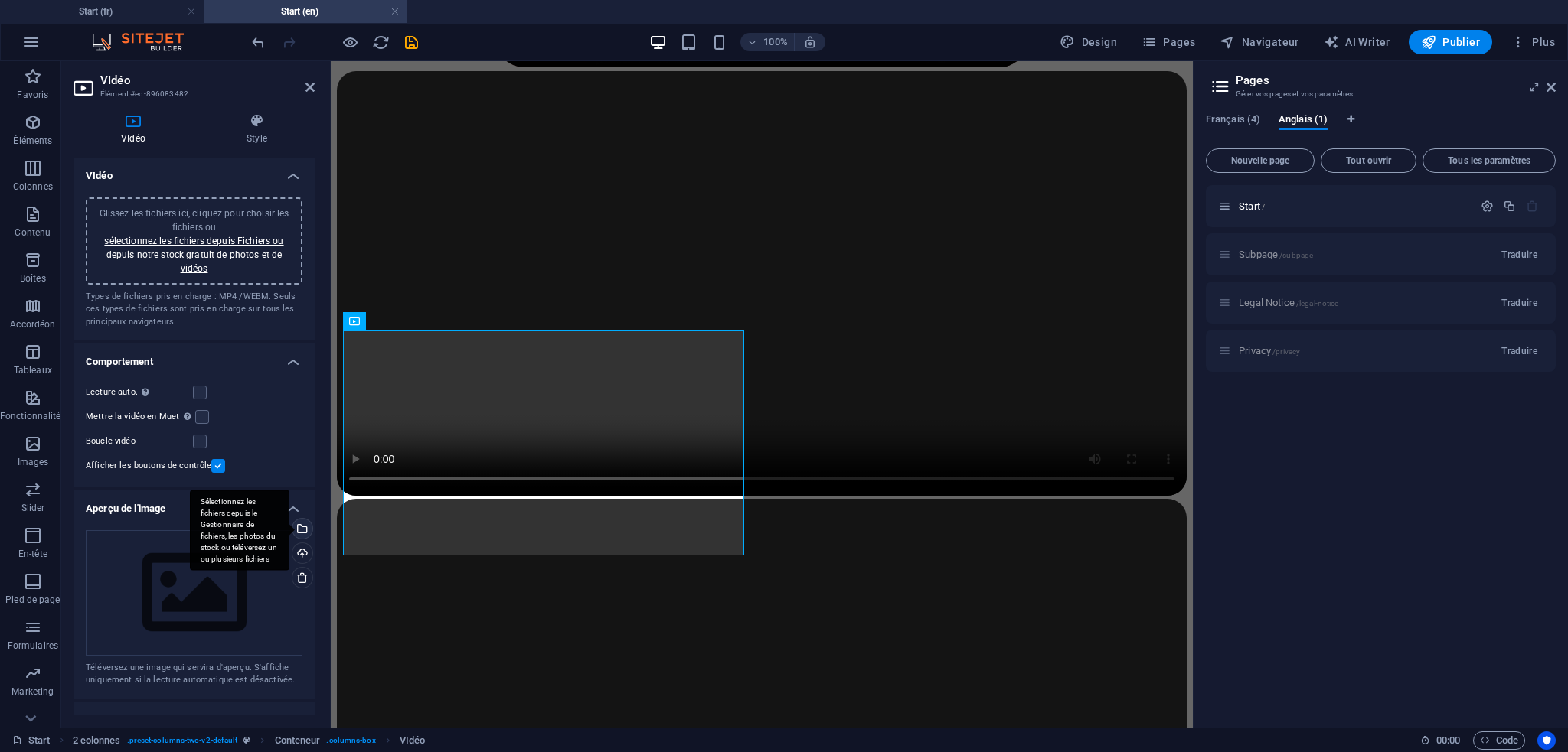
click at [299, 527] on div "Sélectionnez les fichiers depuis le Gestionnaire de fichiers, les photos du sto…" at bounding box center [301, 530] width 23 height 23
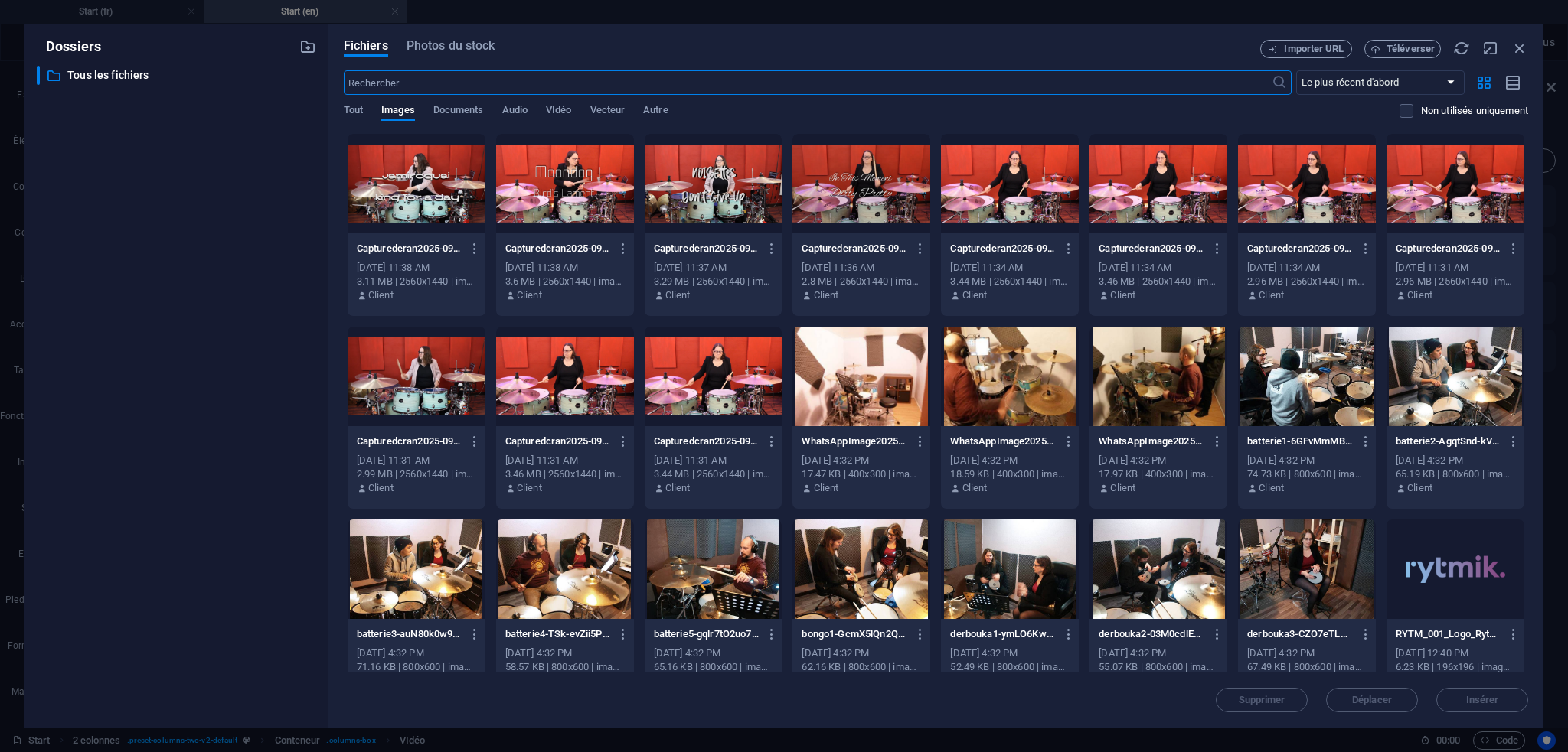
click at [732, 189] on div at bounding box center [713, 183] width 138 height 100
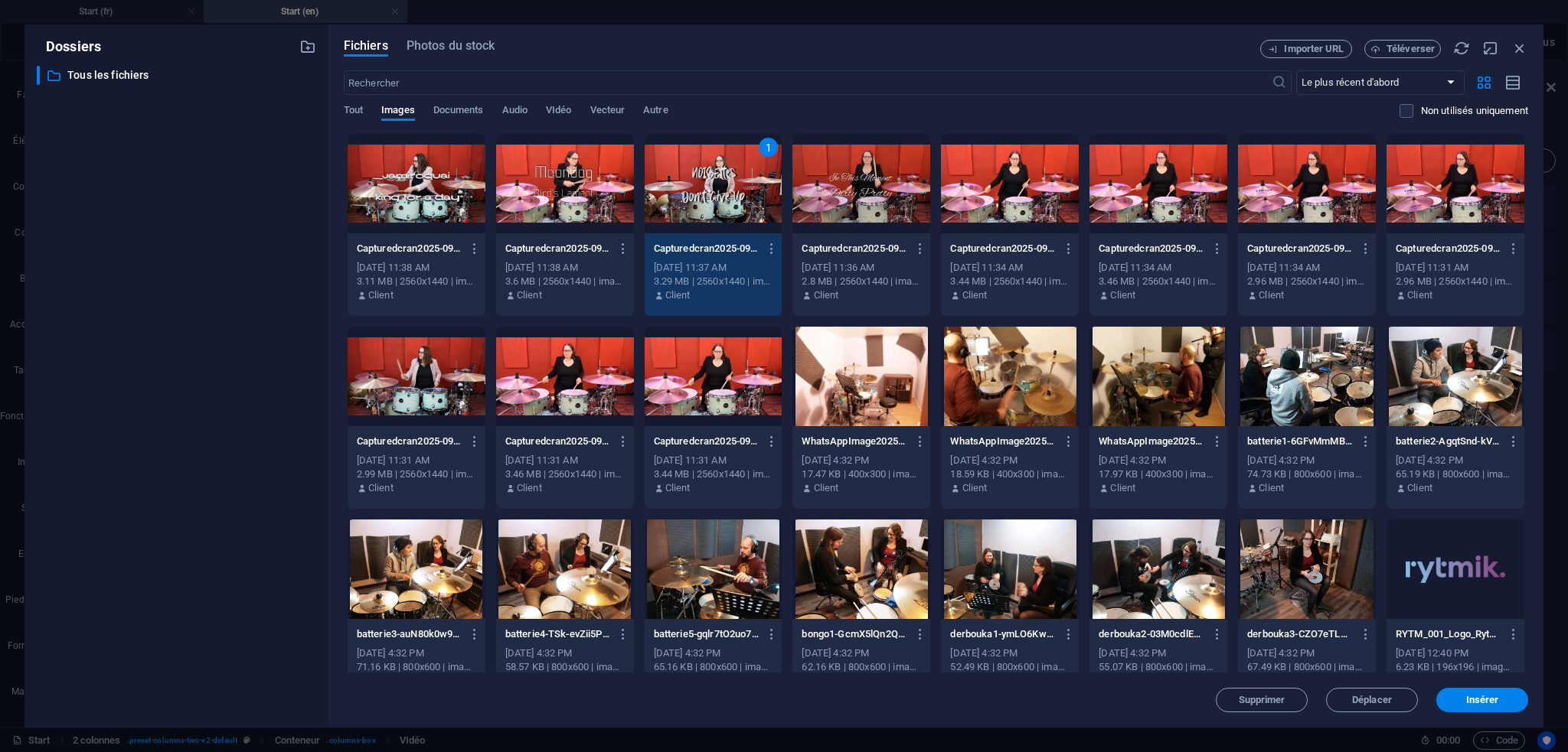
drag, startPoint x: 1492, startPoint y: 692, endPoint x: 1480, endPoint y: 688, distance: 12.6
click at [1491, 692] on button "Insérer" at bounding box center [1482, 700] width 92 height 25
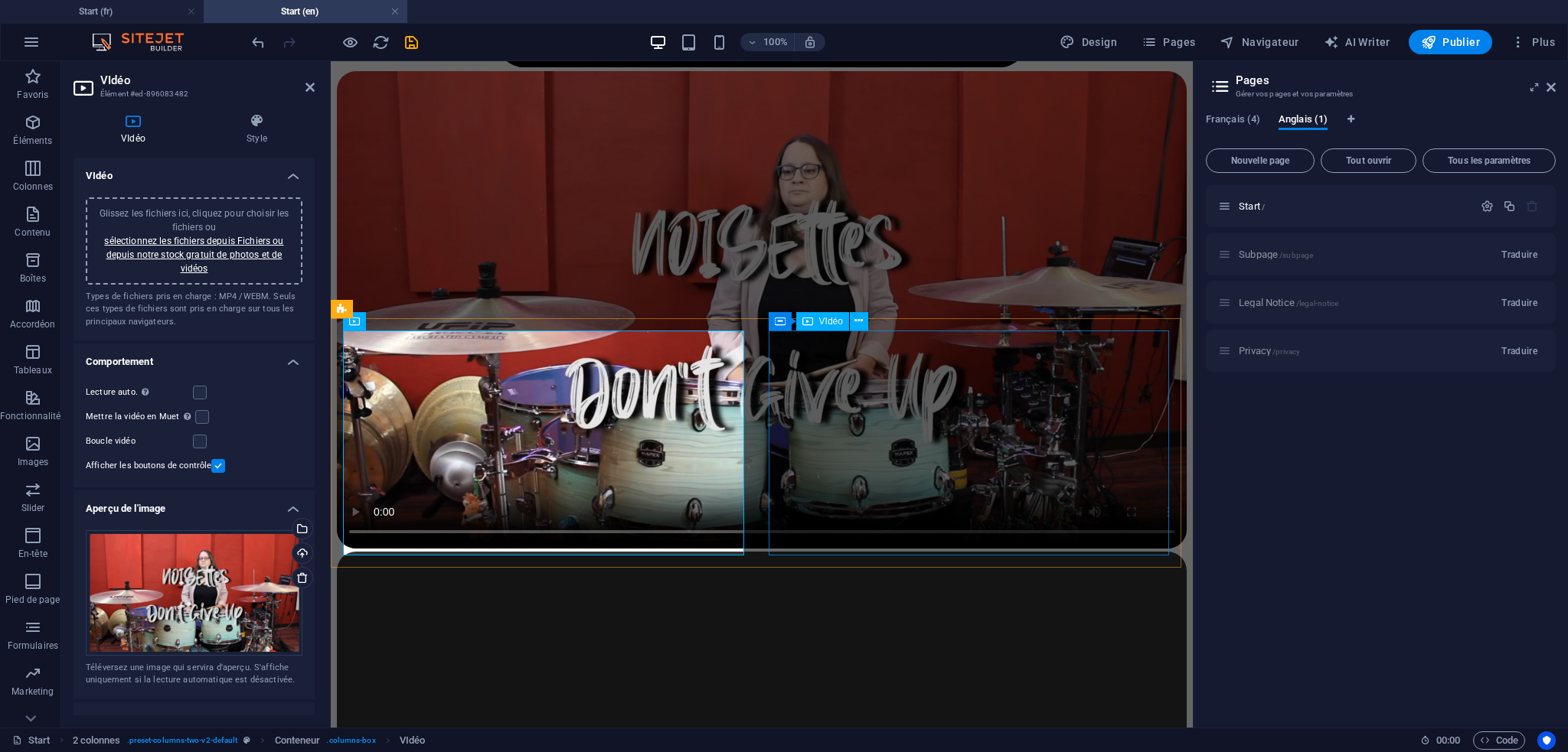
click at [977, 552] on figure at bounding box center [761, 765] width 850 height 428
select select "%"
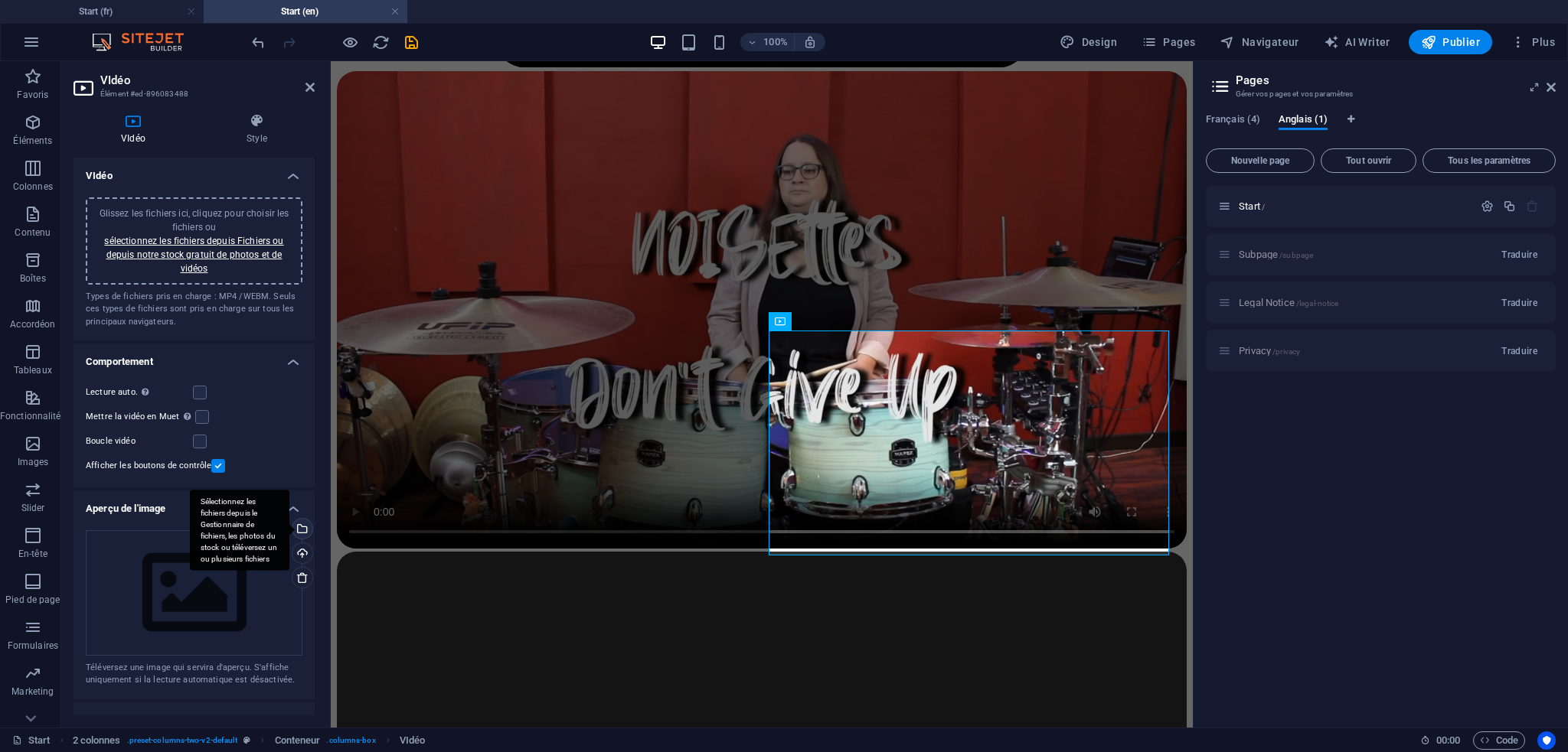
click at [298, 526] on div "Sélectionnez les fichiers depuis le Gestionnaire de fichiers, les photos du sto…" at bounding box center [301, 530] width 23 height 23
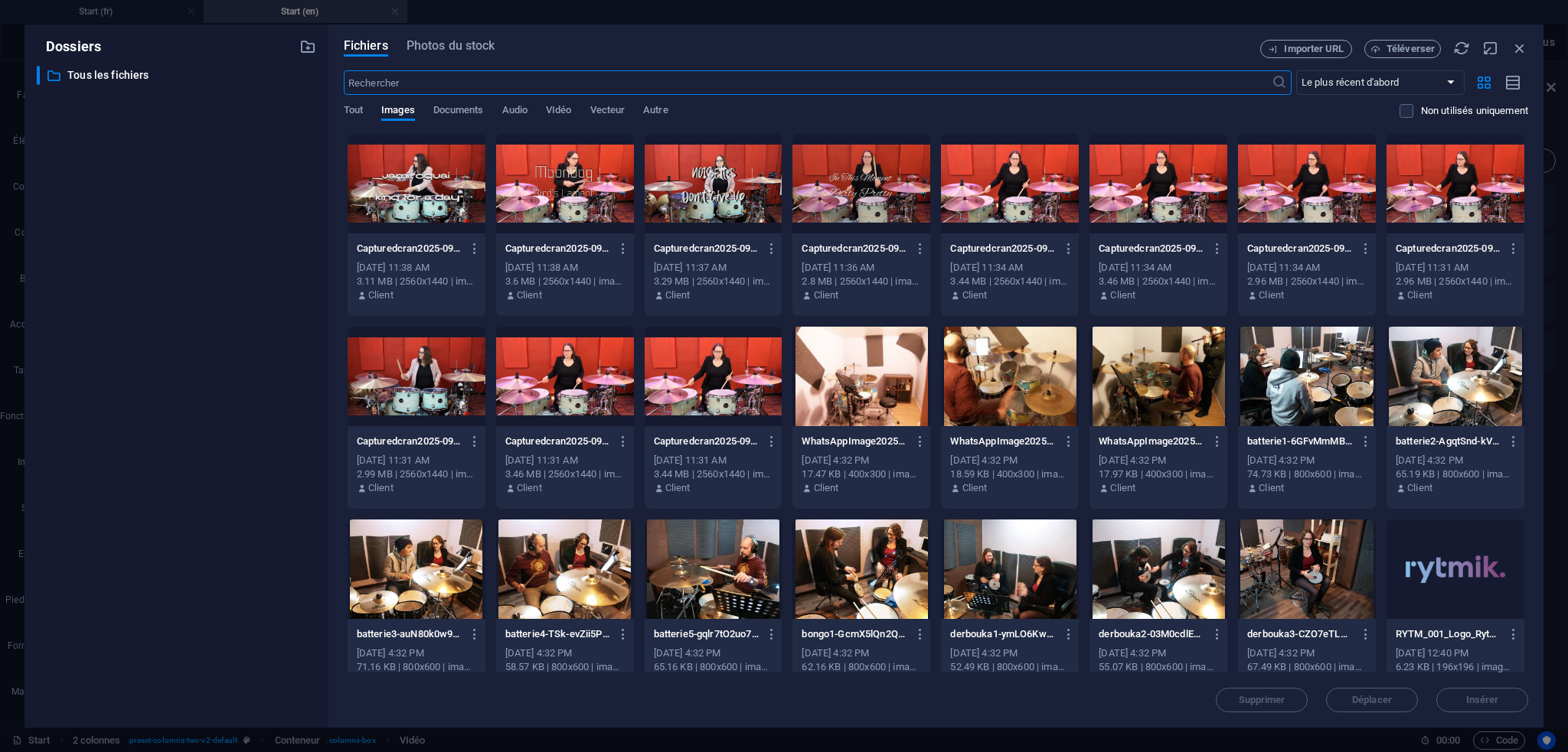
scroll to position [1656, 0]
click at [867, 181] on div at bounding box center [861, 183] width 138 height 100
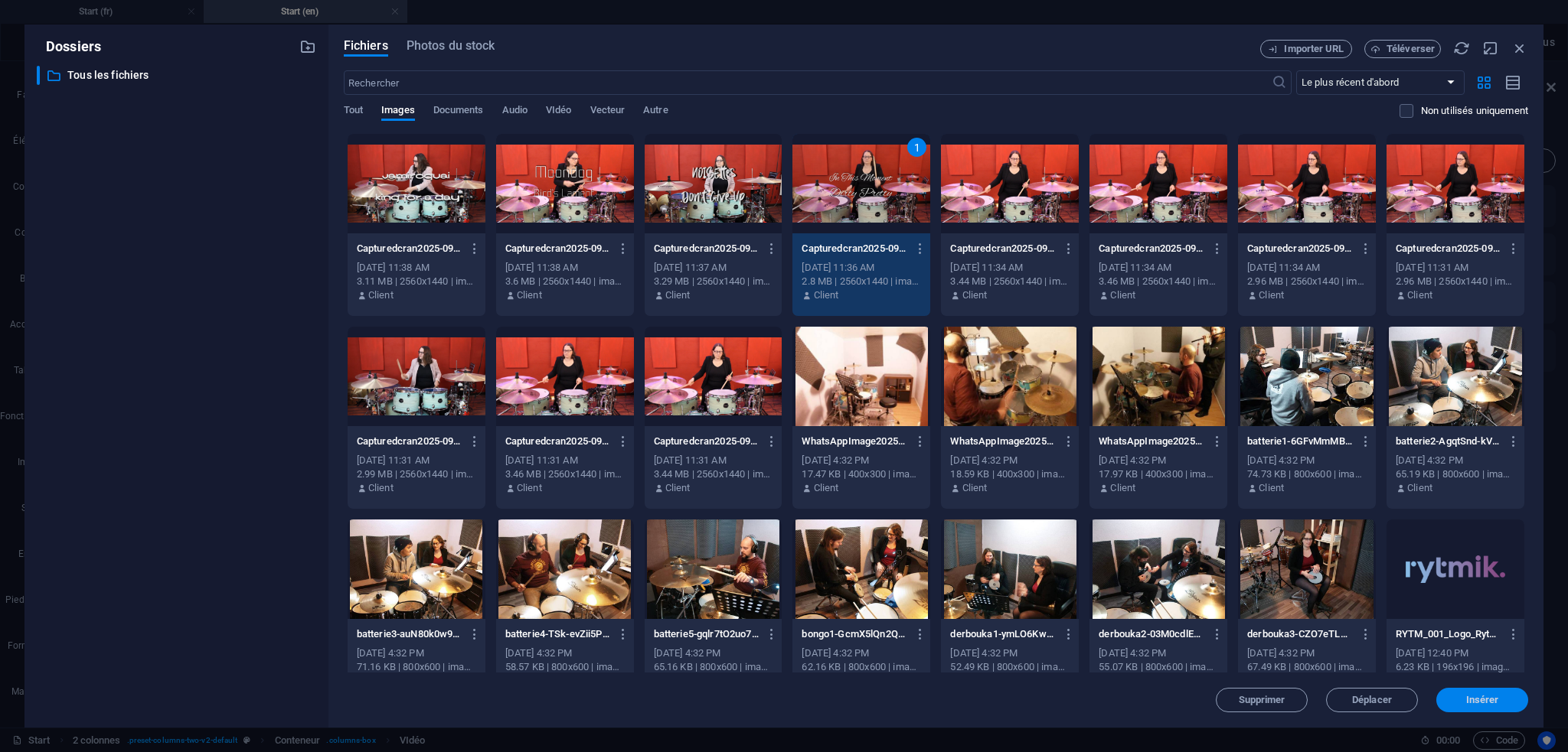
click at [1475, 705] on span "Insérer" at bounding box center [1483, 700] width 33 height 9
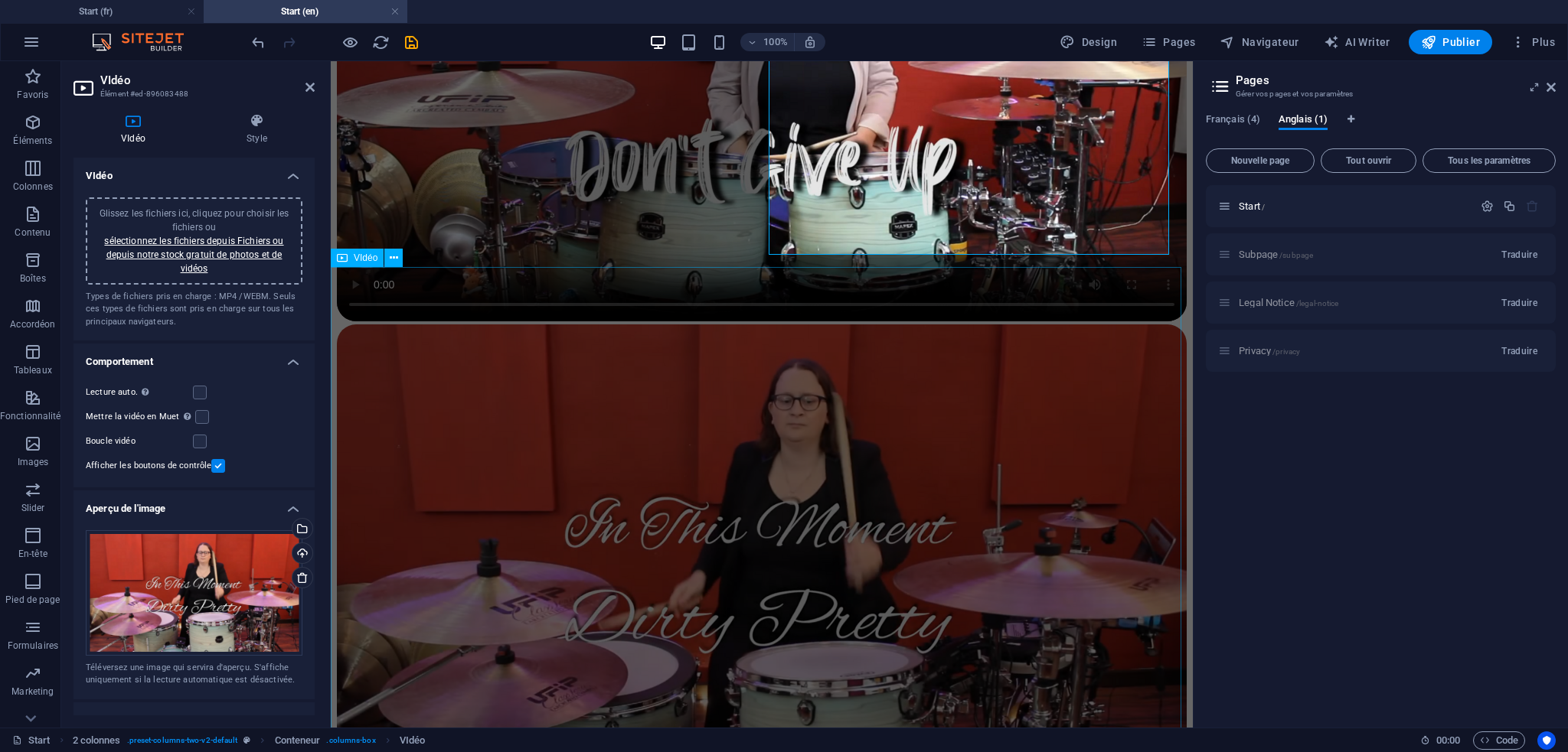
scroll to position [1812, 0]
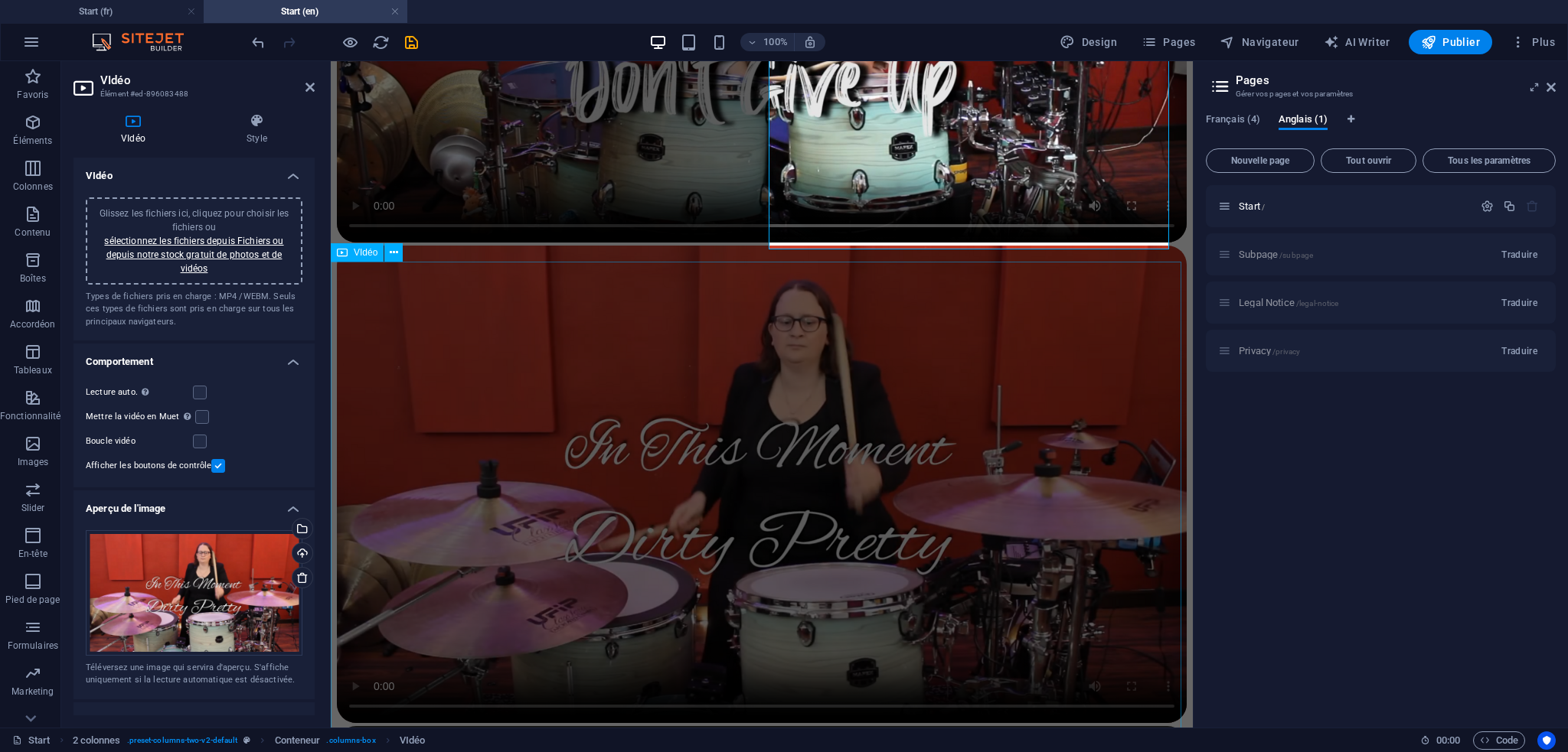
select select "%"
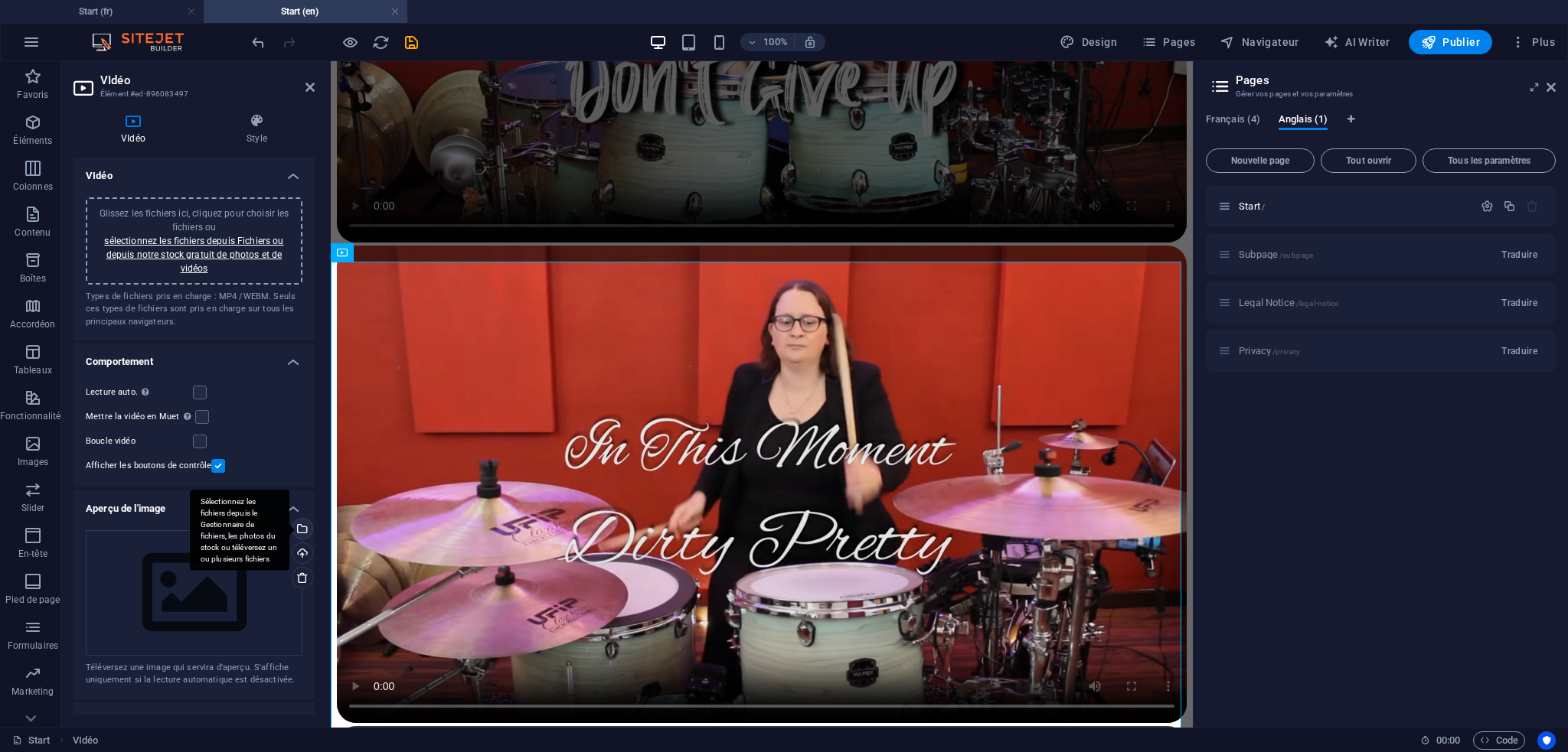
click at [299, 523] on div "Sélectionnez les fichiers depuis le Gestionnaire de fichiers, les photos du sto…" at bounding box center [301, 530] width 23 height 23
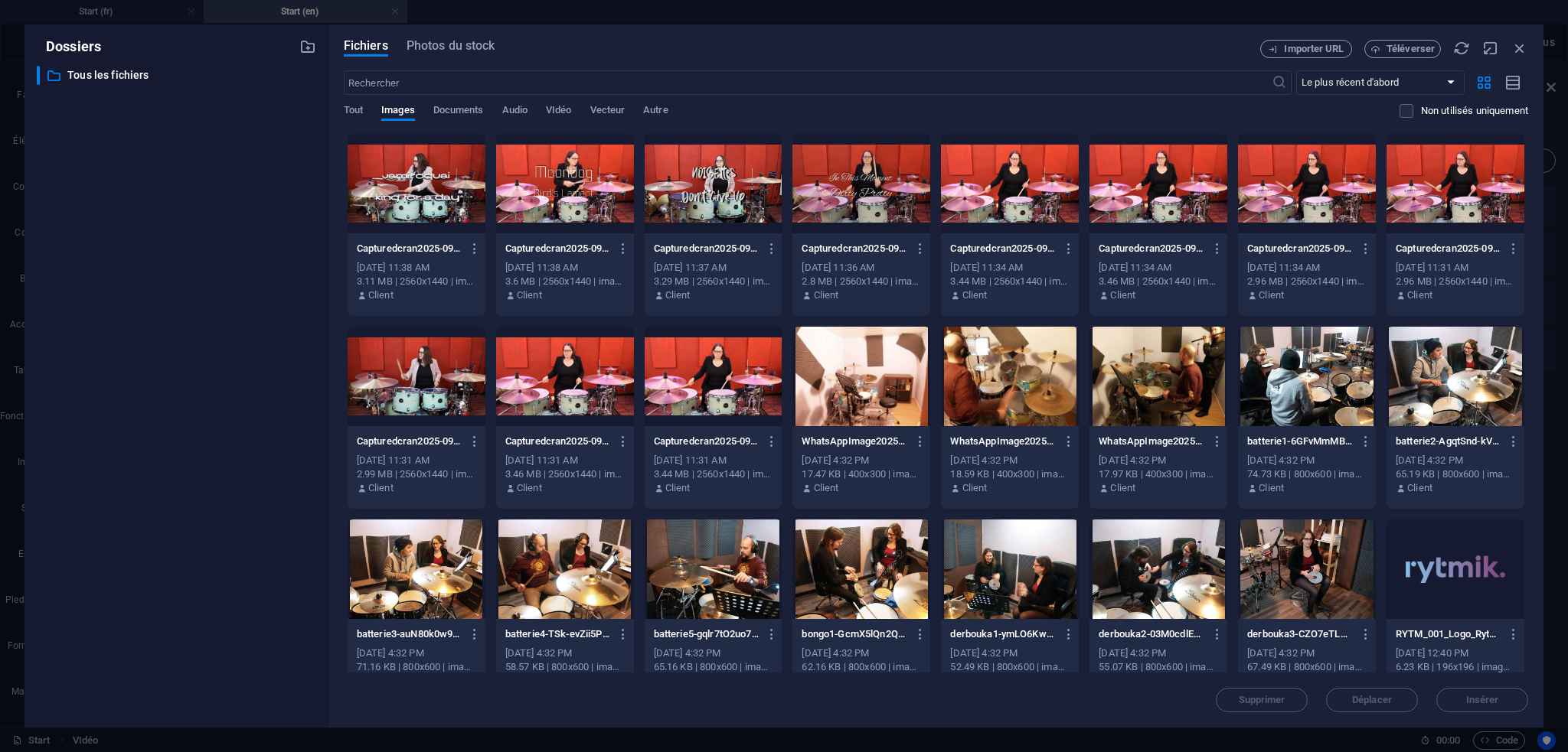
click at [418, 189] on div at bounding box center [416, 183] width 138 height 100
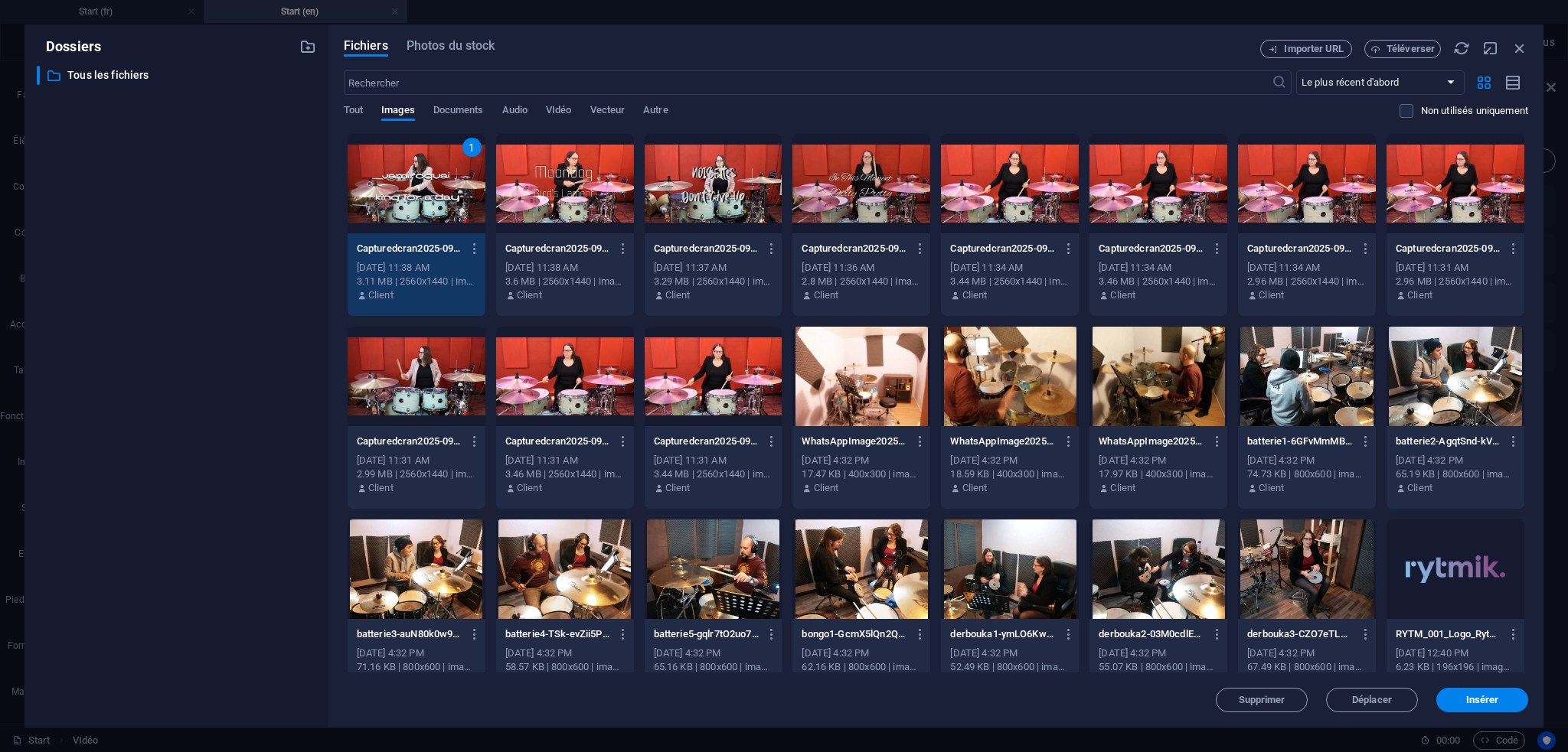
click at [1490, 700] on span "Insérer" at bounding box center [1483, 700] width 33 height 9
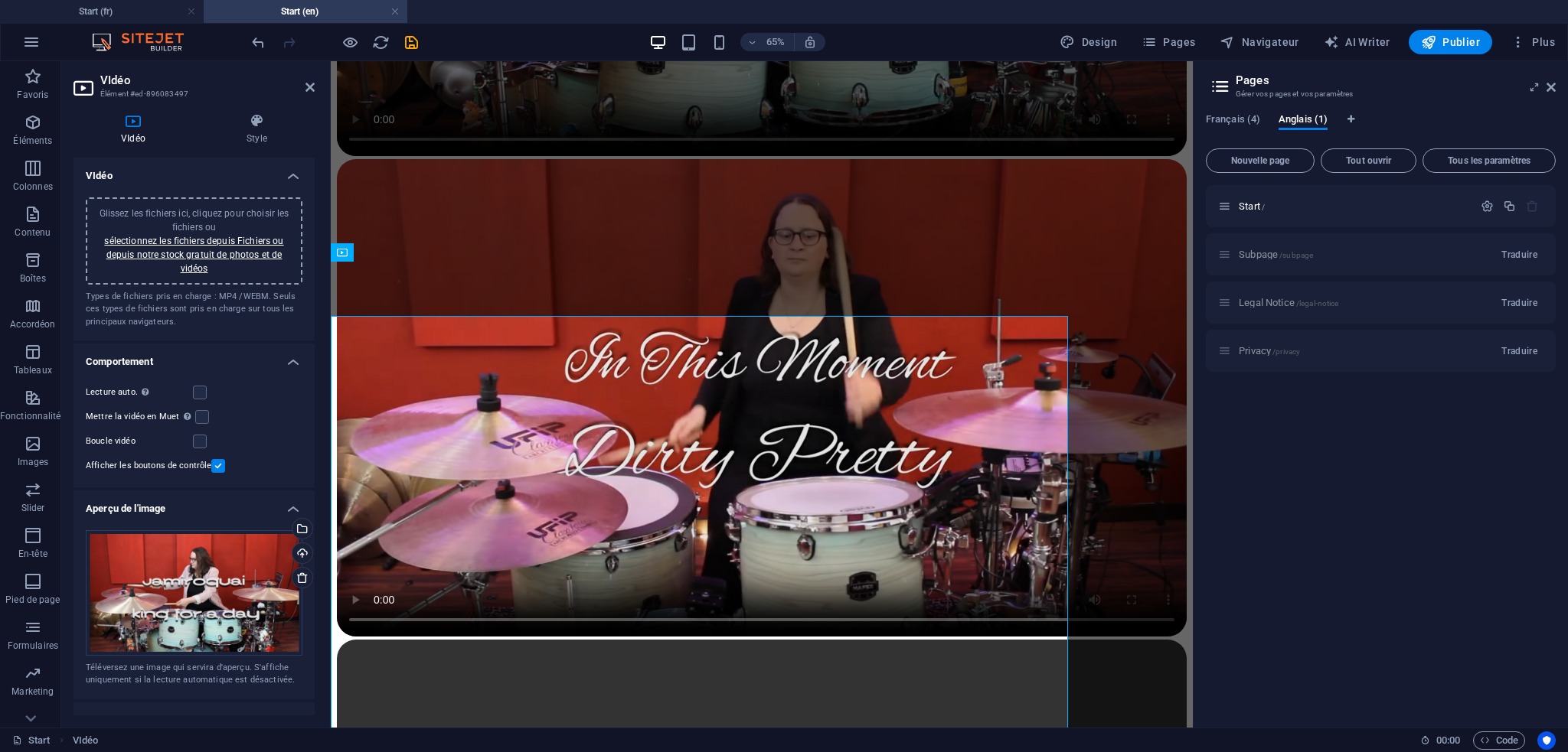
scroll to position [1812, 0]
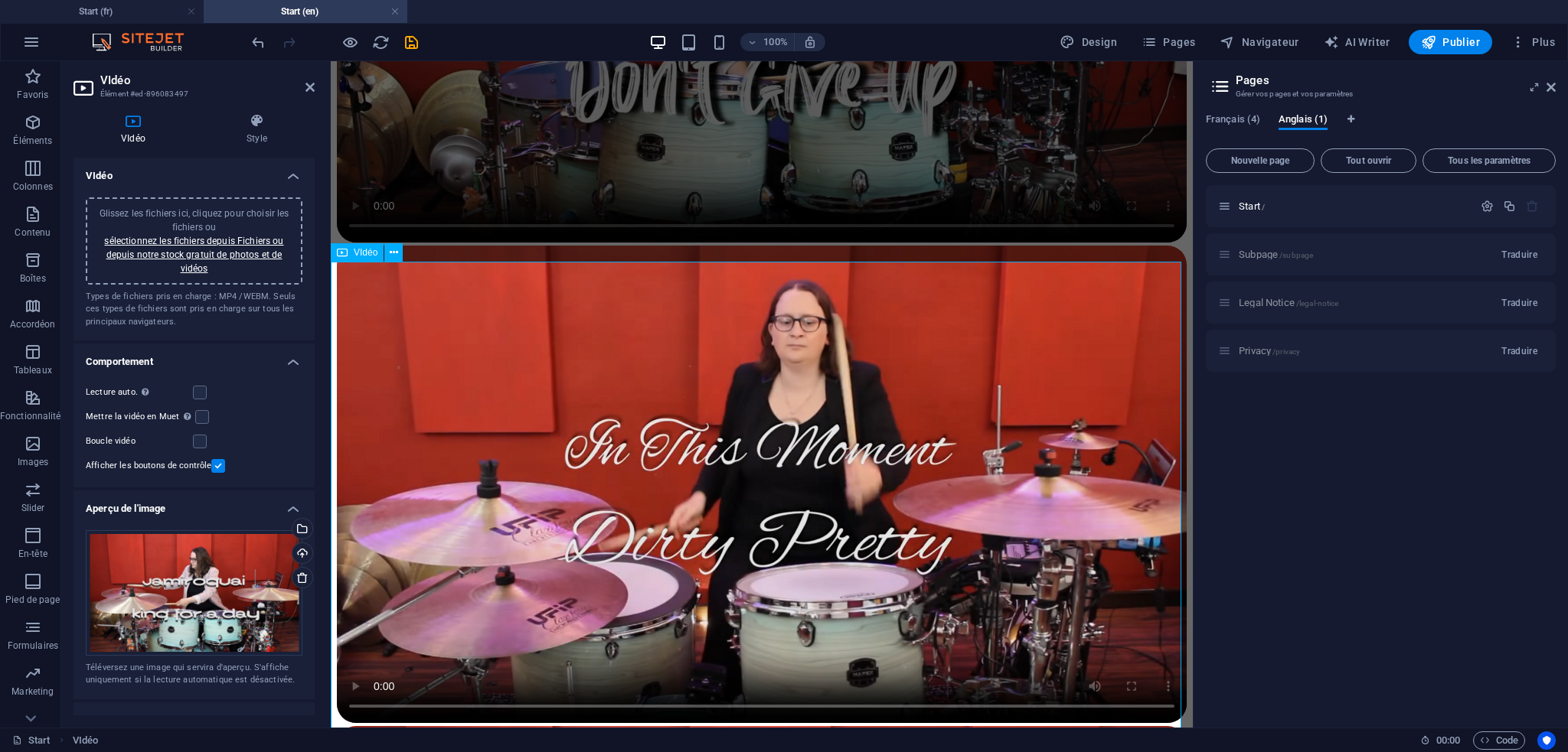
click at [249, 117] on icon at bounding box center [257, 120] width 116 height 15
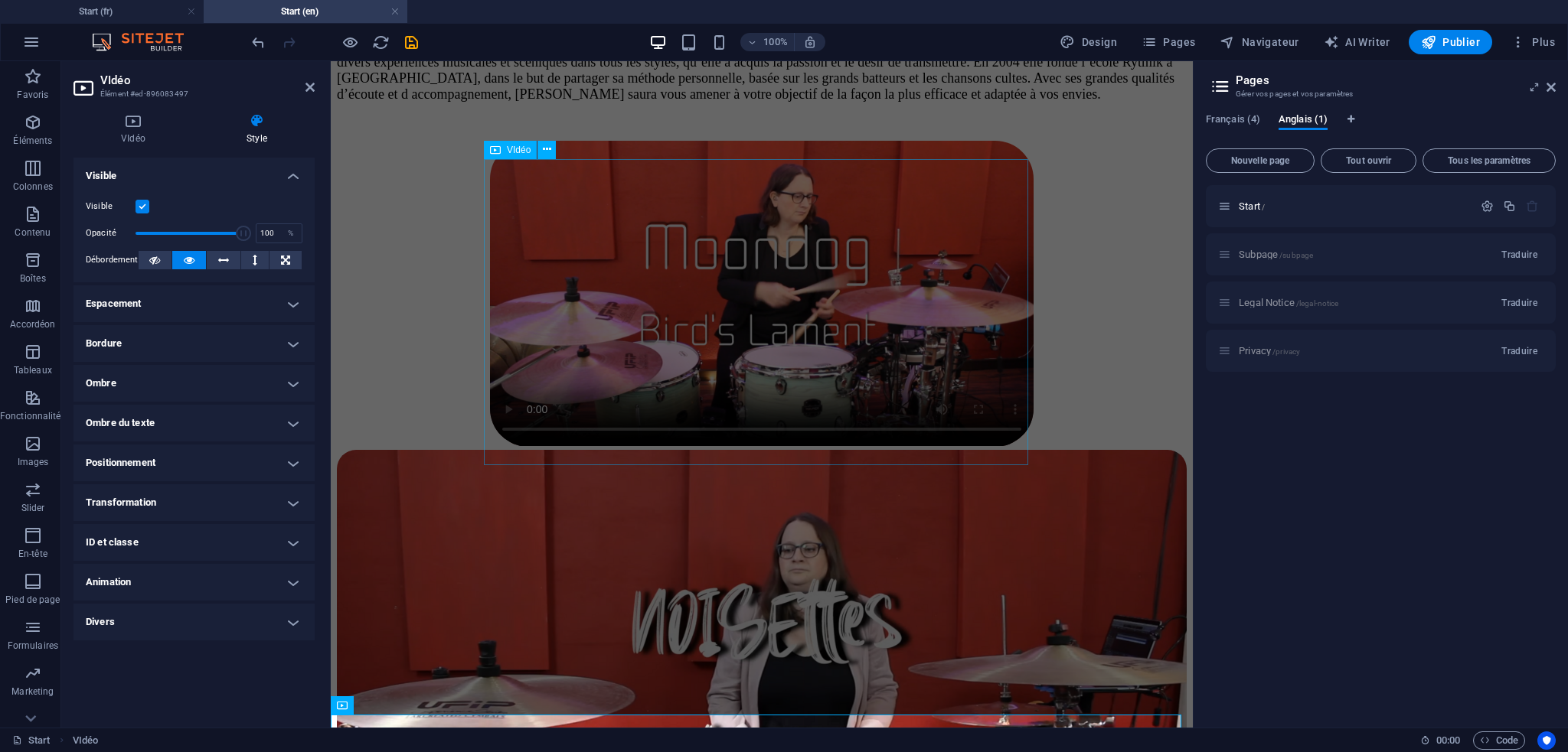
scroll to position [1123, 0]
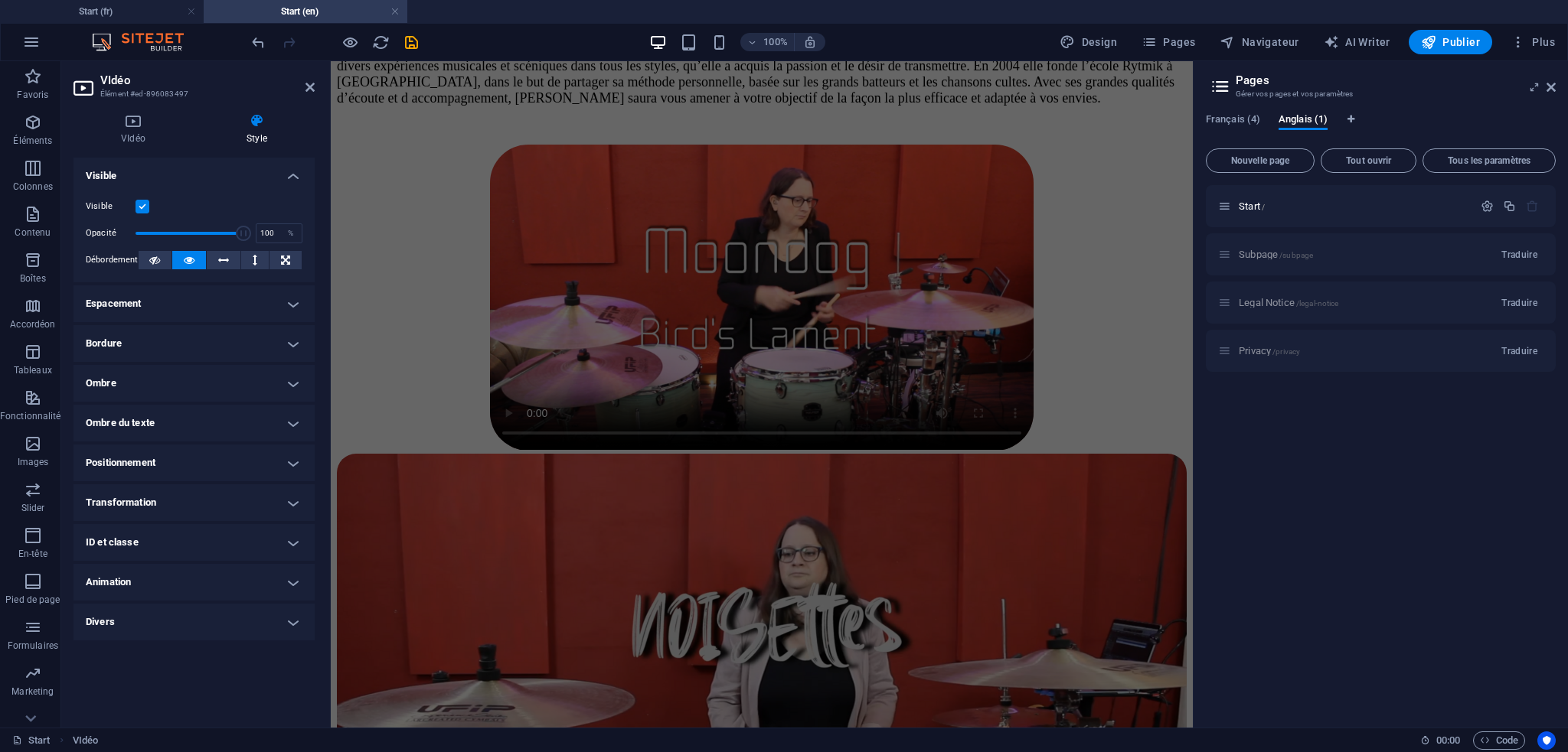
click at [863, 107] on div "[PERSON_NAME] a débuté son apprentissage de la batterie en 1997, auprès de [PER…" at bounding box center [761, 74] width 850 height 64
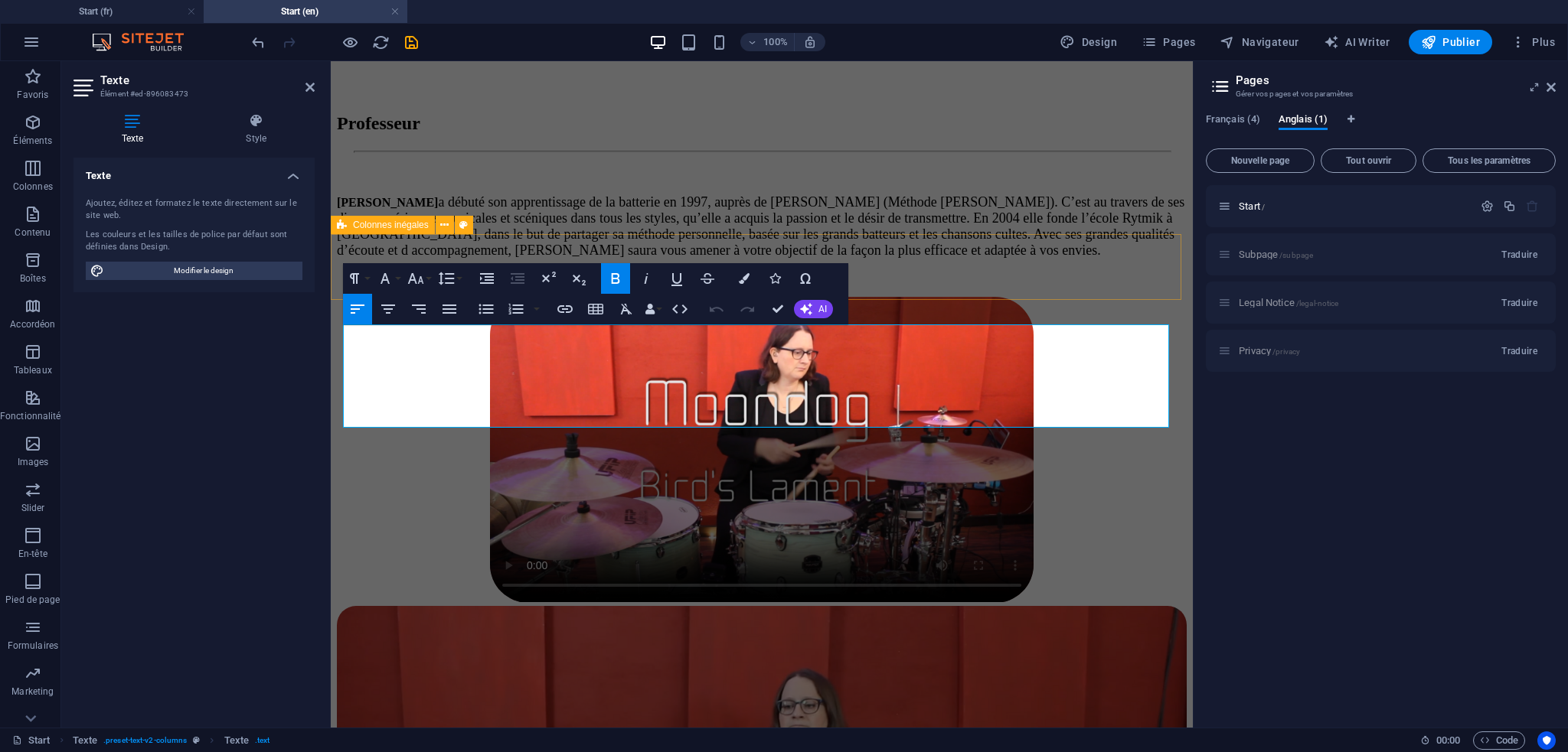
scroll to position [970, 0]
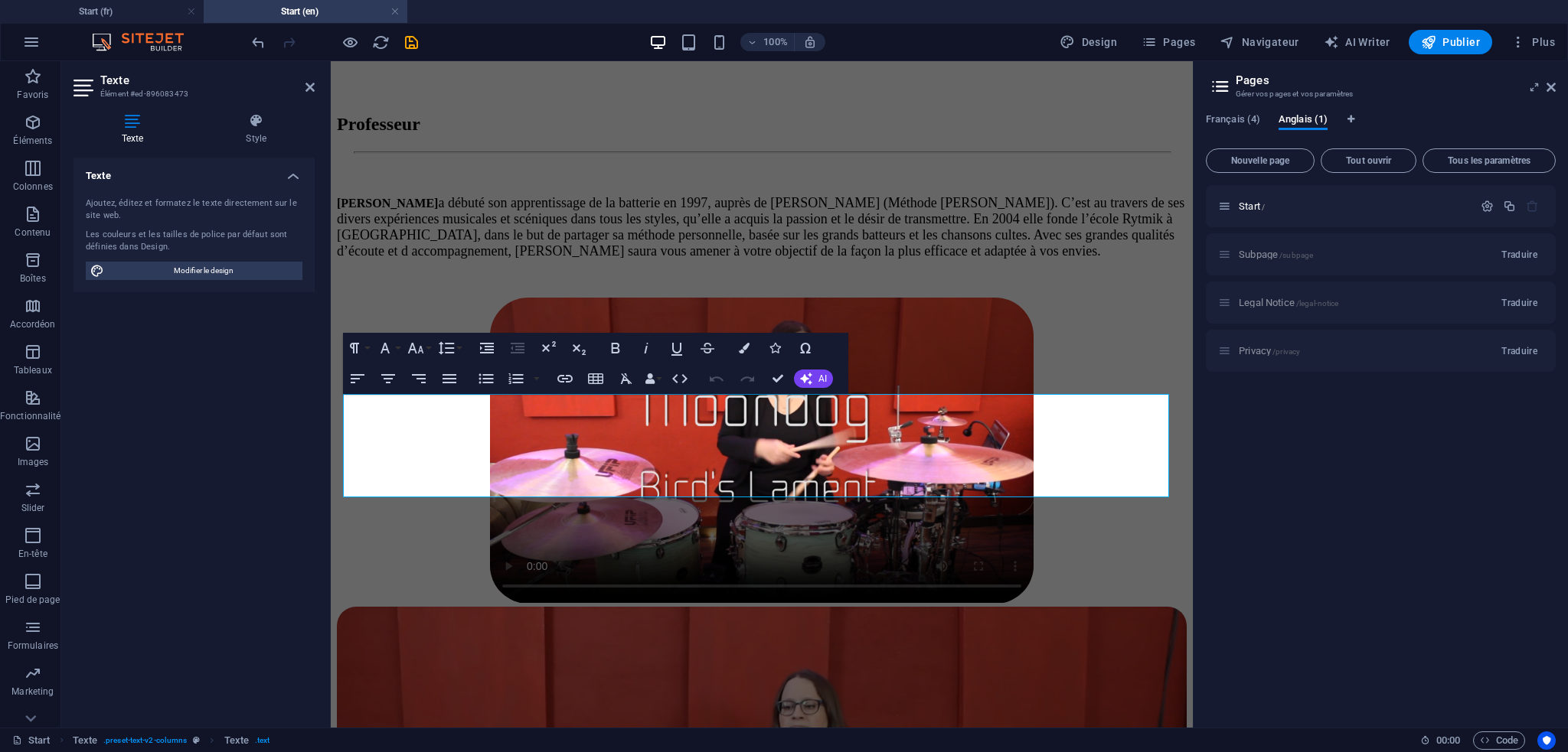
click at [410, 134] on div "Professeur" at bounding box center [398, 124] width 123 height 20
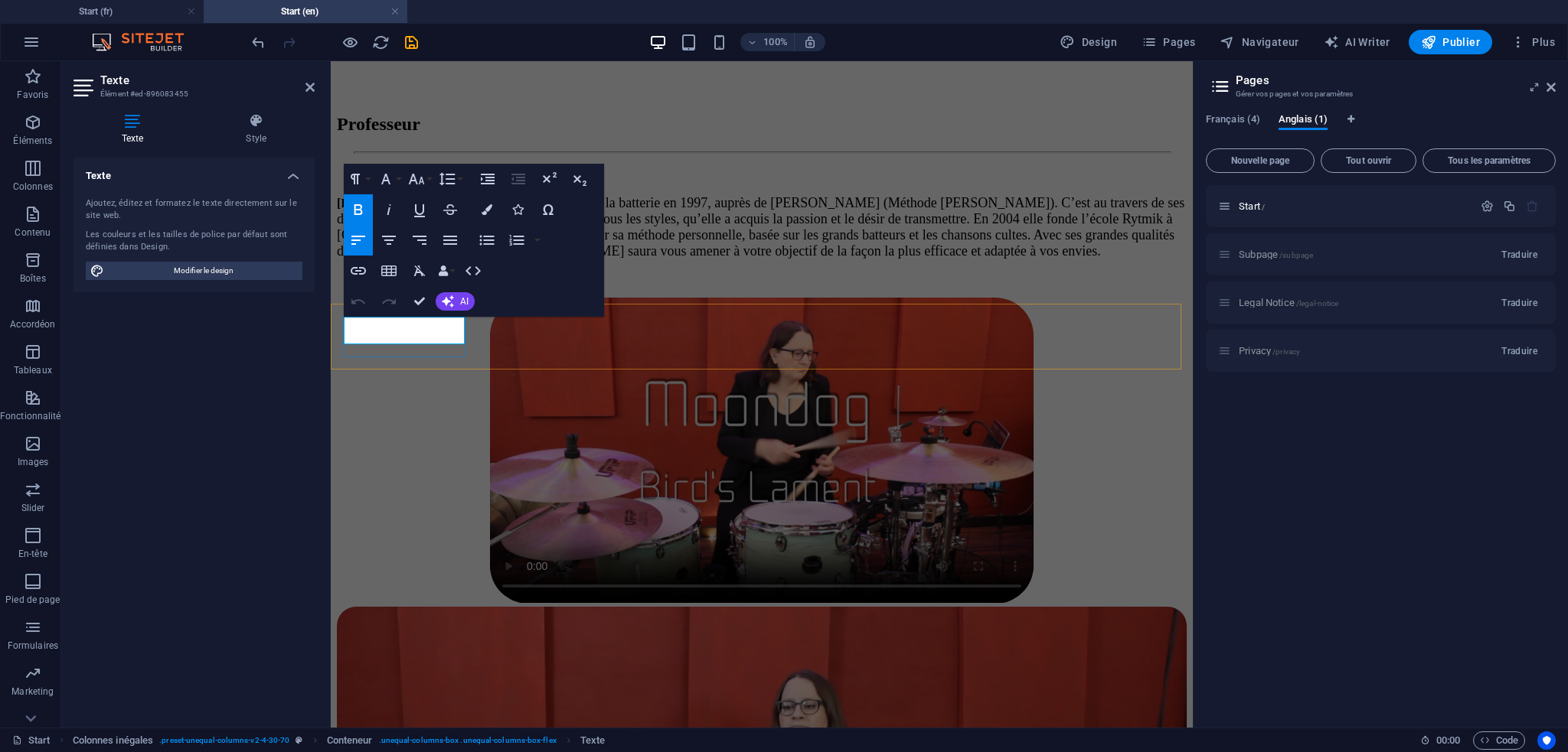
click at [410, 133] on strong "Professeur" at bounding box center [378, 124] width 84 height 20
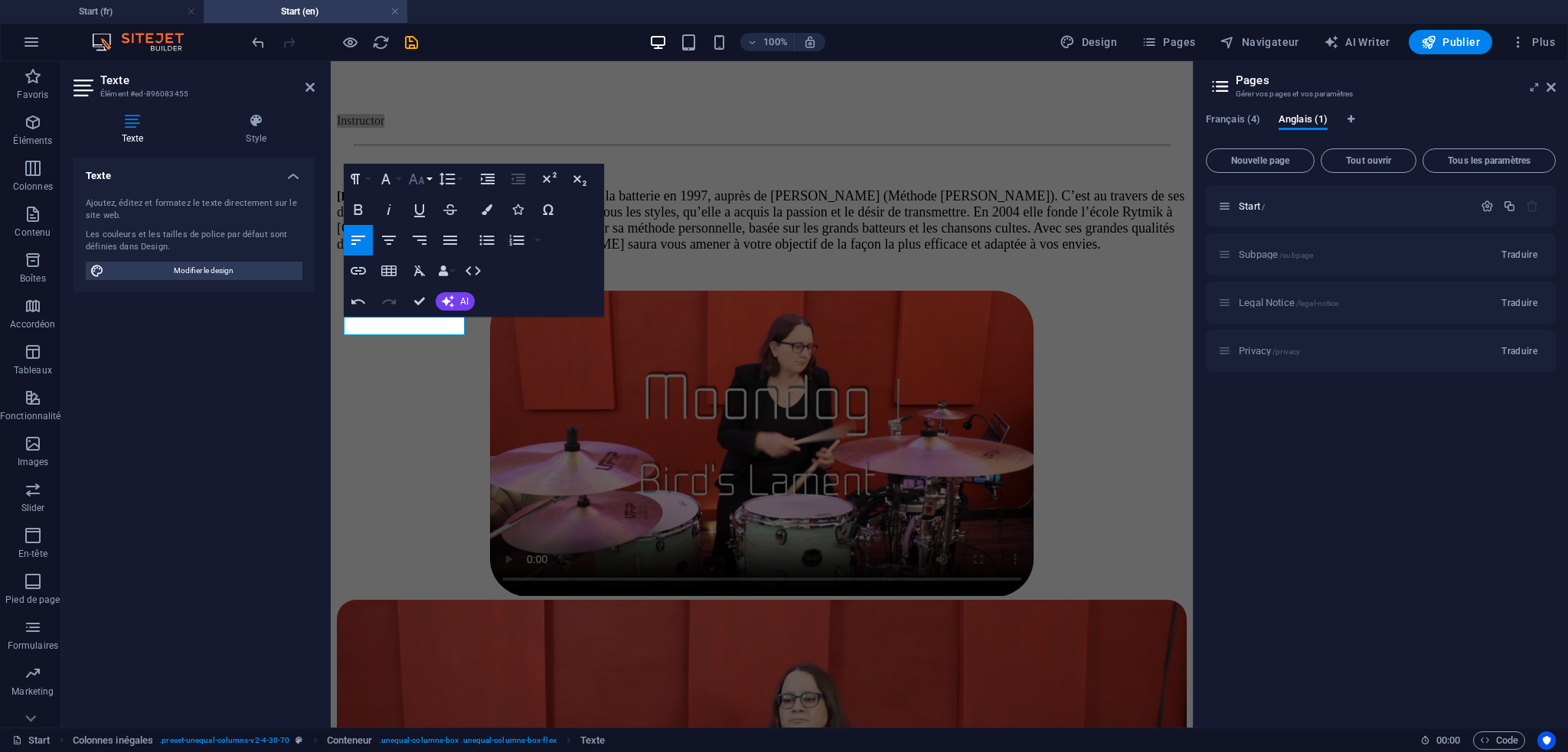
click at [412, 172] on icon "button" at bounding box center [417, 179] width 19 height 19
click at [428, 338] on link "18" at bounding box center [433, 347] width 55 height 23
click at [351, 213] on icon "button" at bounding box center [358, 209] width 19 height 19
click at [426, 174] on button "Font Size" at bounding box center [419, 179] width 29 height 30
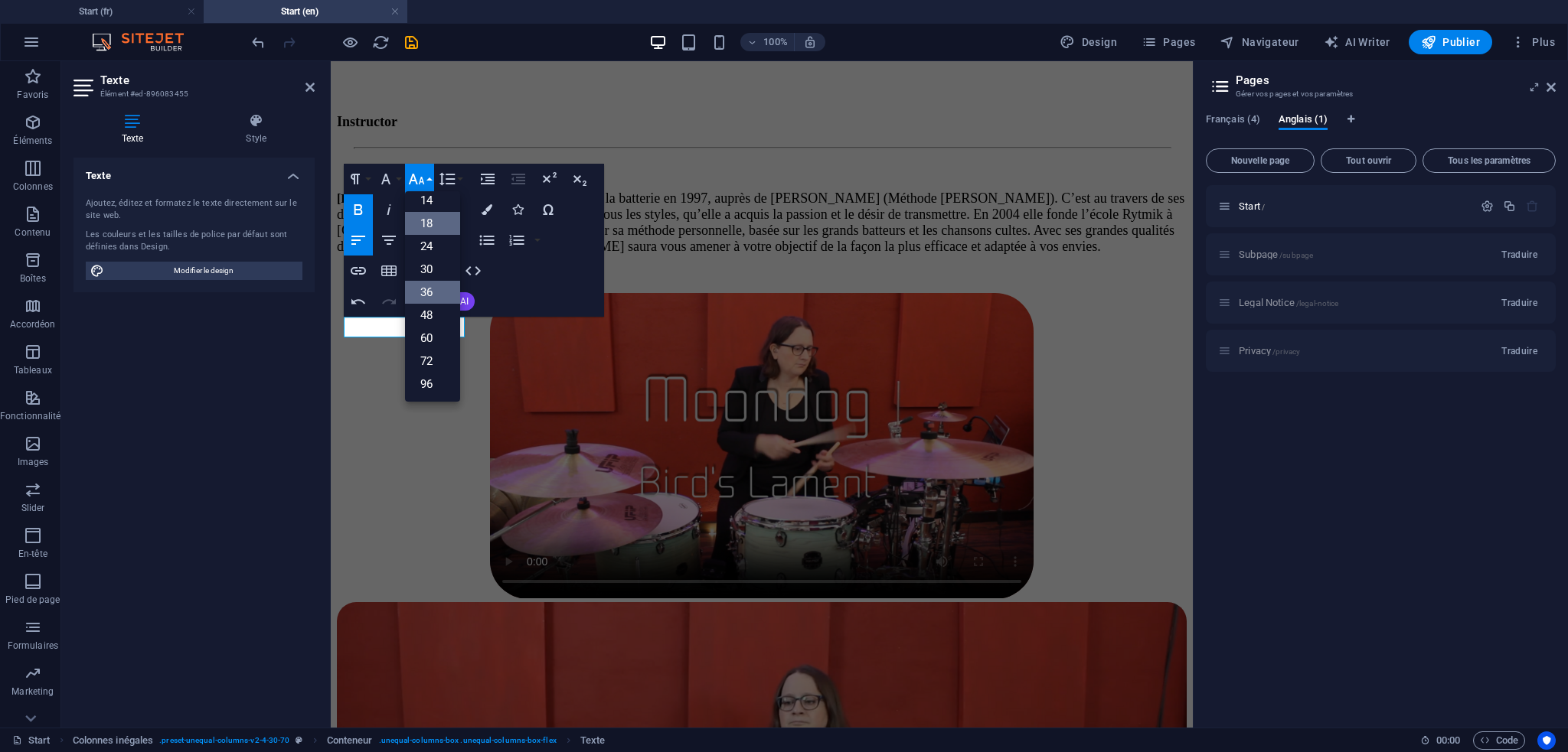
scroll to position [123, 0]
click at [431, 222] on link "18" at bounding box center [433, 224] width 55 height 23
click at [508, 150] on div at bounding box center [761, 148] width 850 height 3
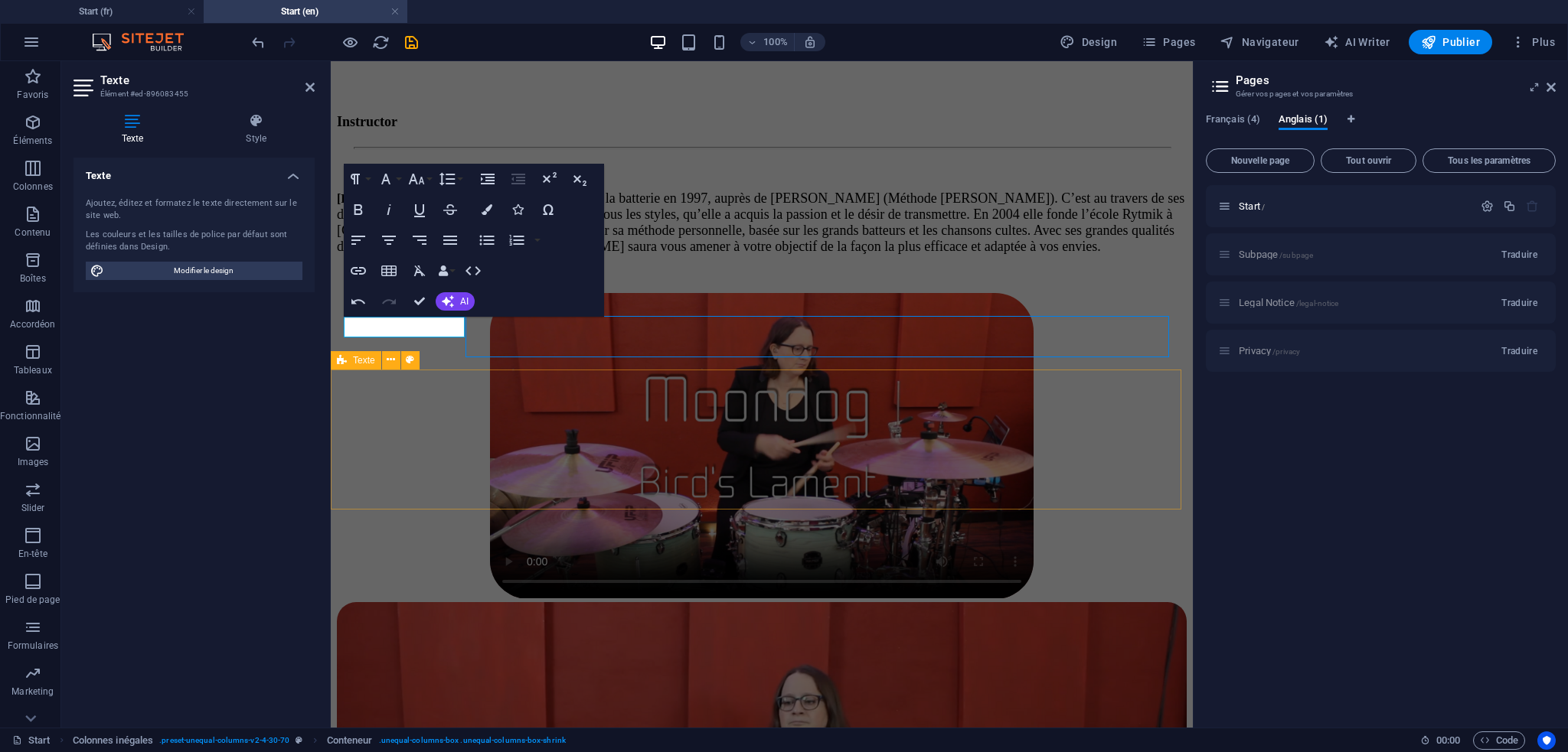
scroll to position [955, 0]
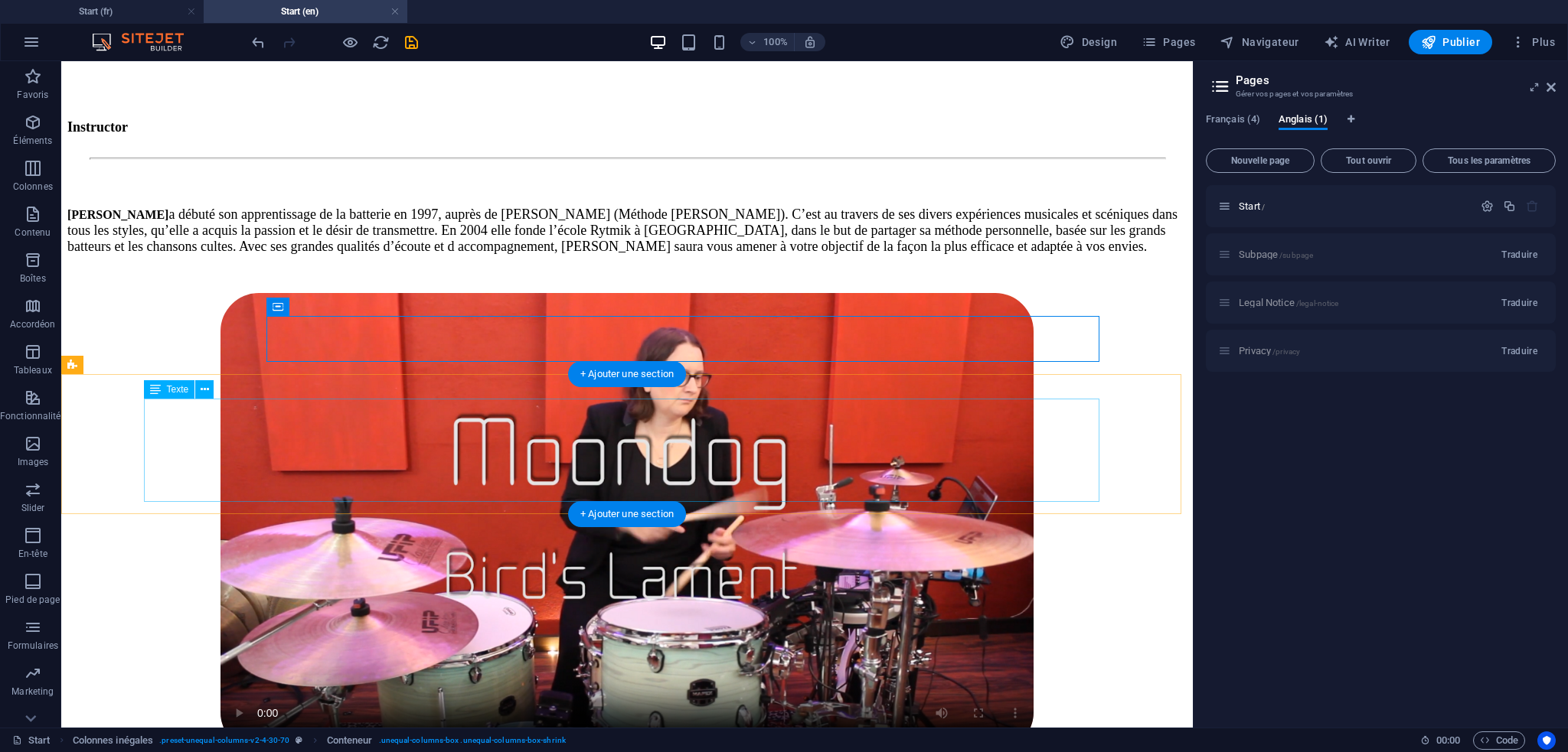
click at [369, 255] on div "[PERSON_NAME] a débuté son apprentissage de la batterie en 1997, auprès de [PER…" at bounding box center [627, 230] width 1119 height 48
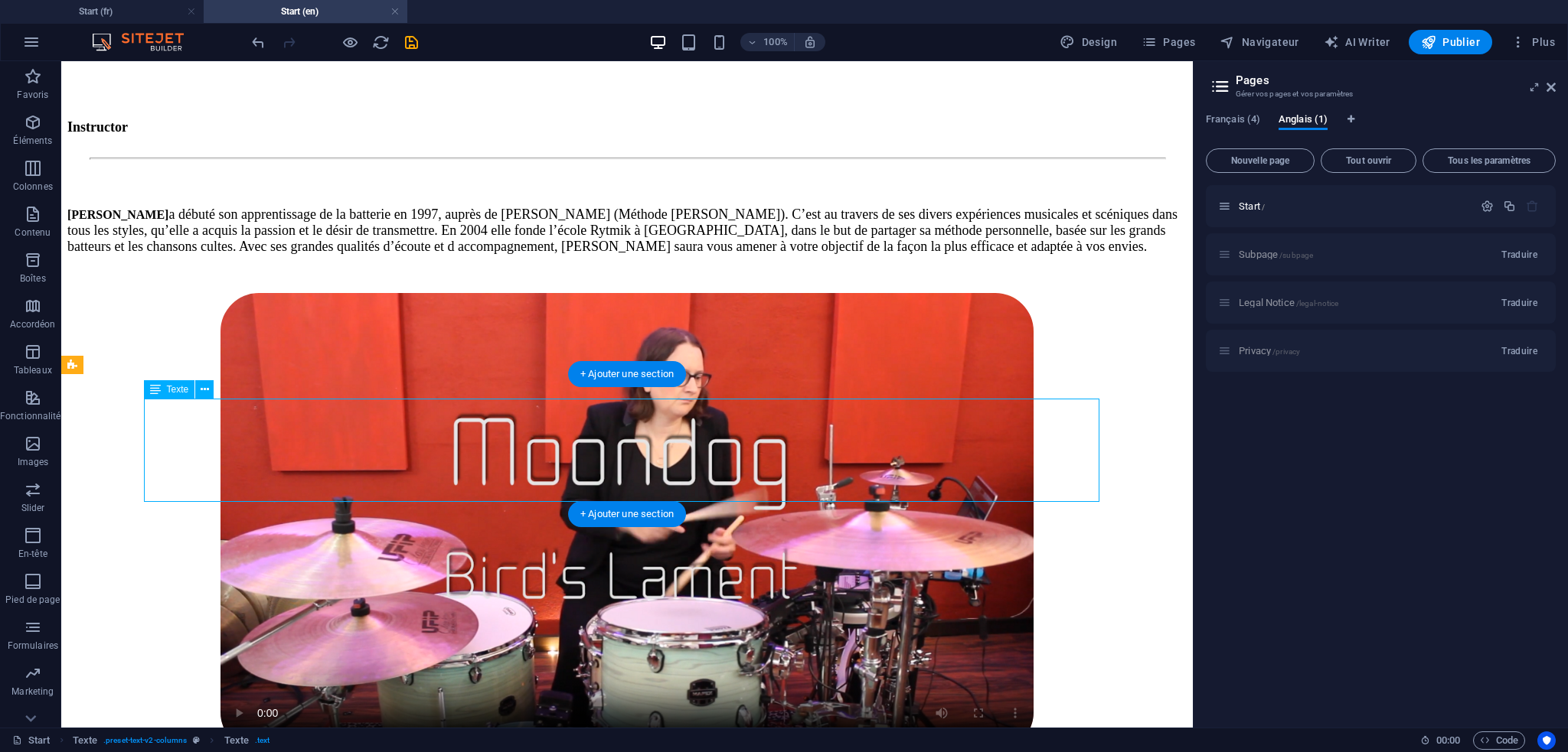
click at [436, 255] on div "[PERSON_NAME] a débuté son apprentissage de la batterie en 1997, auprès de [PER…" at bounding box center [627, 230] width 1119 height 48
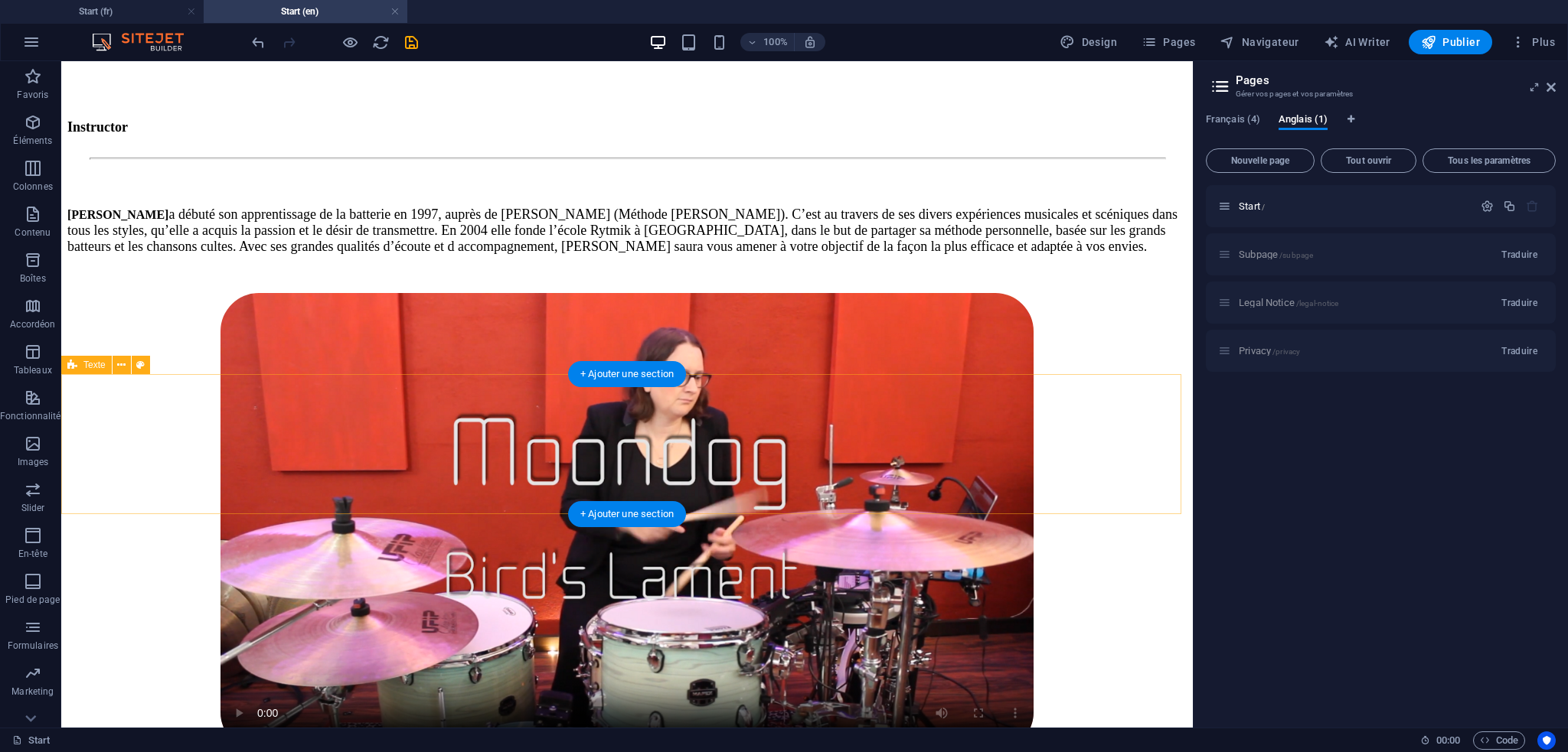
click at [150, 255] on div "[PERSON_NAME] a débuté son apprentissage de la batterie en 1997, auprès de [PER…" at bounding box center [627, 219] width 1119 height 73
click at [365, 255] on div "[PERSON_NAME] a débuté son apprentissage de la batterie en 1997, auprès de [PER…" at bounding box center [627, 230] width 1119 height 48
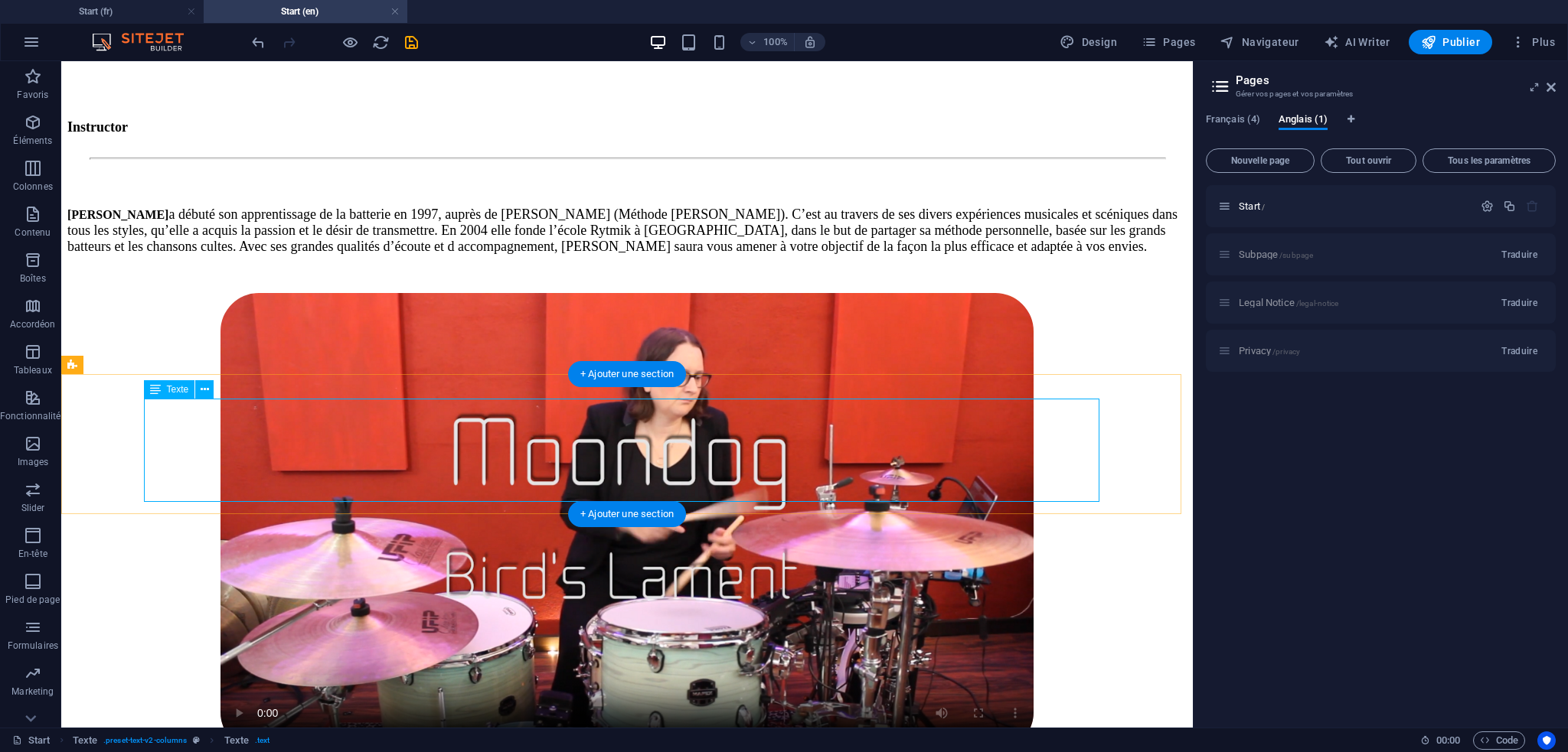
click at [248, 255] on div "[PERSON_NAME] a débuté son apprentissage de la batterie en 1997, auprès de [PER…" at bounding box center [627, 230] width 1119 height 48
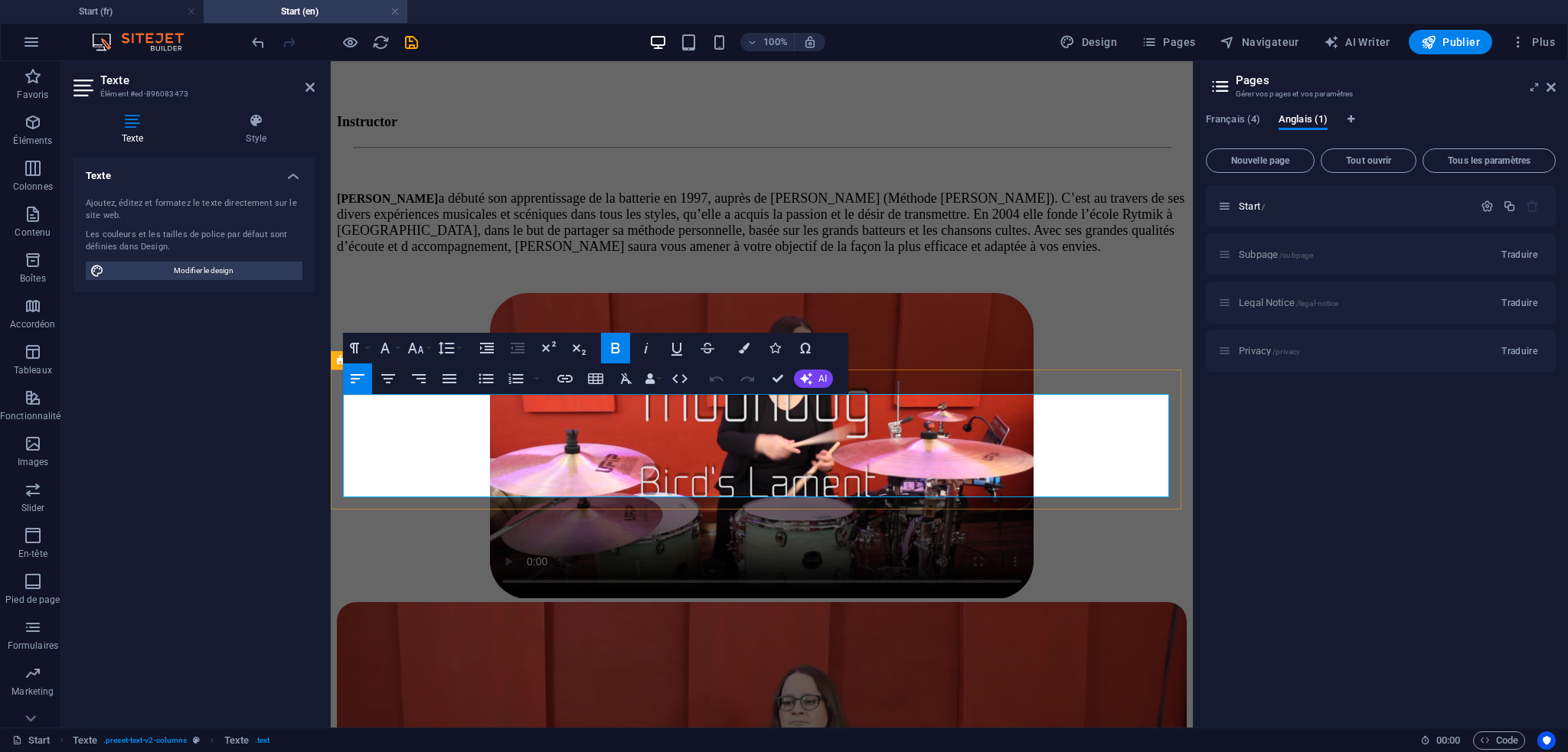
drag, startPoint x: 448, startPoint y: 402, endPoint x: 332, endPoint y: 405, distance: 116.0
click at [337, 255] on div "[PERSON_NAME] a débuté son apprentissage de la batterie en 1997, auprès de [PER…" at bounding box center [761, 211] width 850 height 89
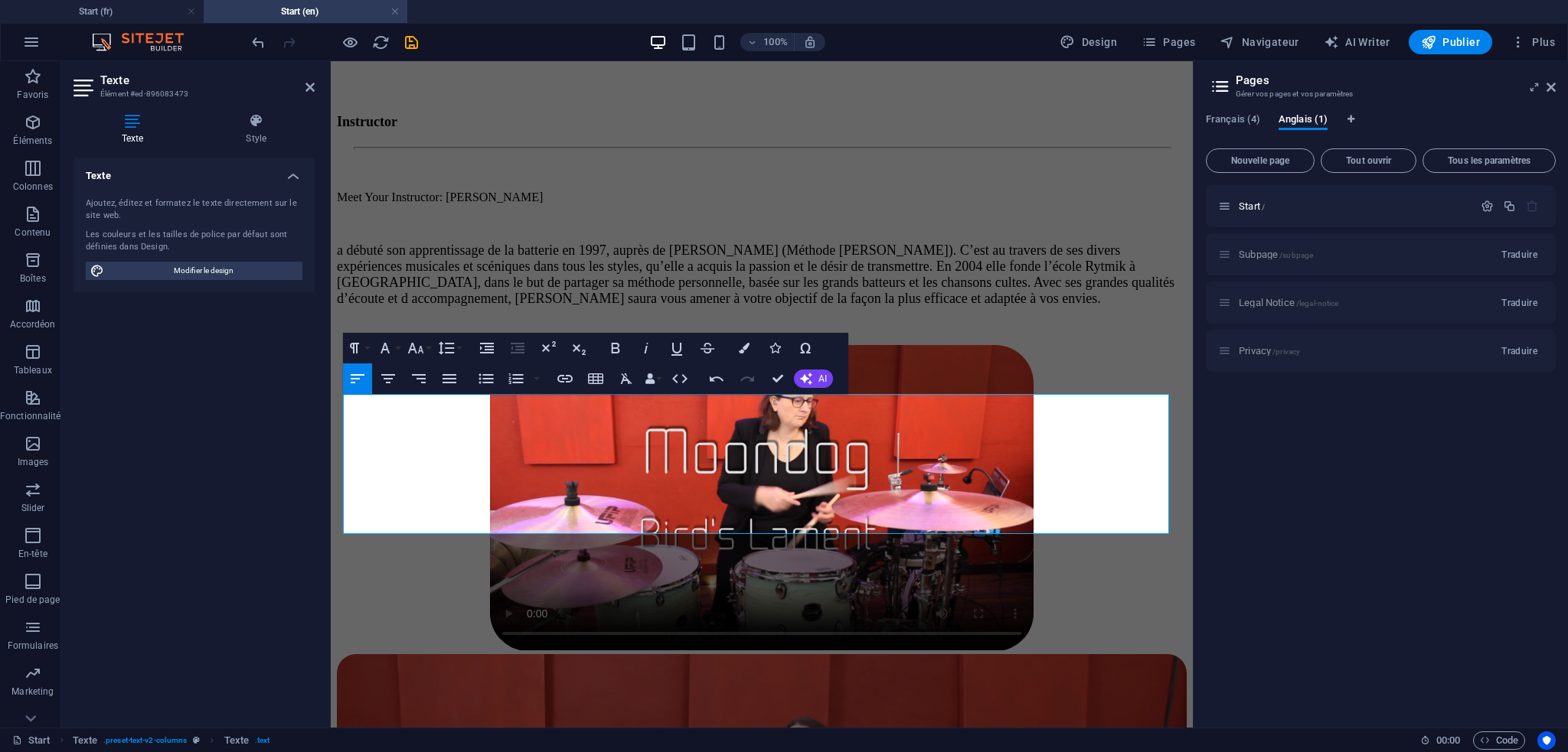
drag, startPoint x: 558, startPoint y: 401, endPoint x: 323, endPoint y: 405, distance: 235.0
click at [611, 345] on icon "button" at bounding box center [615, 348] width 19 height 19
click at [471, 204] on strong "Meet Your Instructor: [PERSON_NAME]" at bounding box center [447, 197] width 221 height 13
click at [487, 230] on p at bounding box center [761, 222] width 850 height 13
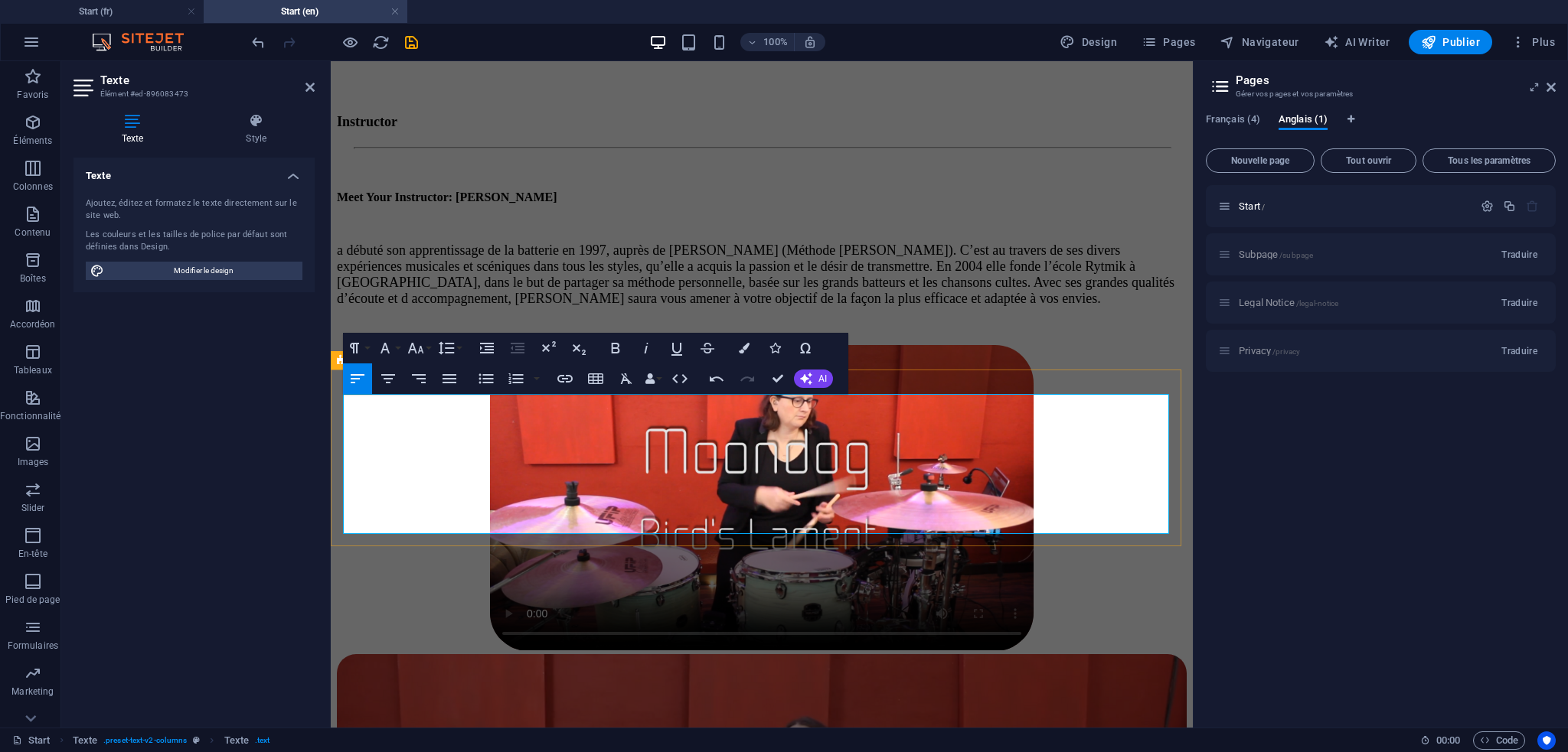
drag, startPoint x: 553, startPoint y: 403, endPoint x: 351, endPoint y: 396, distance: 202.1
click at [338, 307] on div "Meet Your Instructor: [PERSON_NAME] a débuté son apprentissage de la batterie e…" at bounding box center [761, 237] width 850 height 141
click at [421, 348] on icon "button" at bounding box center [416, 348] width 16 height 11
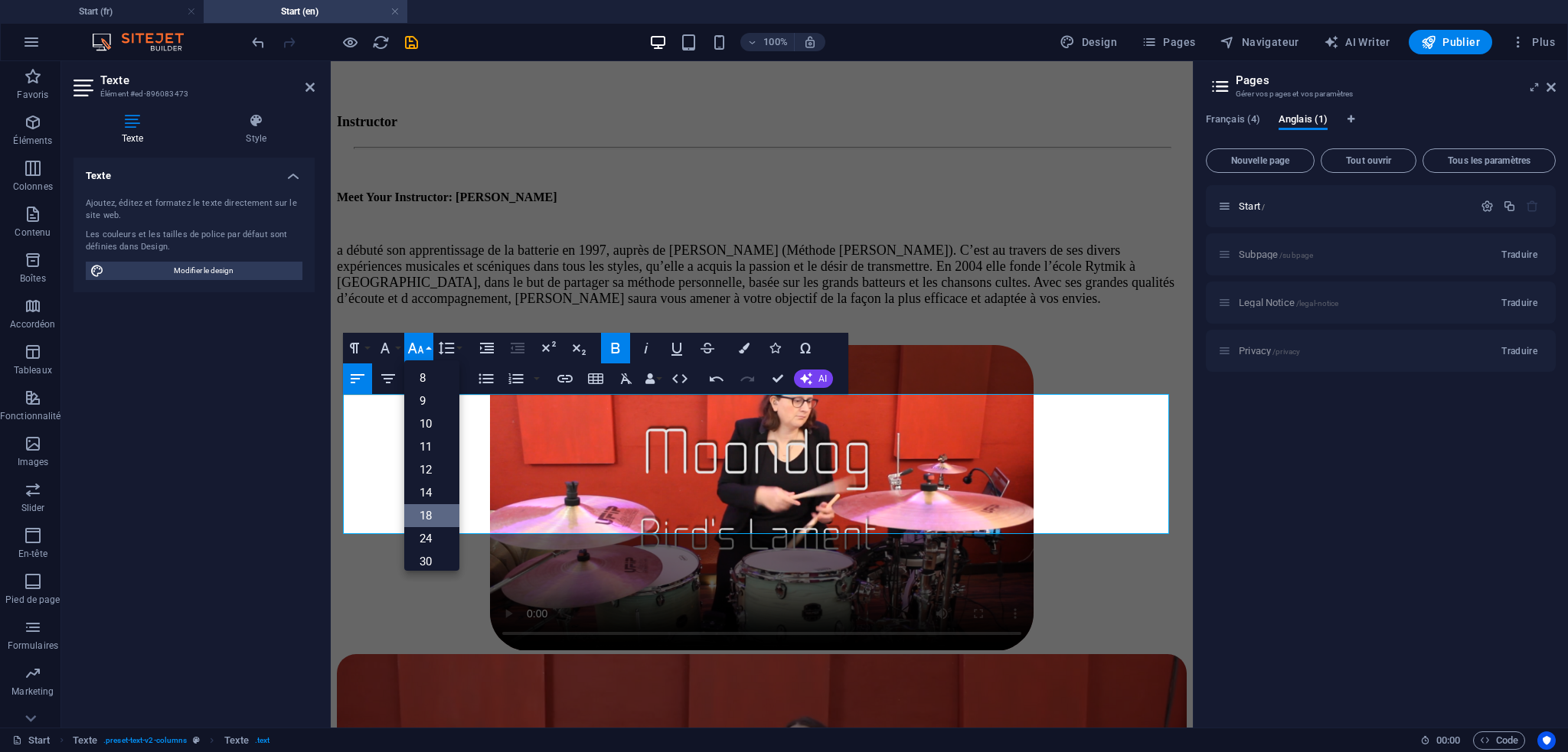
click at [437, 507] on link "18" at bounding box center [432, 516] width 55 height 23
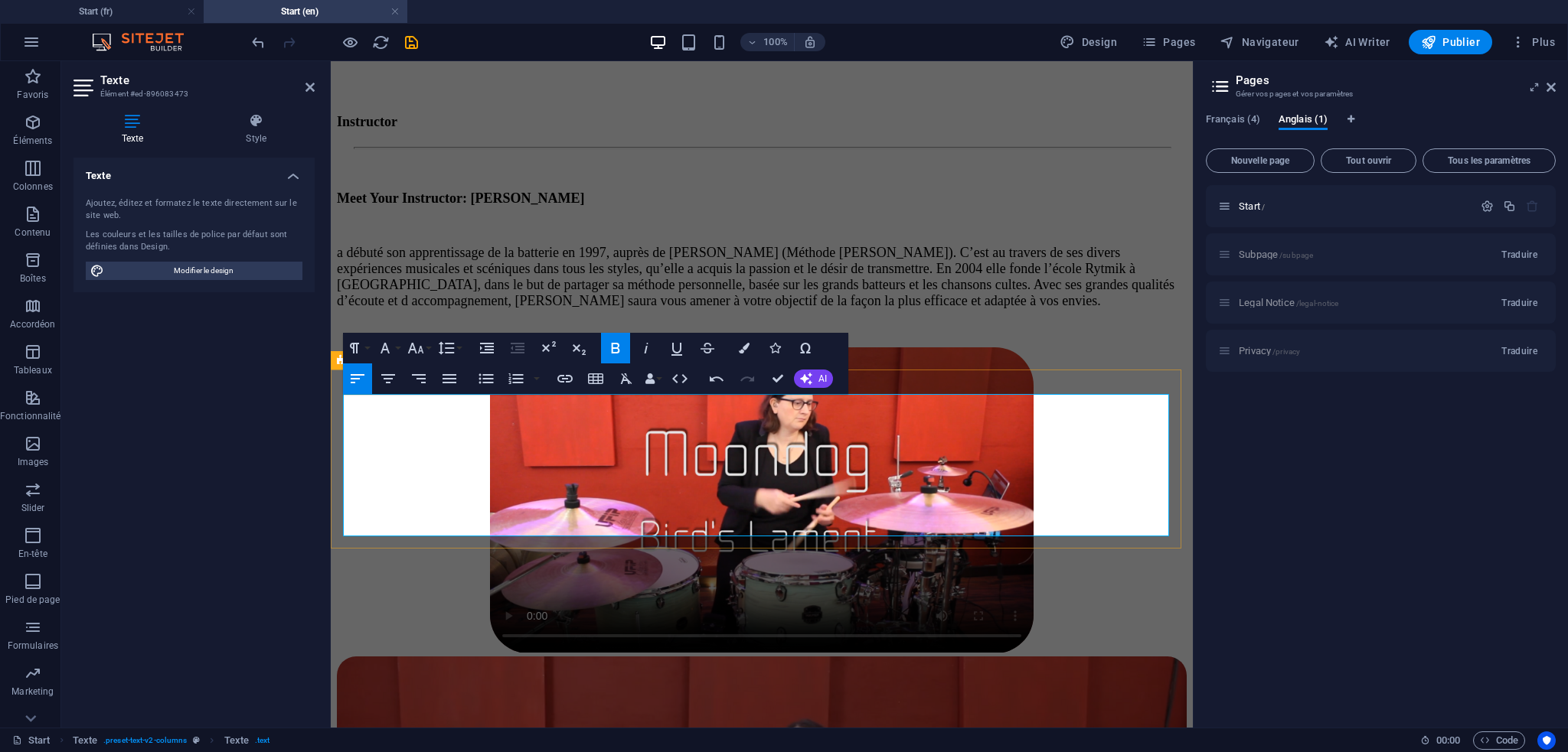
click at [597, 232] on p at bounding box center [761, 225] width 850 height 13
click at [775, 309] on span "a débuté son apprentissage de la batterie en 1997, auprès de [PERSON_NAME] (Mét…" at bounding box center [755, 276] width 838 height 63
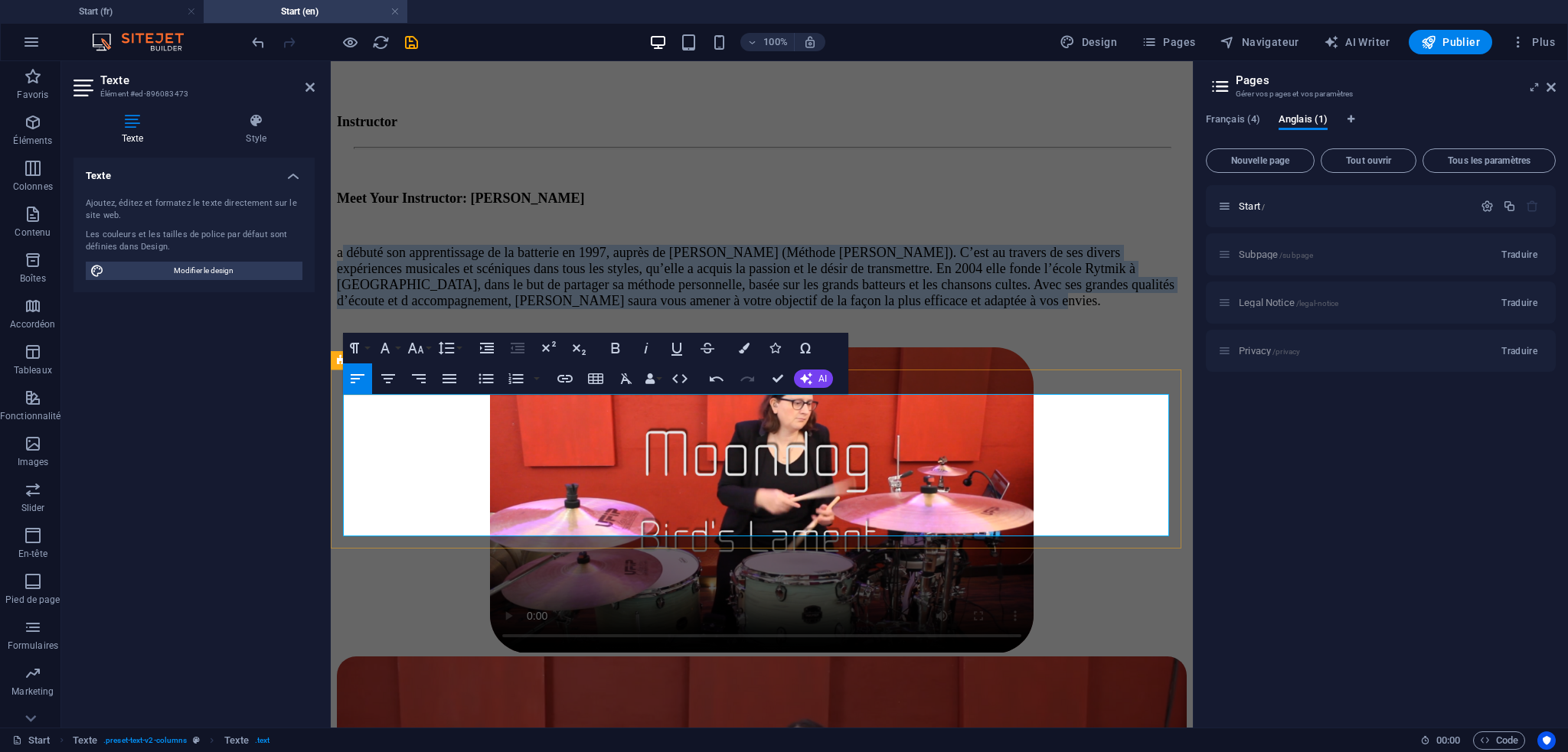
drag, startPoint x: 911, startPoint y: 526, endPoint x: 338, endPoint y: 446, distance: 578.6
click at [338, 309] on div "Meet Your Instructor: [PERSON_NAME] a débuté son apprentissage de la batterie e…" at bounding box center [761, 238] width 850 height 143
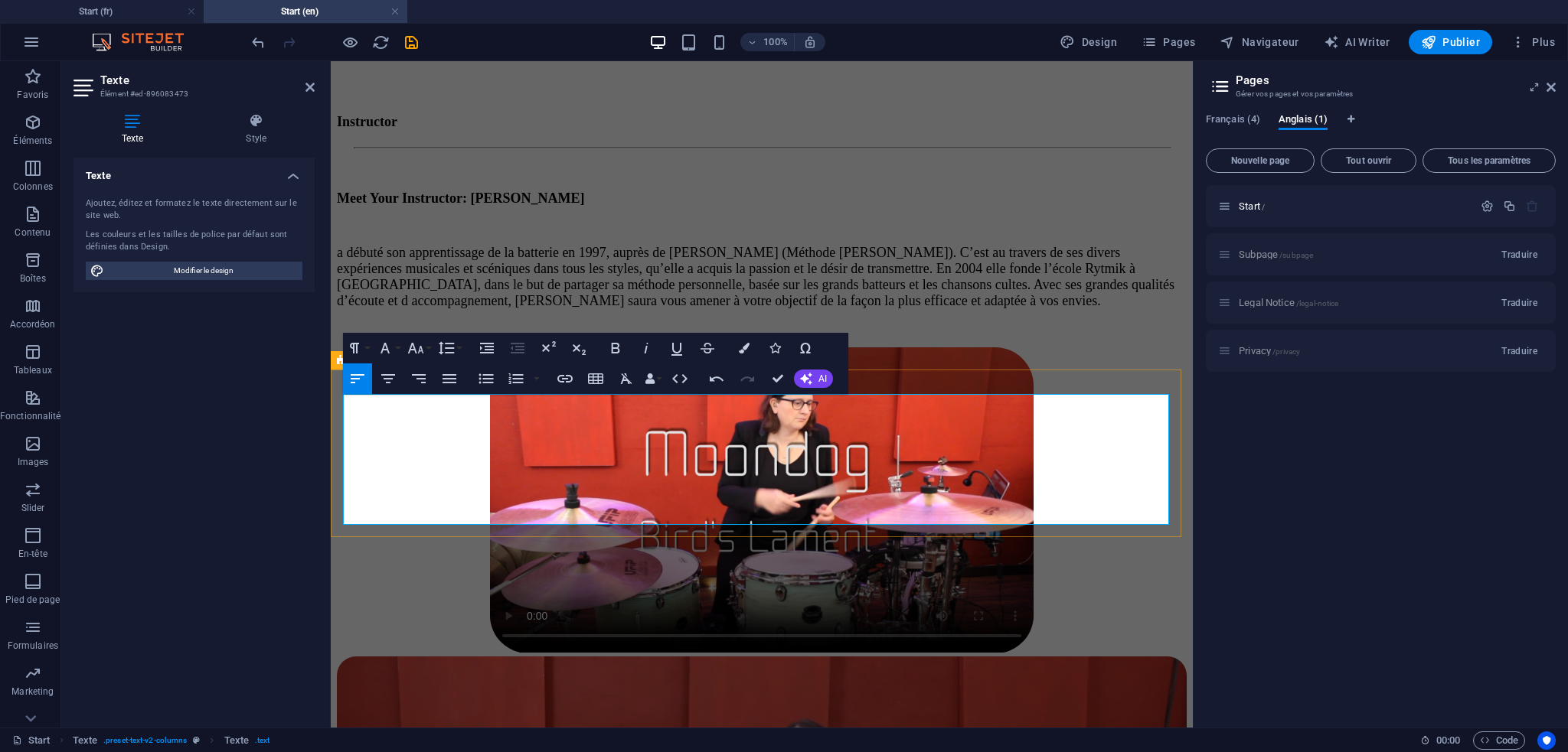
scroll to position [4871, 0]
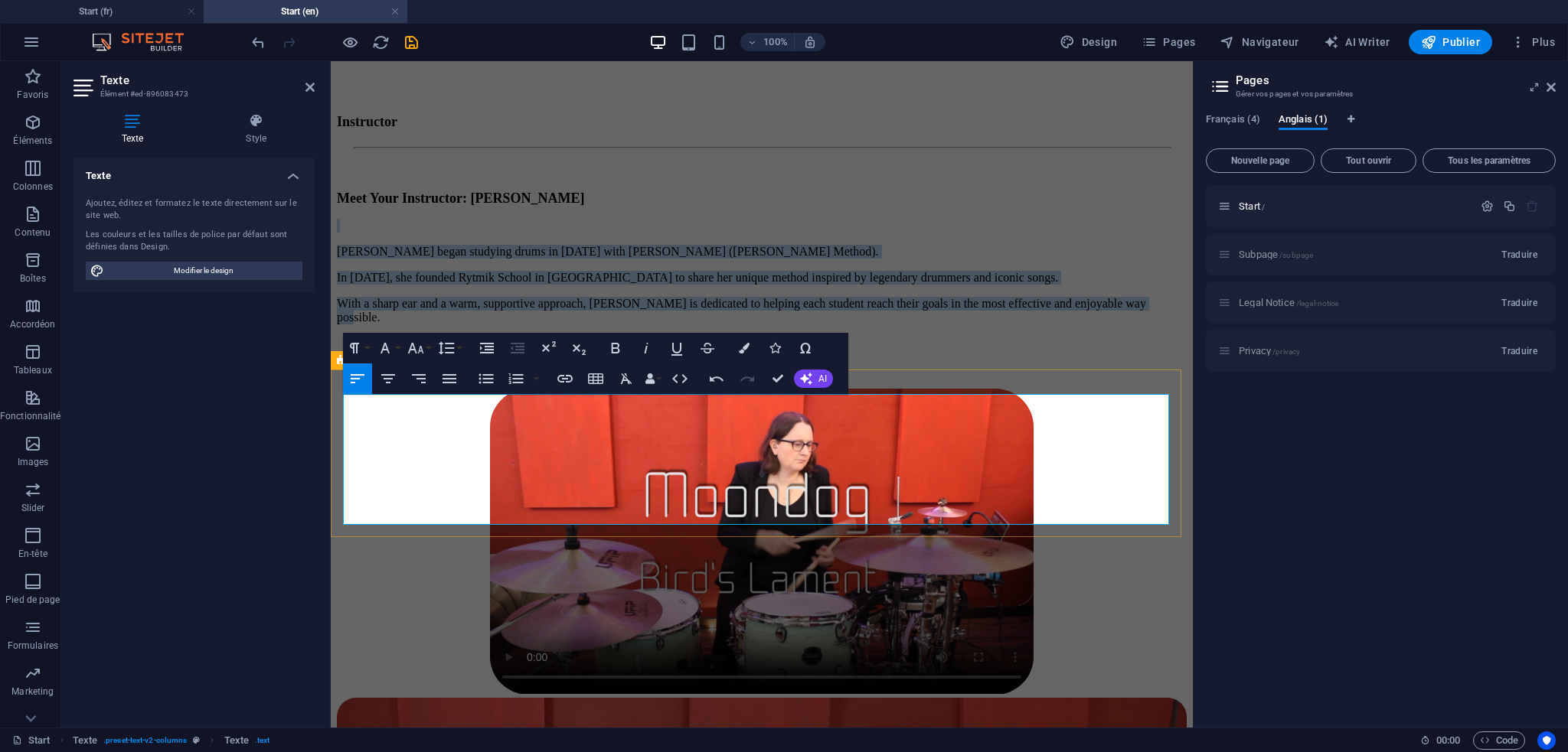
drag, startPoint x: 582, startPoint y: 494, endPoint x: 337, endPoint y: 431, distance: 253.0
click at [337, 351] on div "Meet Your Instructor: [PERSON_NAME] [PERSON_NAME] began studying drums in [DATE…" at bounding box center [761, 258] width 850 height 184
click at [740, 352] on icon "button" at bounding box center [744, 348] width 11 height 11
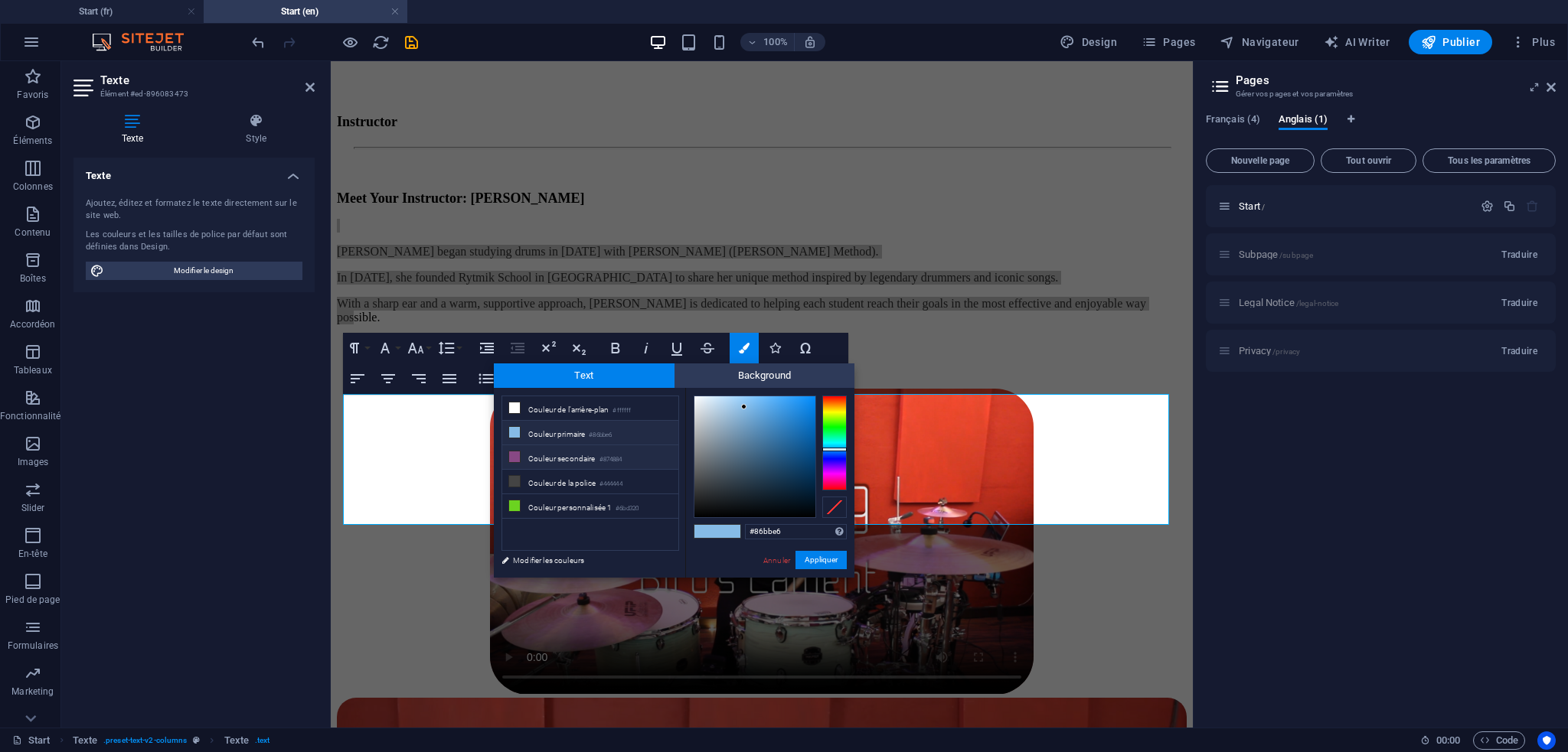
click at [565, 452] on li "Couleur secondaire #874884" at bounding box center [590, 458] width 176 height 25
type input "#874884"
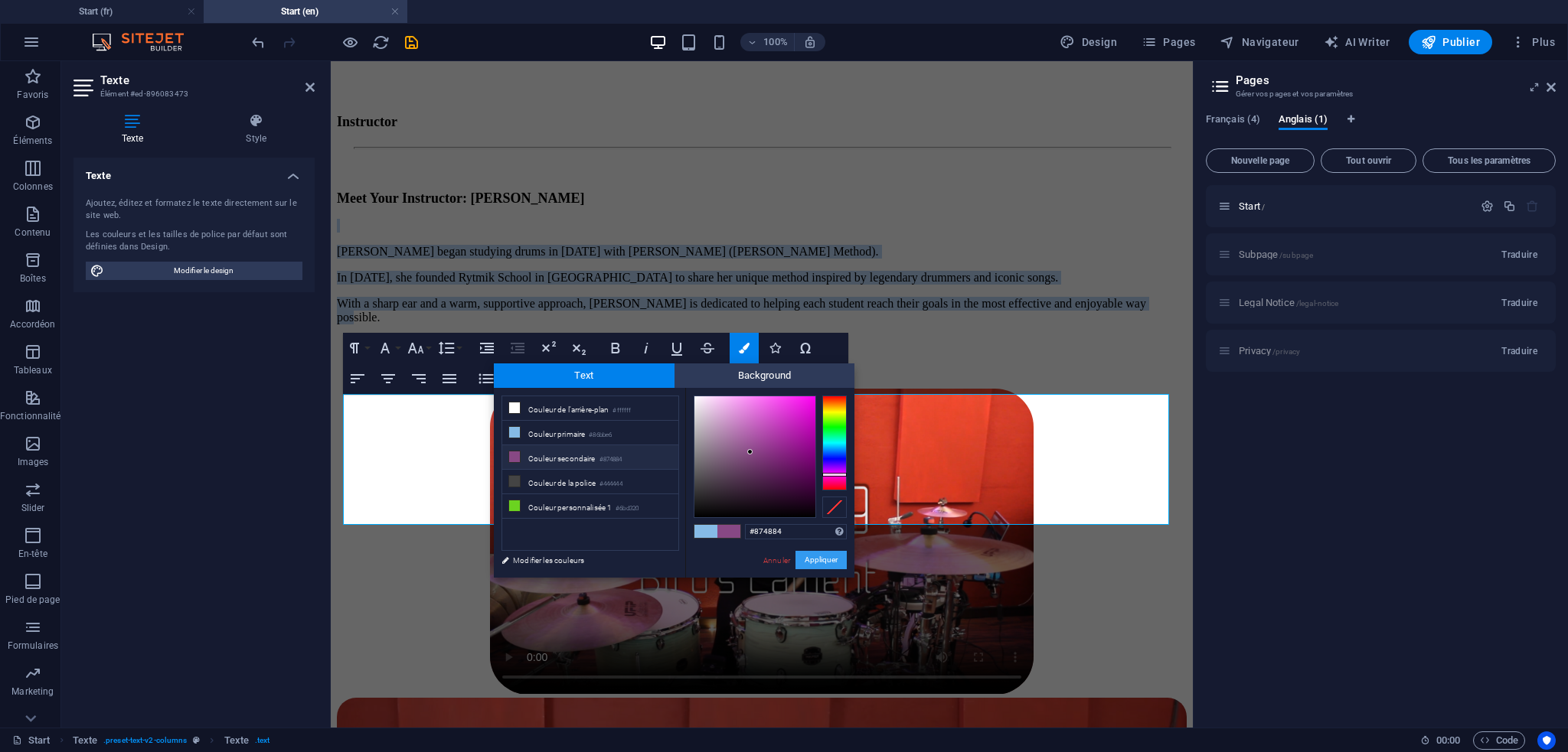
click at [831, 562] on button "Appliquer" at bounding box center [822, 560] width 52 height 19
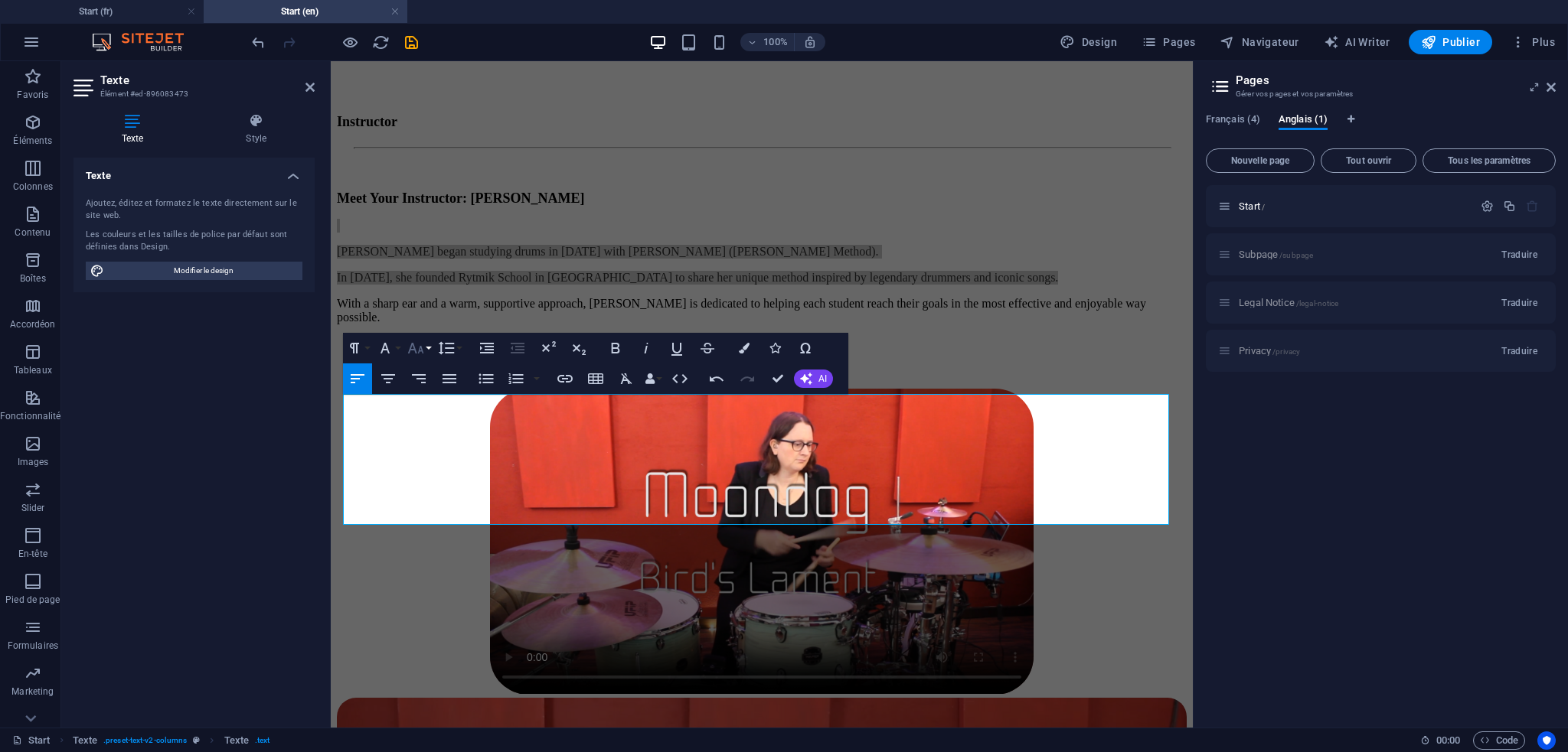
click at [415, 345] on icon "button" at bounding box center [416, 348] width 19 height 19
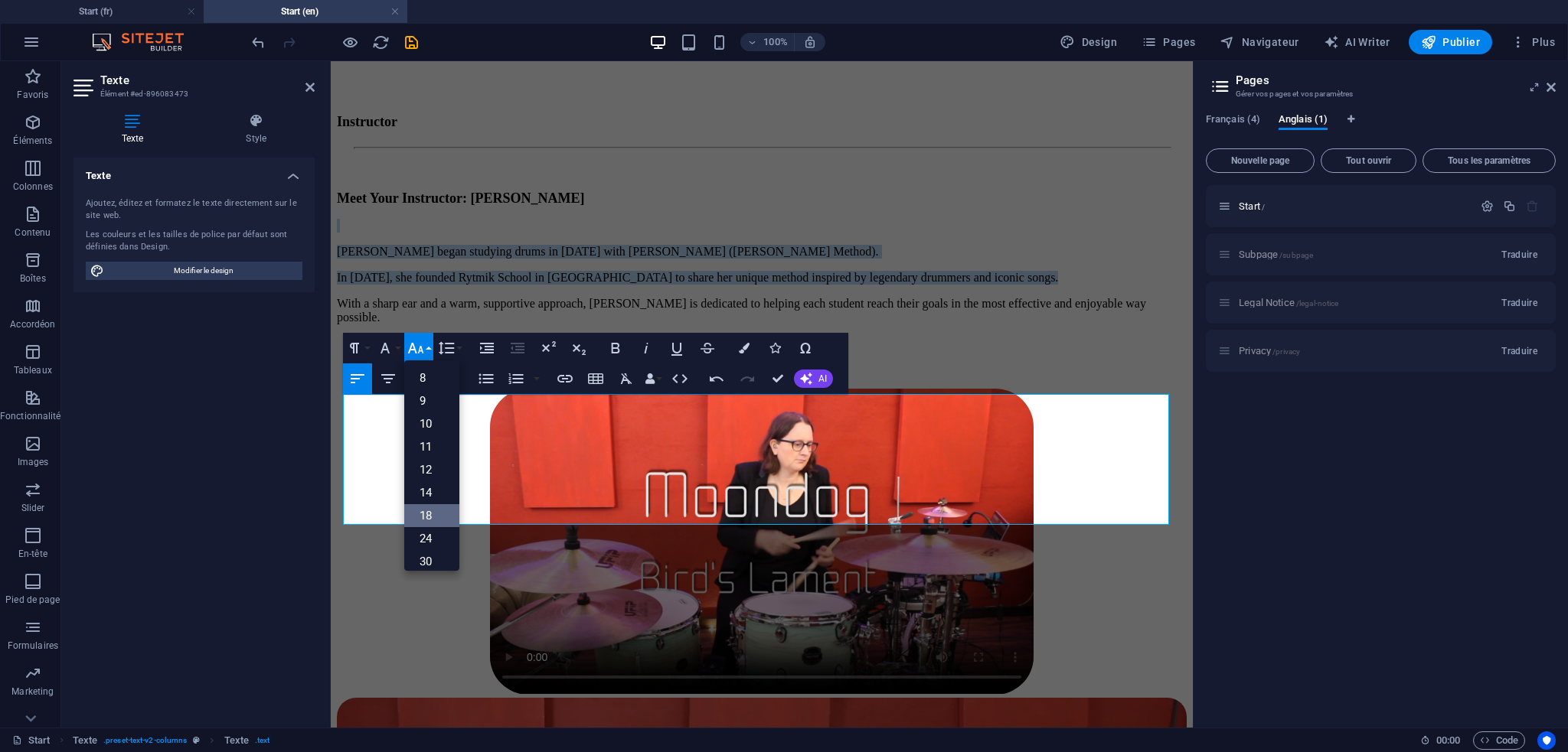
click at [429, 505] on link "18" at bounding box center [432, 516] width 55 height 23
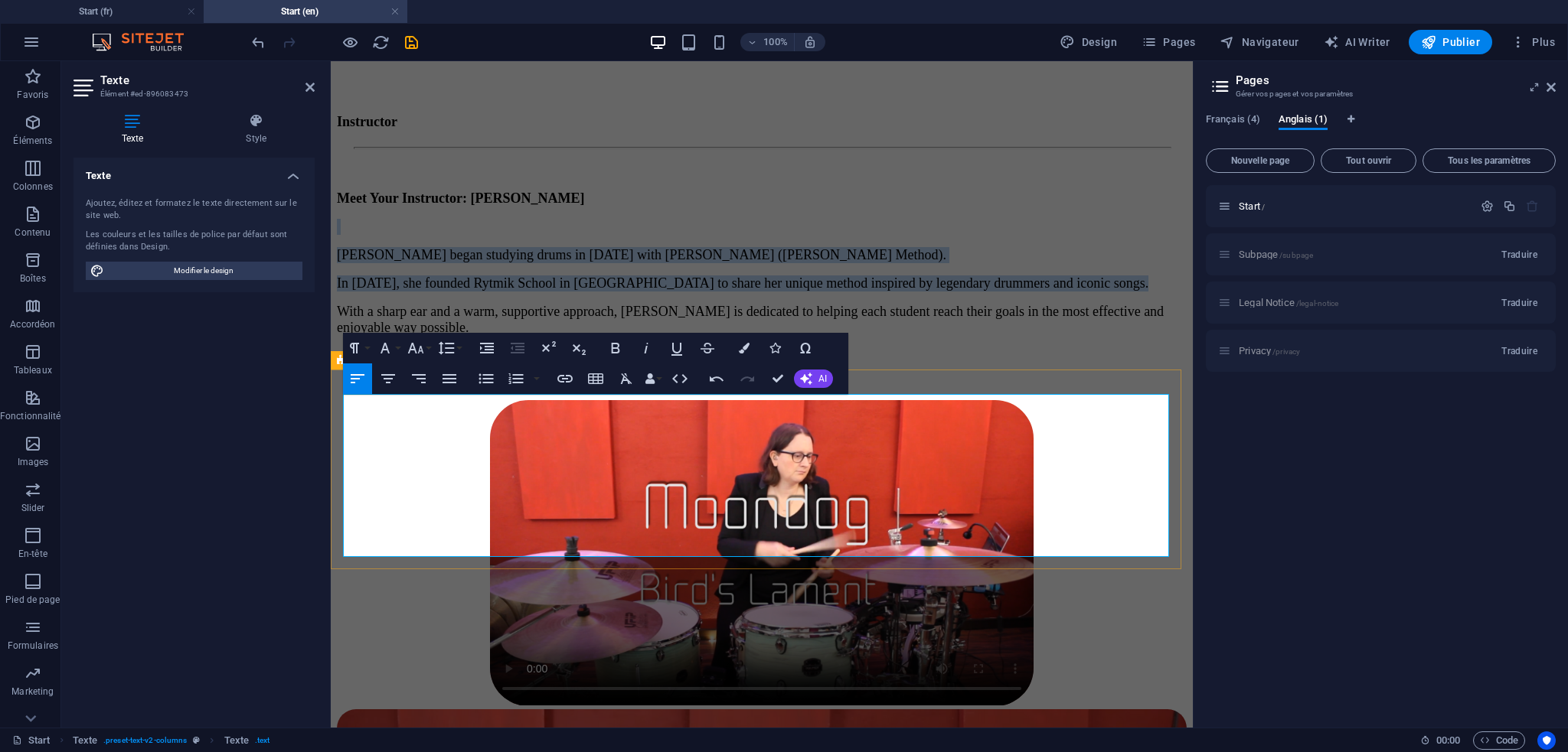
click at [427, 336] on span "With a sharp ear and a warm, supportive approach, [PERSON_NAME] is dedicated to…" at bounding box center [750, 319] width 827 height 31
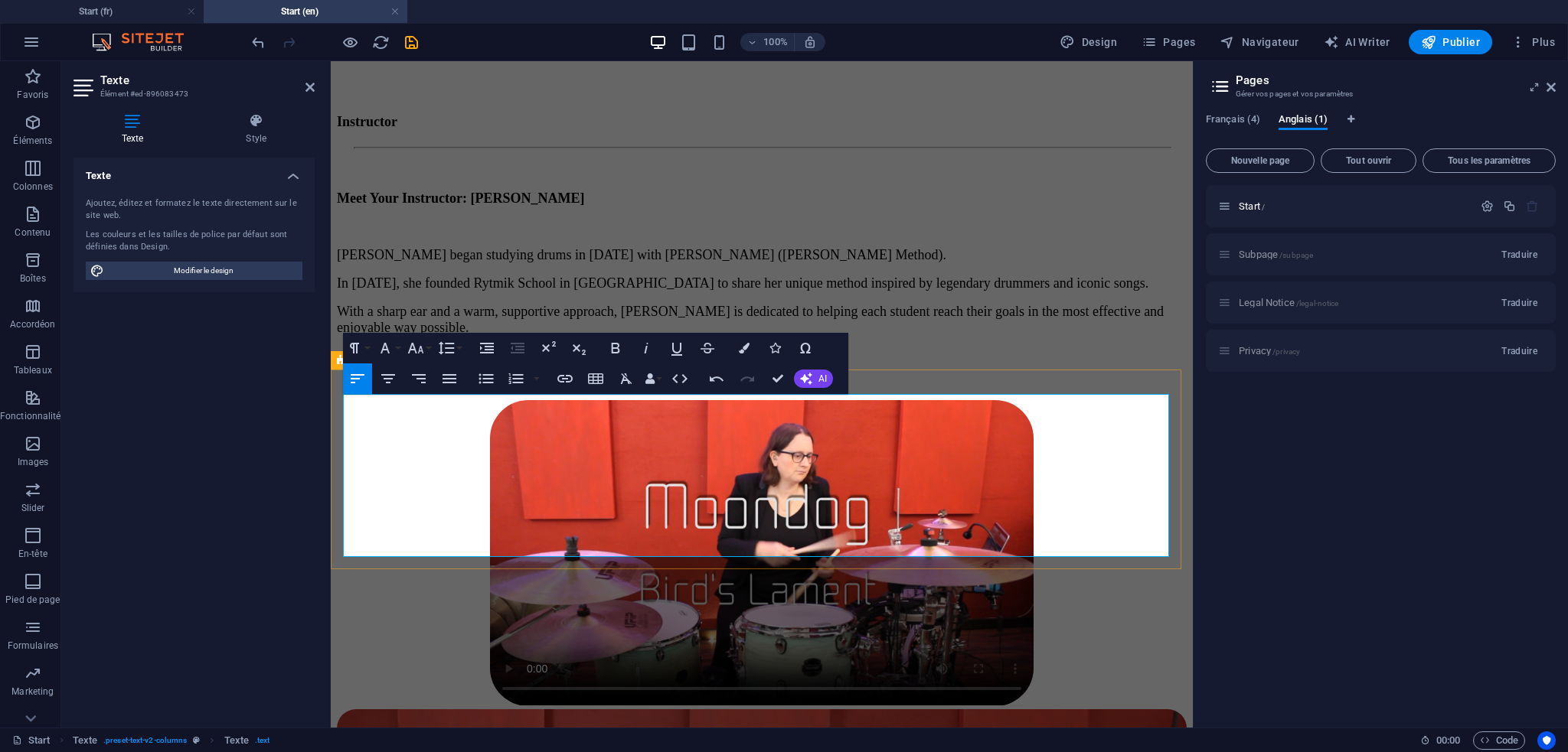
click at [344, 336] on span "With a sharp ear and a warm, supportive approach, [PERSON_NAME] is dedicated to…" at bounding box center [750, 319] width 827 height 31
click at [345, 336] on span "With a sharp ear and a warm, supportive approach, [PERSON_NAME] is dedicated to…" at bounding box center [750, 319] width 827 height 31
click at [392, 336] on span "With a sharp ear and a warm, supportive approach, [PERSON_NAME] is dedicated to…" at bounding box center [750, 319] width 827 height 31
click at [345, 336] on span "With a sharp ear and a warm, supportive approach, [PERSON_NAME] is dedicated to…" at bounding box center [750, 319] width 827 height 31
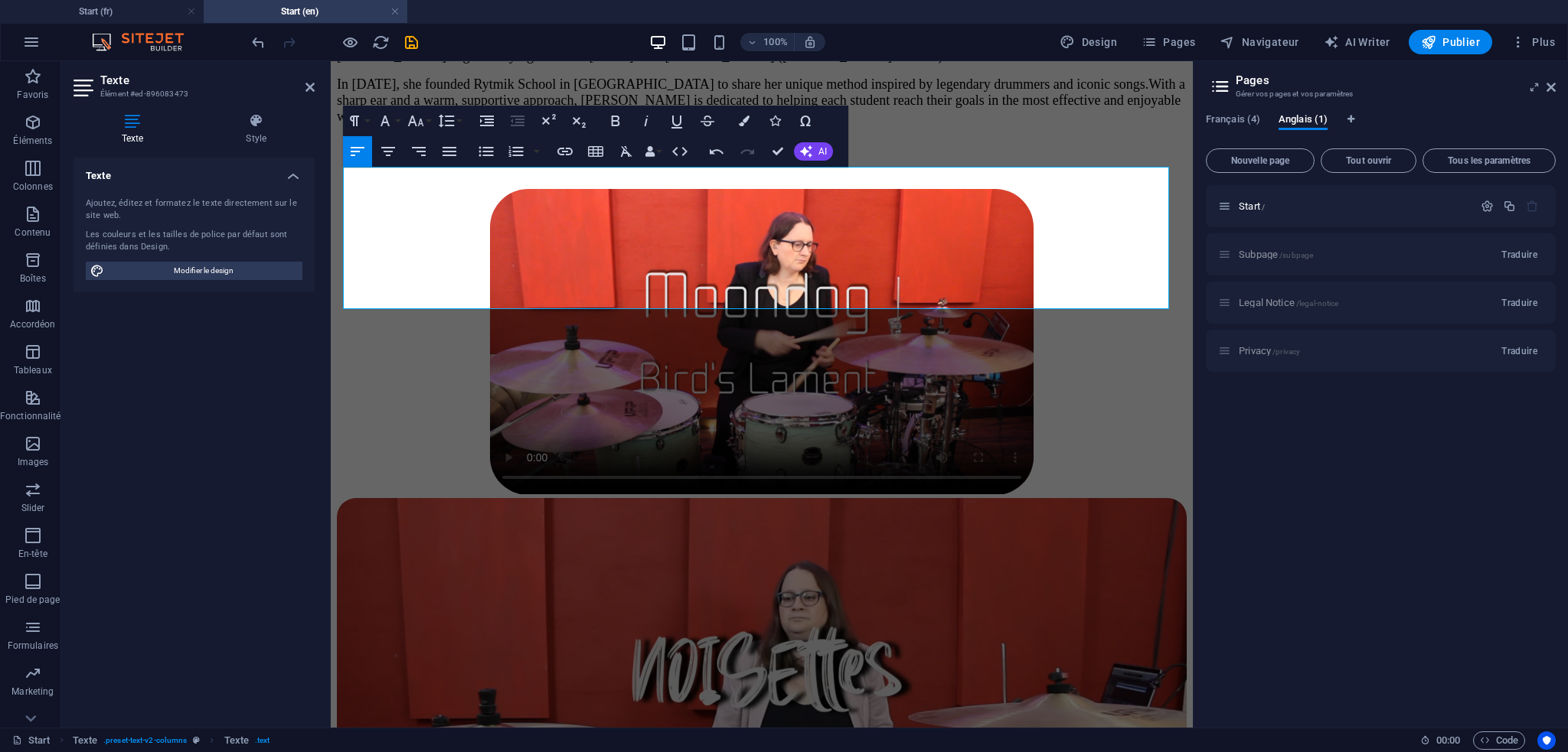
scroll to position [1200, 0]
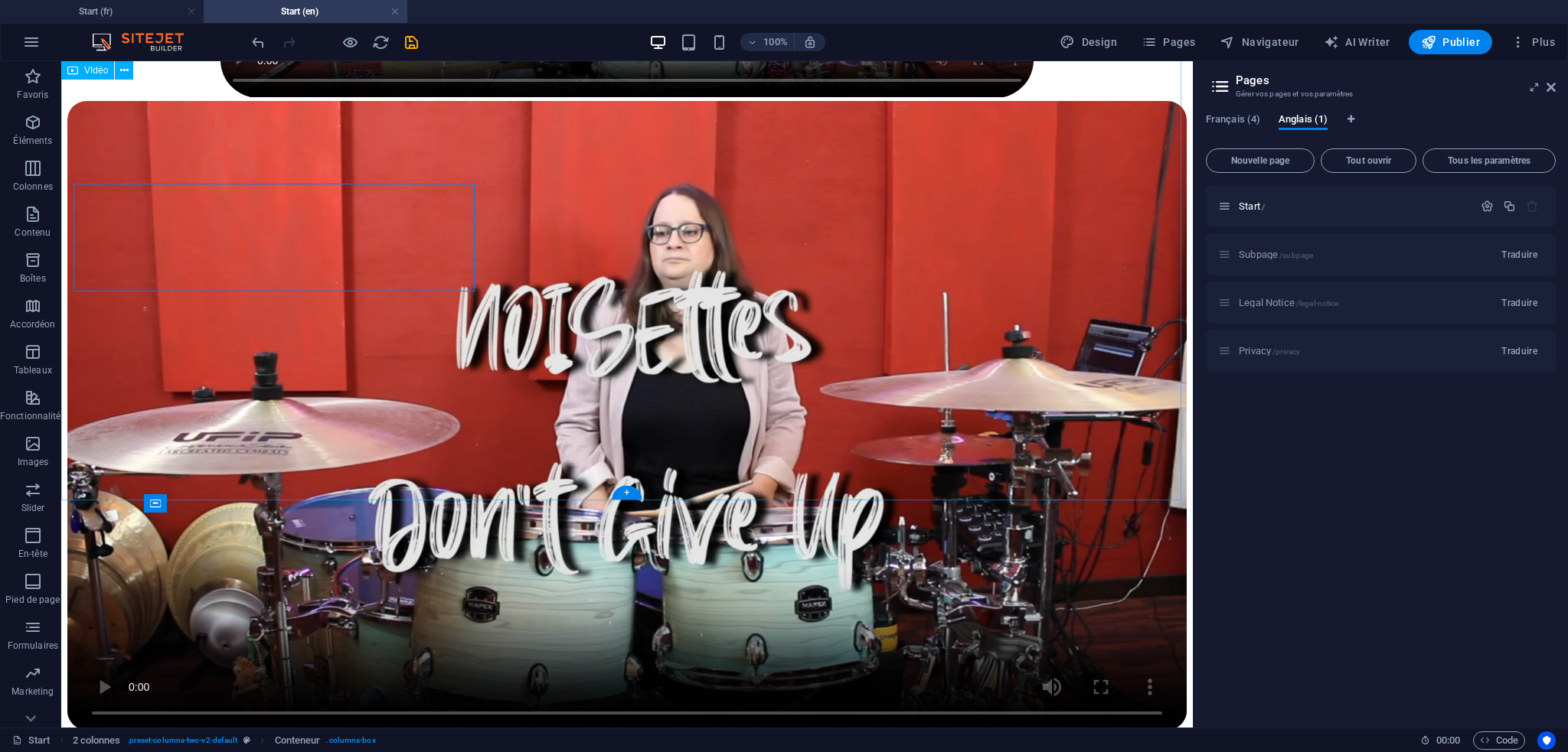
scroll to position [2593, 0]
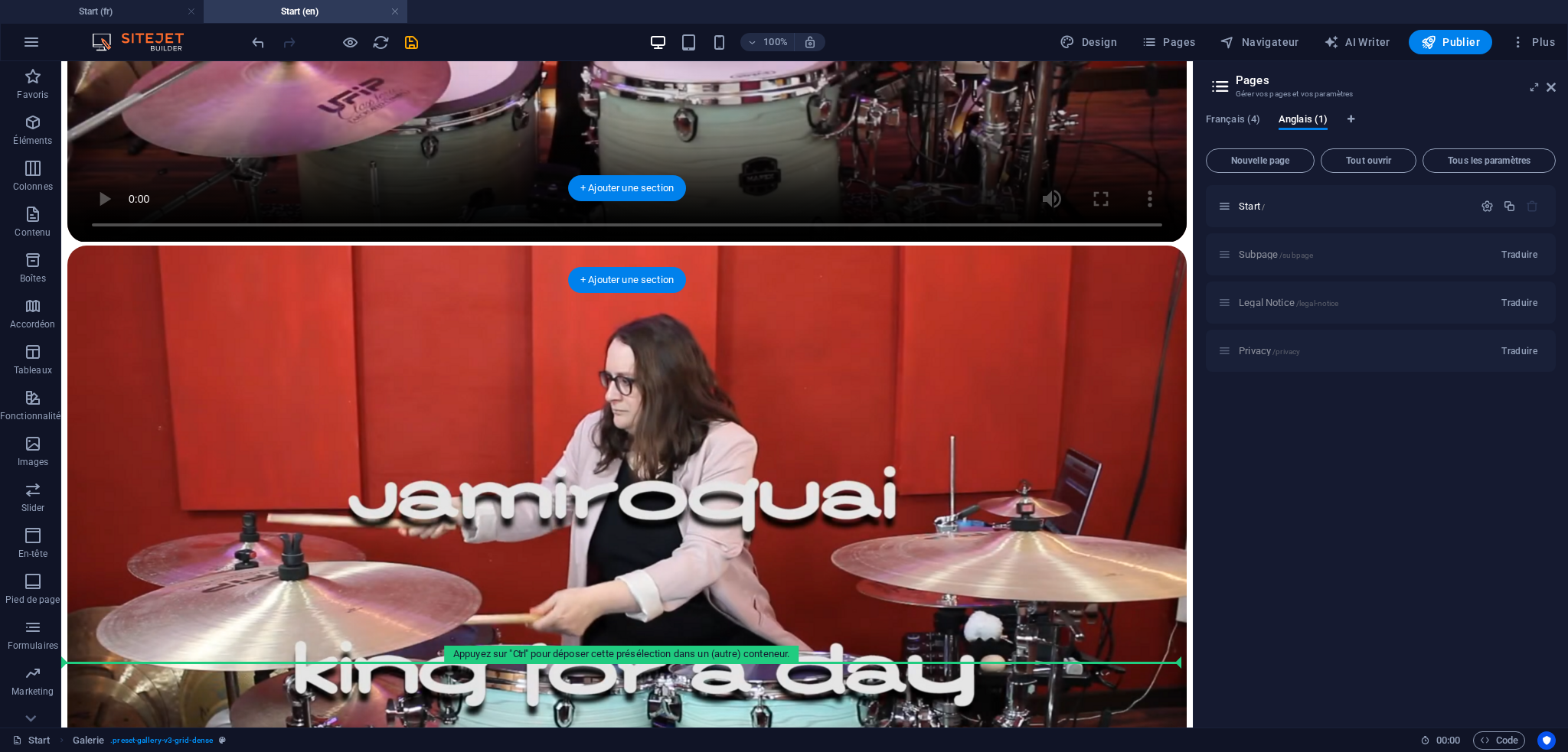
scroll to position [2823, 0]
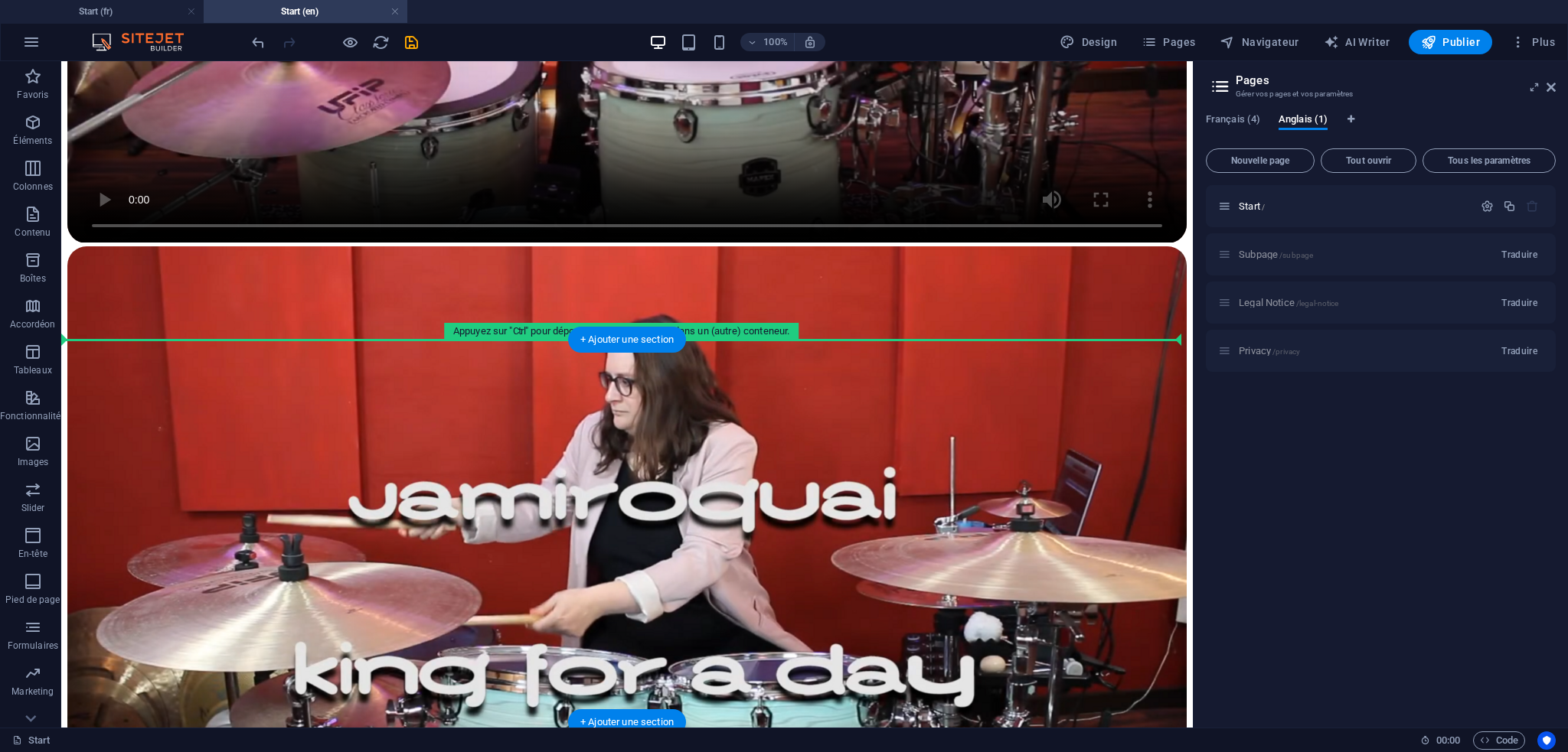
drag, startPoint x: 346, startPoint y: 529, endPoint x: 358, endPoint y: 363, distance: 166.4
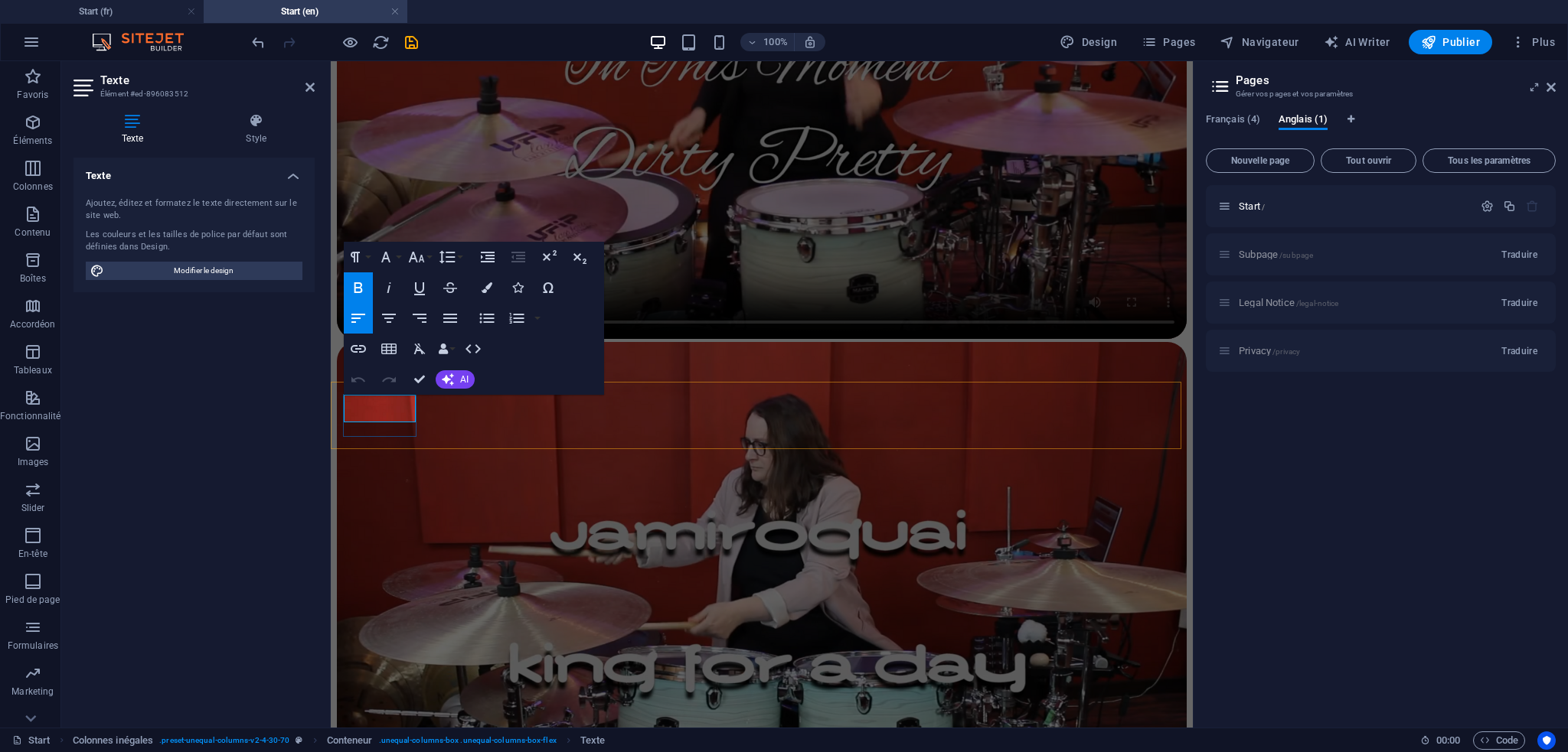
click at [429, 247] on button "Font Size" at bounding box center [419, 257] width 29 height 30
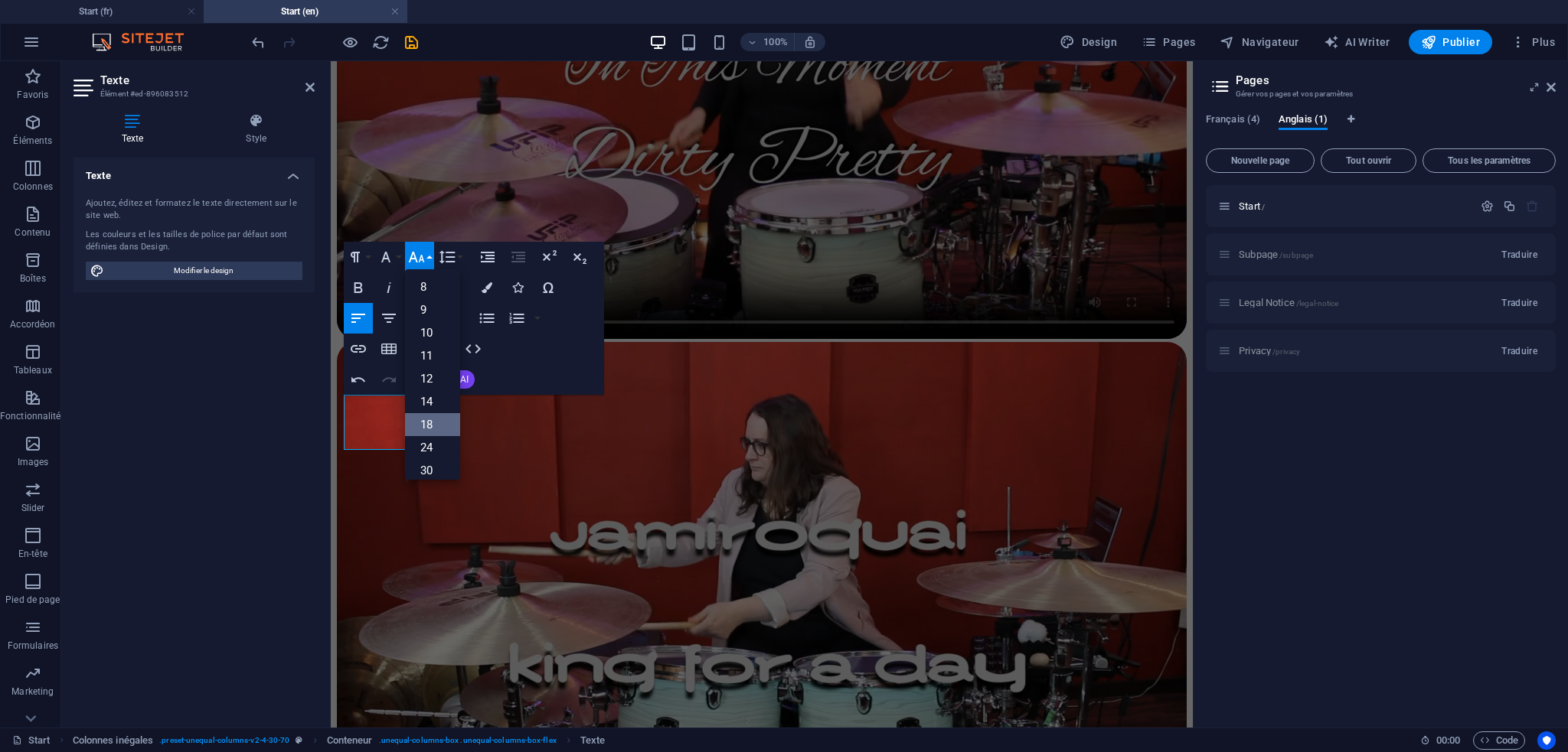
click at [429, 421] on link "18" at bounding box center [433, 425] width 55 height 23
click at [360, 281] on icon "button" at bounding box center [358, 287] width 19 height 19
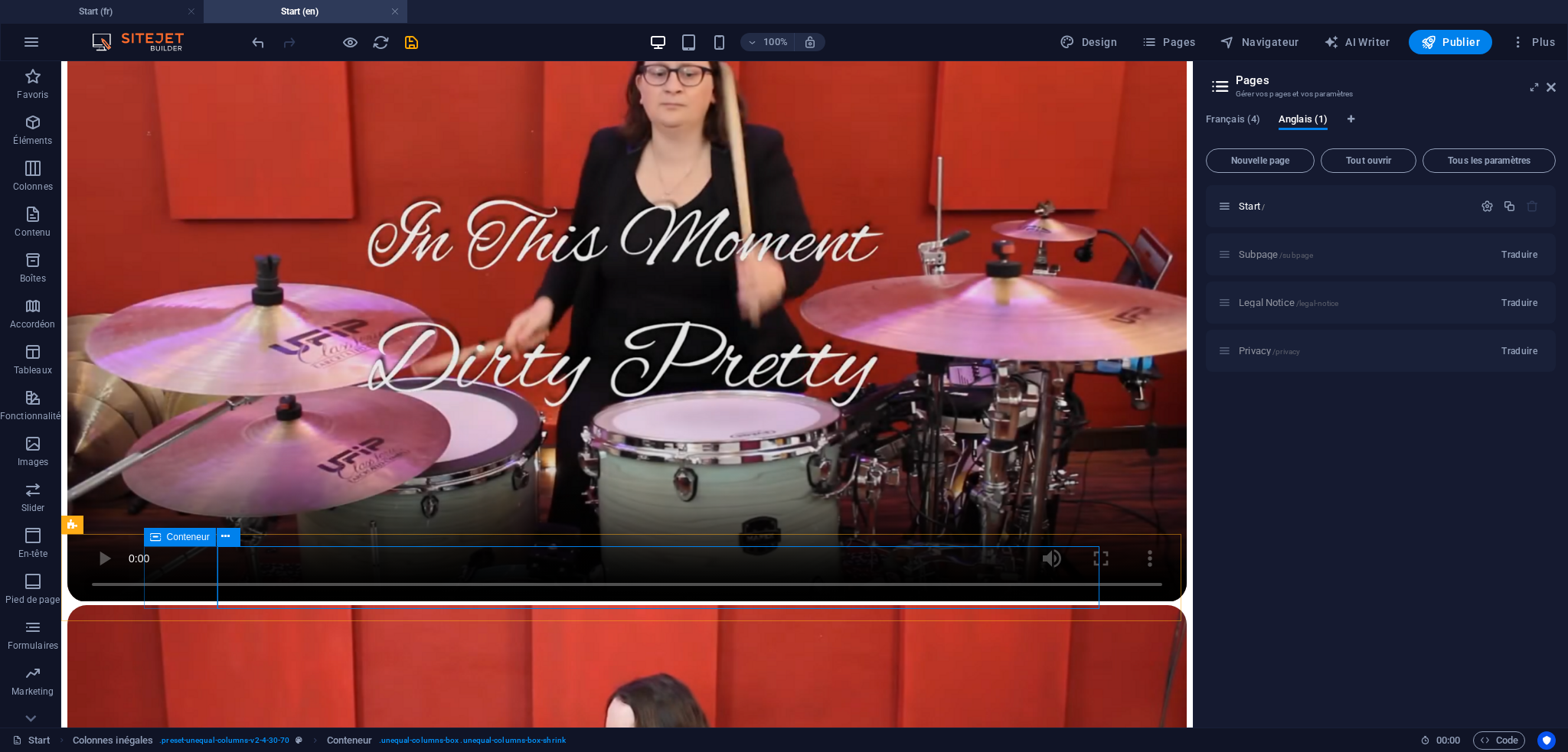
click at [152, 535] on icon at bounding box center [156, 537] width 11 height 19
select select "rem"
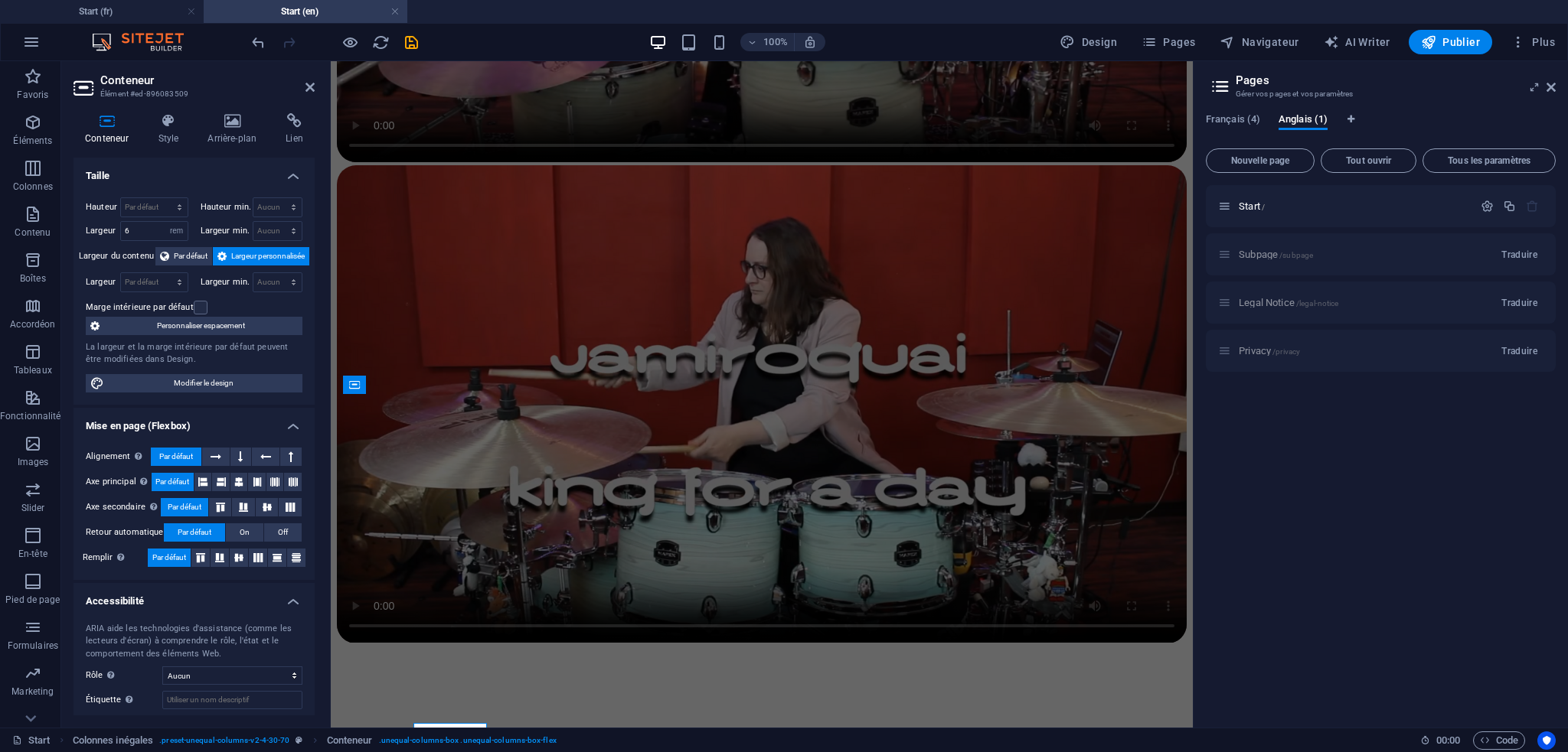
scroll to position [2287, 0]
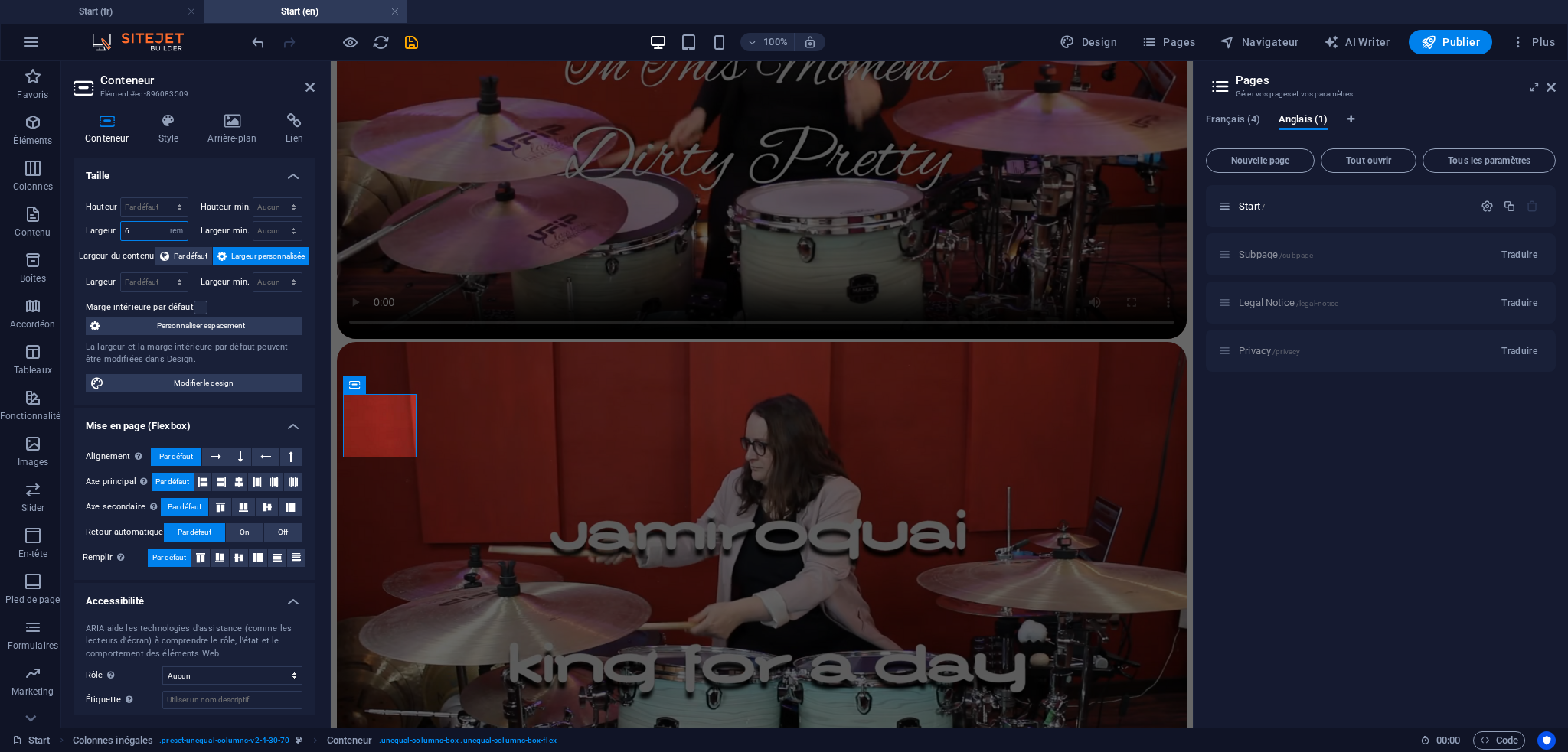
click at [142, 234] on input "6" at bounding box center [154, 230] width 67 height 19
click at [136, 232] on input "12" at bounding box center [154, 230] width 67 height 19
click at [147, 232] on input "18" at bounding box center [154, 230] width 67 height 19
type input "1"
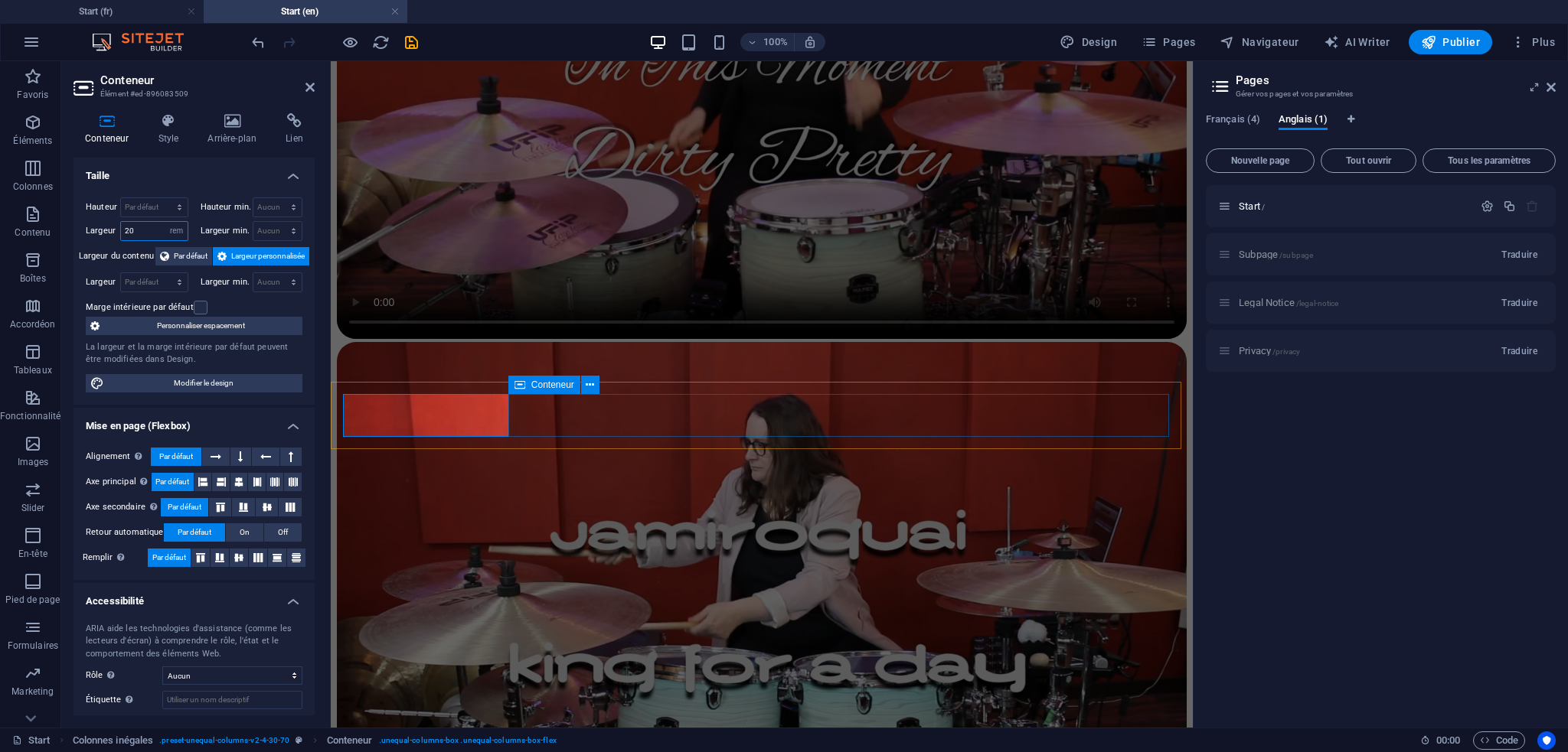
type input "20"
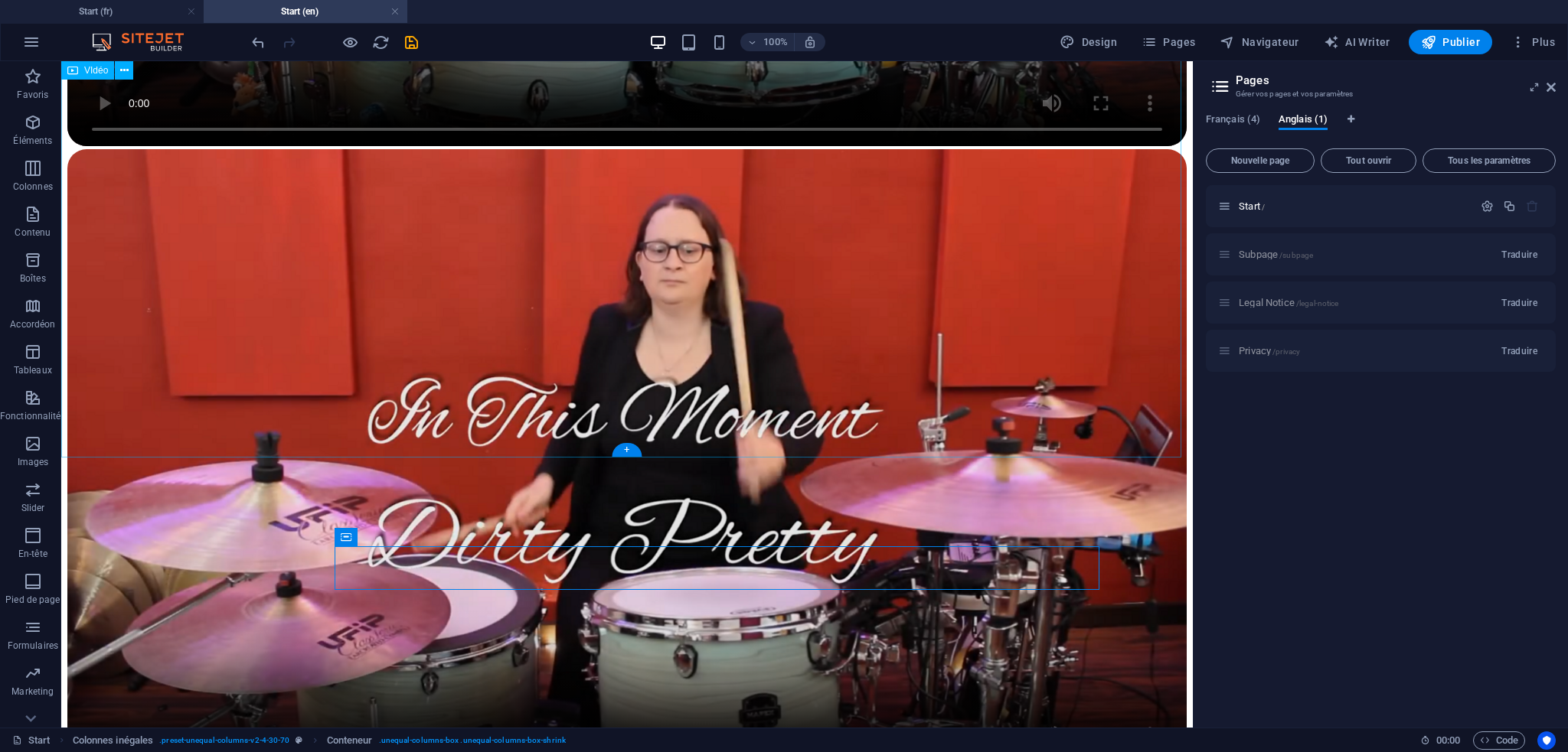
scroll to position [2463, 0]
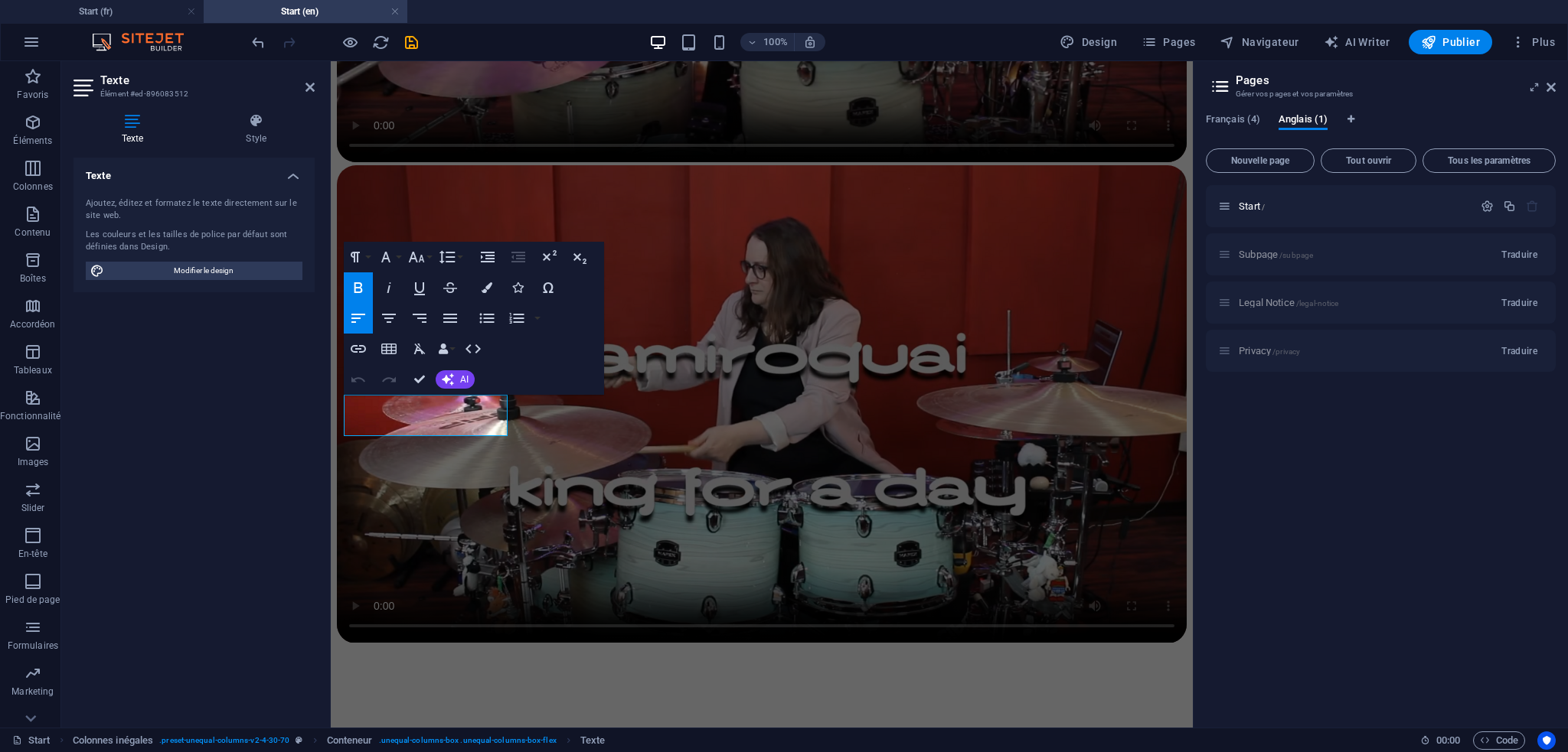
scroll to position [2287, 0]
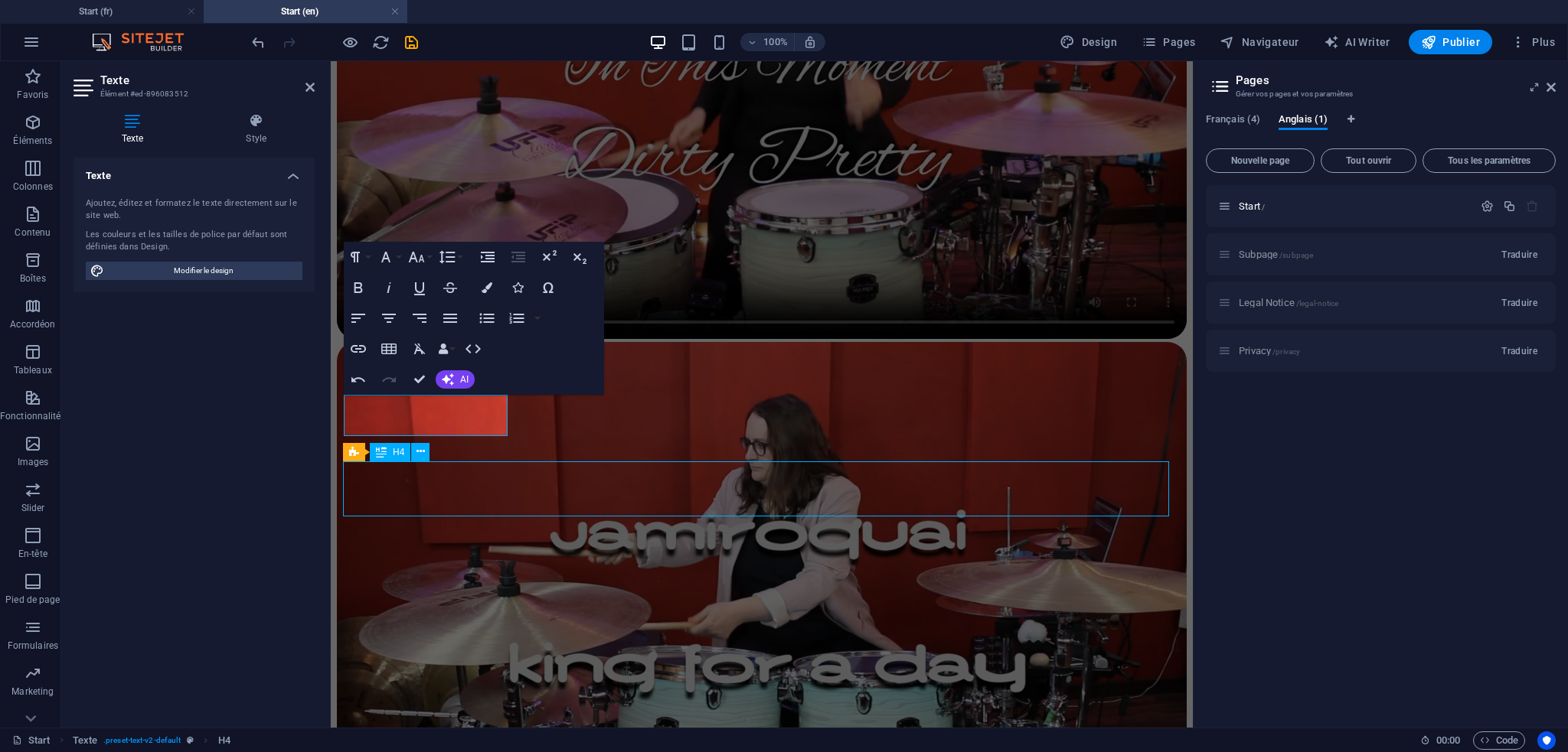
scroll to position [2463, 0]
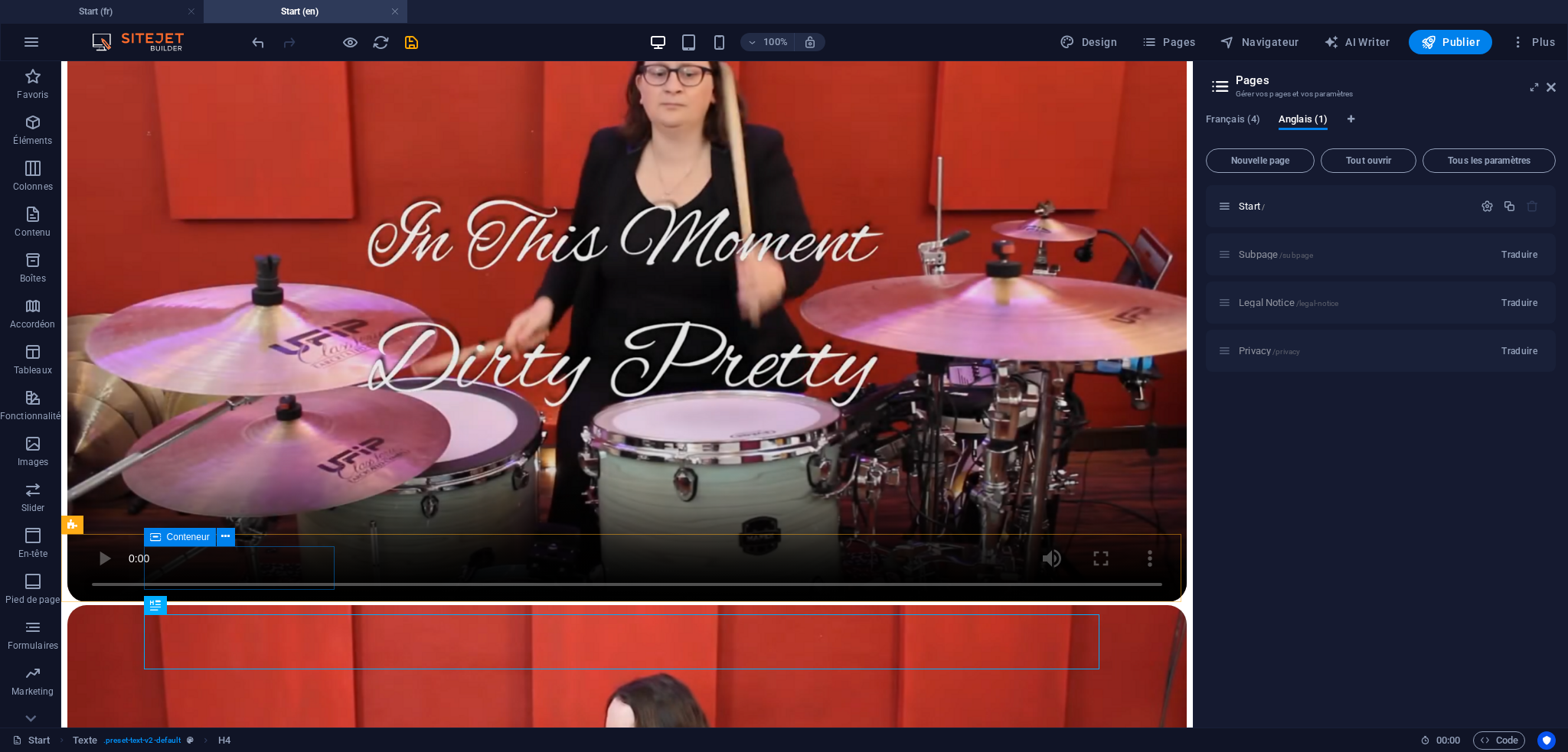
click at [158, 538] on icon at bounding box center [156, 537] width 11 height 19
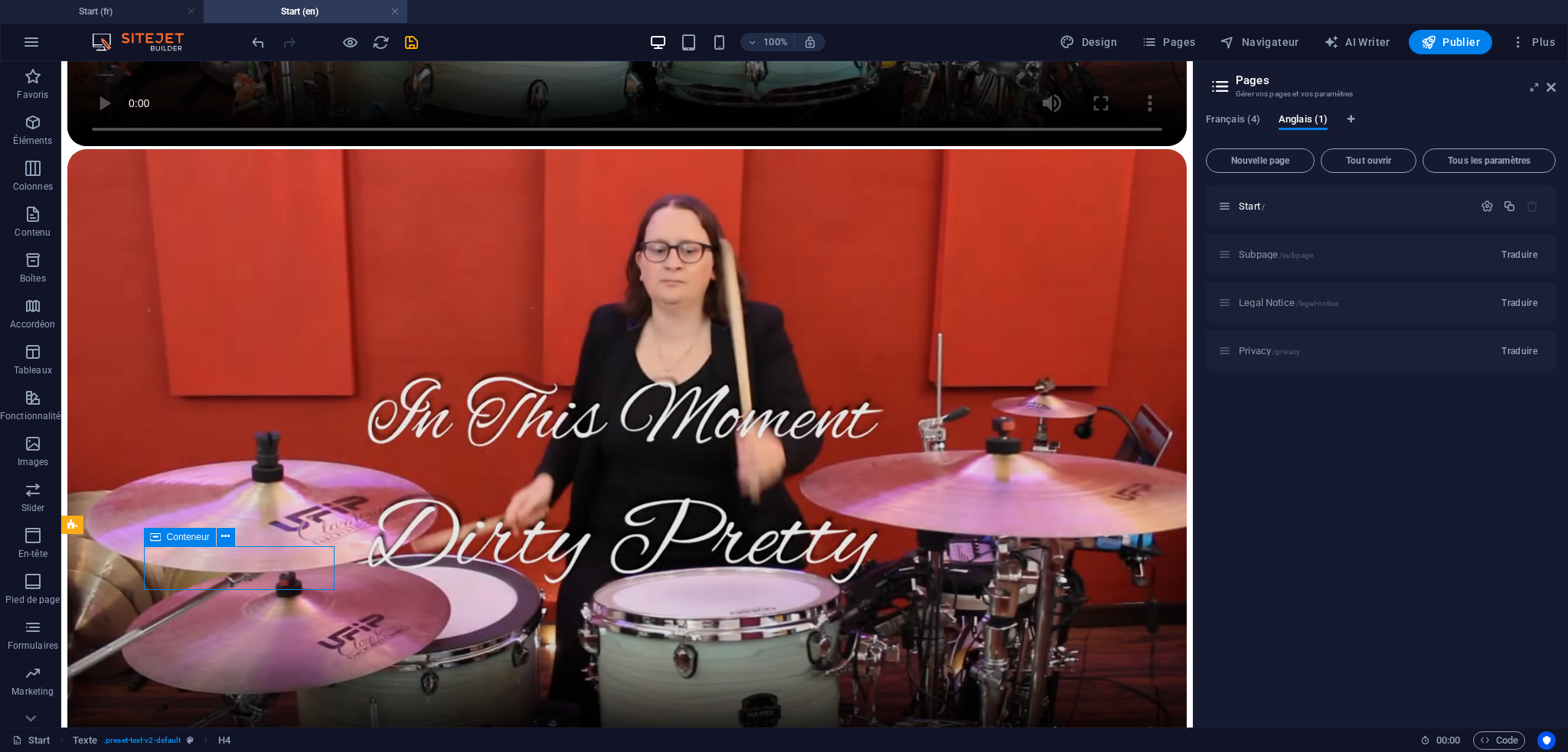
select select "rem"
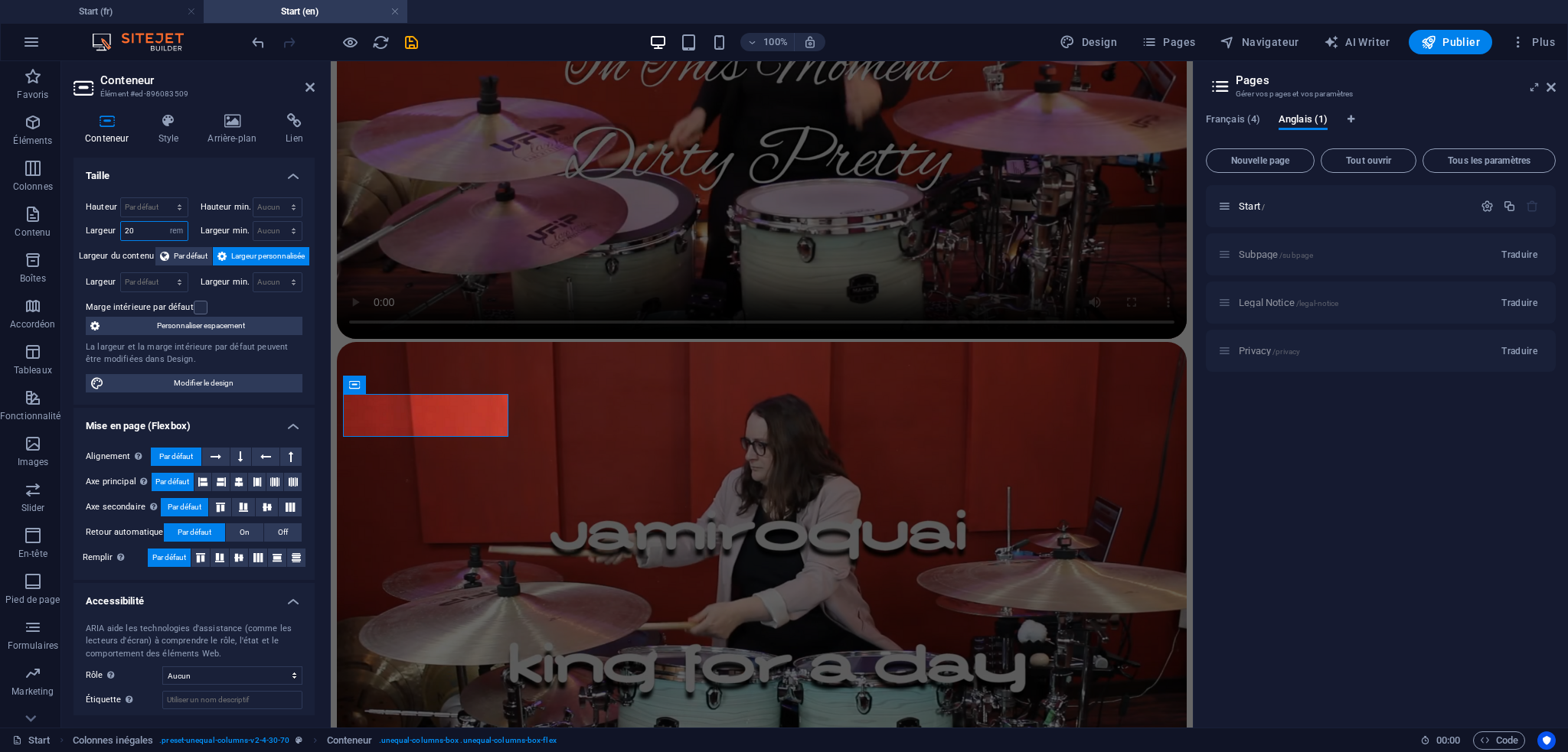
click at [136, 231] on input "20" at bounding box center [154, 230] width 67 height 19
click at [156, 206] on select "Par défaut px rem % vh vw" at bounding box center [154, 207] width 67 height 19
click at [201, 180] on h4 "Taille" at bounding box center [194, 171] width 241 height 28
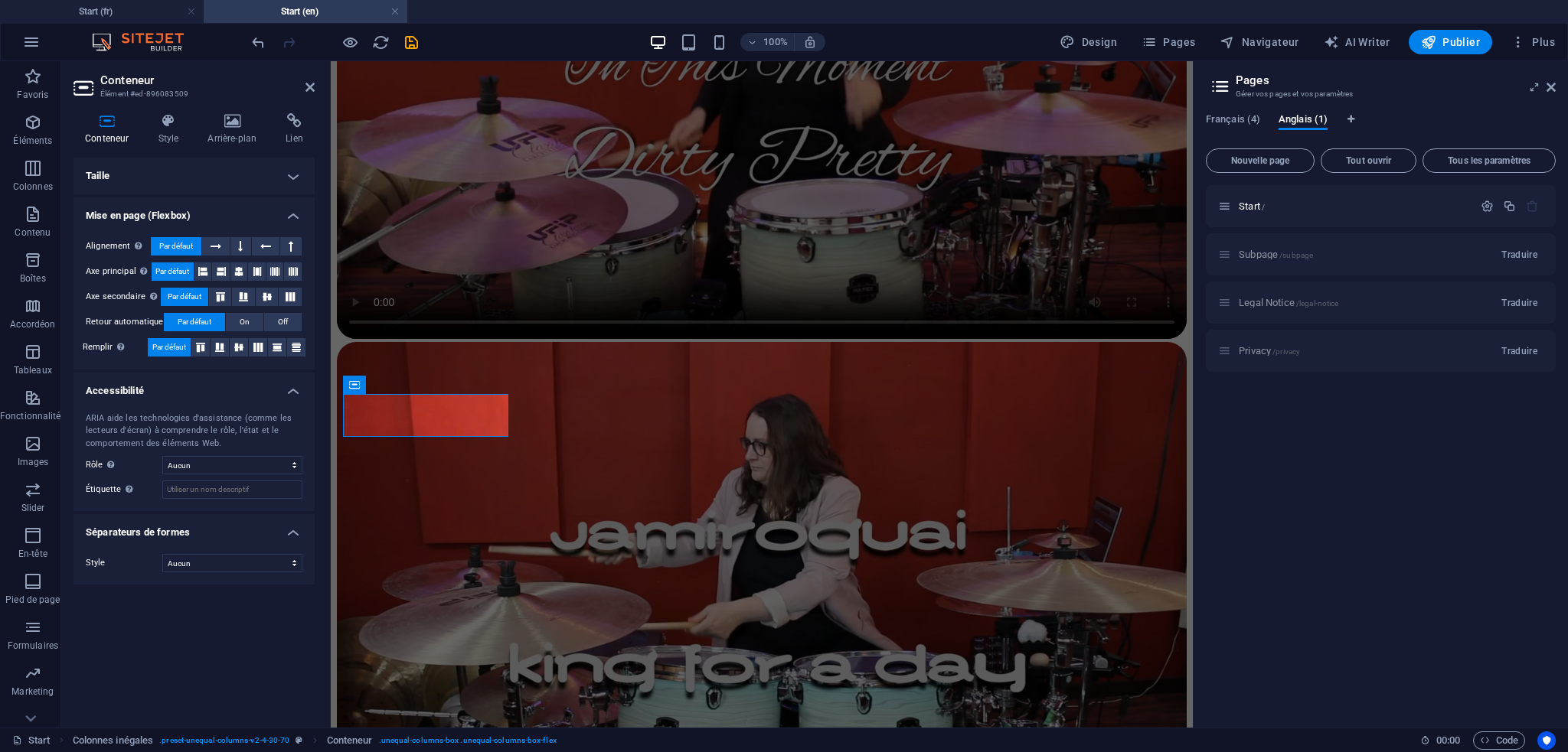
click at [150, 175] on h4 "Taille" at bounding box center [194, 175] width 241 height 36
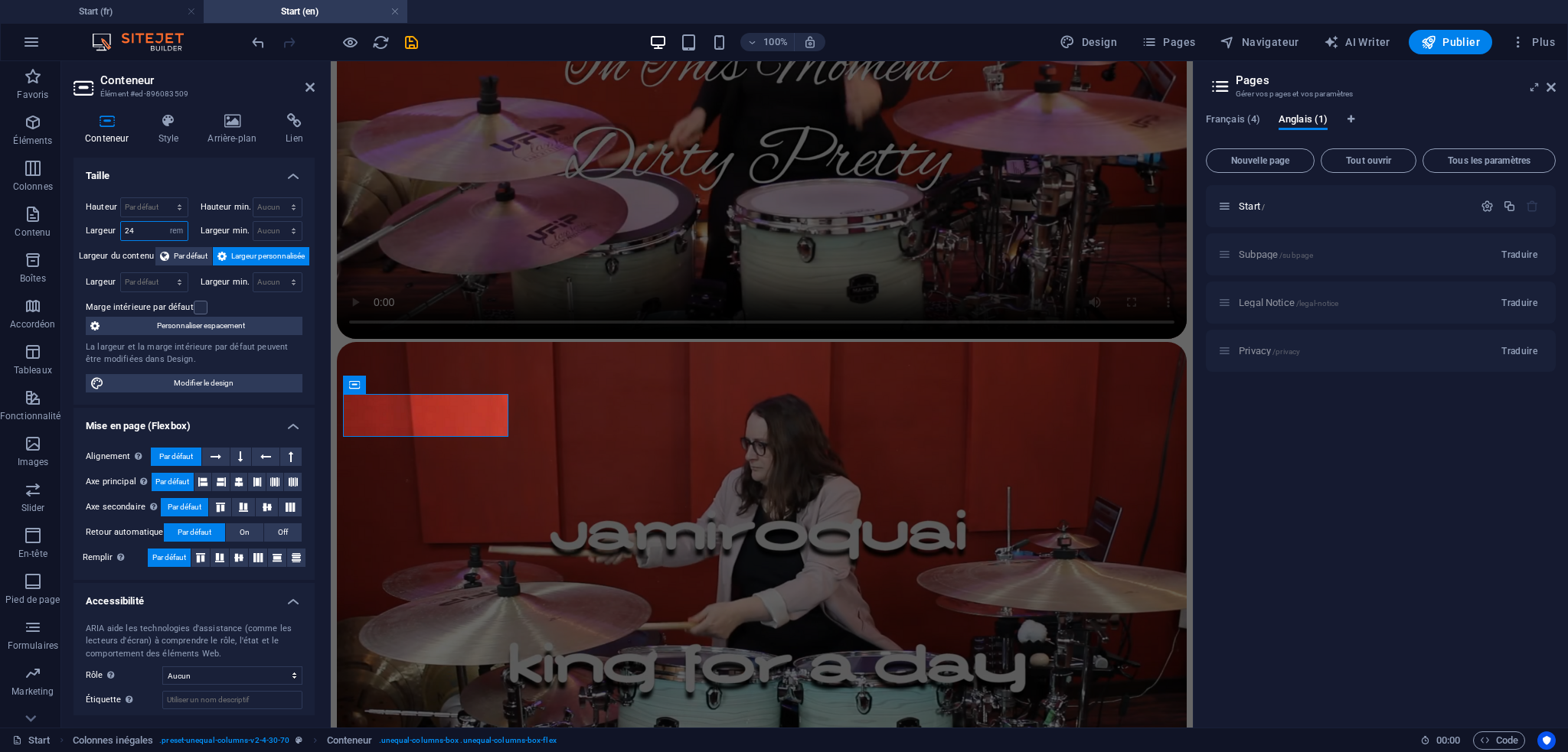
click at [140, 227] on input "24" at bounding box center [154, 230] width 67 height 19
type input "30"
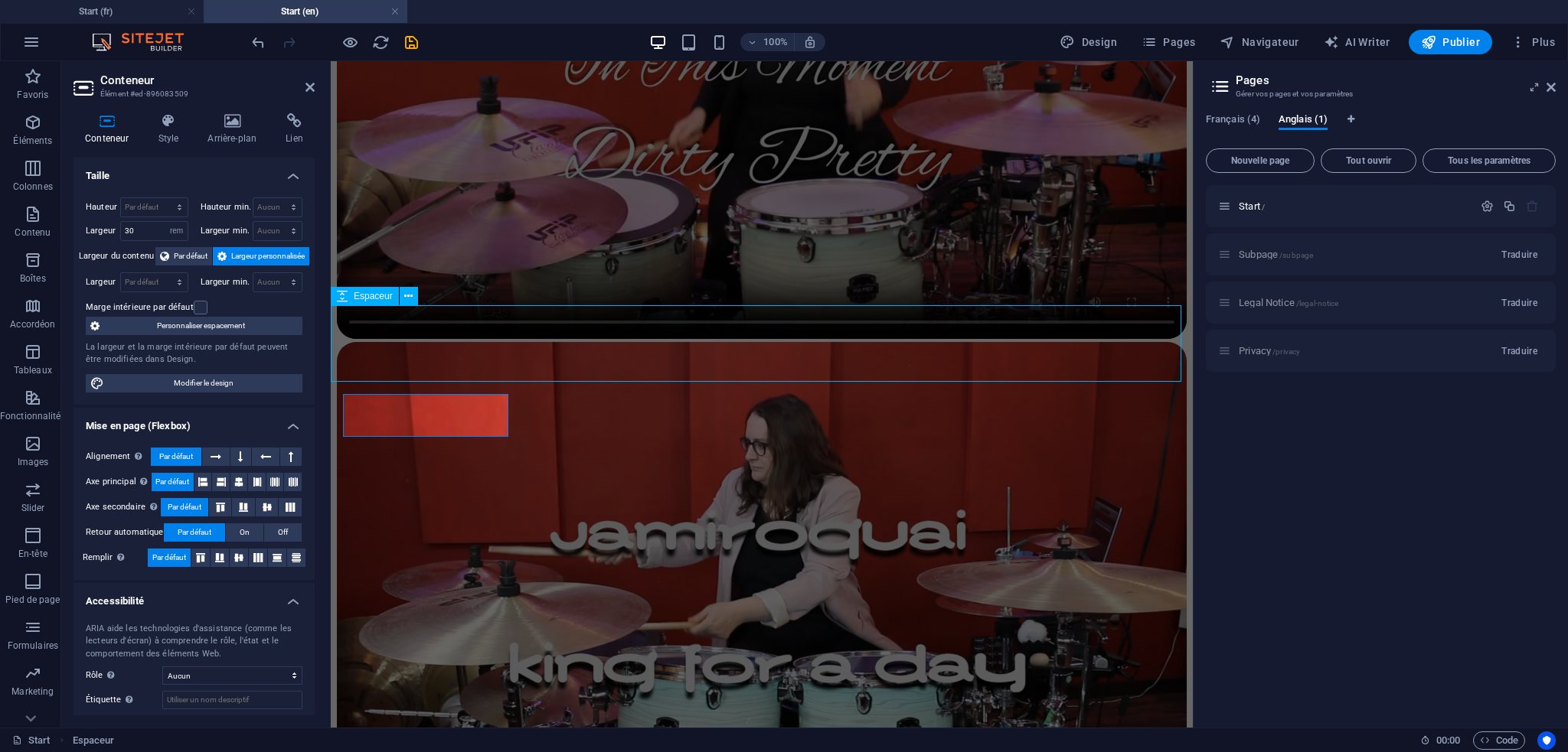
scroll to position [2463, 0]
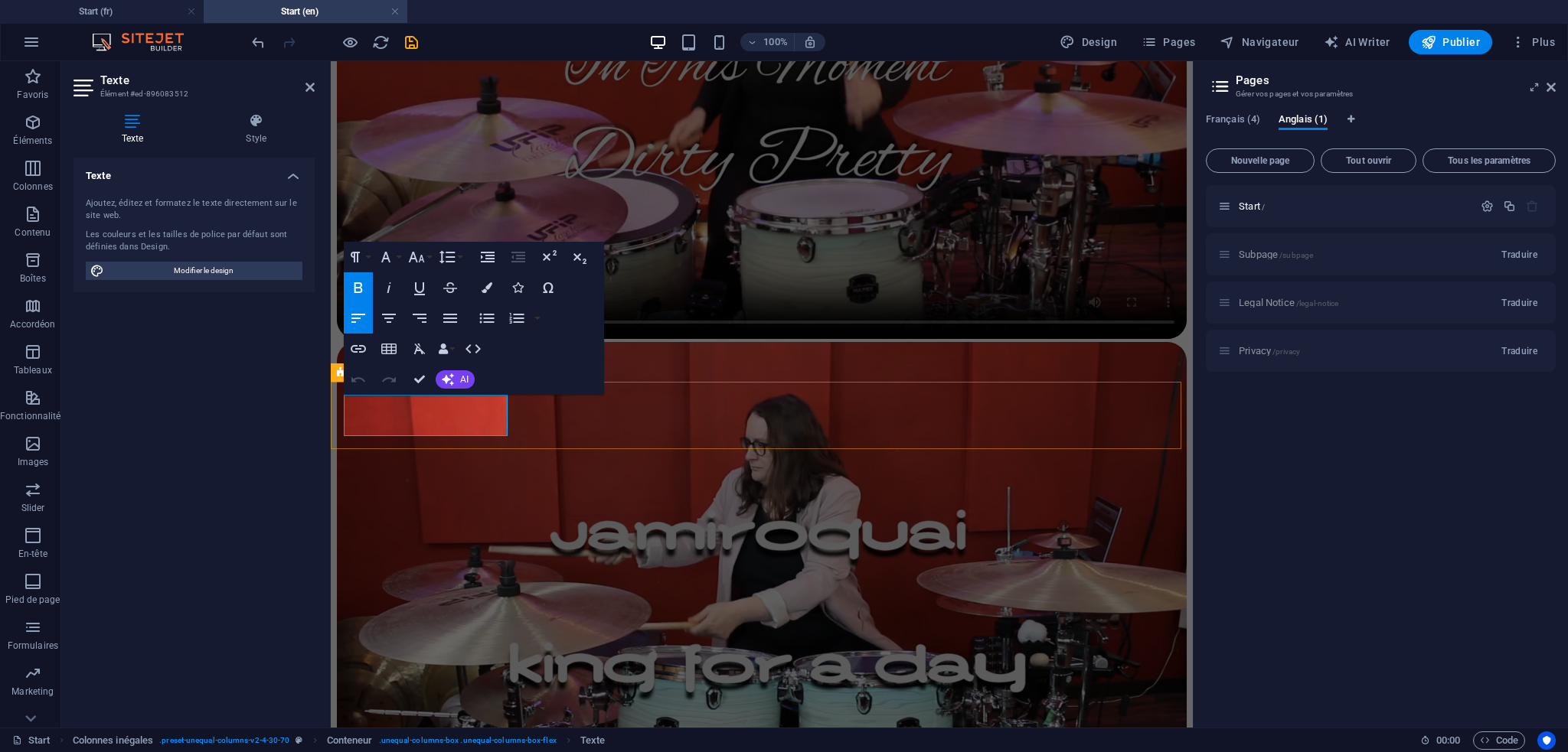
scroll to position [3036, 0]
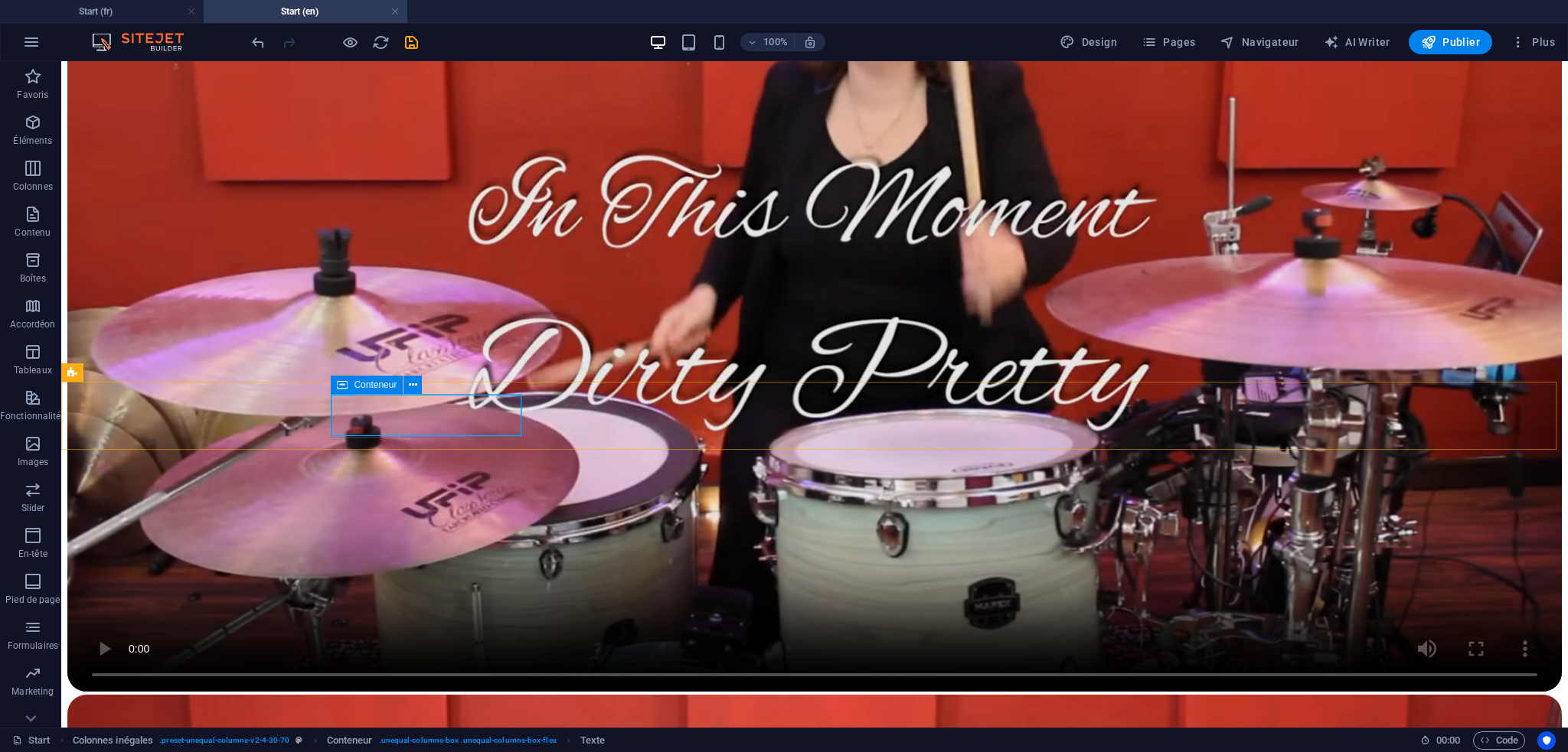
click at [341, 380] on icon at bounding box center [342, 384] width 11 height 19
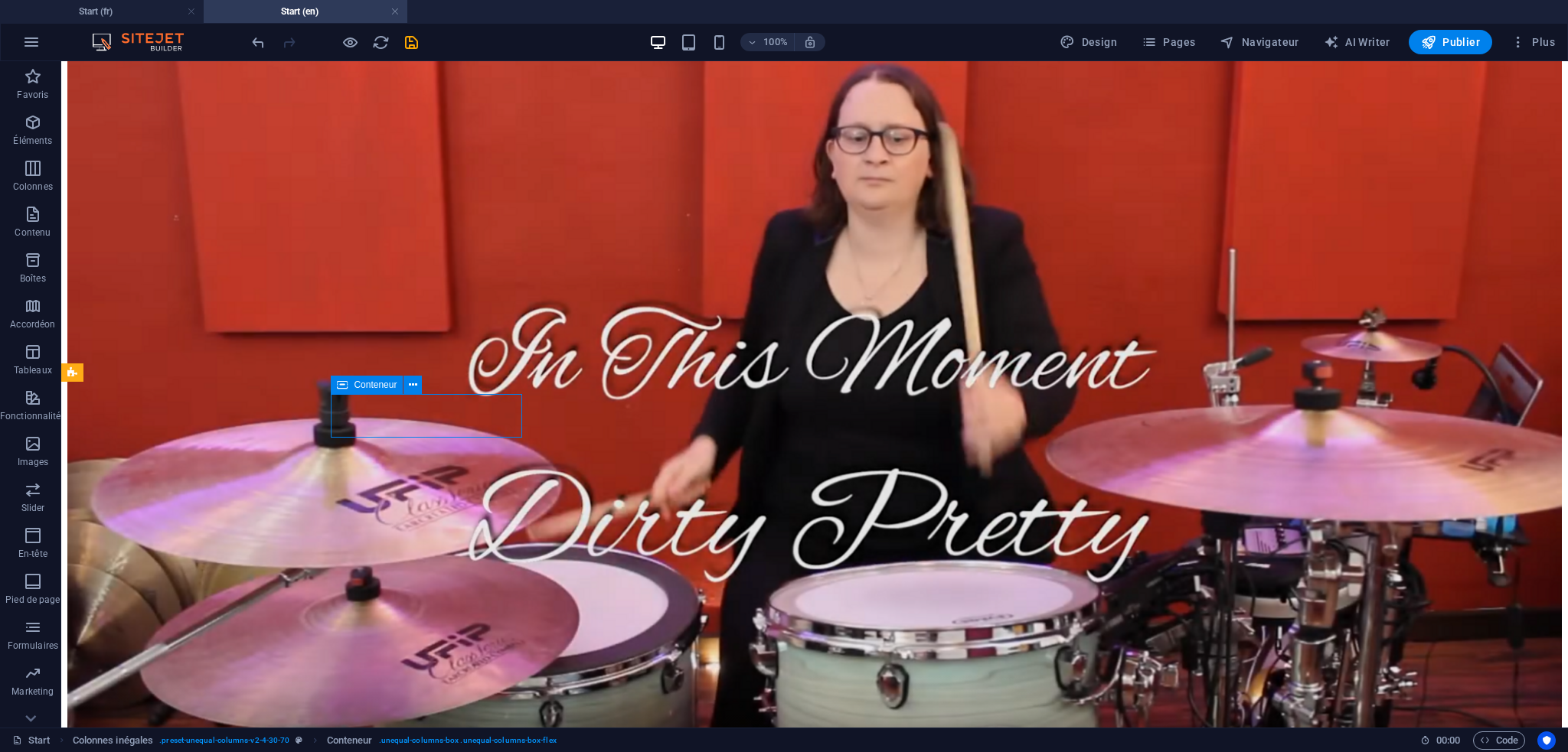
select select "rem"
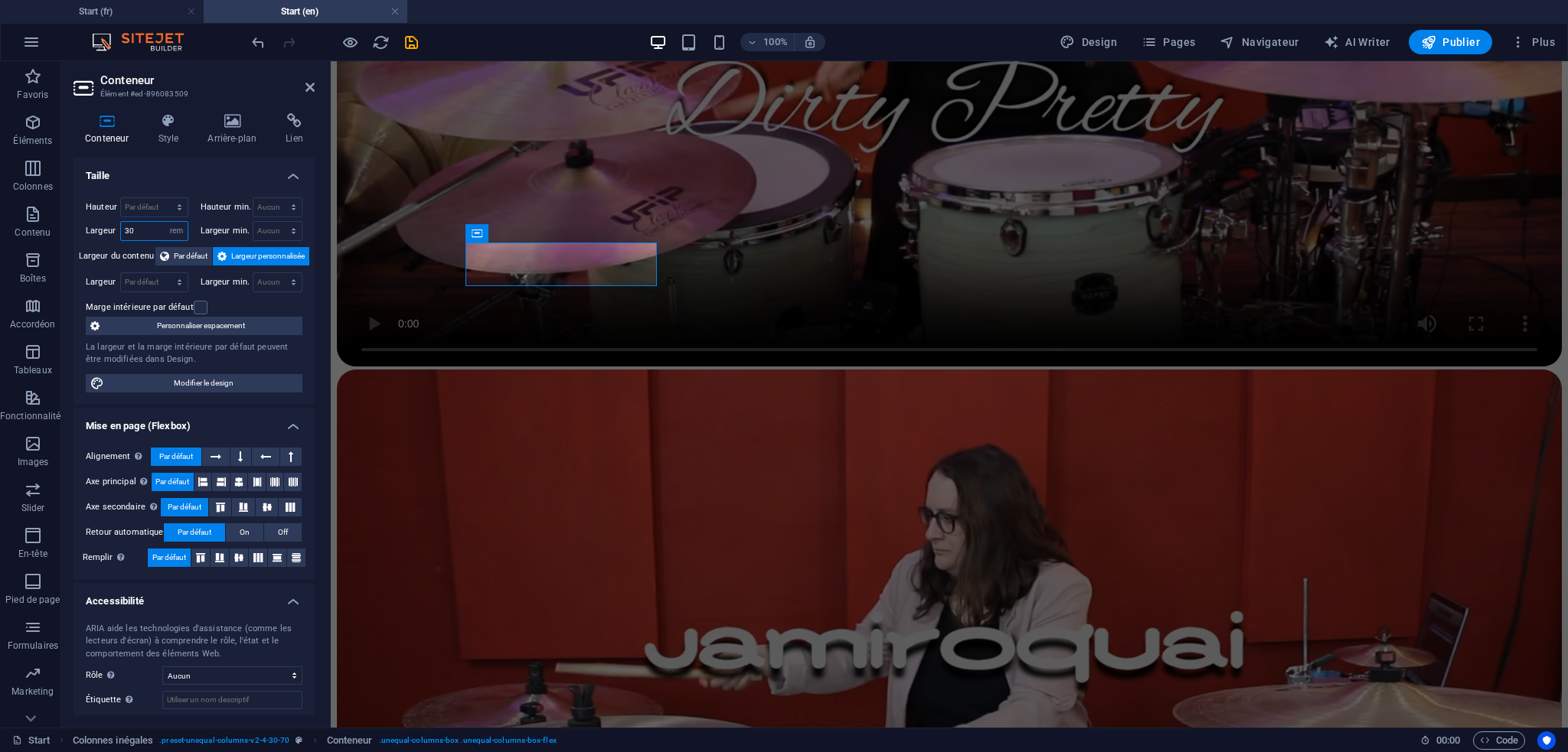
click at [150, 232] on input "30" at bounding box center [154, 230] width 67 height 19
drag, startPoint x: 132, startPoint y: 231, endPoint x: 107, endPoint y: 231, distance: 25.0
click at [107, 231] on div "Largeur 25 Par défaut px rem % em vh vw" at bounding box center [136, 231] width 102 height 20
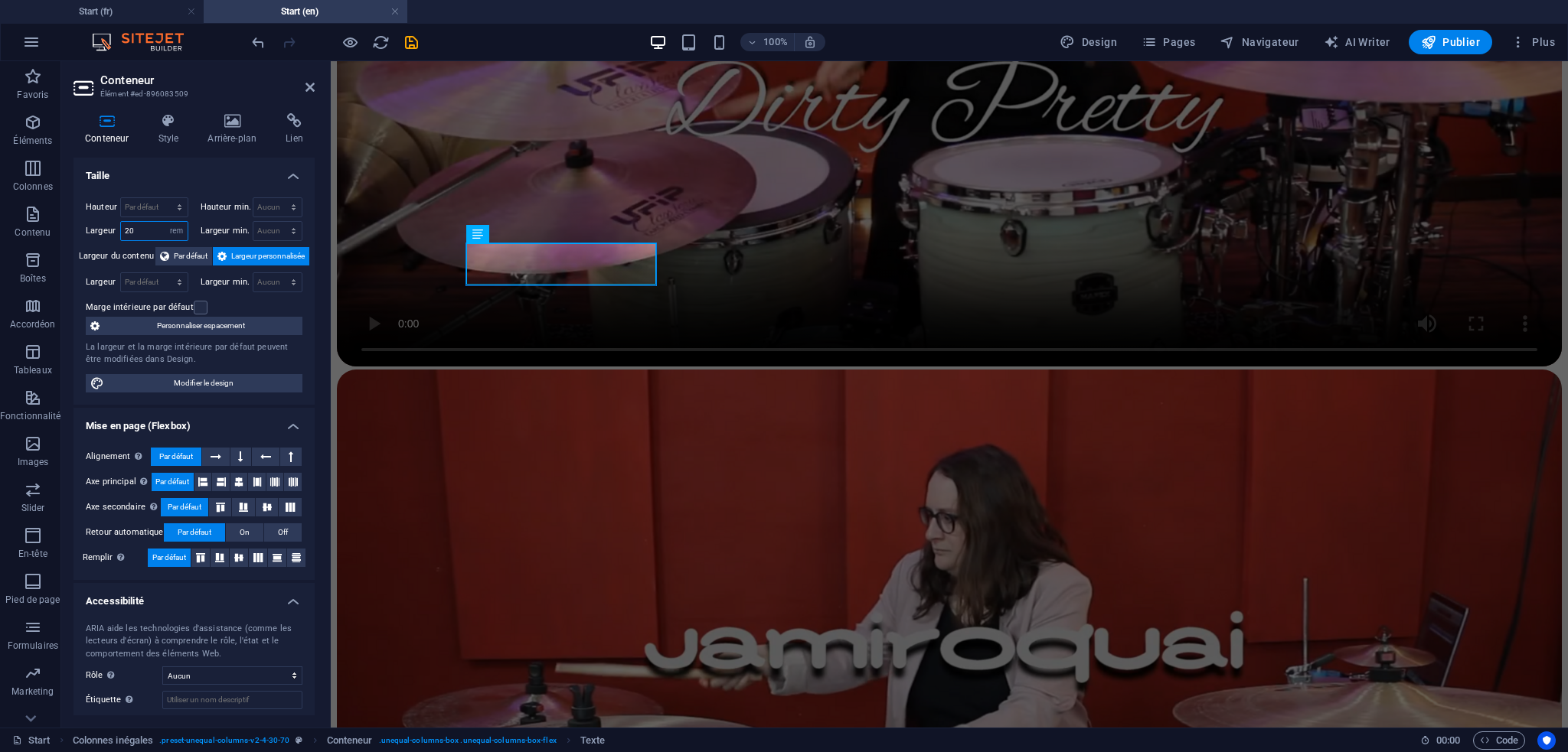
click at [140, 228] on input "20" at bounding box center [154, 230] width 67 height 19
type input "10"
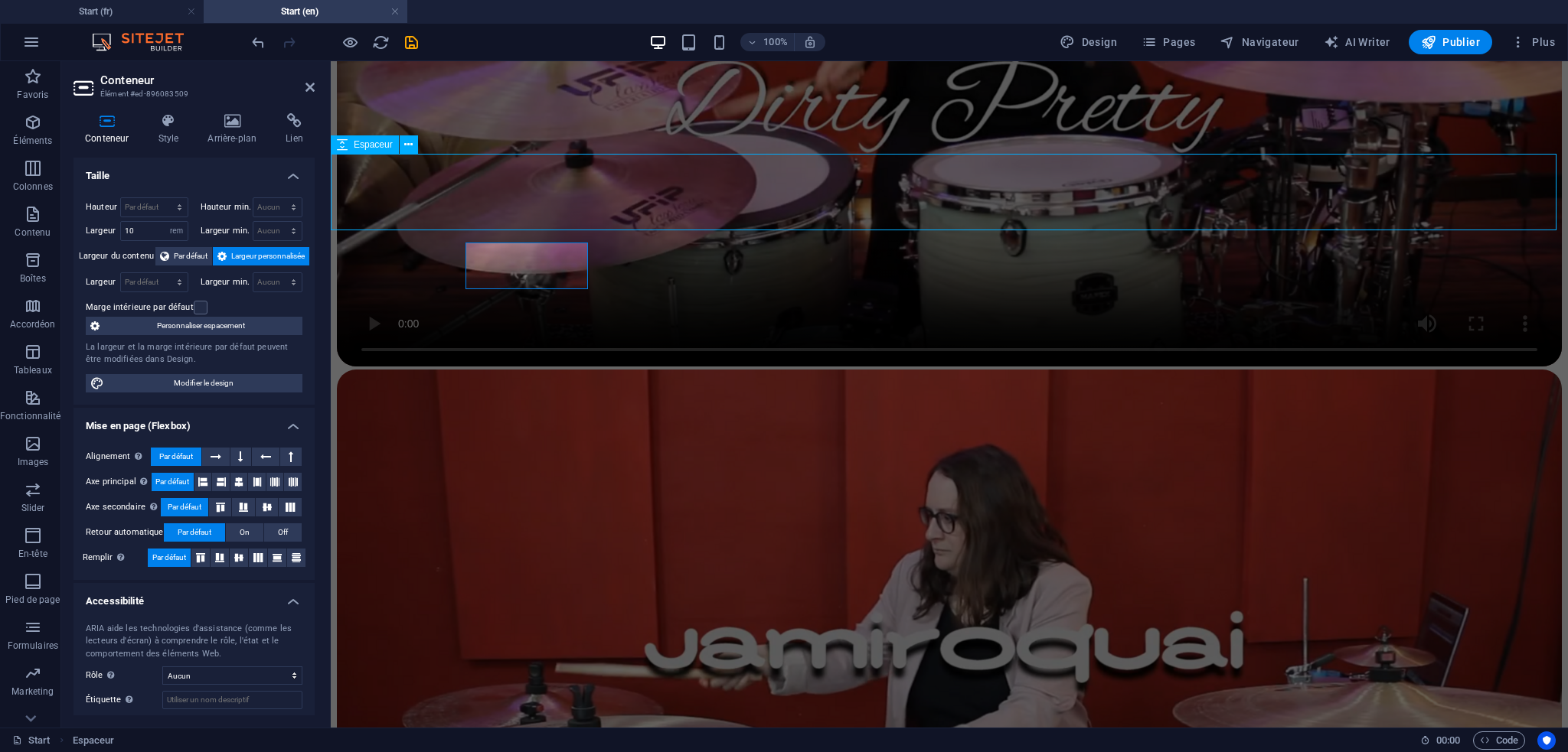
scroll to position [3036, 0]
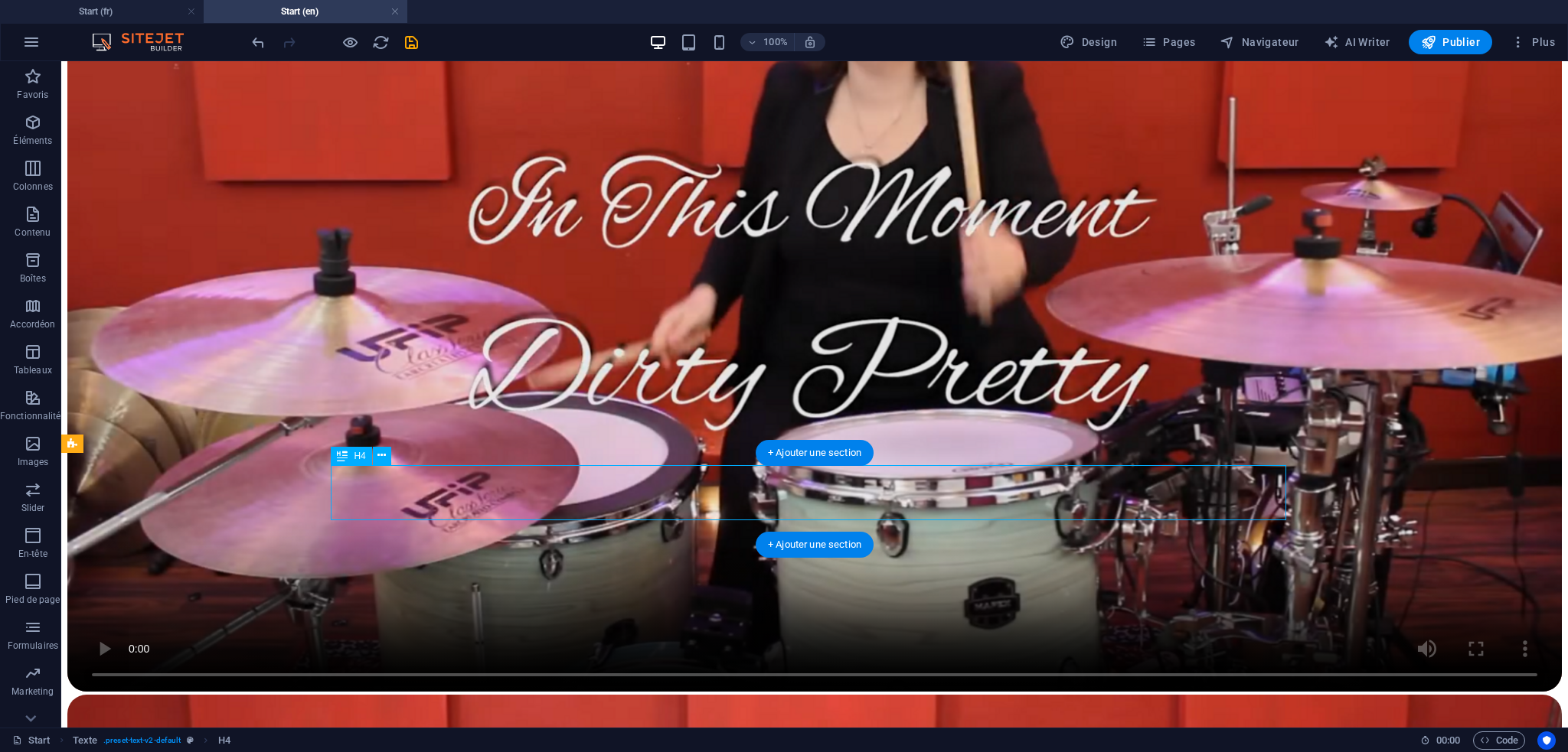
drag, startPoint x: 817, startPoint y: 503, endPoint x: 548, endPoint y: 503, distance: 269.0
drag, startPoint x: 799, startPoint y: 481, endPoint x: 530, endPoint y: 481, distance: 269.0
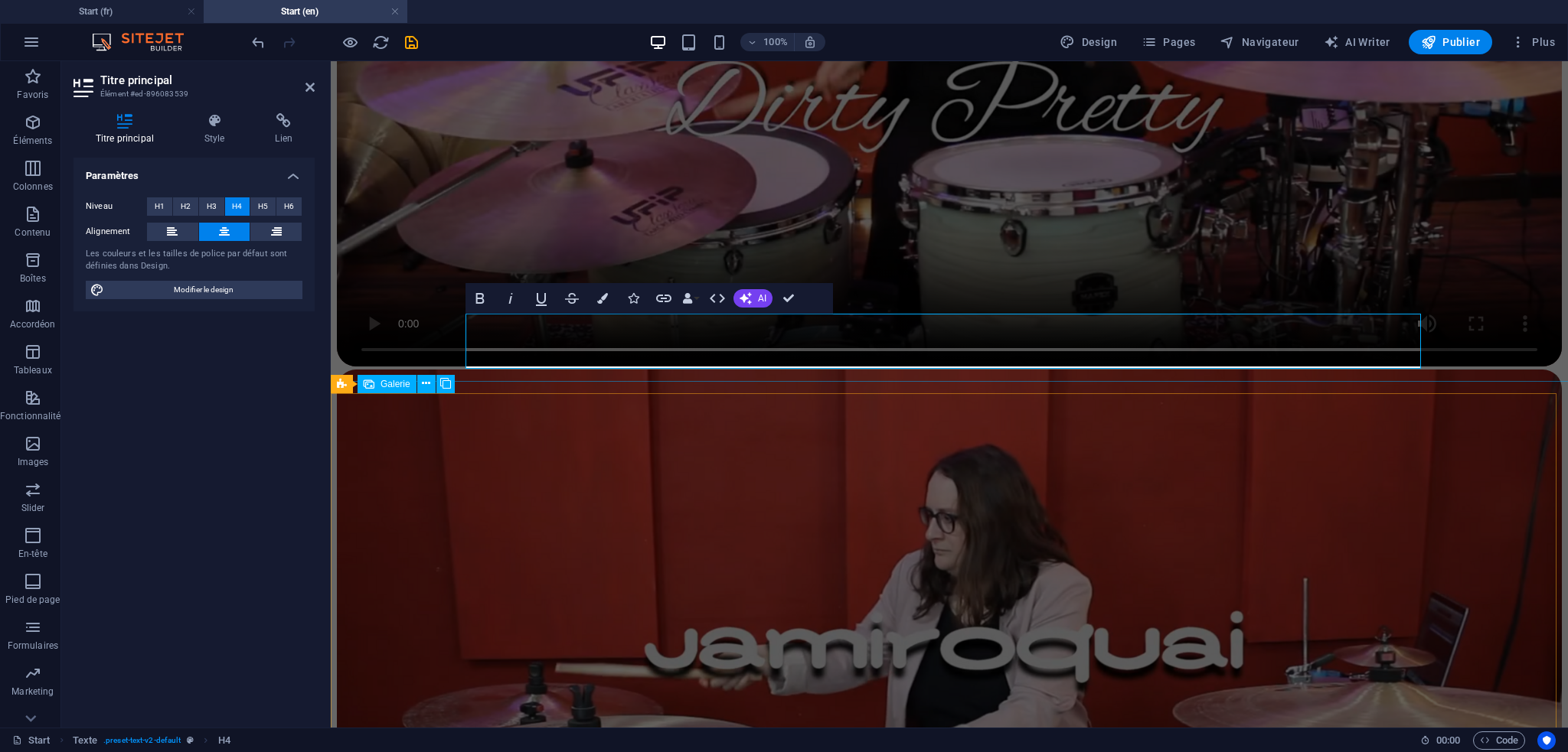
scroll to position [2624, 3]
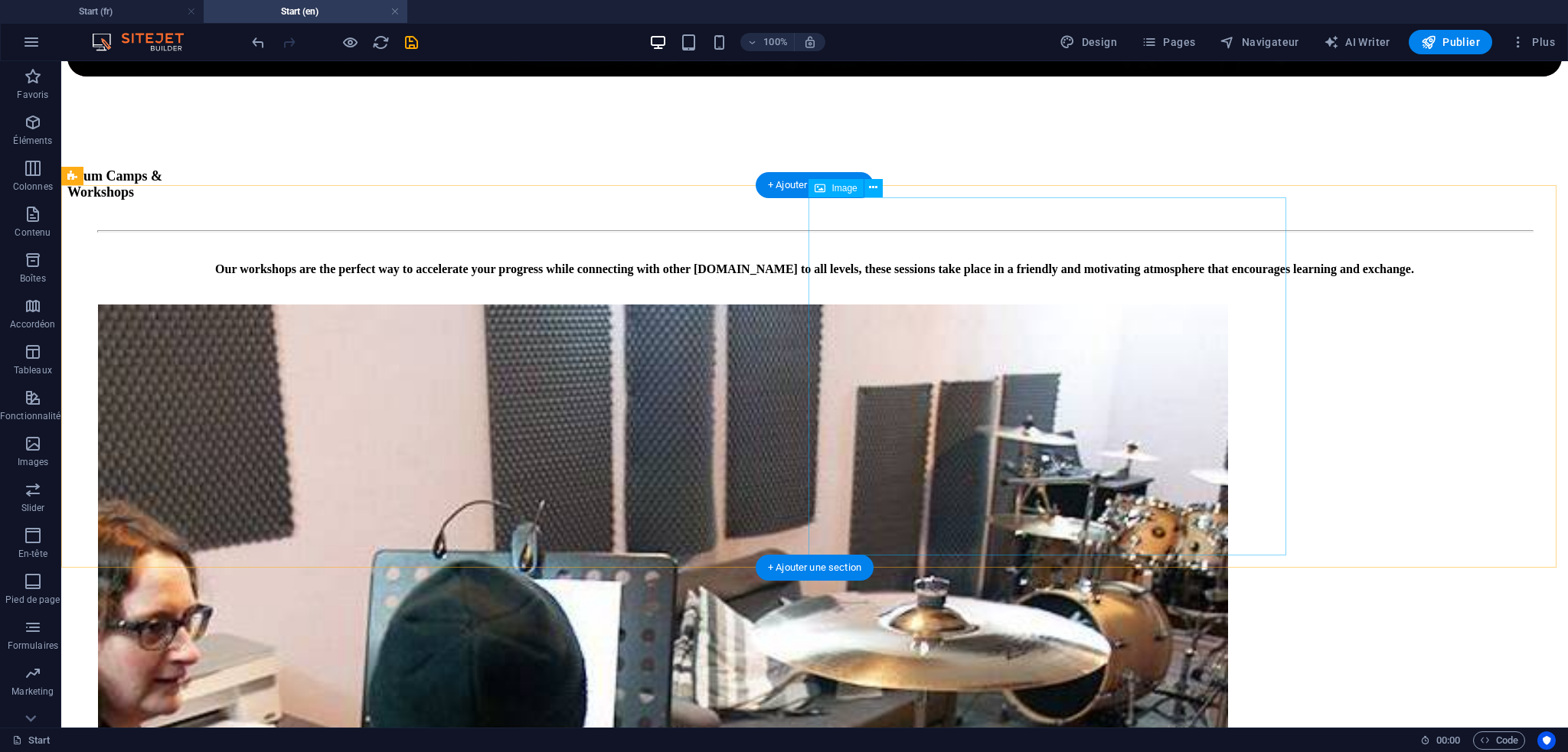
scroll to position [4491, 0]
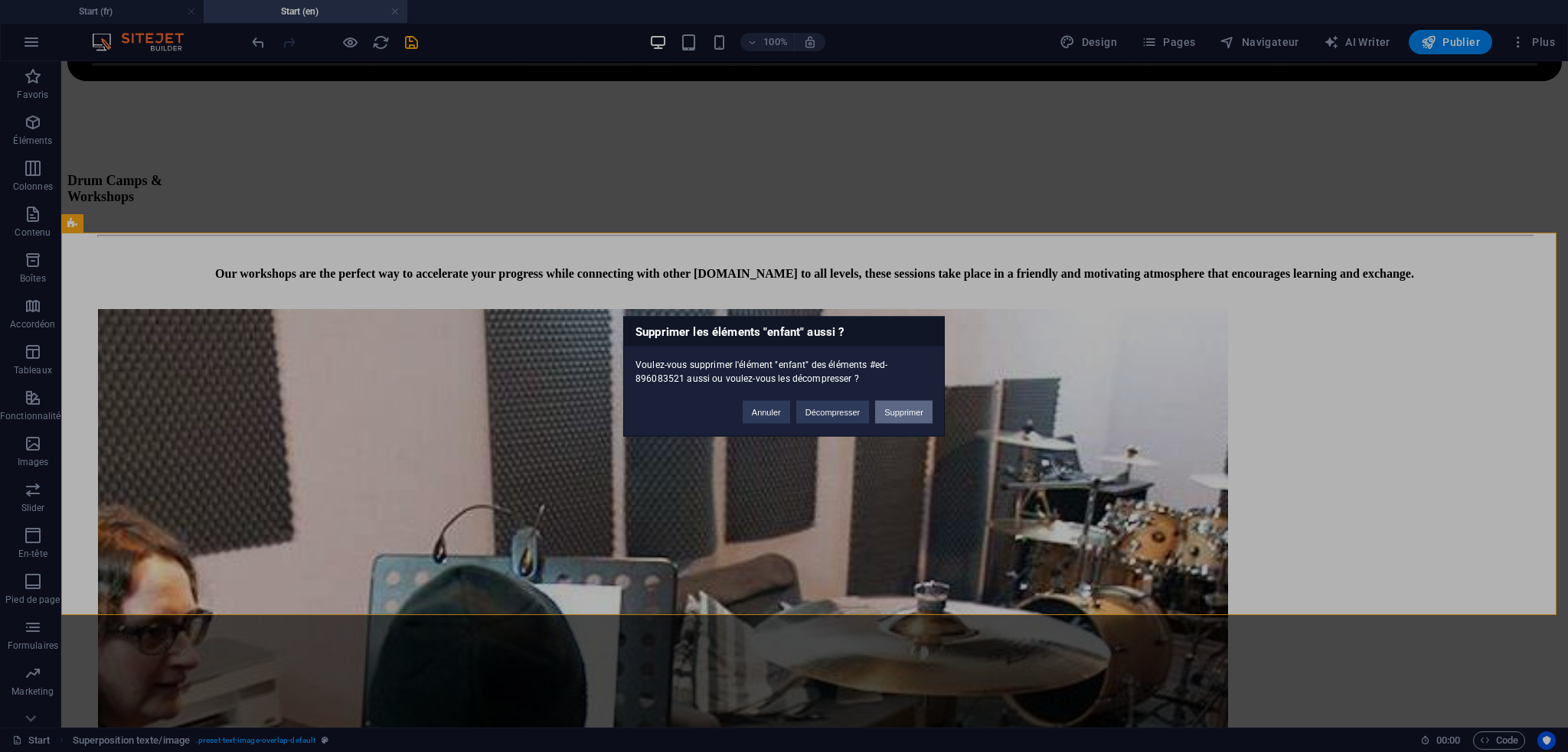
click at [898, 410] on button "Supprimer" at bounding box center [904, 412] width 57 height 23
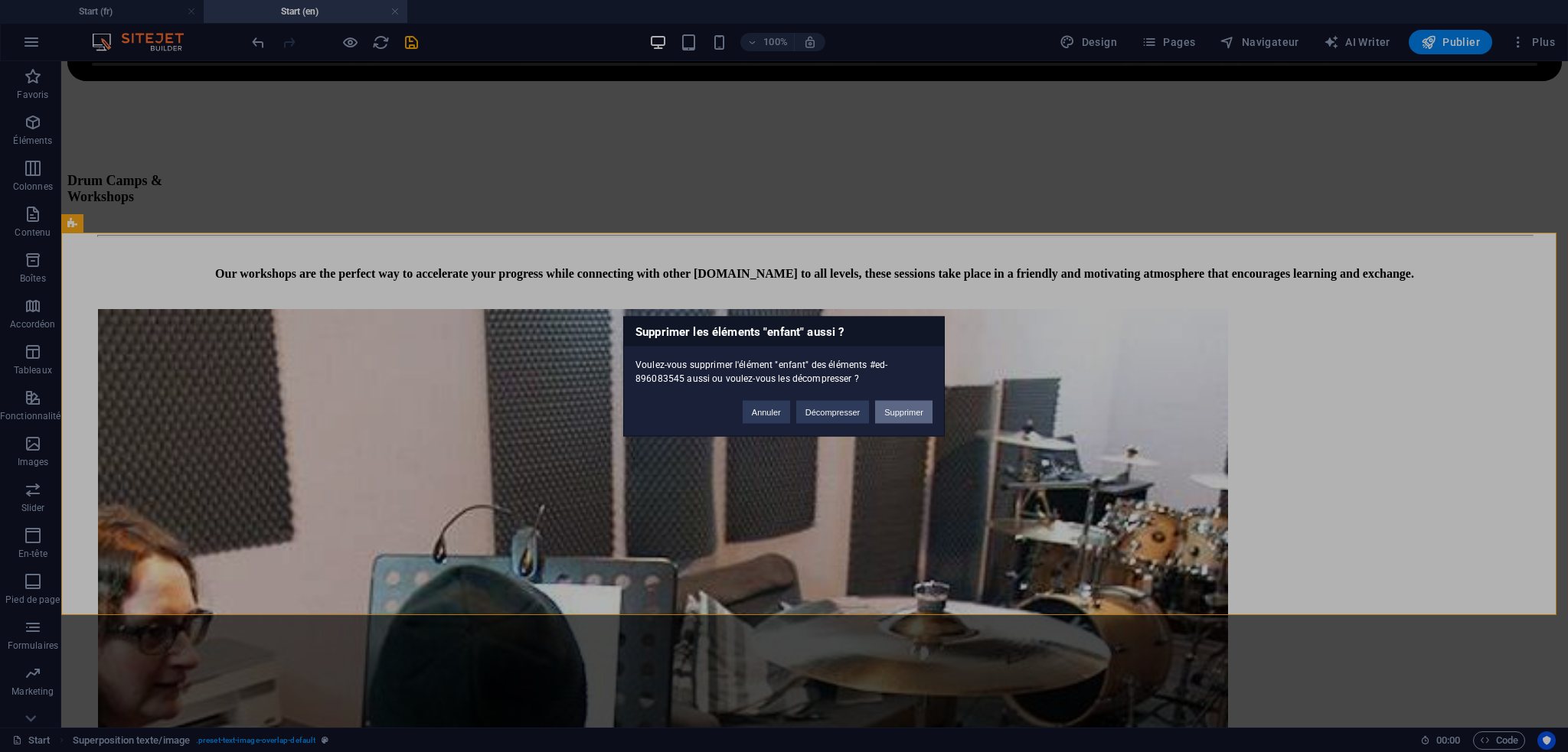
drag, startPoint x: 903, startPoint y: 407, endPoint x: 837, endPoint y: 347, distance: 89.2
click at [903, 407] on button "Supprimer" at bounding box center [904, 412] width 57 height 23
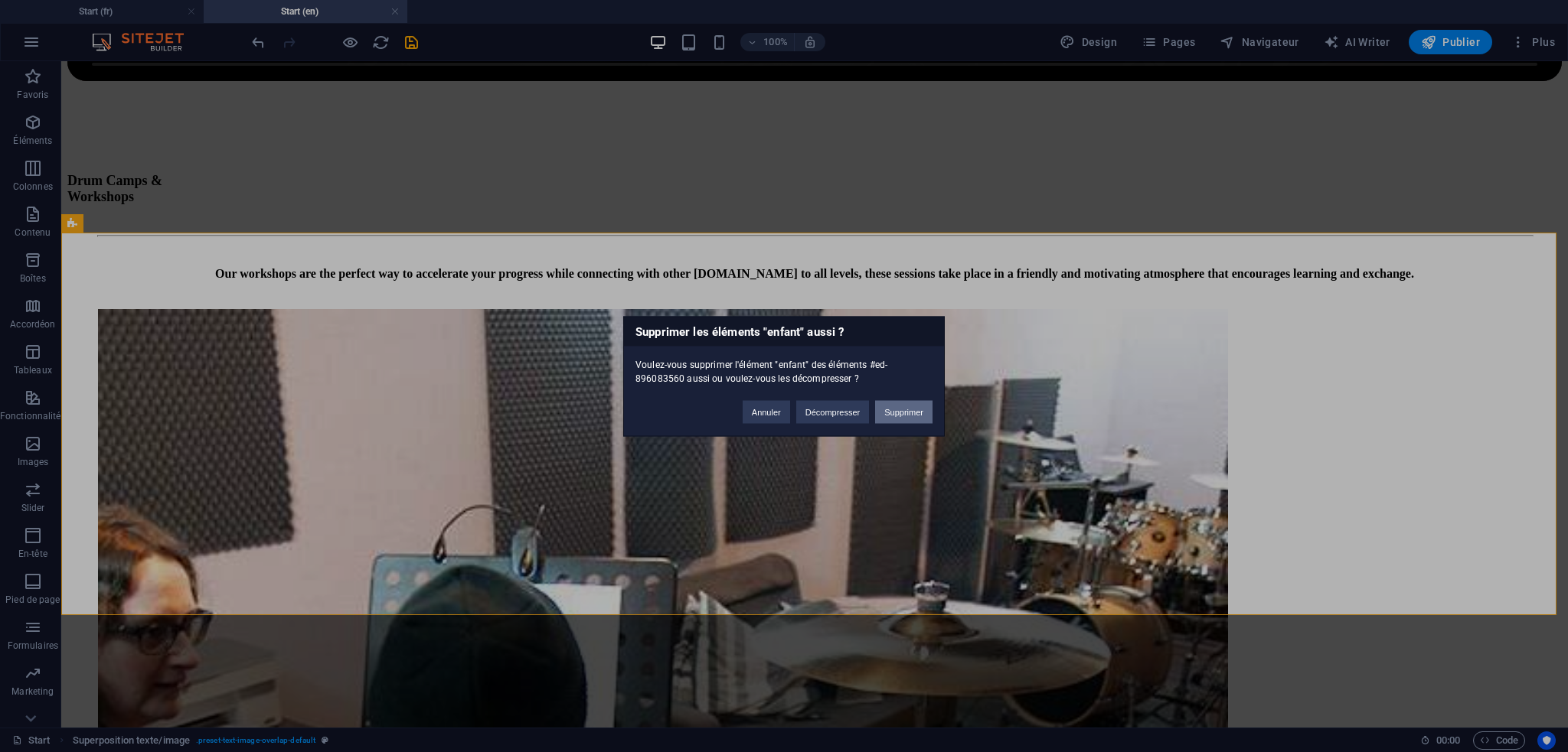
click at [909, 407] on button "Supprimer" at bounding box center [904, 412] width 57 height 23
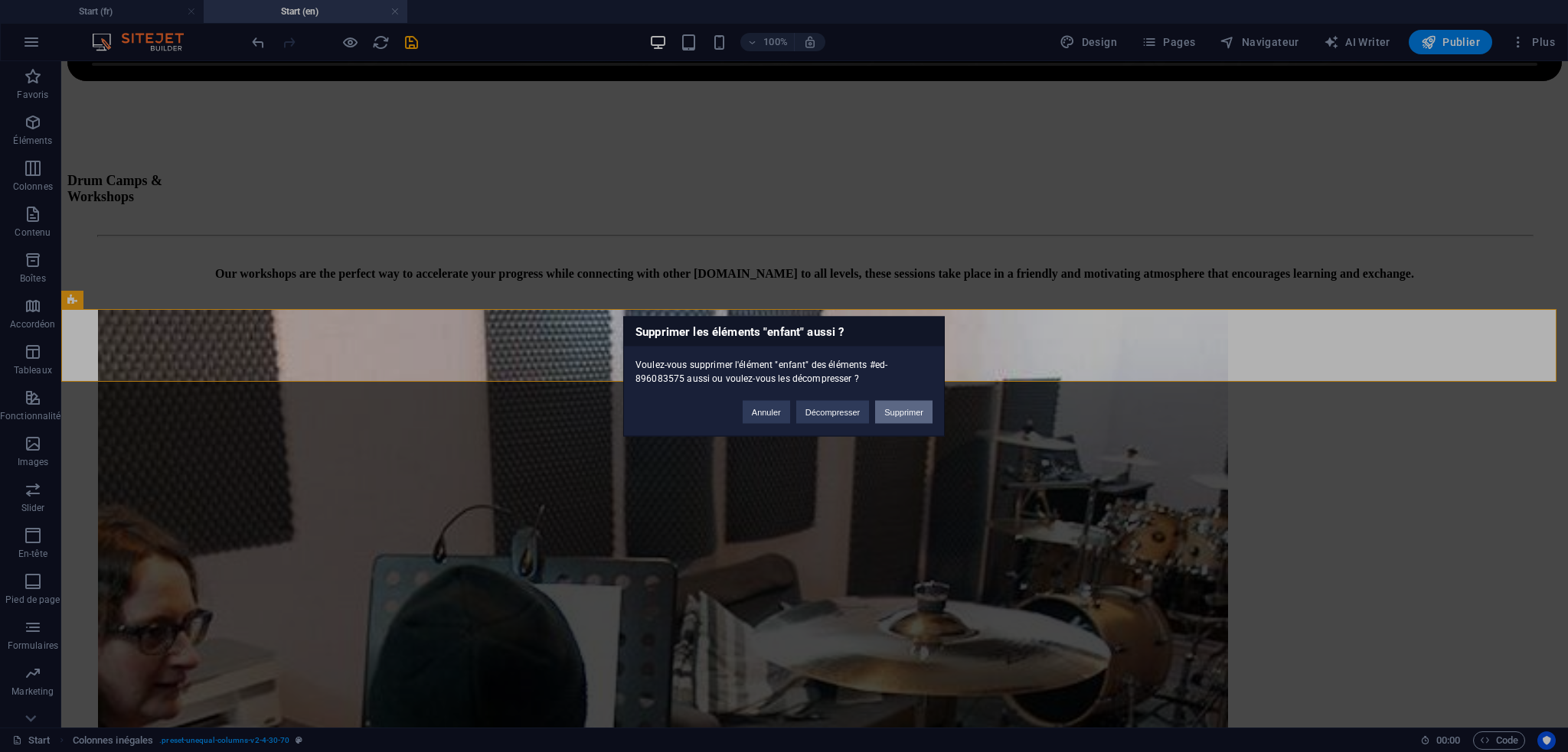
click at [898, 407] on button "Supprimer" at bounding box center [904, 412] width 57 height 23
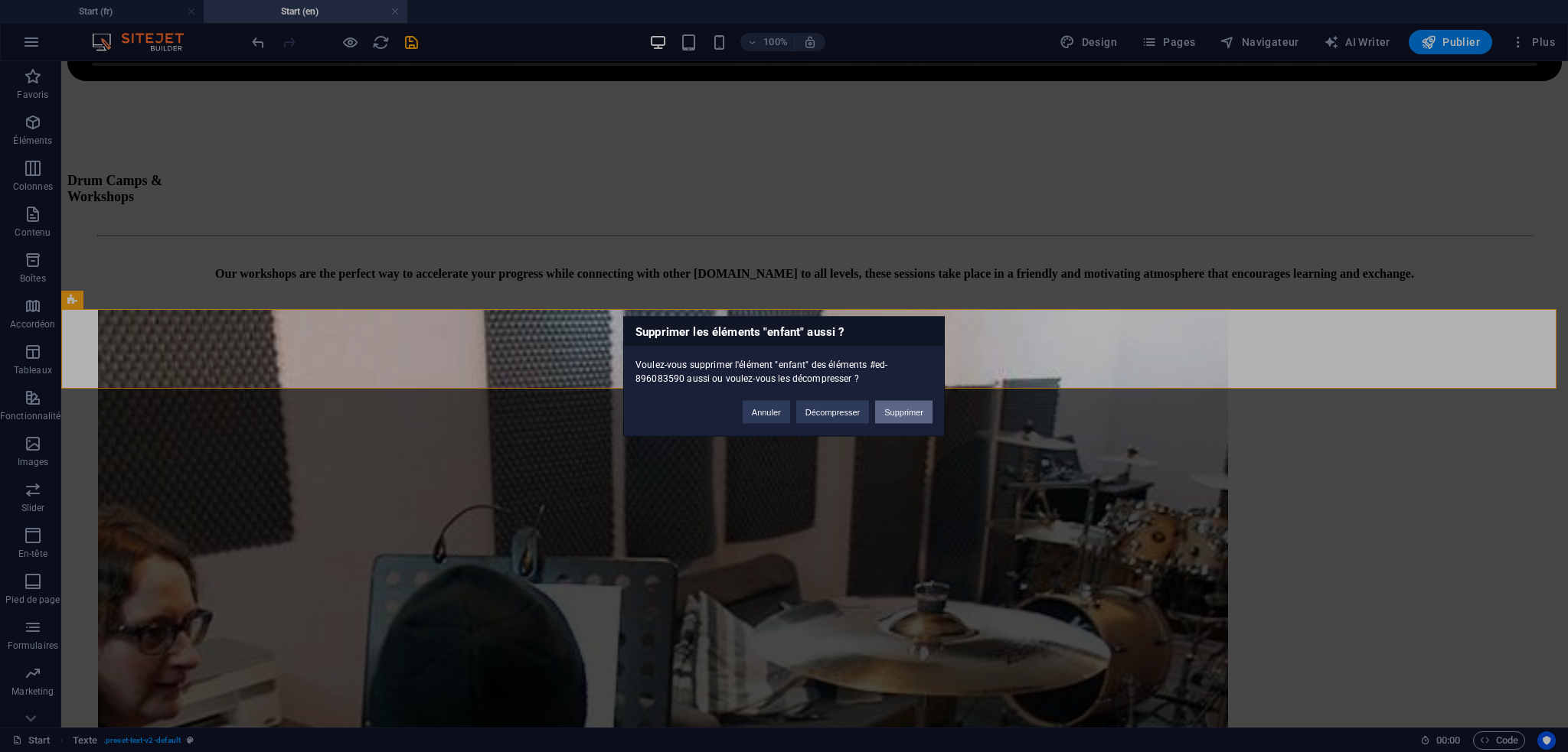
click at [911, 413] on button "Supprimer" at bounding box center [904, 412] width 57 height 23
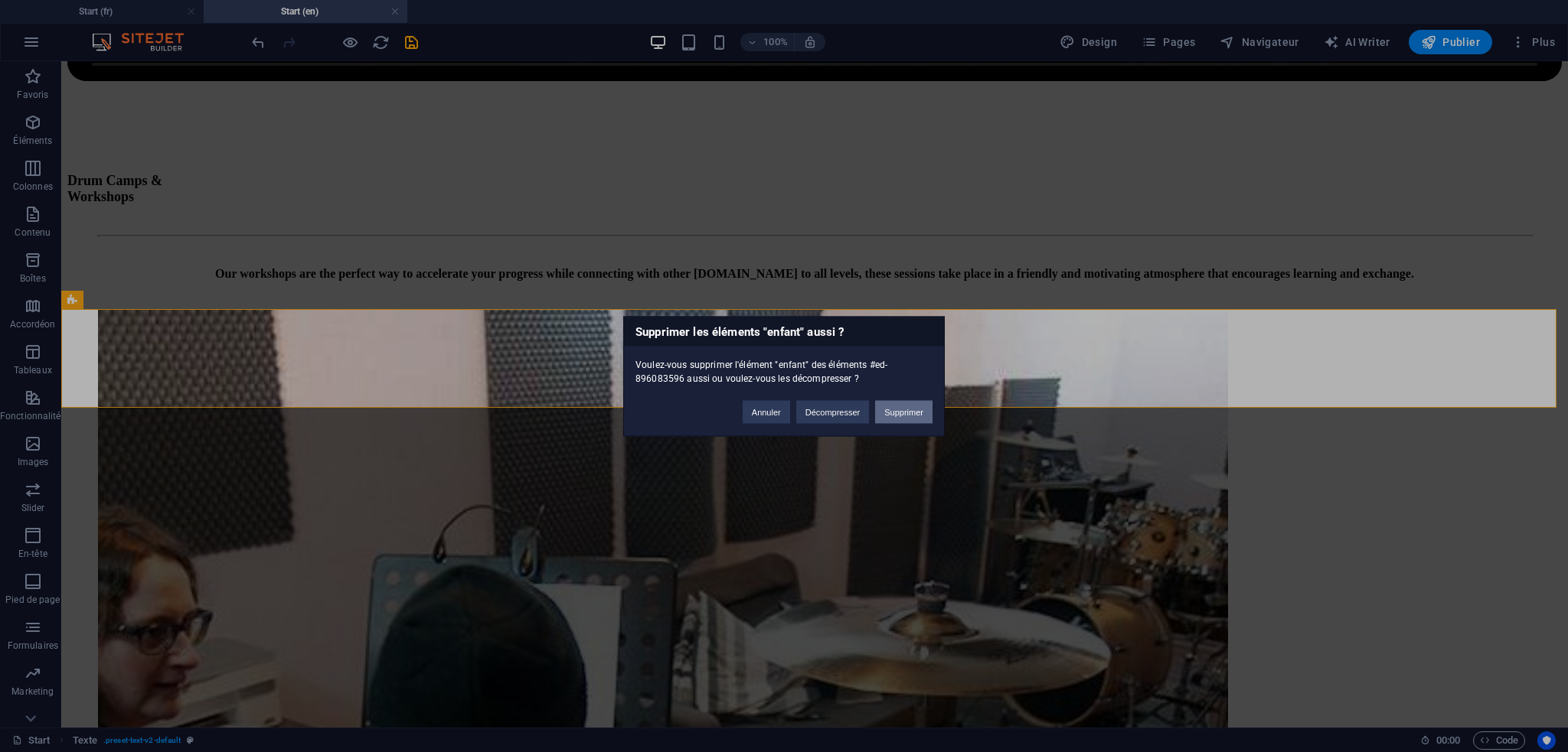
drag, startPoint x: 906, startPoint y: 408, endPoint x: 590, endPoint y: 352, distance: 320.9
click at [906, 408] on button "Supprimer" at bounding box center [904, 412] width 57 height 23
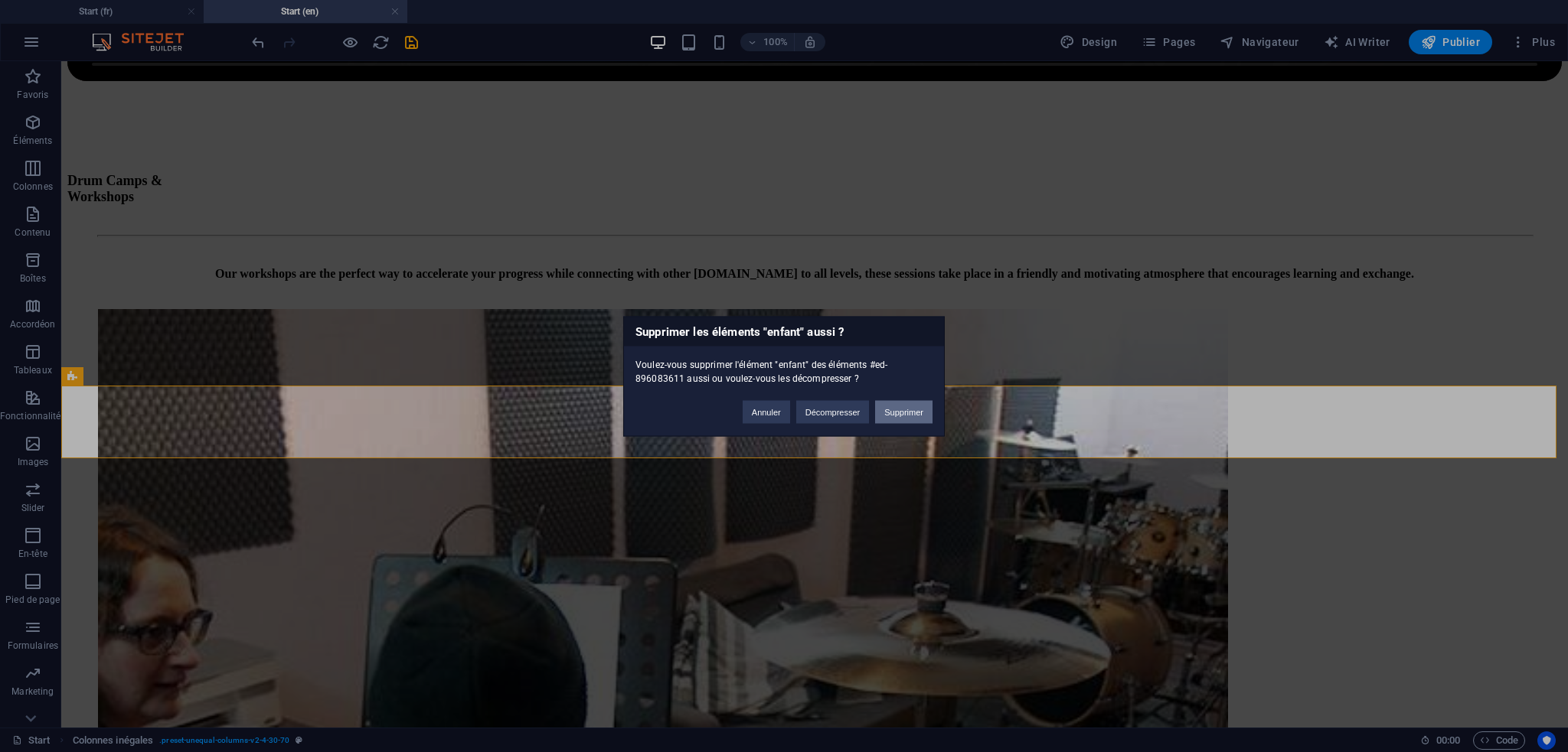
drag, startPoint x: 906, startPoint y: 413, endPoint x: 663, endPoint y: 359, distance: 248.9
click at [906, 413] on button "Supprimer" at bounding box center [904, 412] width 57 height 23
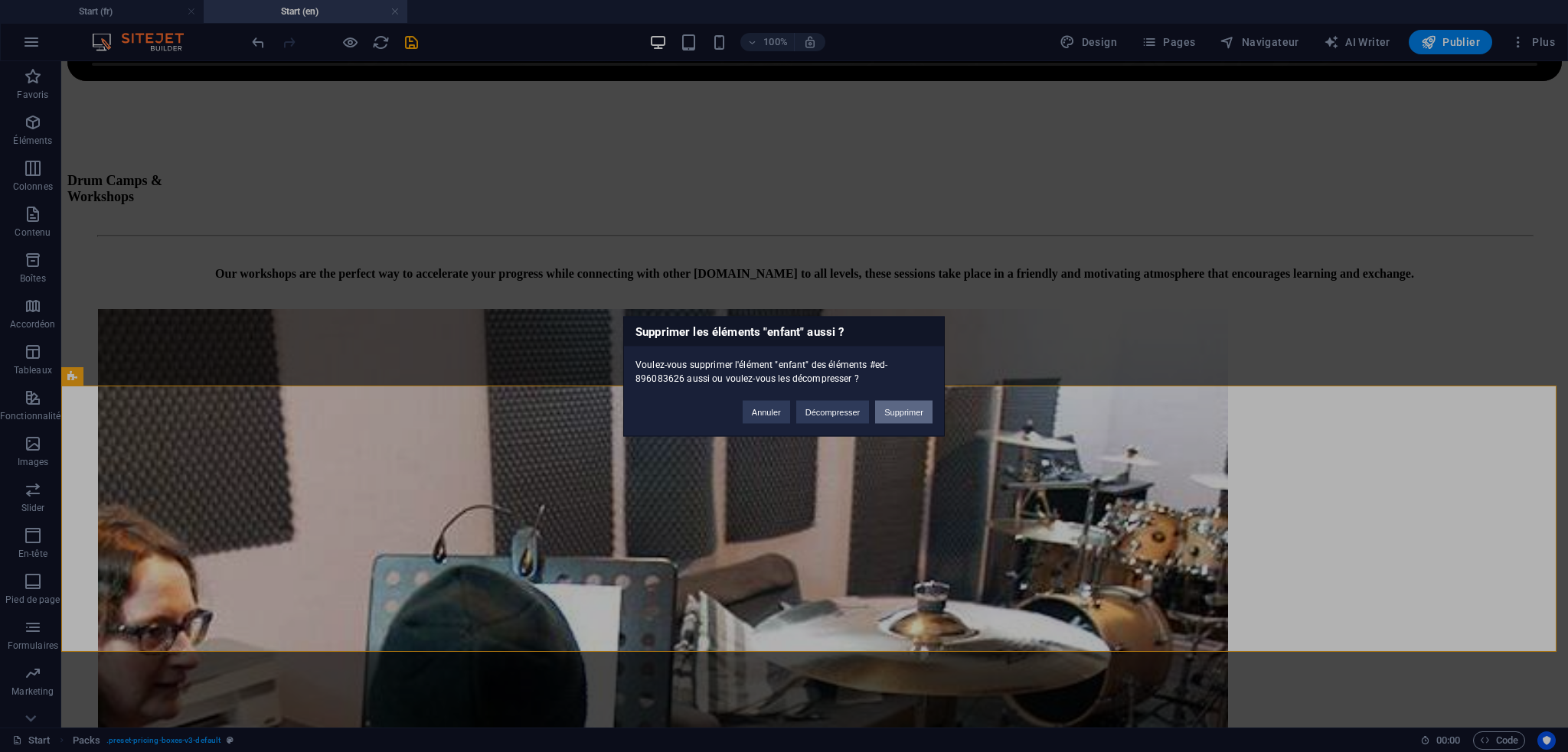
click at [916, 410] on button "Supprimer" at bounding box center [904, 412] width 57 height 23
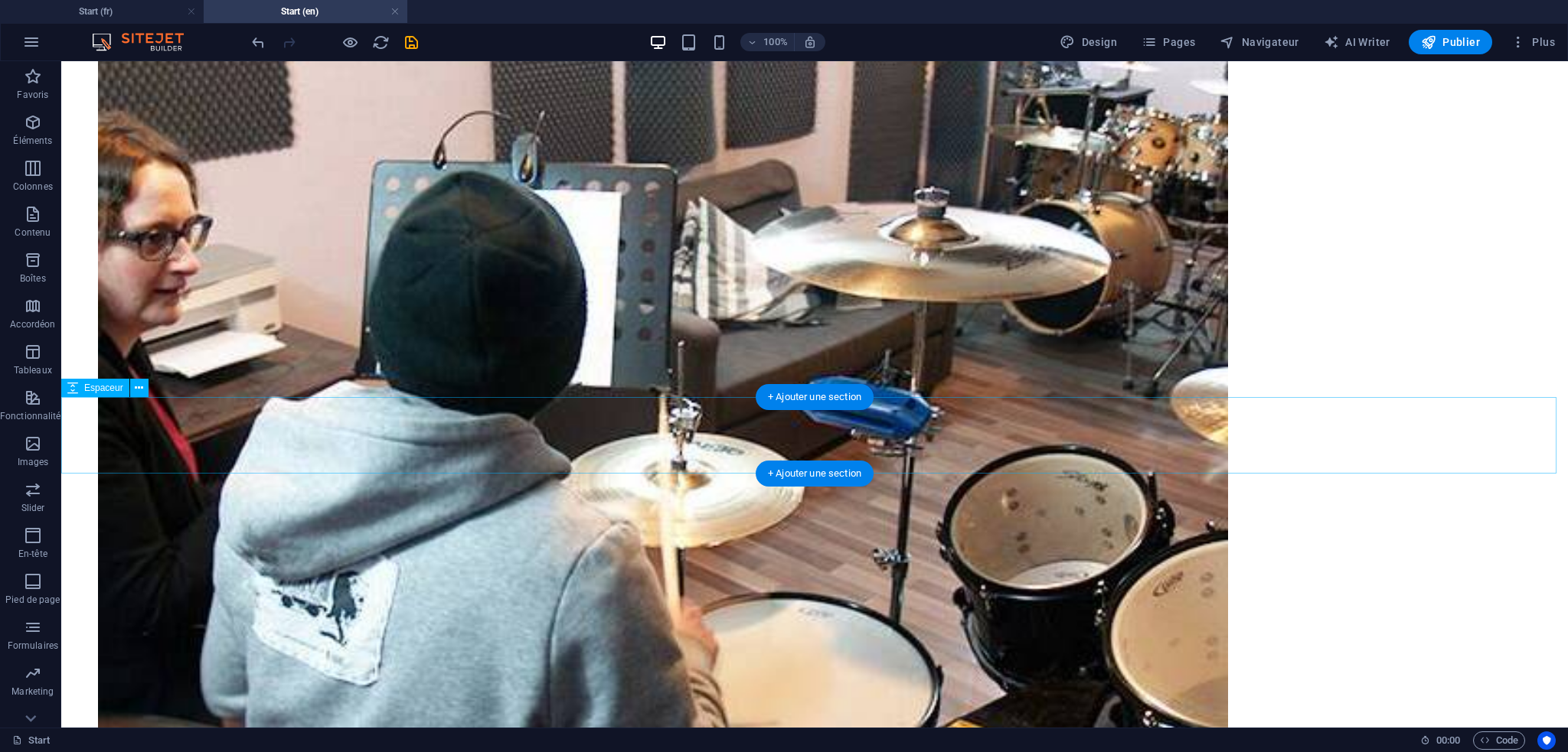
scroll to position [4880, 0]
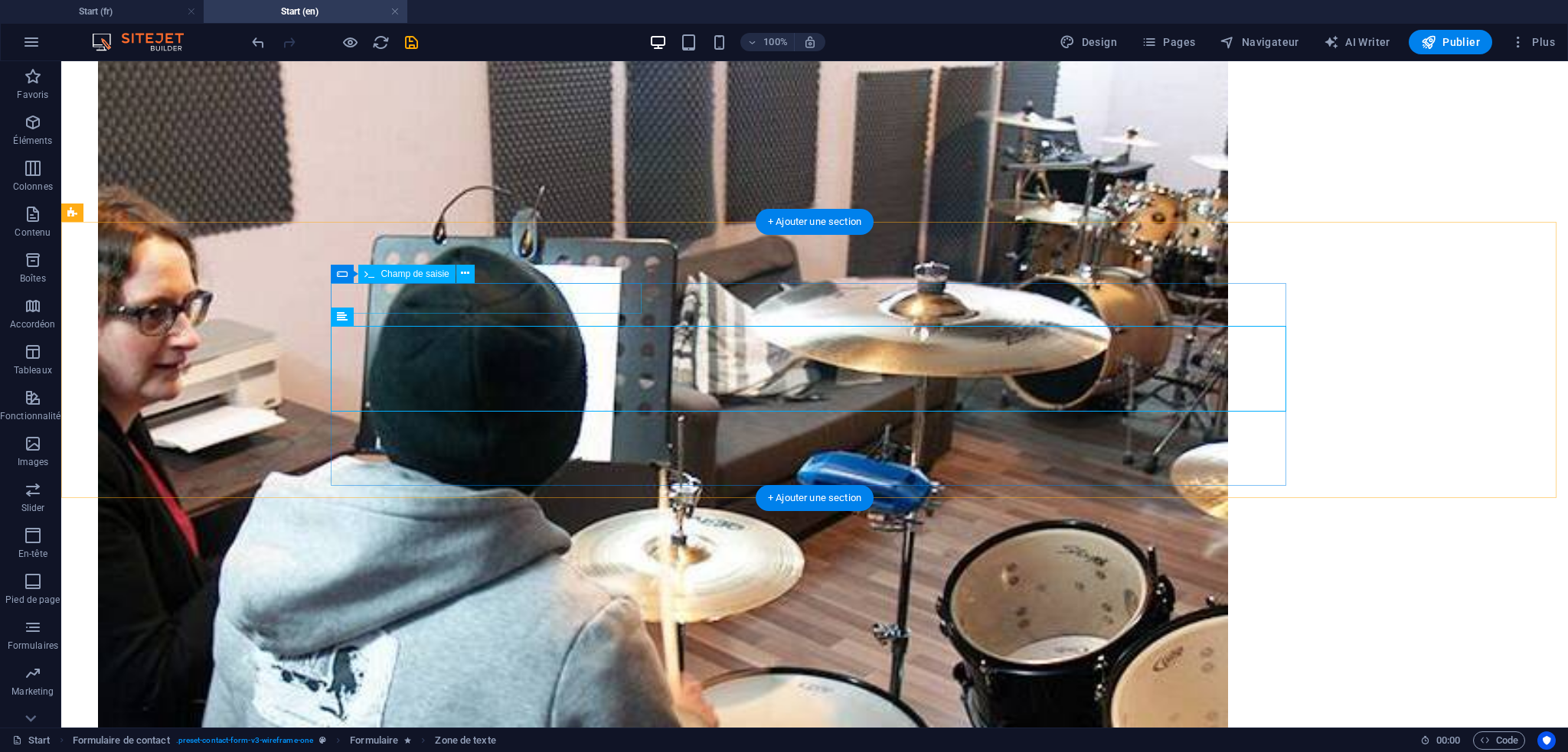
scroll to position [4803, 0]
